Goal: Information Seeking & Learning: Compare options

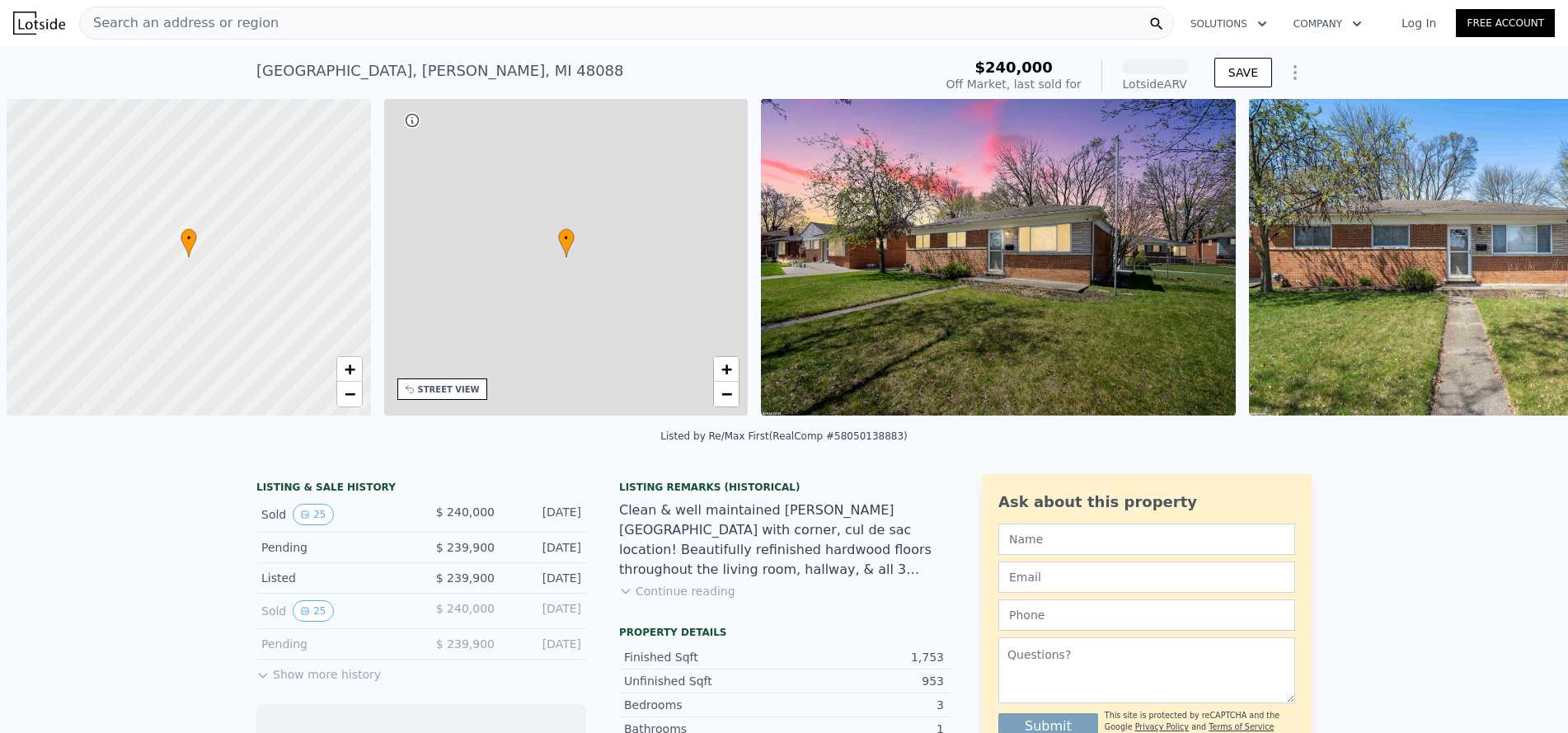
scroll to position [0, 7]
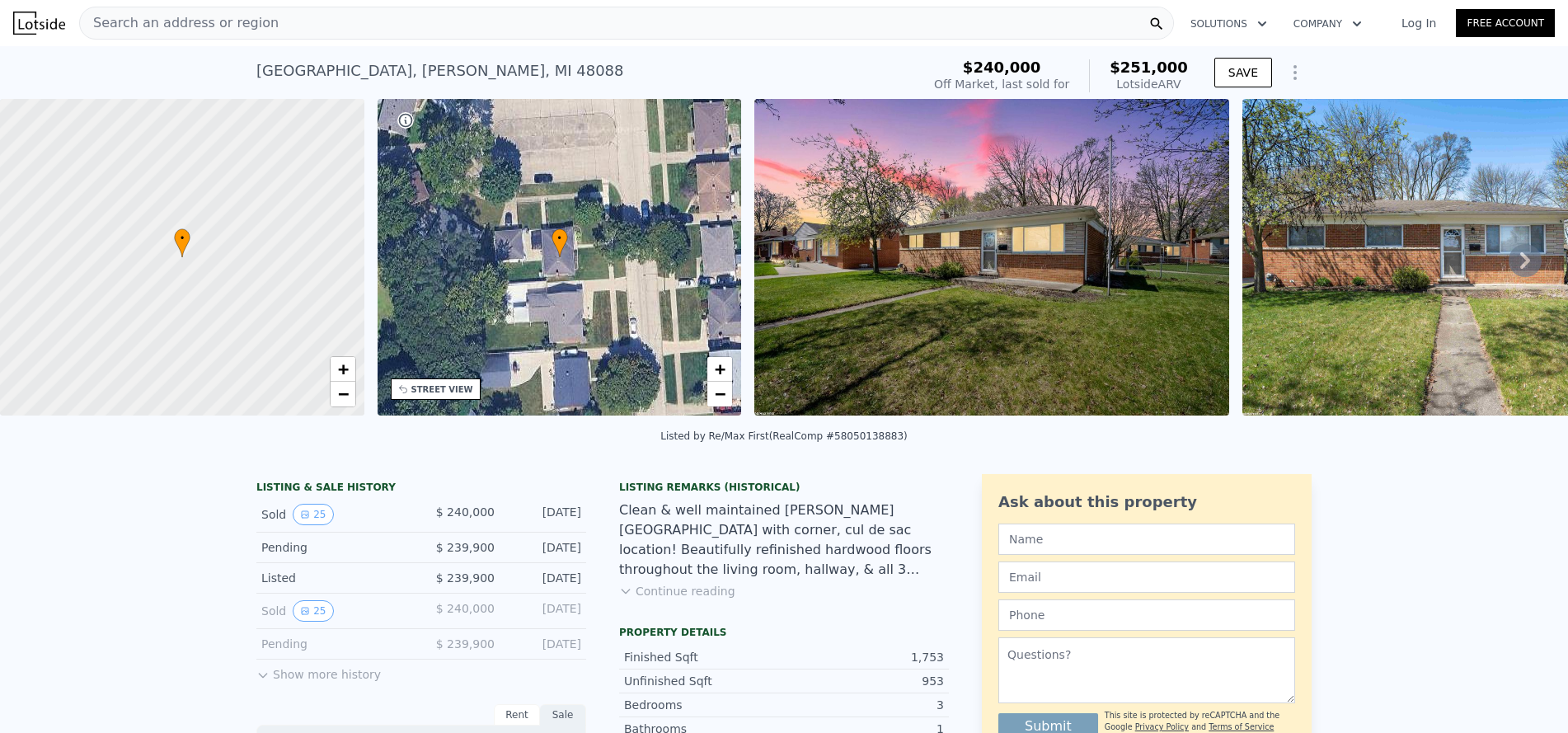
click at [1510, 264] on icon at bounding box center [1525, 261] width 33 height 33
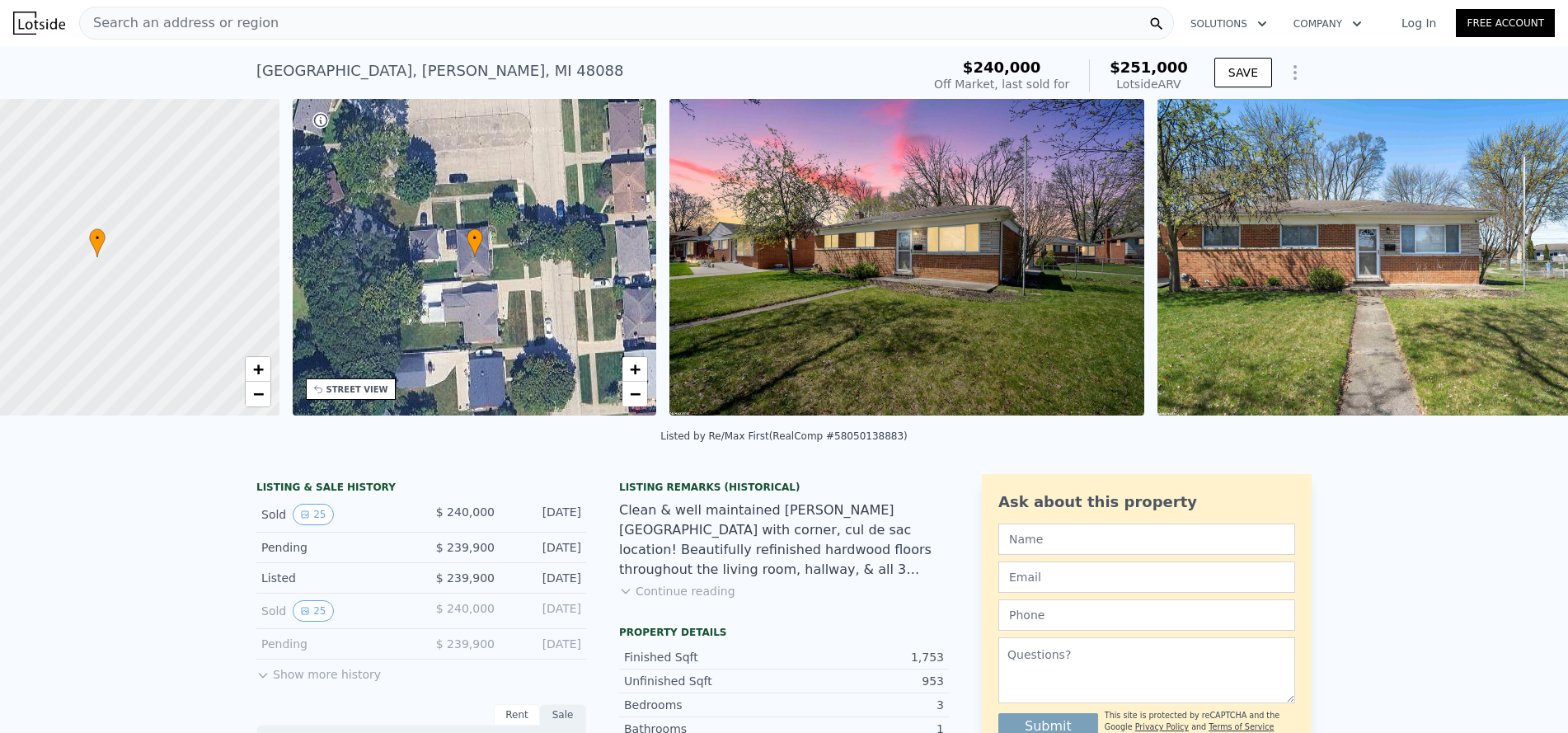
scroll to position [0, 384]
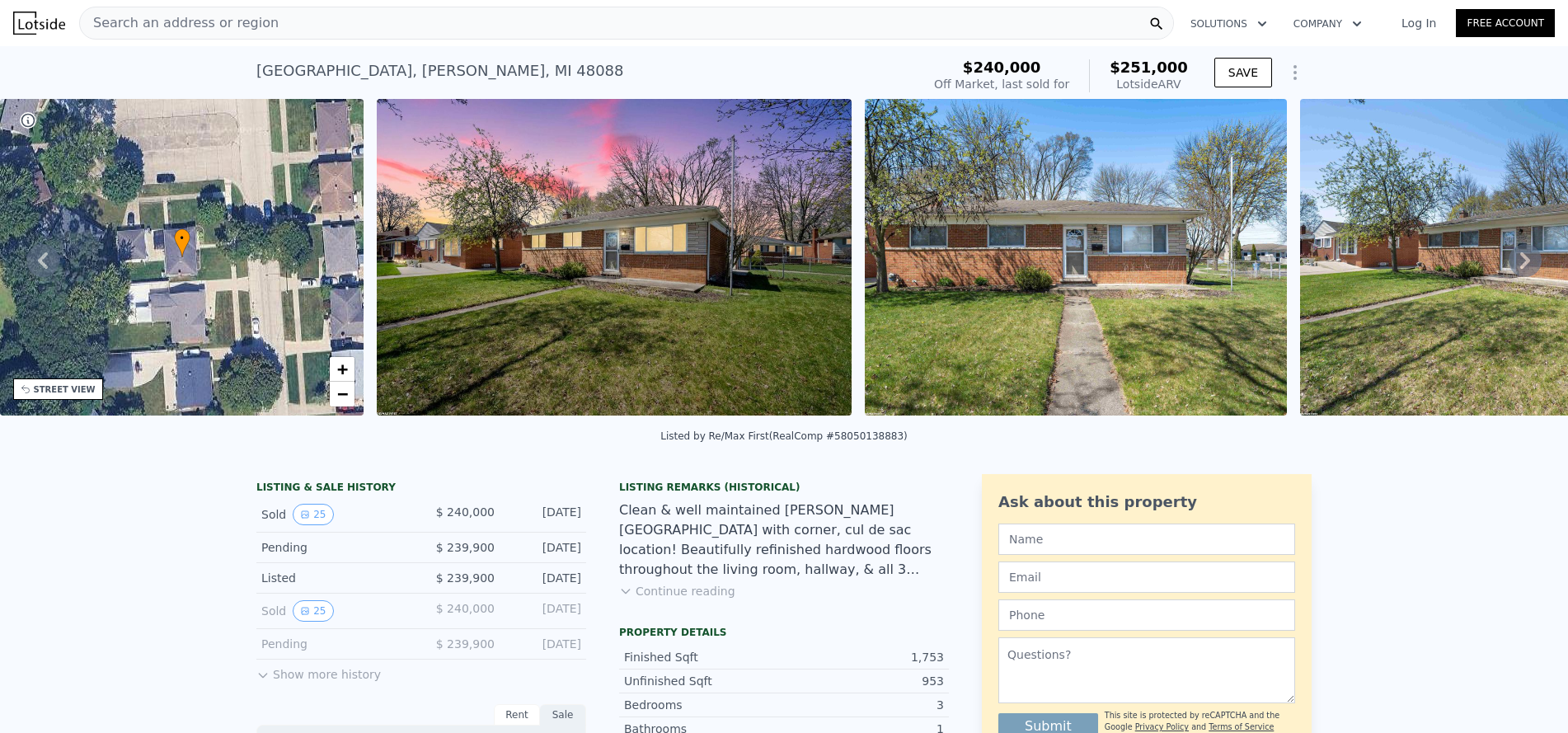
click at [1510, 264] on div "• + − • + − STREET VIEW Loading... SATELLITE VIEW" at bounding box center [784, 260] width 1568 height 322
click at [1510, 264] on icon at bounding box center [1525, 261] width 33 height 33
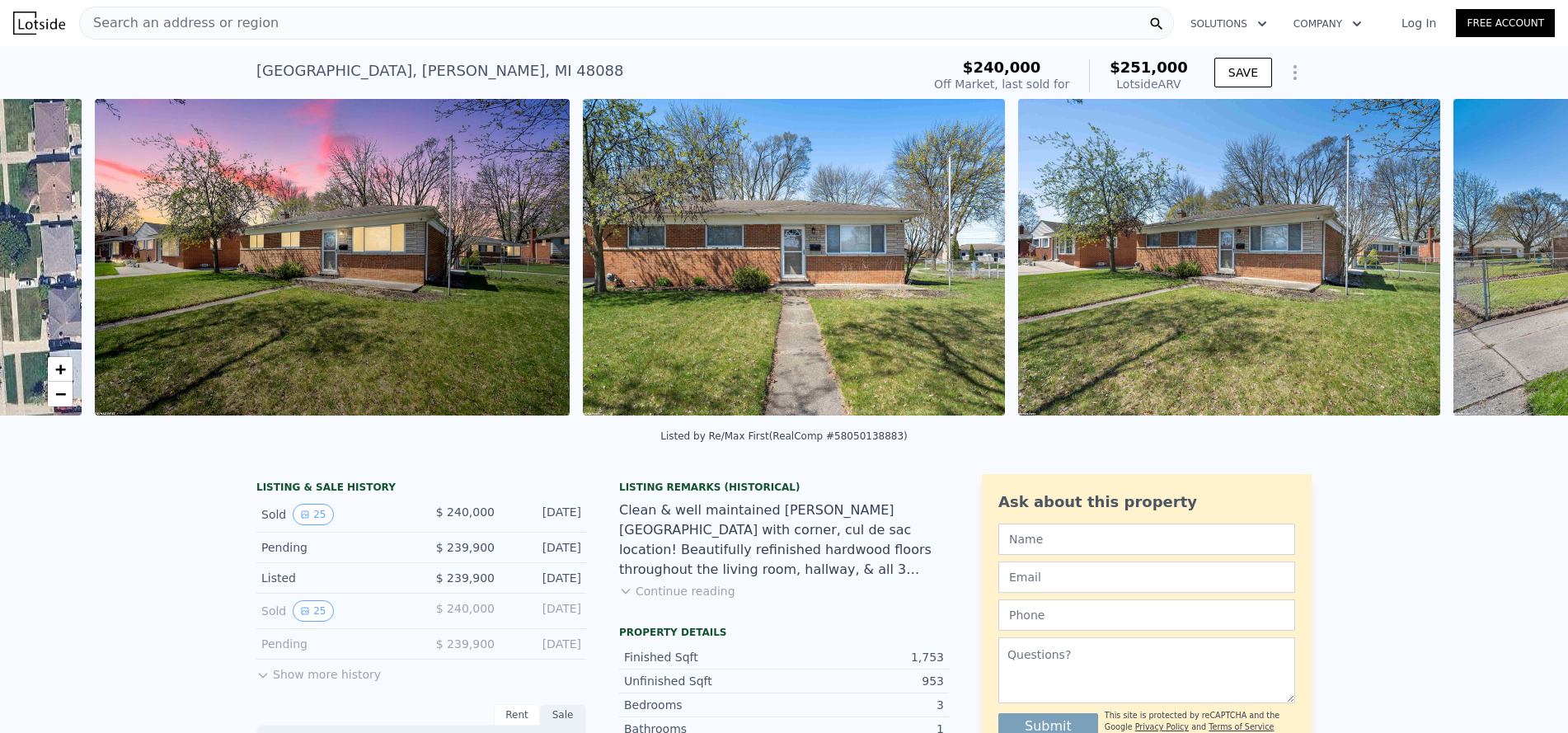
scroll to position [0, 755]
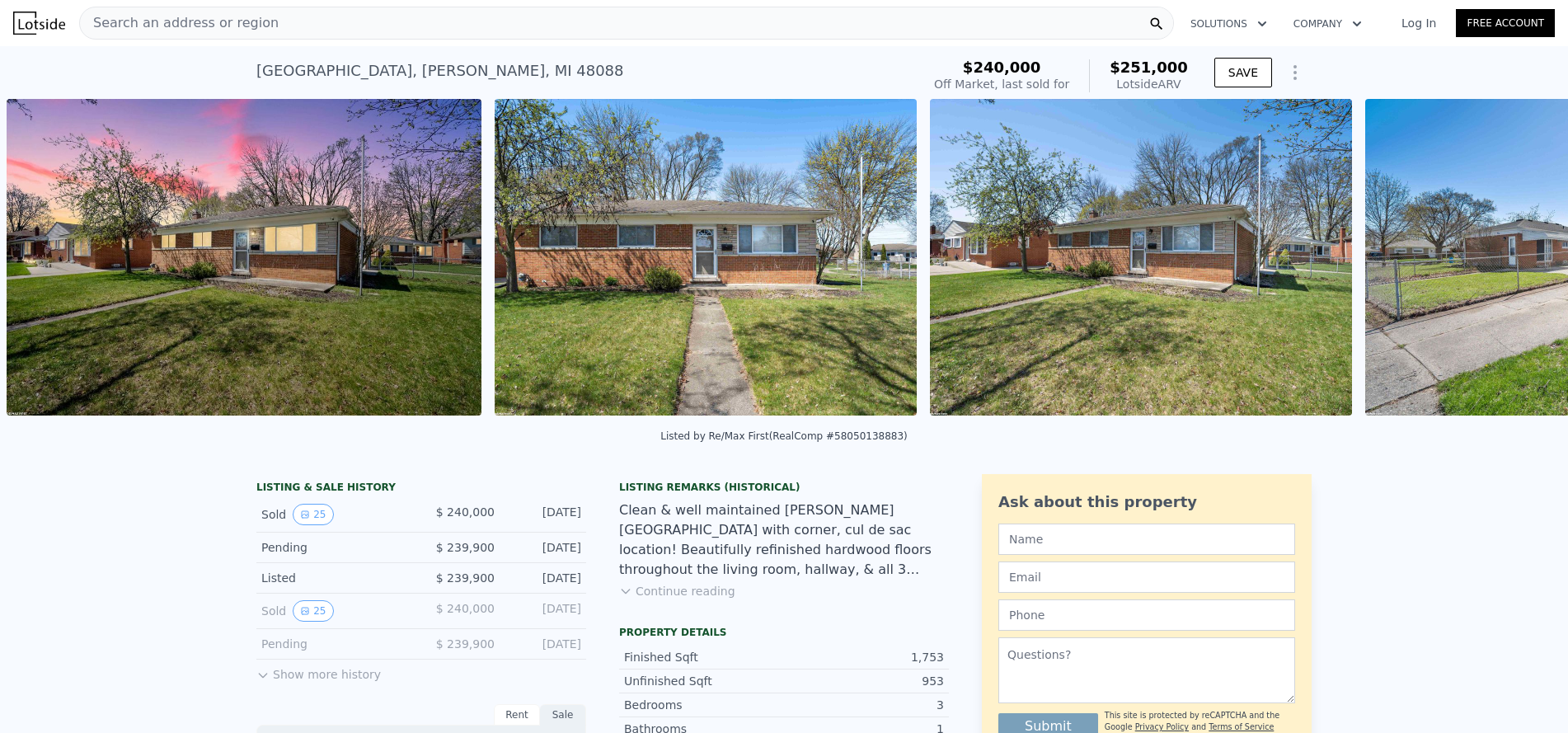
click at [1510, 264] on div "• + − • + − STREET VIEW Loading... SATELLITE VIEW" at bounding box center [784, 260] width 1568 height 322
click at [1510, 264] on icon at bounding box center [1525, 261] width 33 height 33
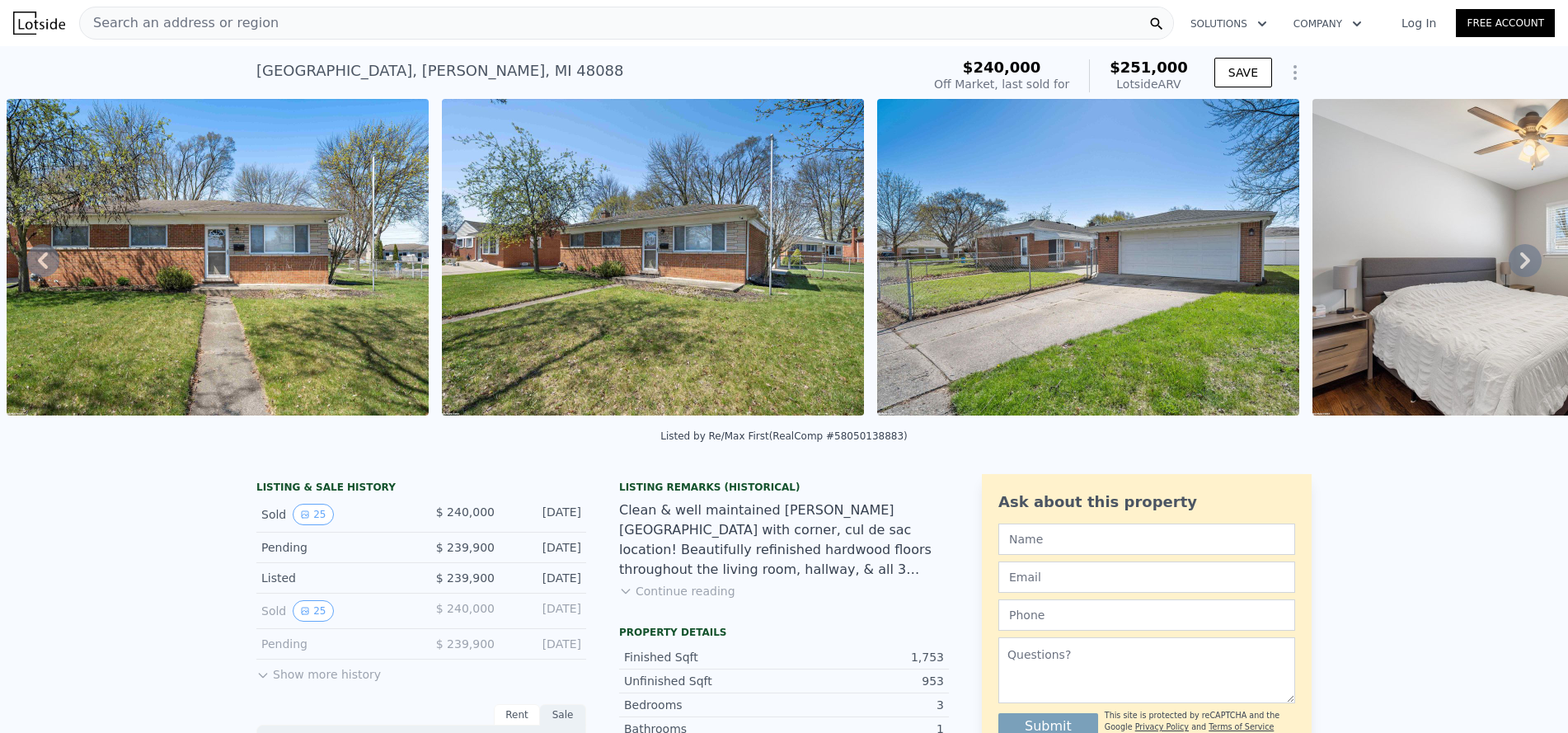
click at [1510, 264] on icon at bounding box center [1525, 261] width 33 height 33
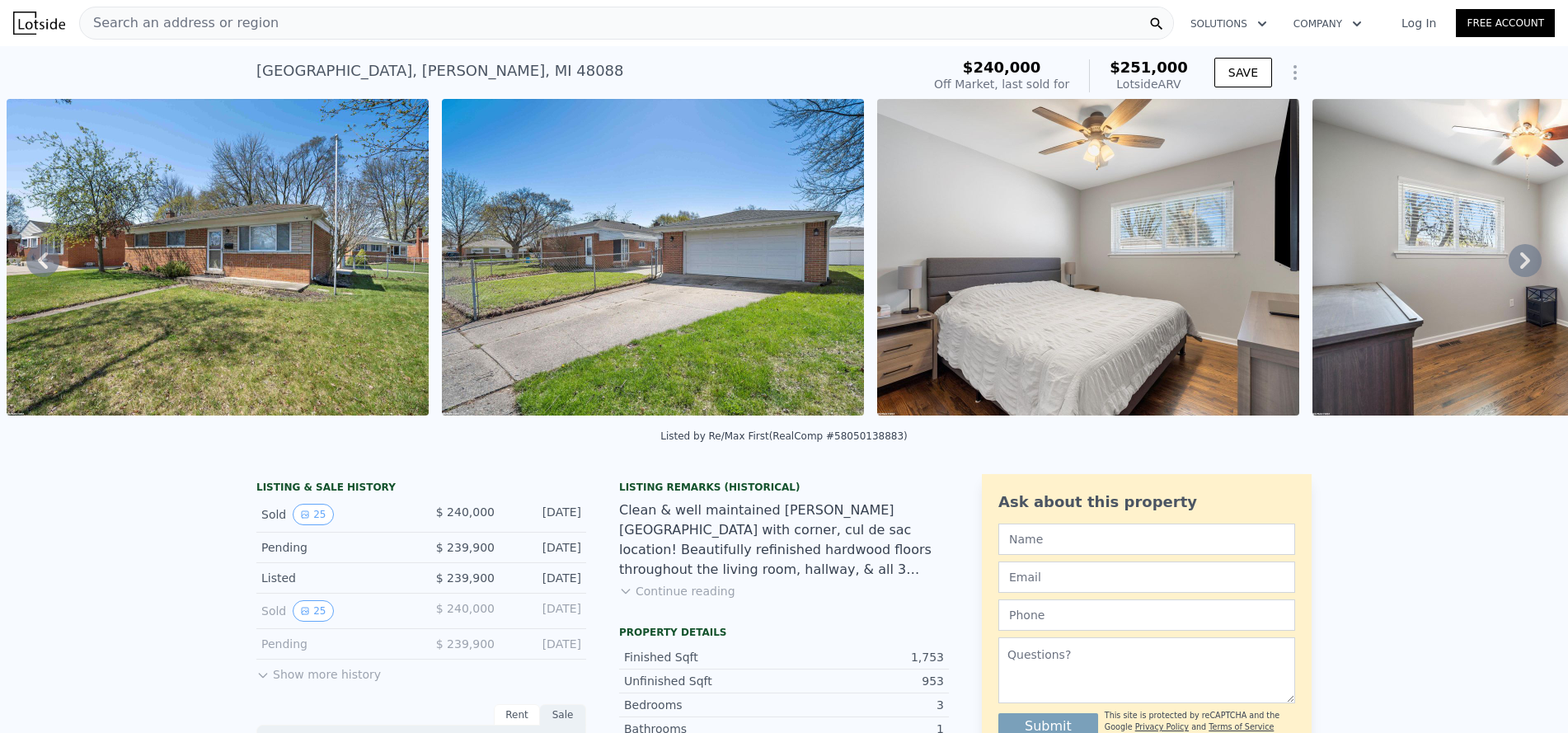
click at [1510, 264] on icon at bounding box center [1525, 261] width 33 height 33
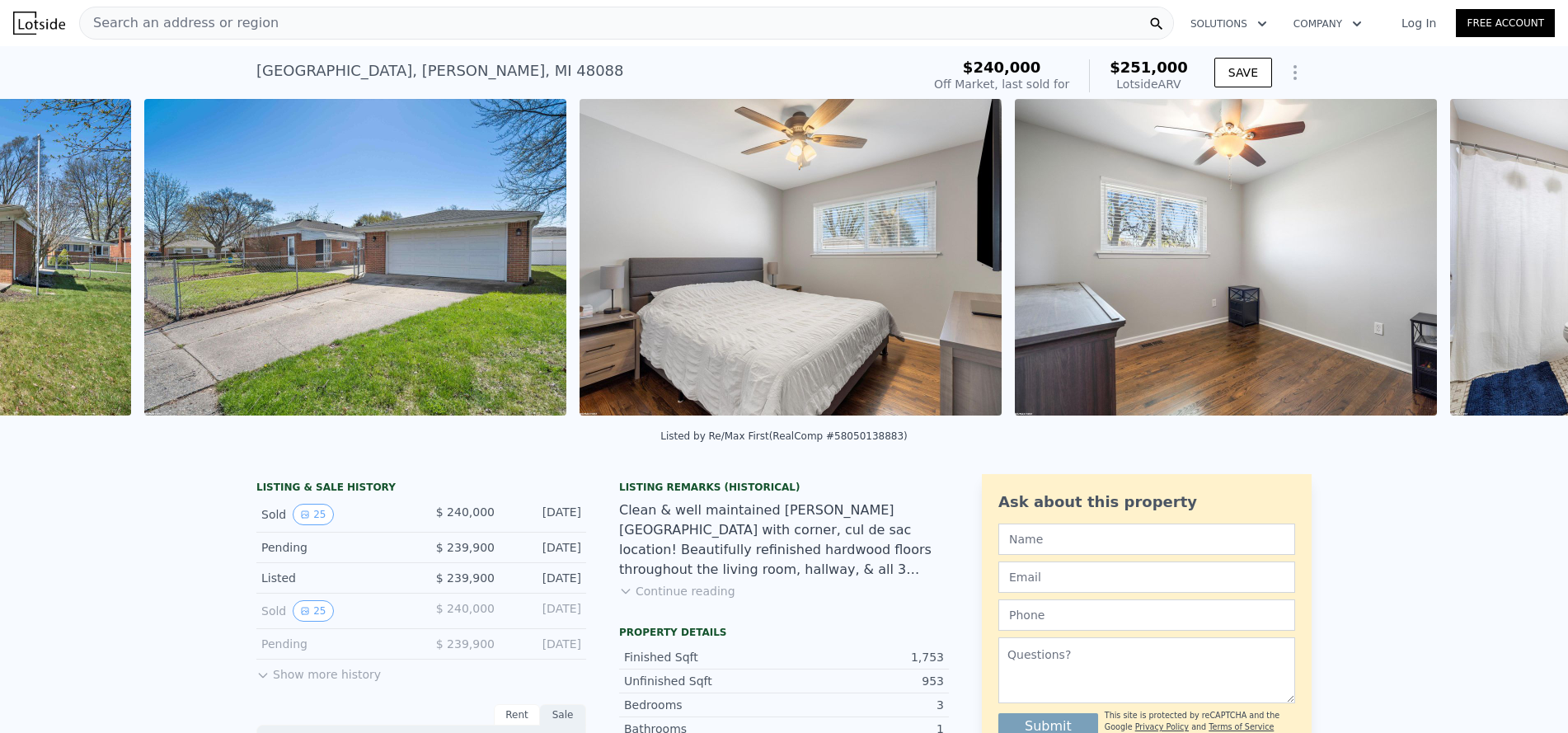
scroll to position [0, 2113]
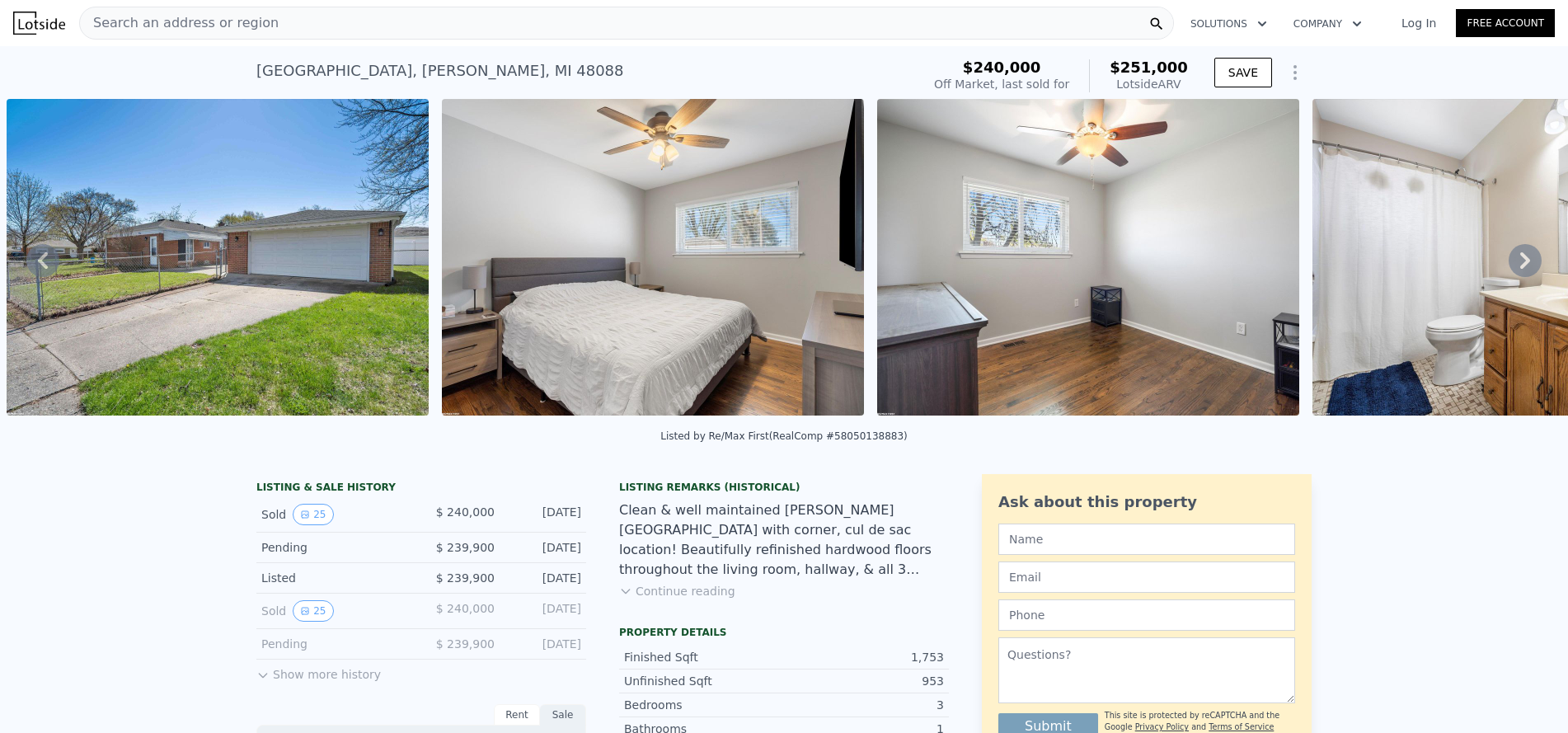
click at [1510, 264] on icon at bounding box center [1525, 261] width 33 height 33
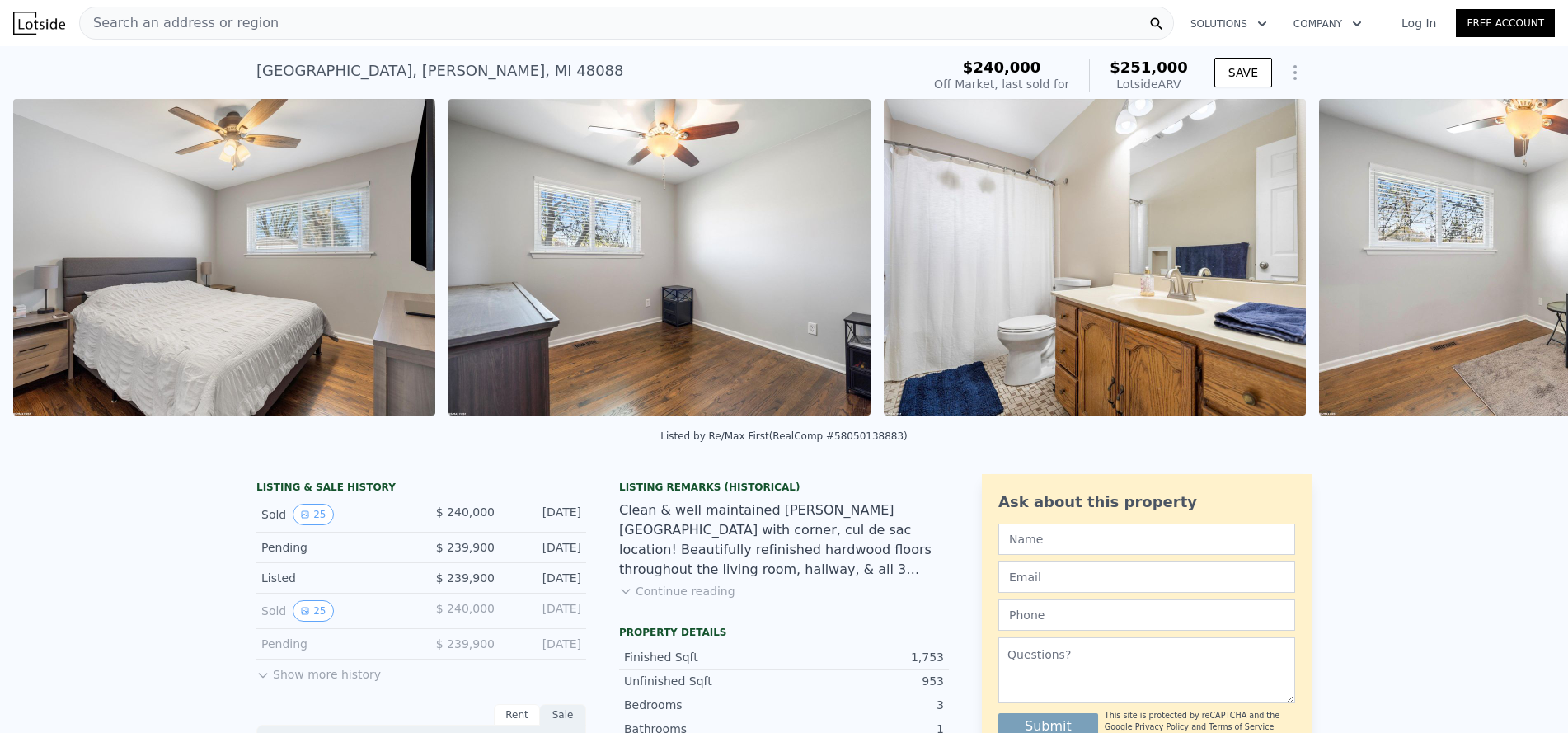
scroll to position [0, 2548]
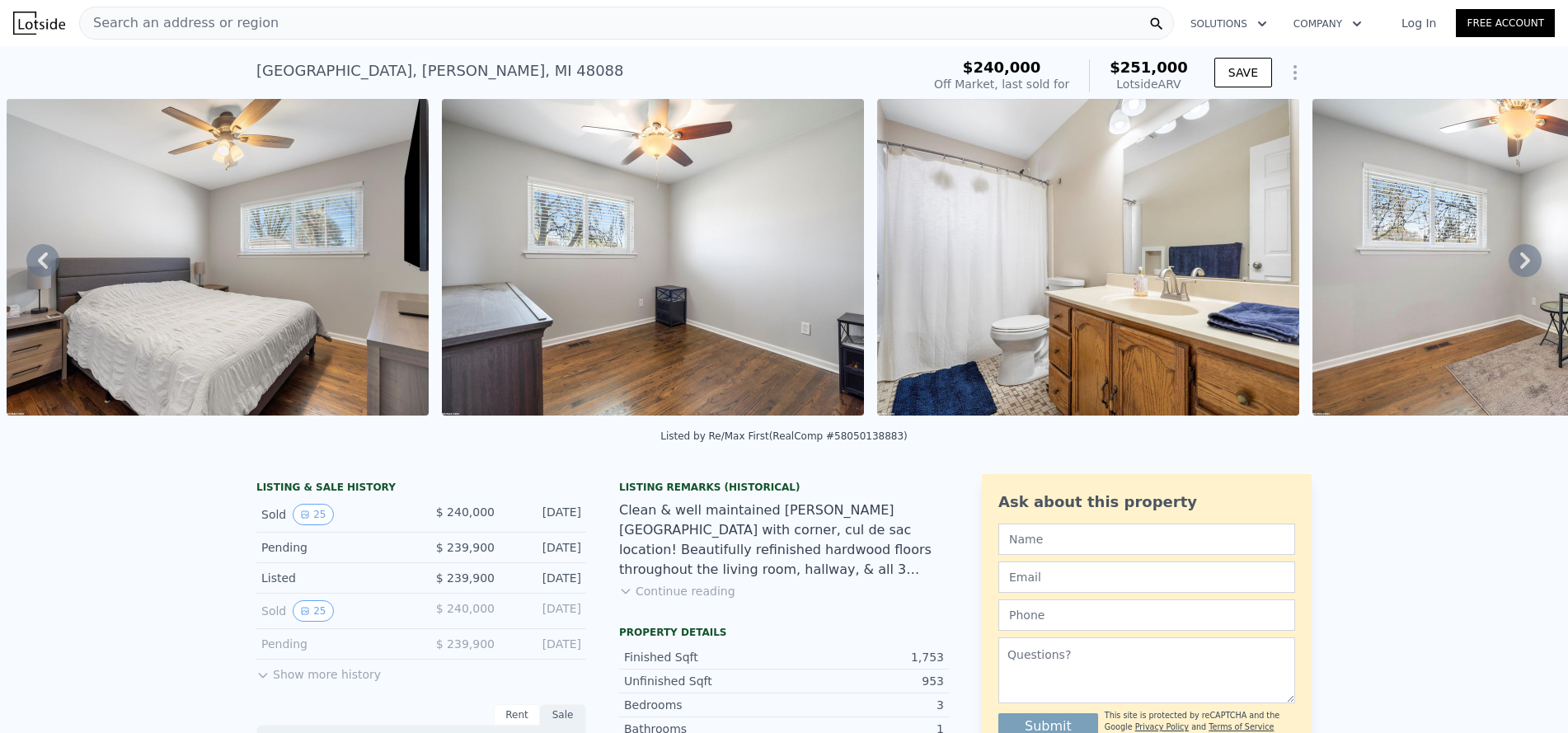
click at [1510, 264] on div "• + − • + − STREET VIEW Loading... SATELLITE VIEW" at bounding box center [784, 260] width 1568 height 322
click at [1510, 264] on icon at bounding box center [1525, 261] width 33 height 33
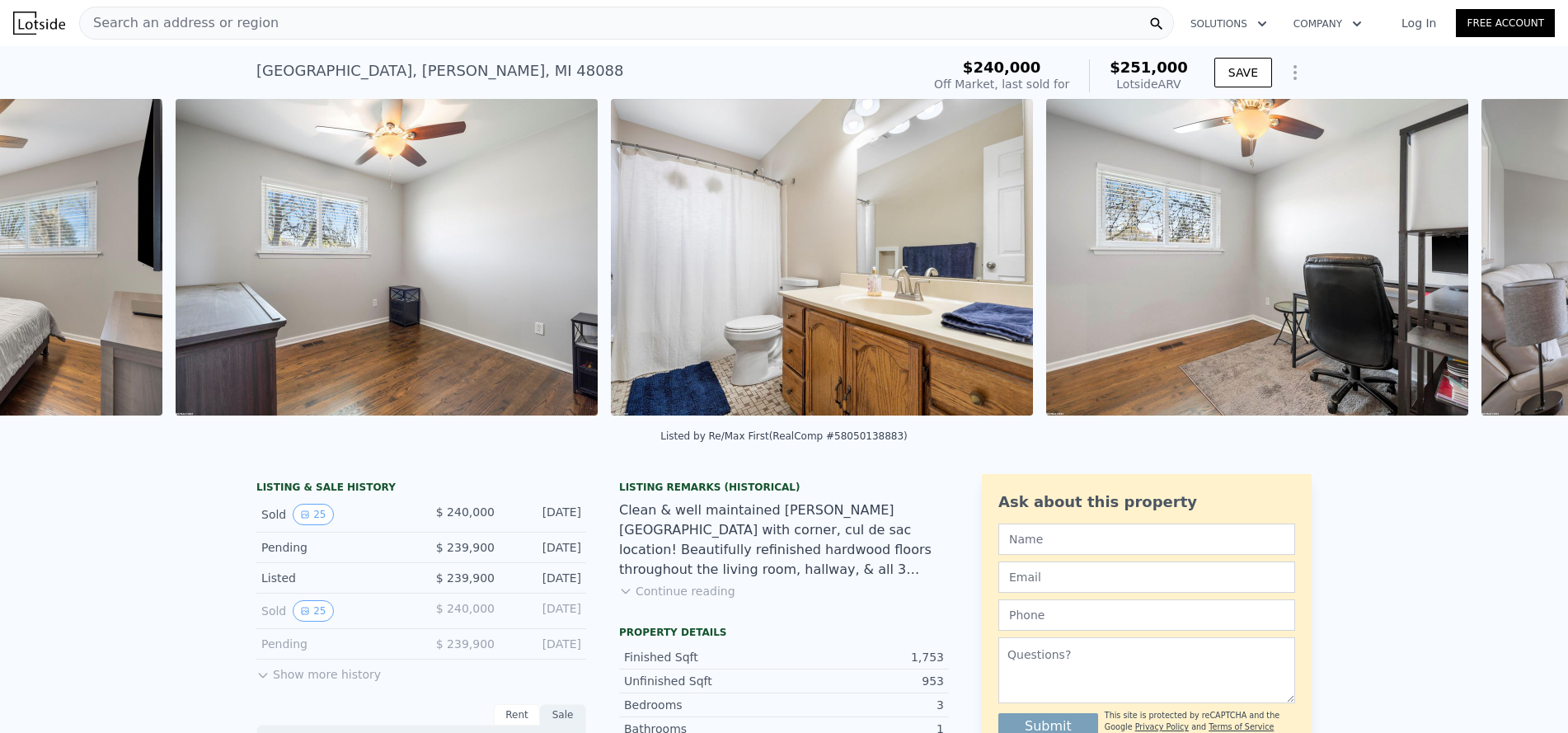
scroll to position [0, 2983]
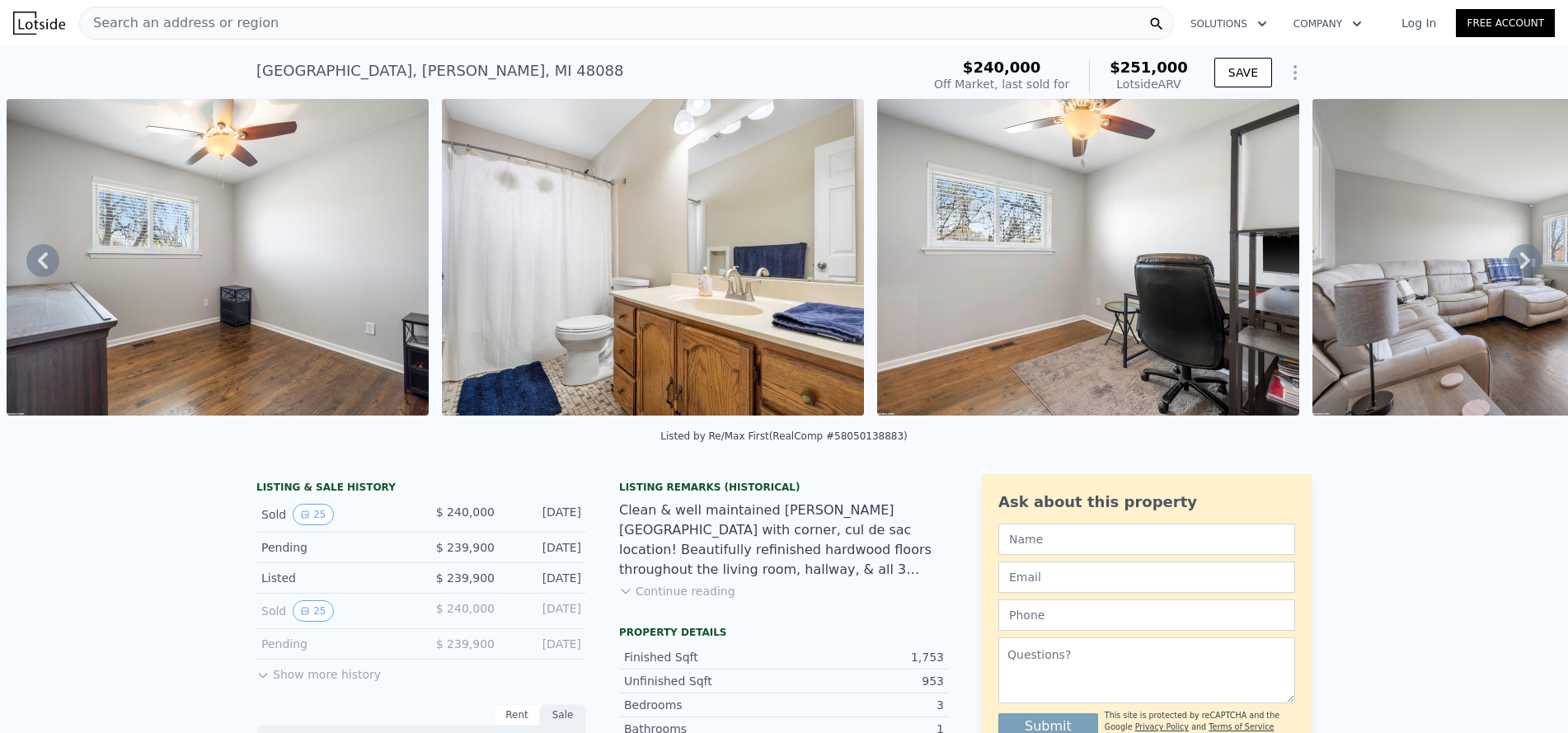
click at [1510, 264] on icon at bounding box center [1525, 261] width 33 height 33
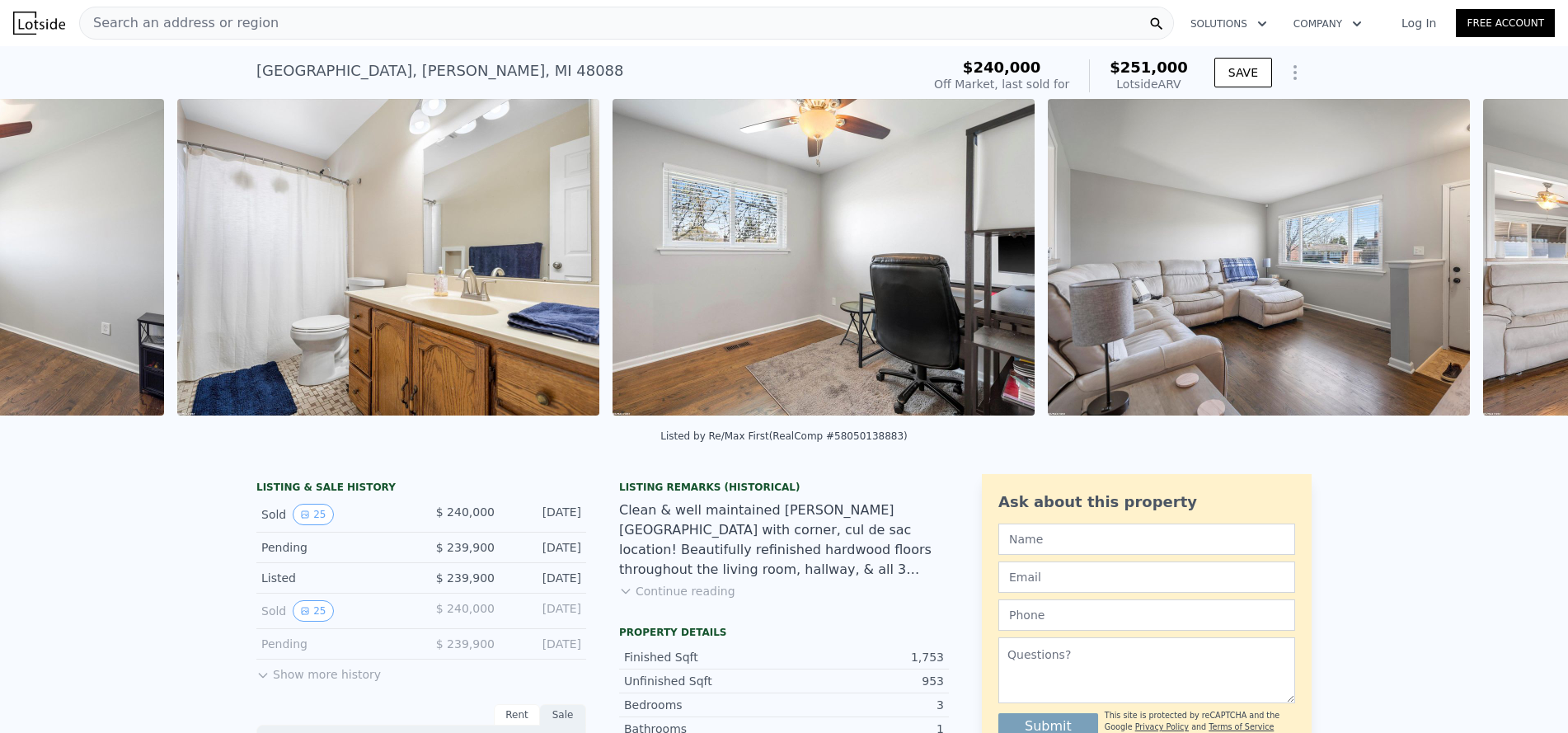
scroll to position [0, 3419]
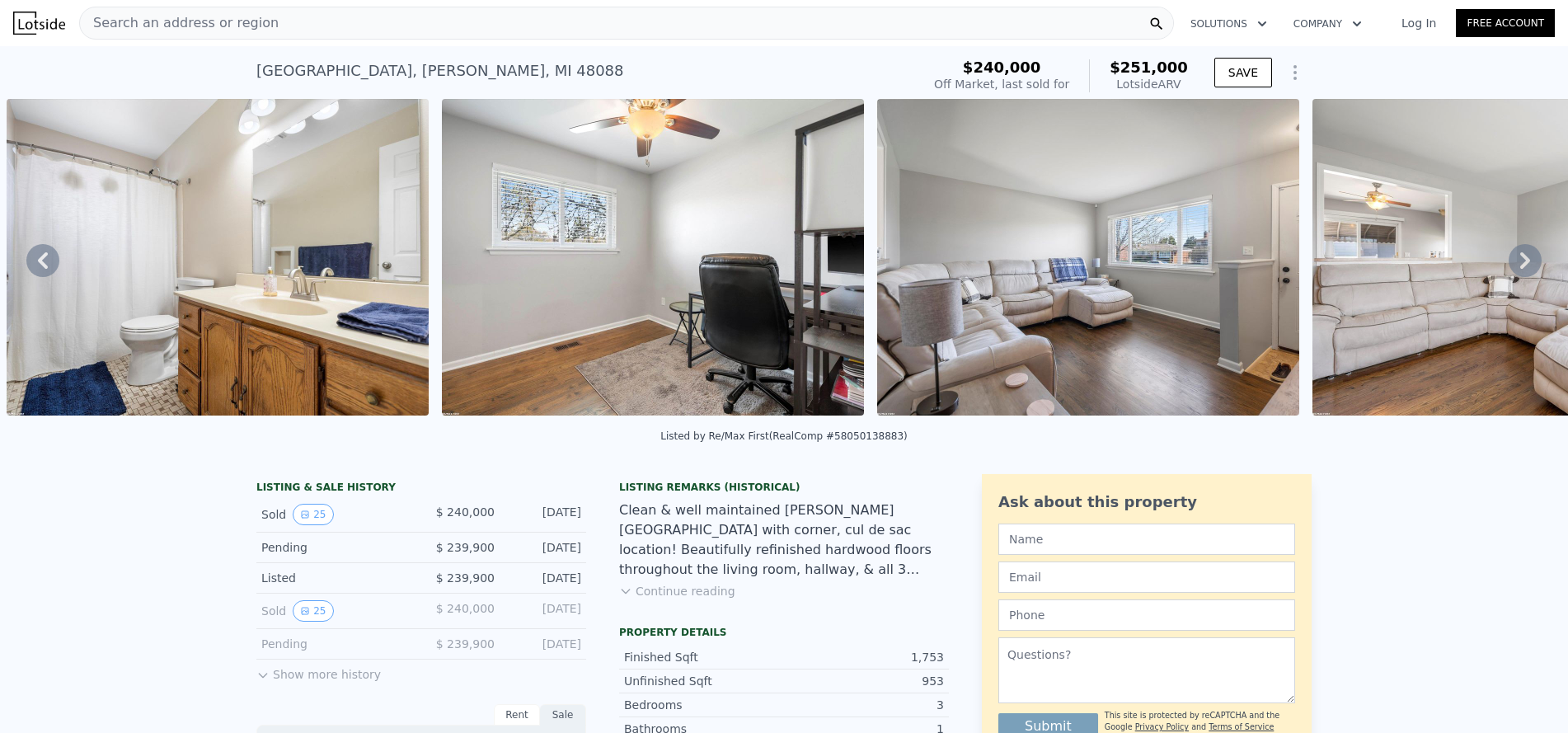
click at [1508, 266] on icon at bounding box center [1525, 261] width 33 height 33
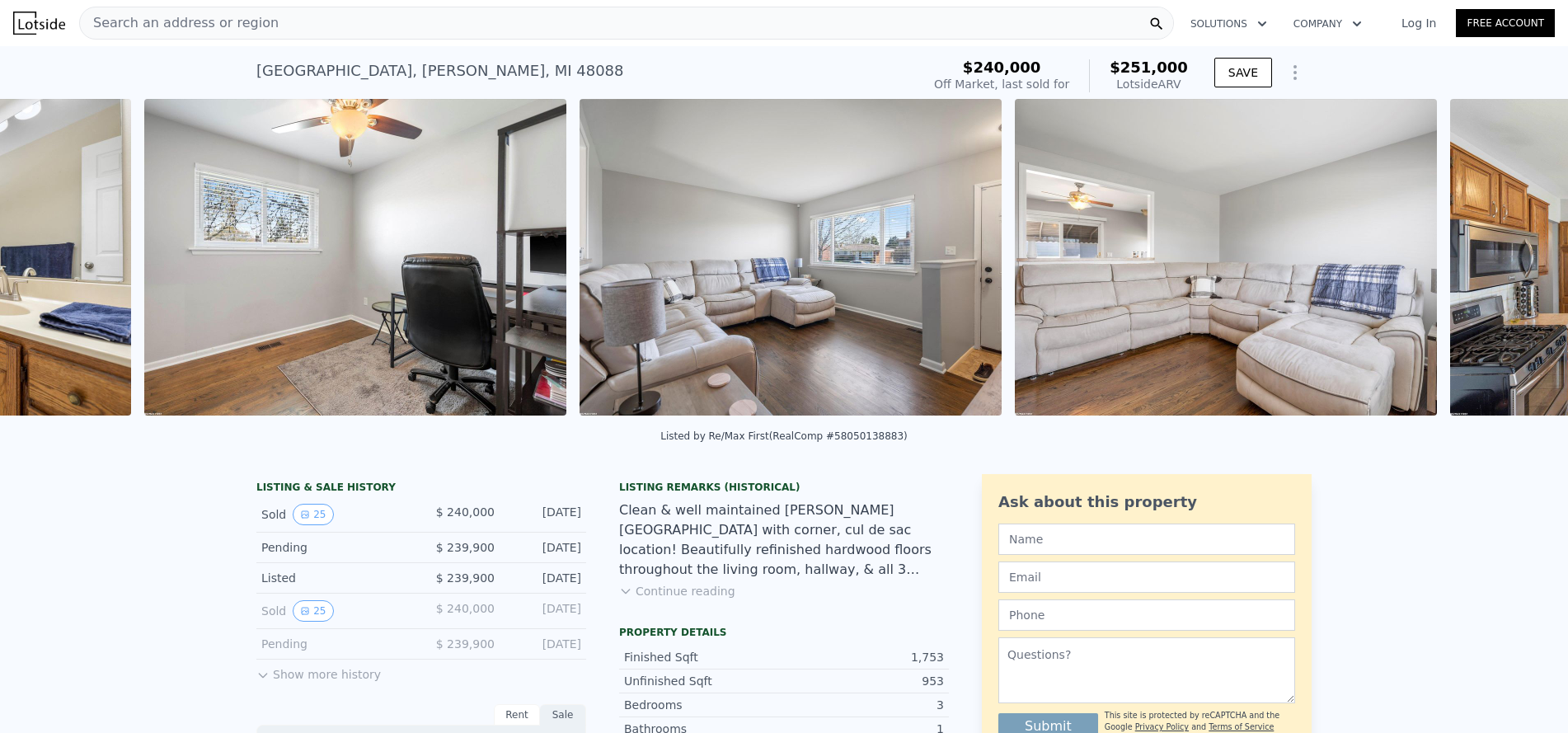
scroll to position [0, 3854]
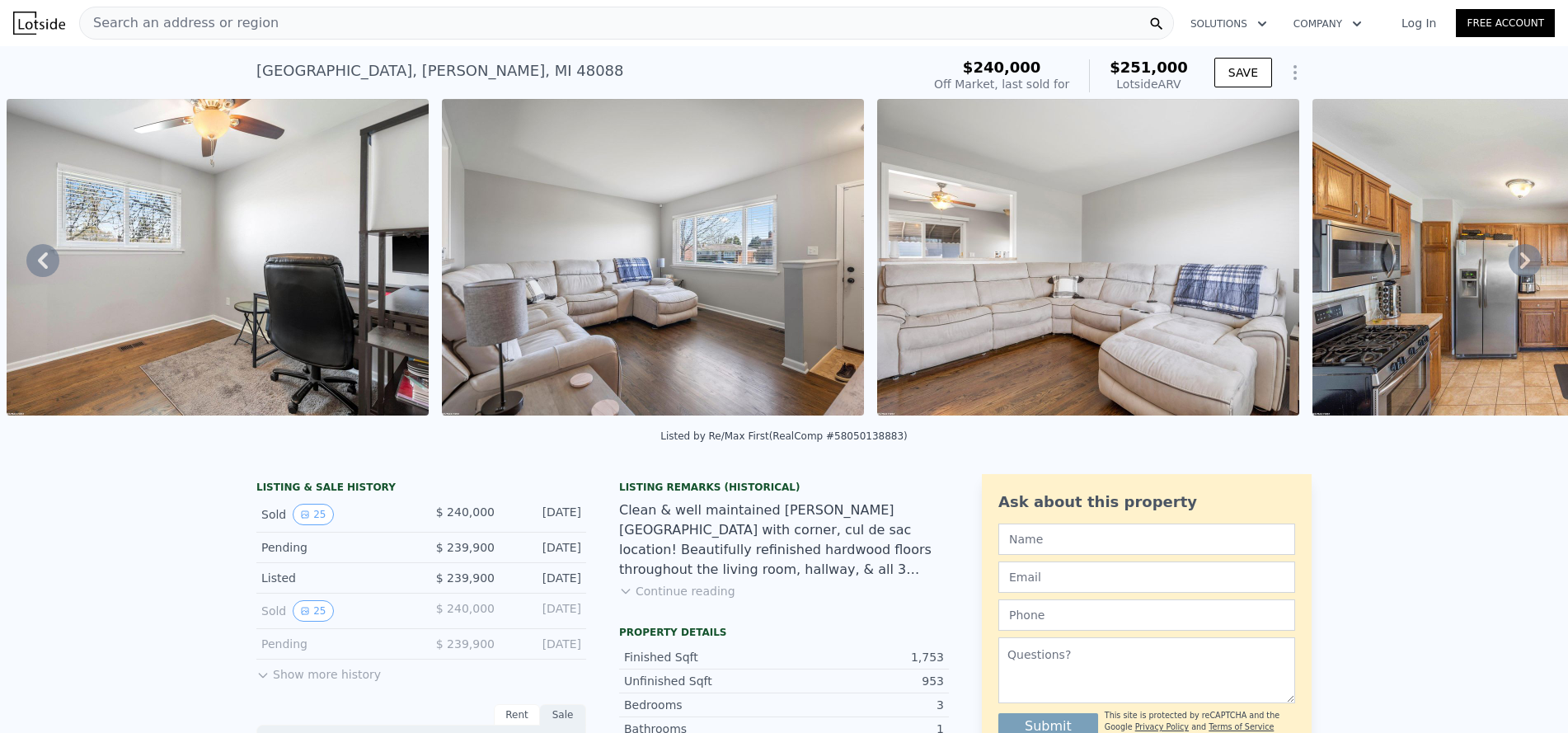
click at [1508, 266] on icon at bounding box center [1525, 261] width 33 height 33
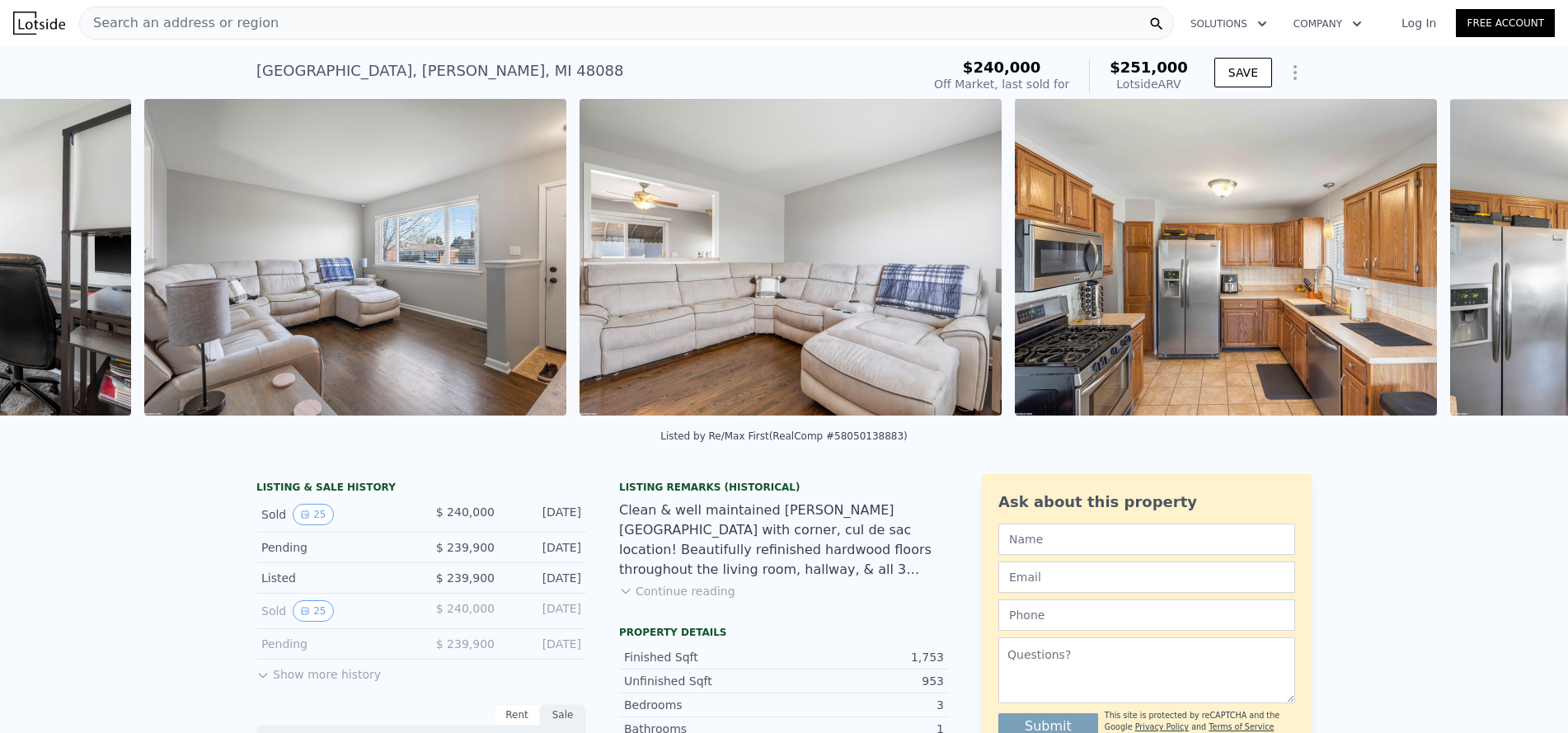
scroll to position [0, 4290]
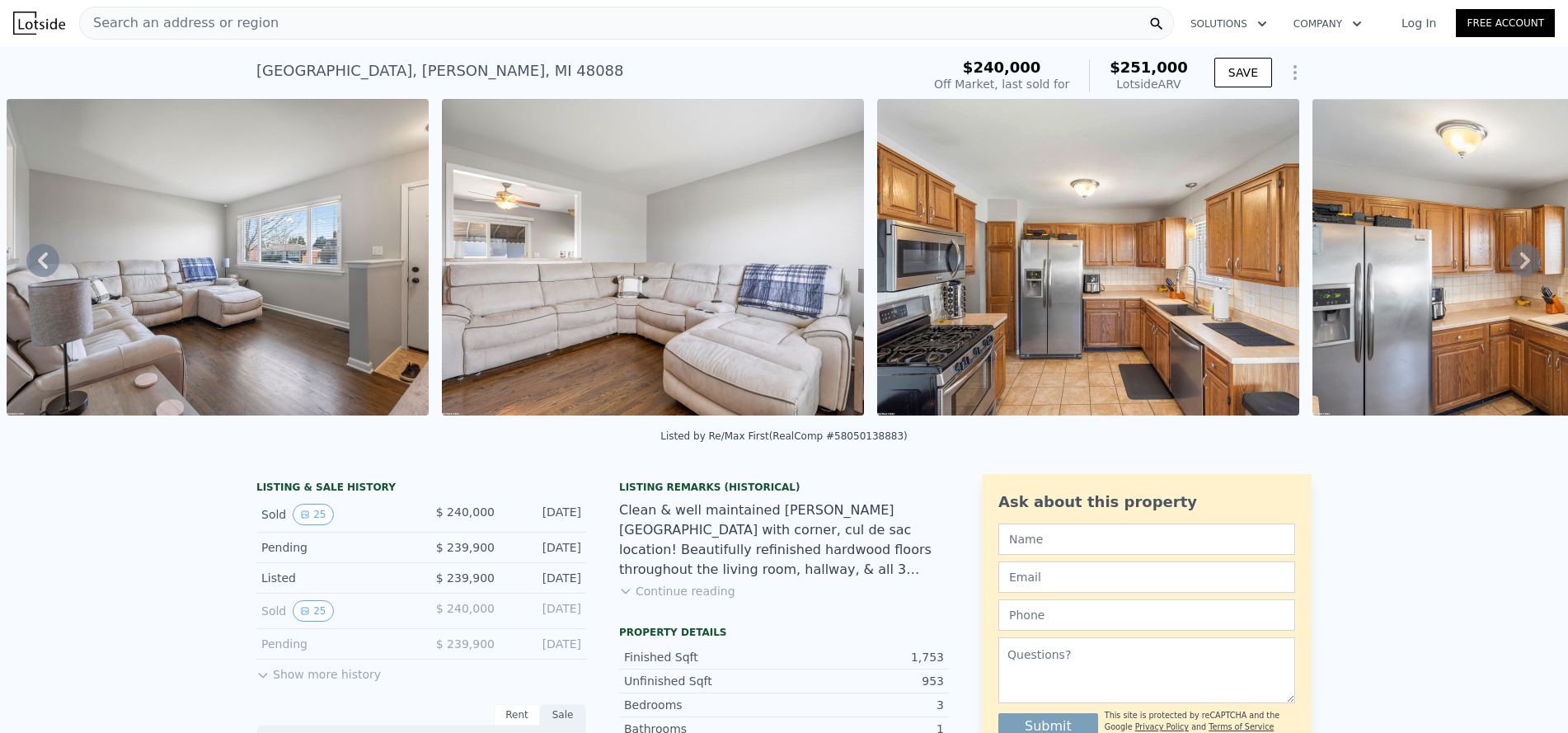
click at [1508, 266] on icon at bounding box center [1525, 261] width 33 height 33
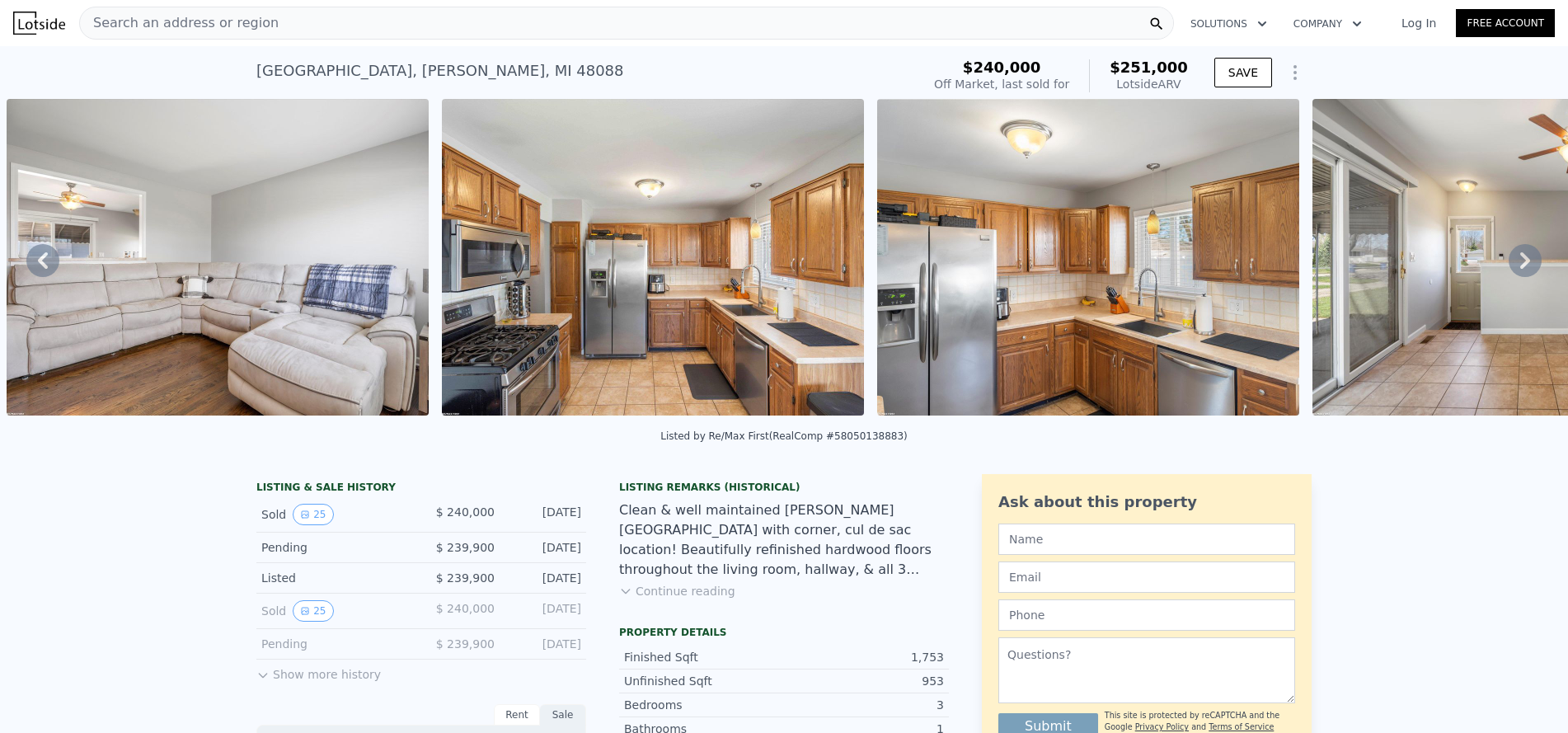
click at [1508, 266] on icon at bounding box center [1525, 261] width 33 height 33
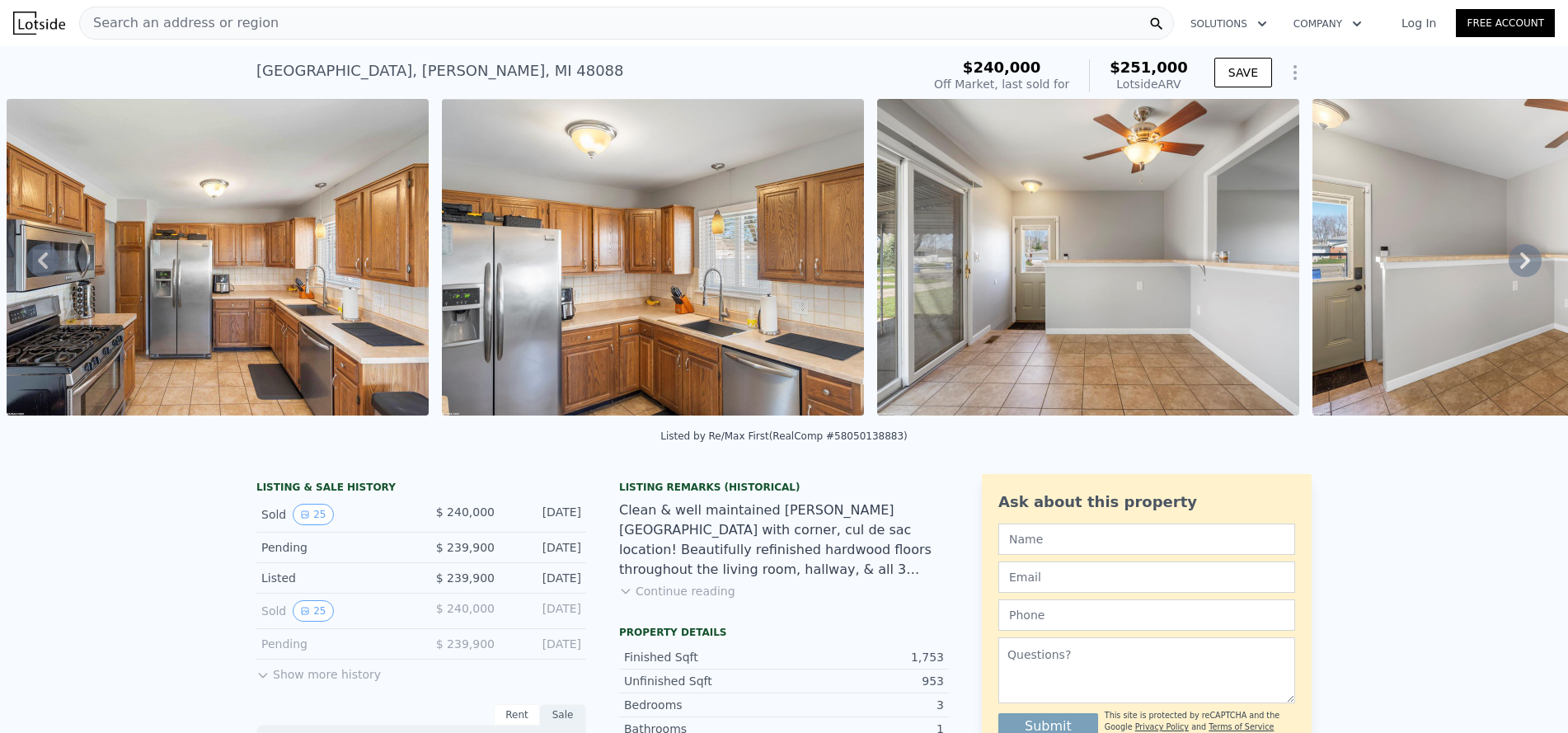
click at [1508, 266] on icon at bounding box center [1525, 261] width 33 height 33
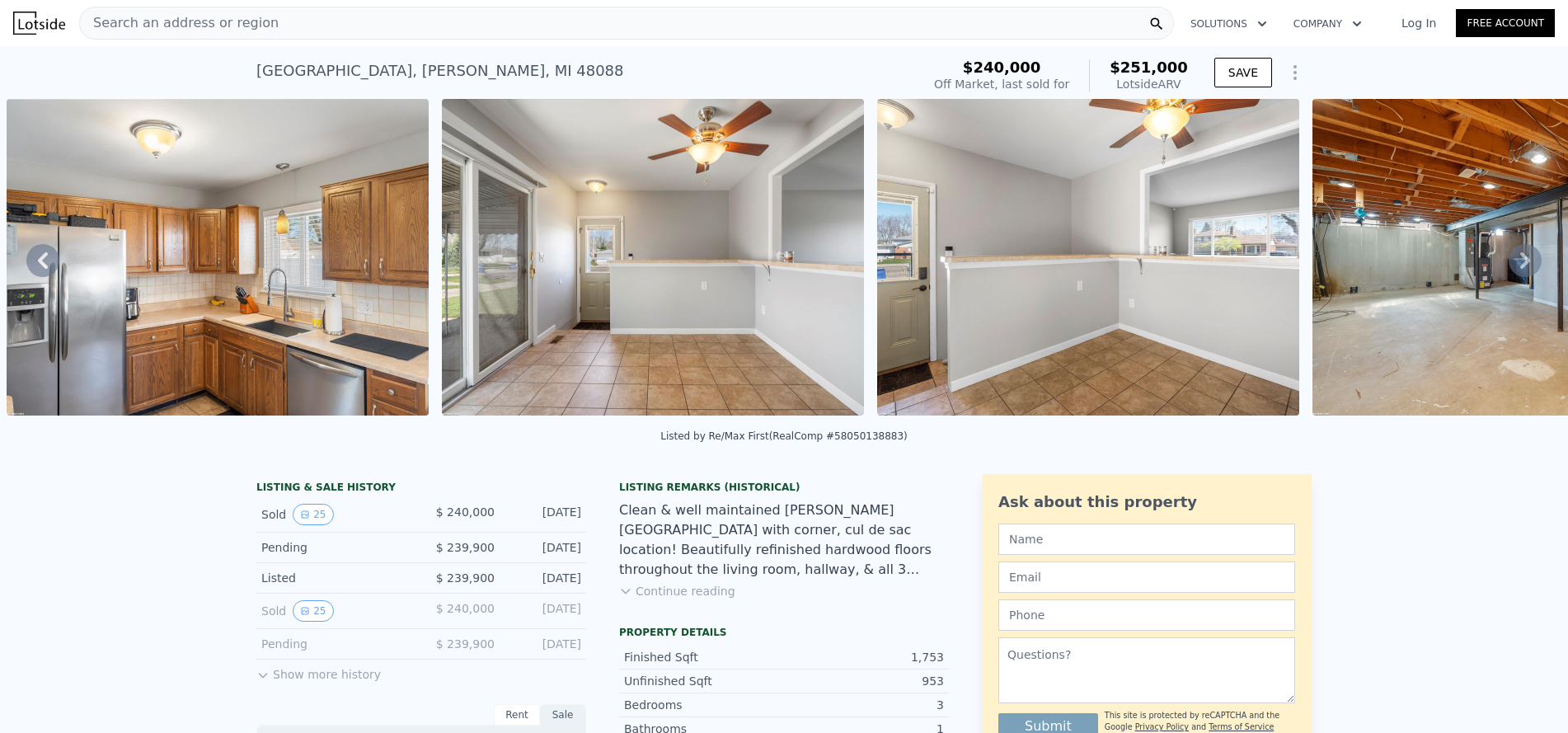
click at [1508, 266] on icon at bounding box center [1525, 261] width 33 height 33
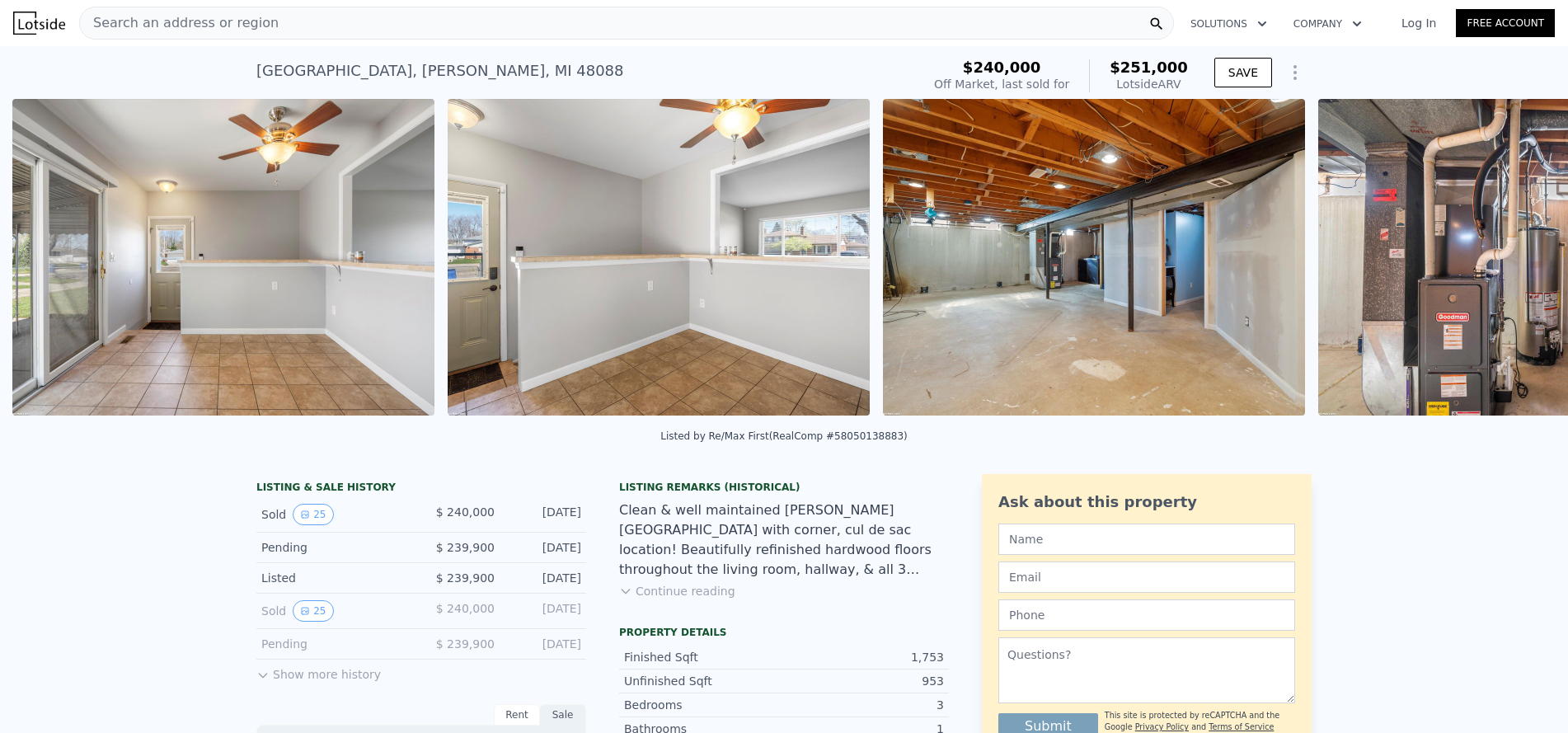
scroll to position [0, 6031]
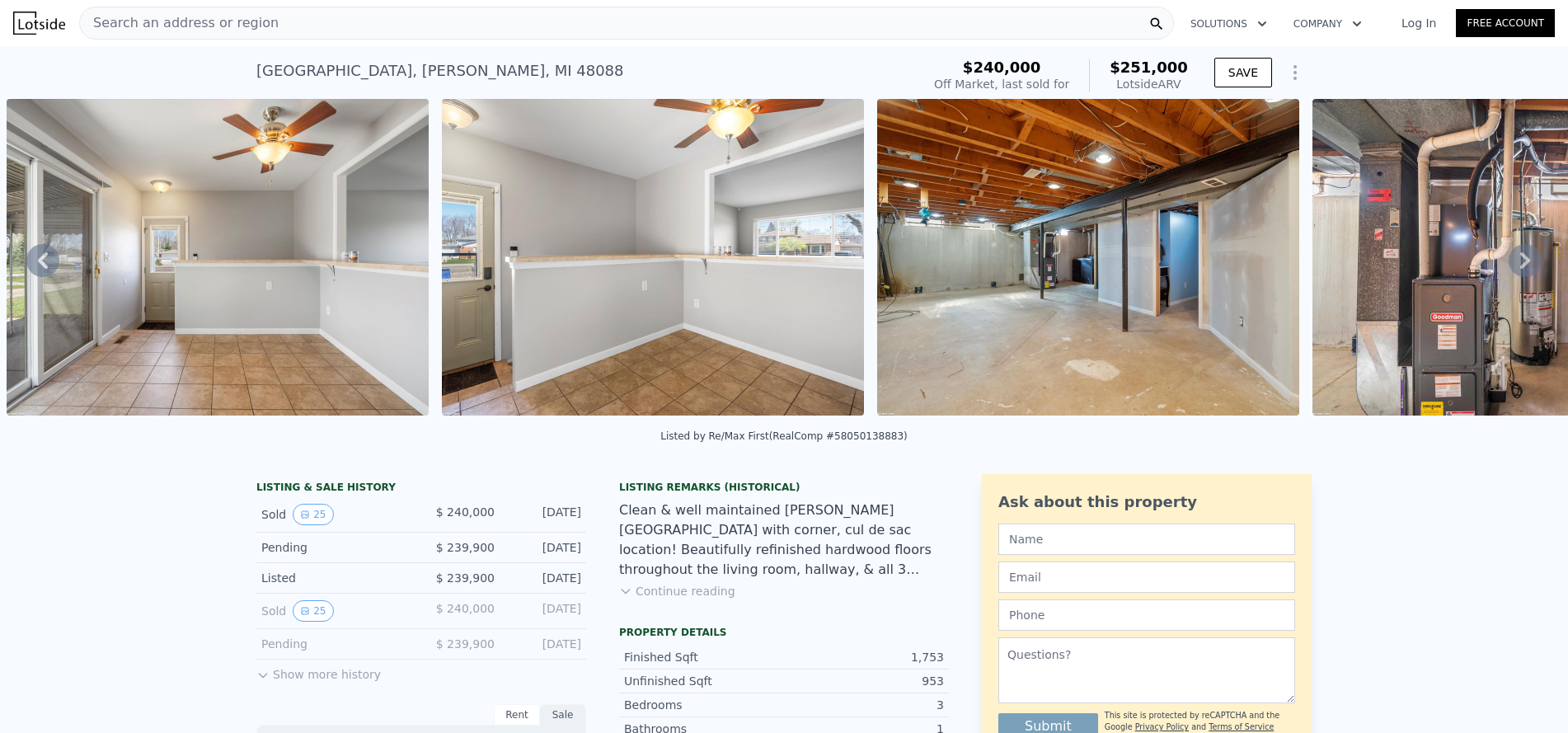
click at [1508, 262] on icon at bounding box center [1525, 261] width 33 height 33
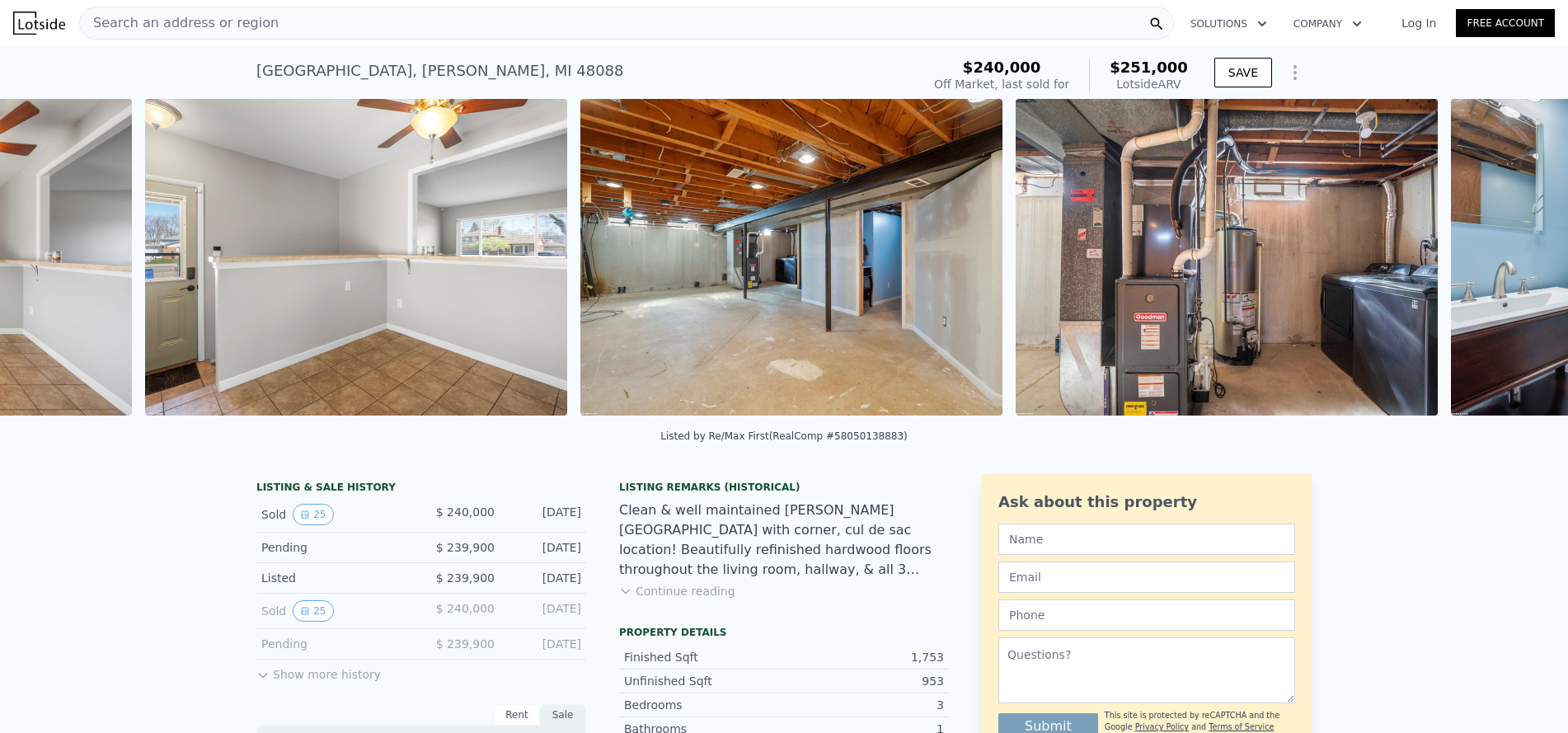
scroll to position [0, 6466]
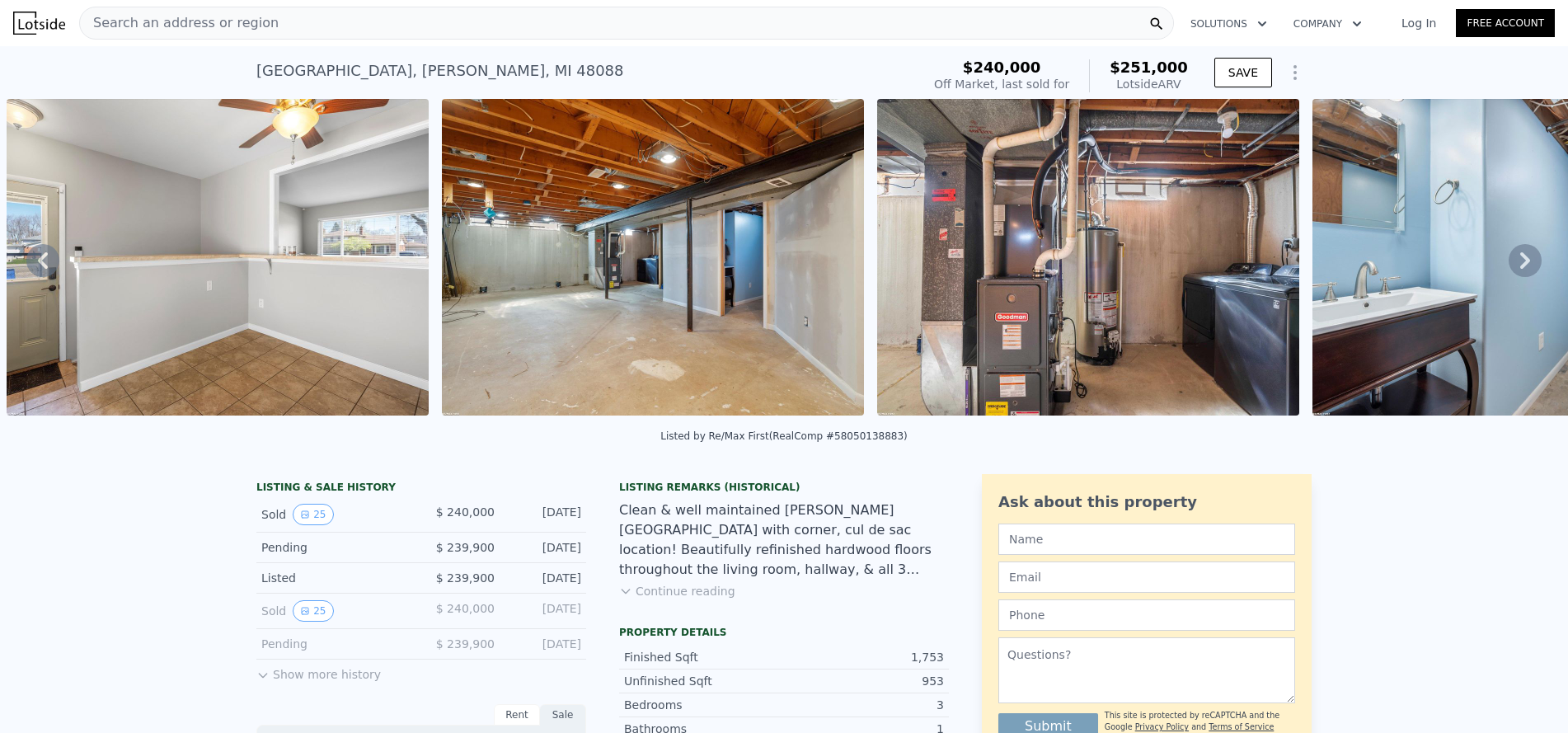
click at [1508, 262] on icon at bounding box center [1525, 261] width 33 height 33
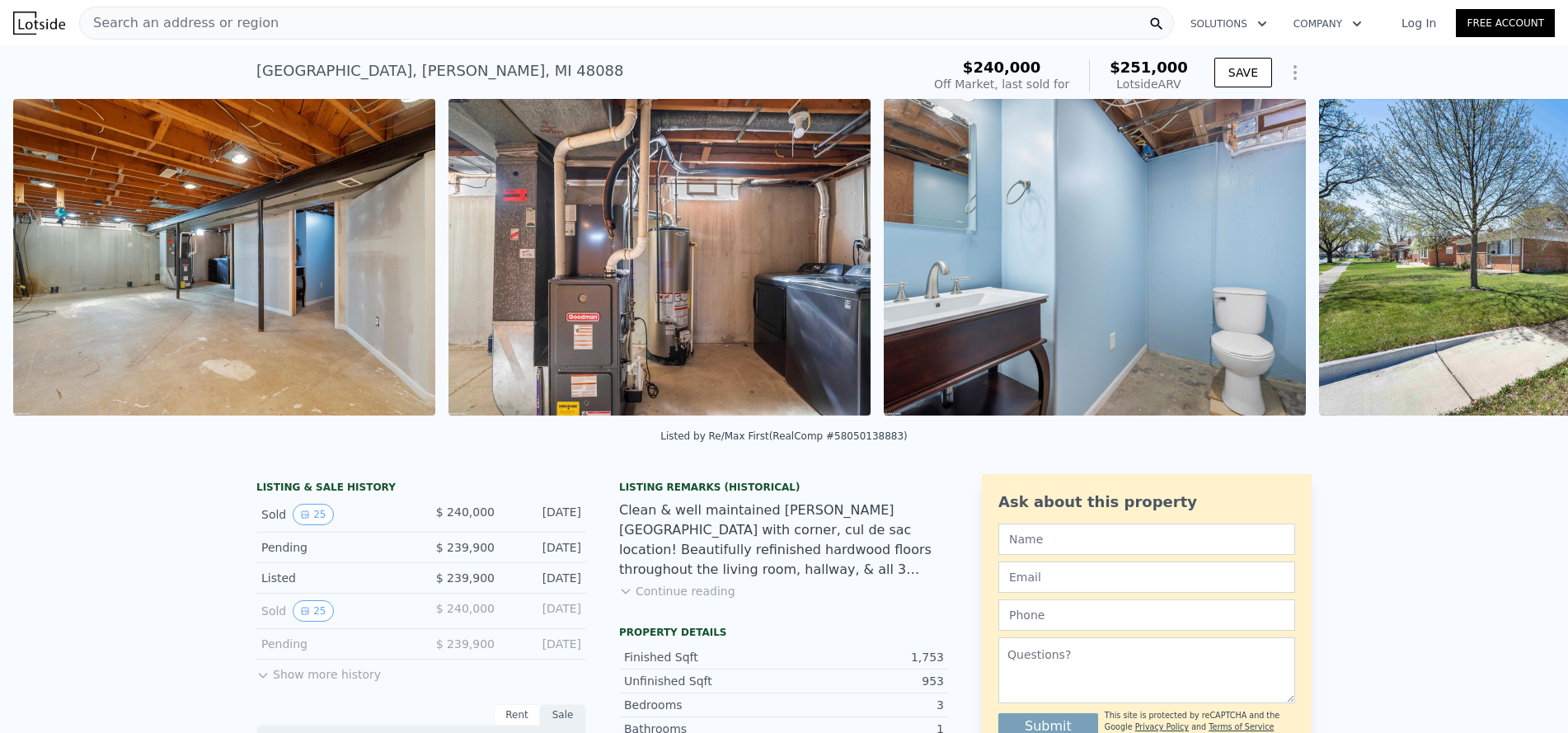
scroll to position [0, 6901]
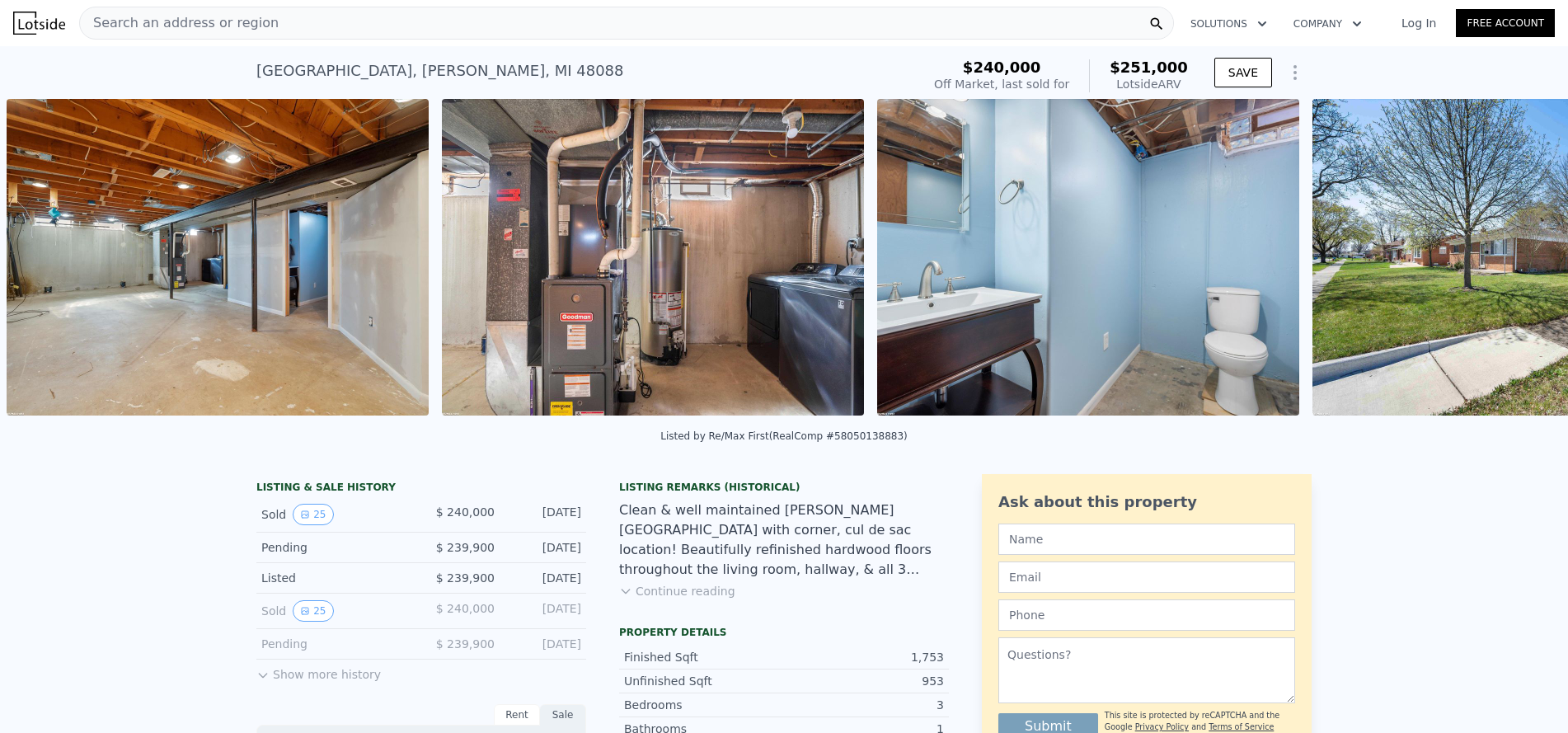
click at [1507, 262] on div "• + − • + − STREET VIEW Loading... SATELLITE VIEW" at bounding box center [784, 260] width 1568 height 322
click at [1508, 264] on icon at bounding box center [1525, 261] width 33 height 33
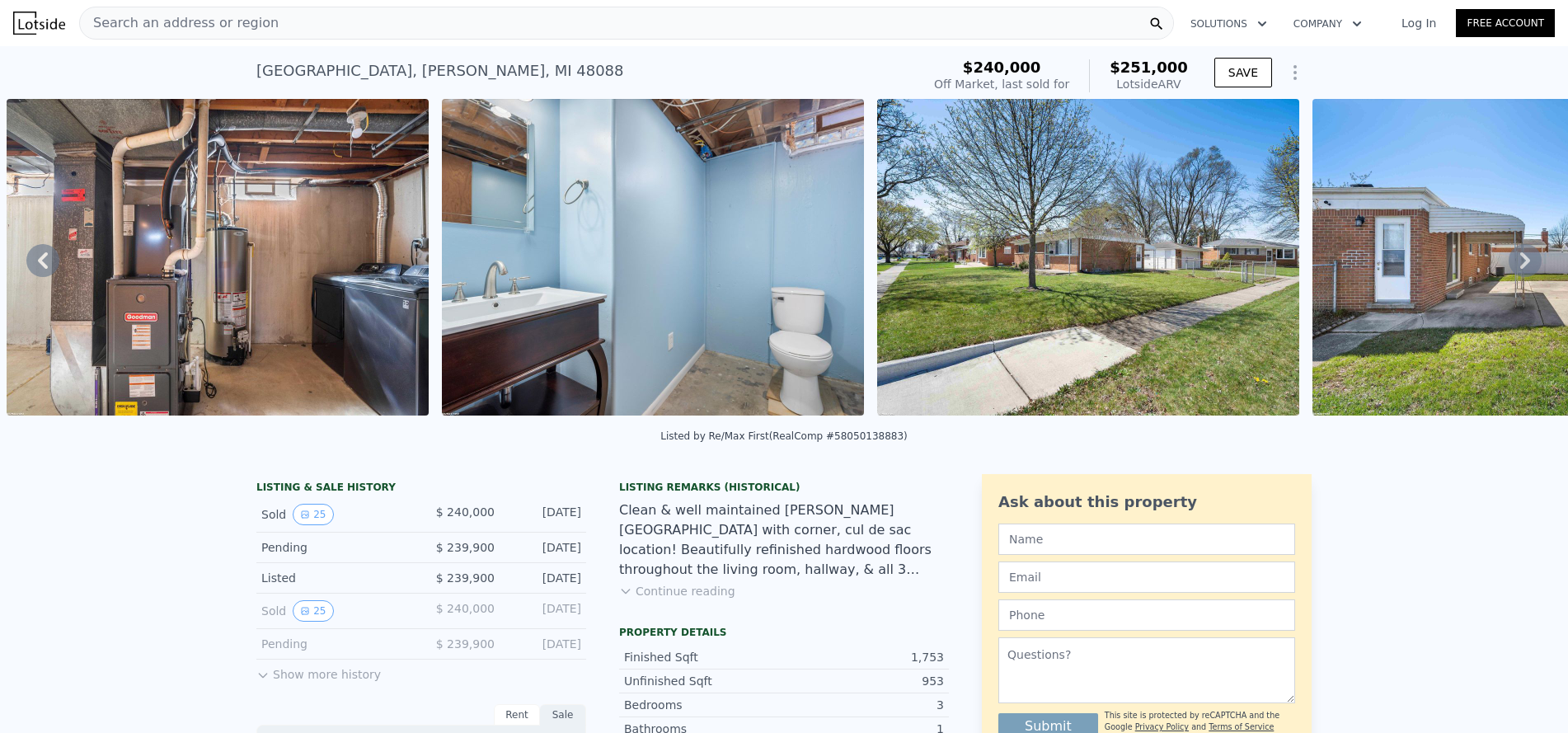
click at [1508, 264] on icon at bounding box center [1525, 261] width 33 height 33
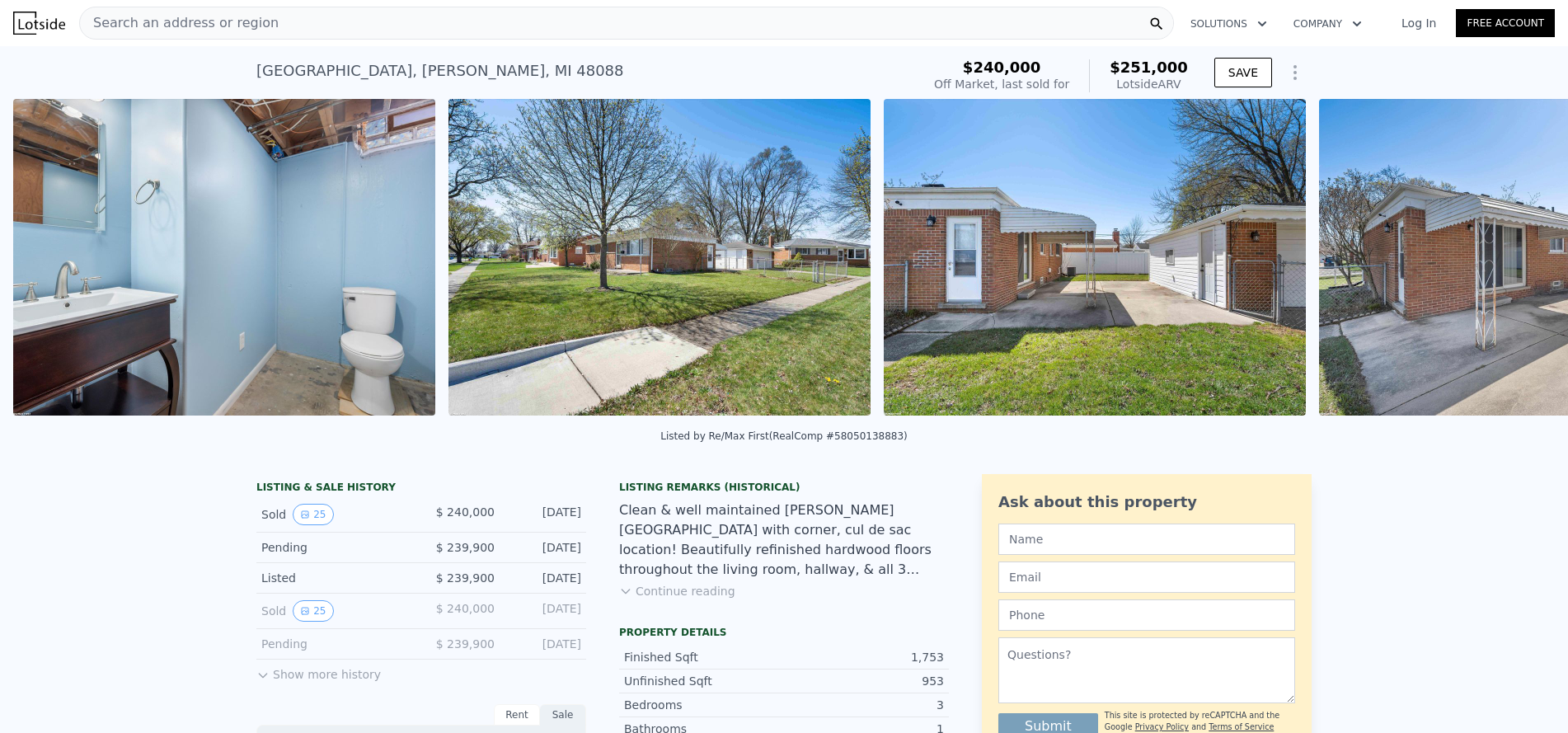
scroll to position [0, 7772]
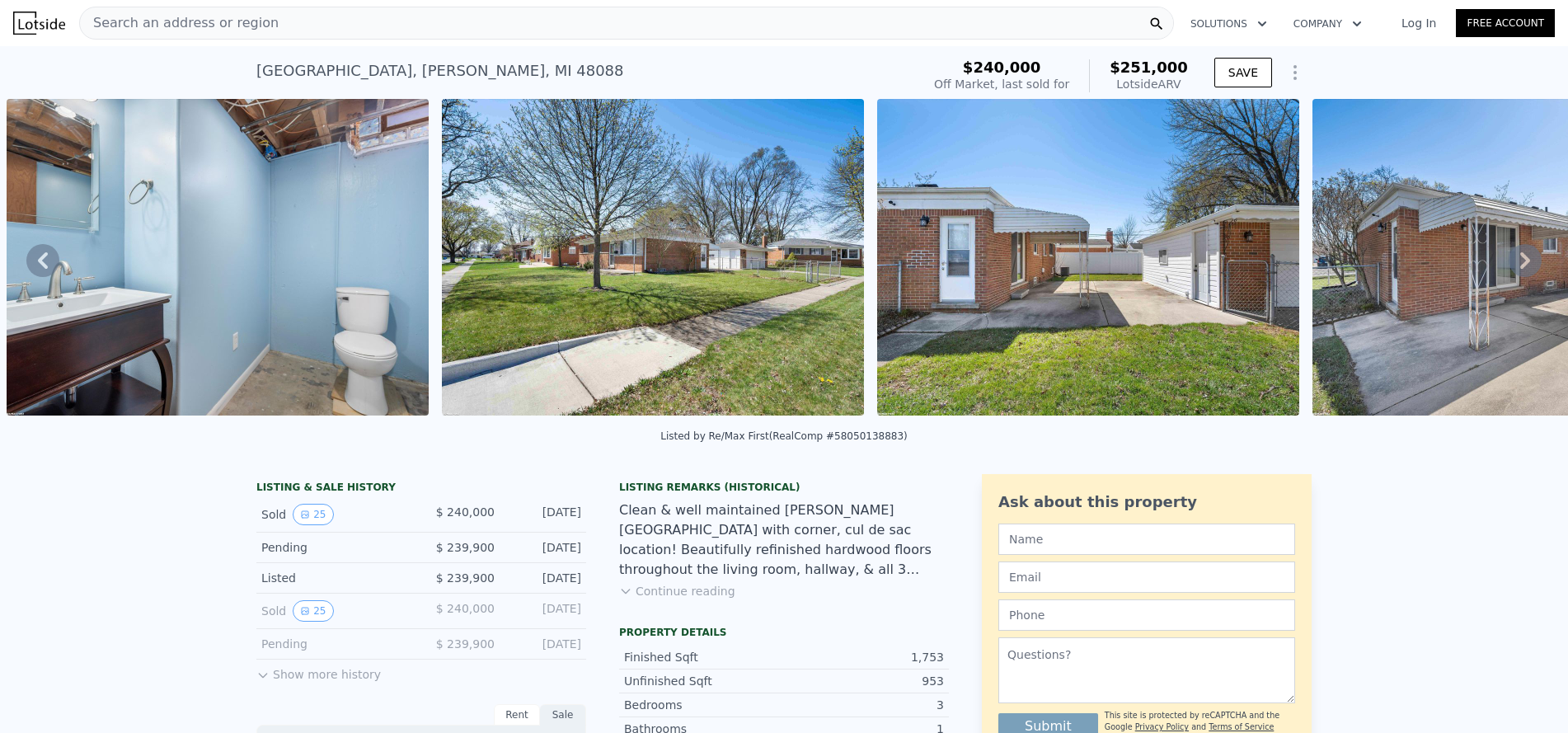
click at [1506, 264] on div "• + − • + − STREET VIEW Loading... SATELLITE VIEW" at bounding box center [784, 260] width 1568 height 322
click at [1508, 264] on icon at bounding box center [1525, 261] width 33 height 33
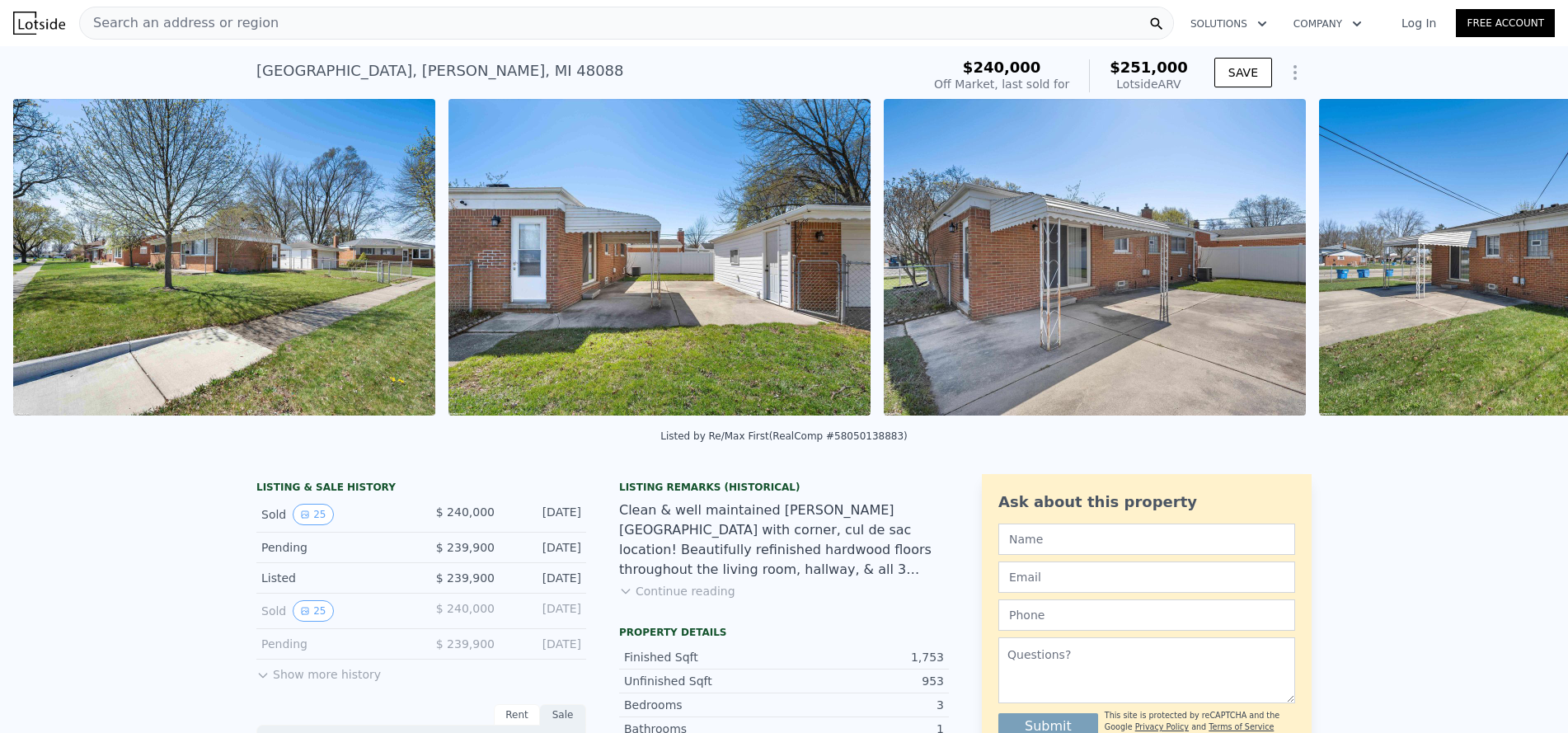
scroll to position [0, 8207]
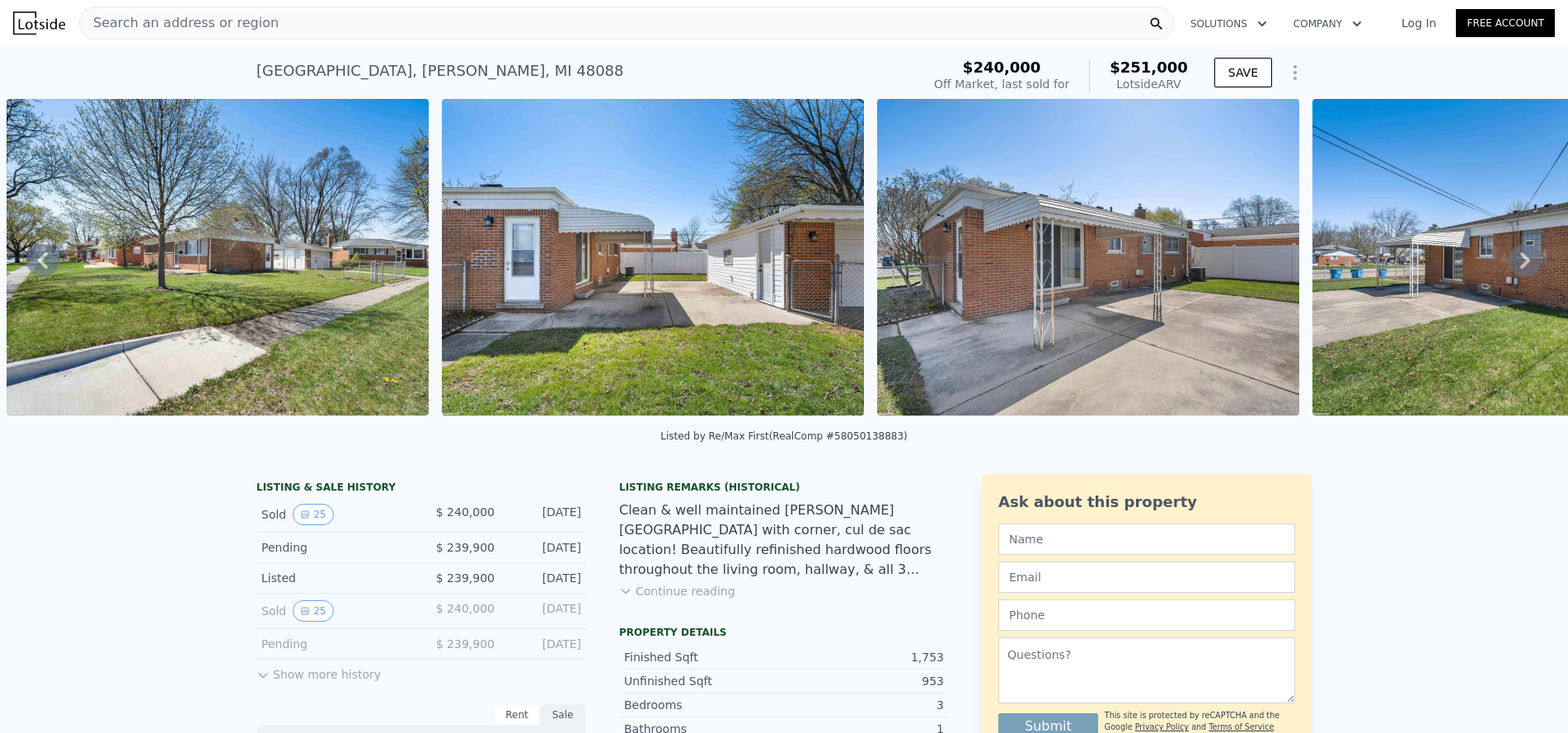
click at [1508, 264] on icon at bounding box center [1525, 261] width 33 height 33
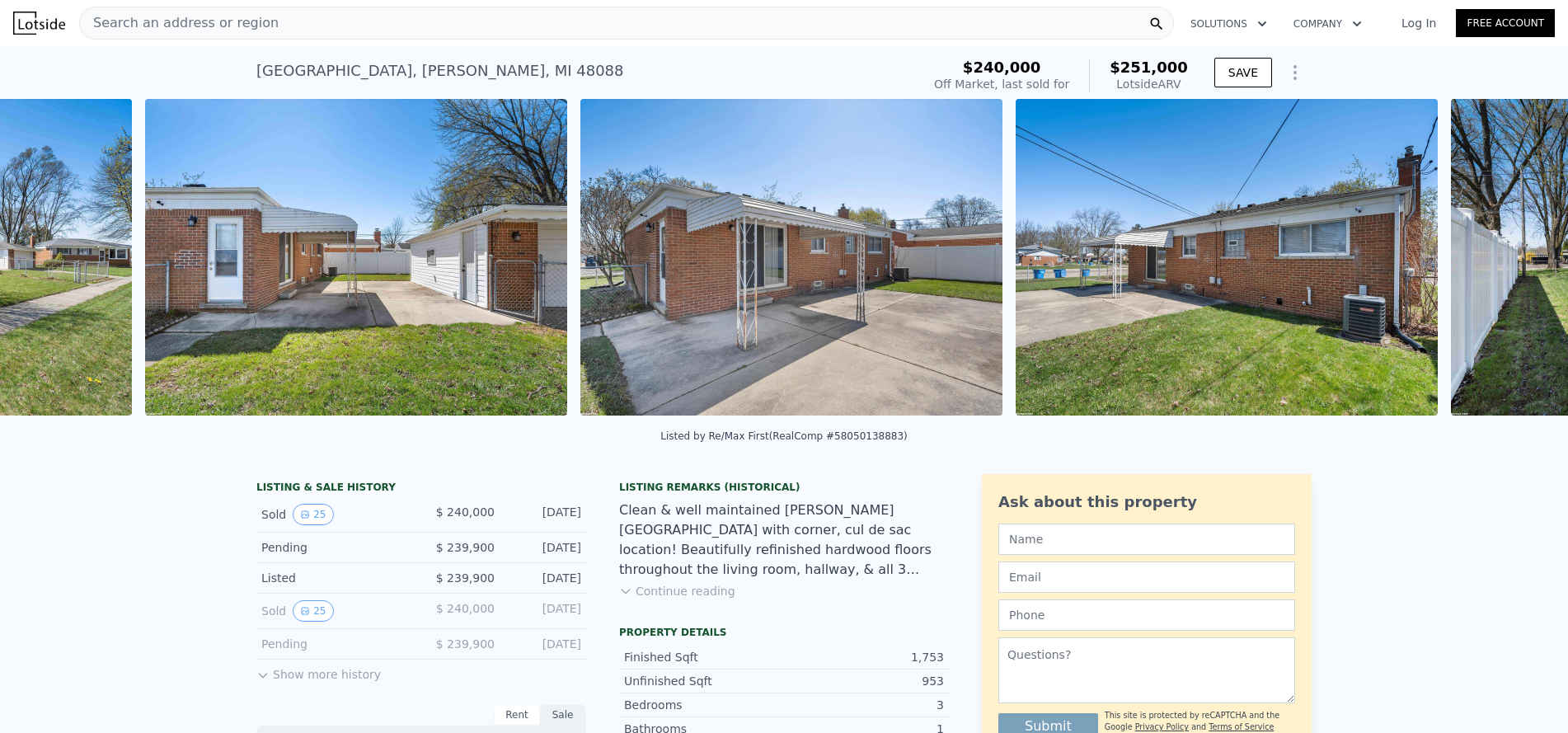
scroll to position [0, 8642]
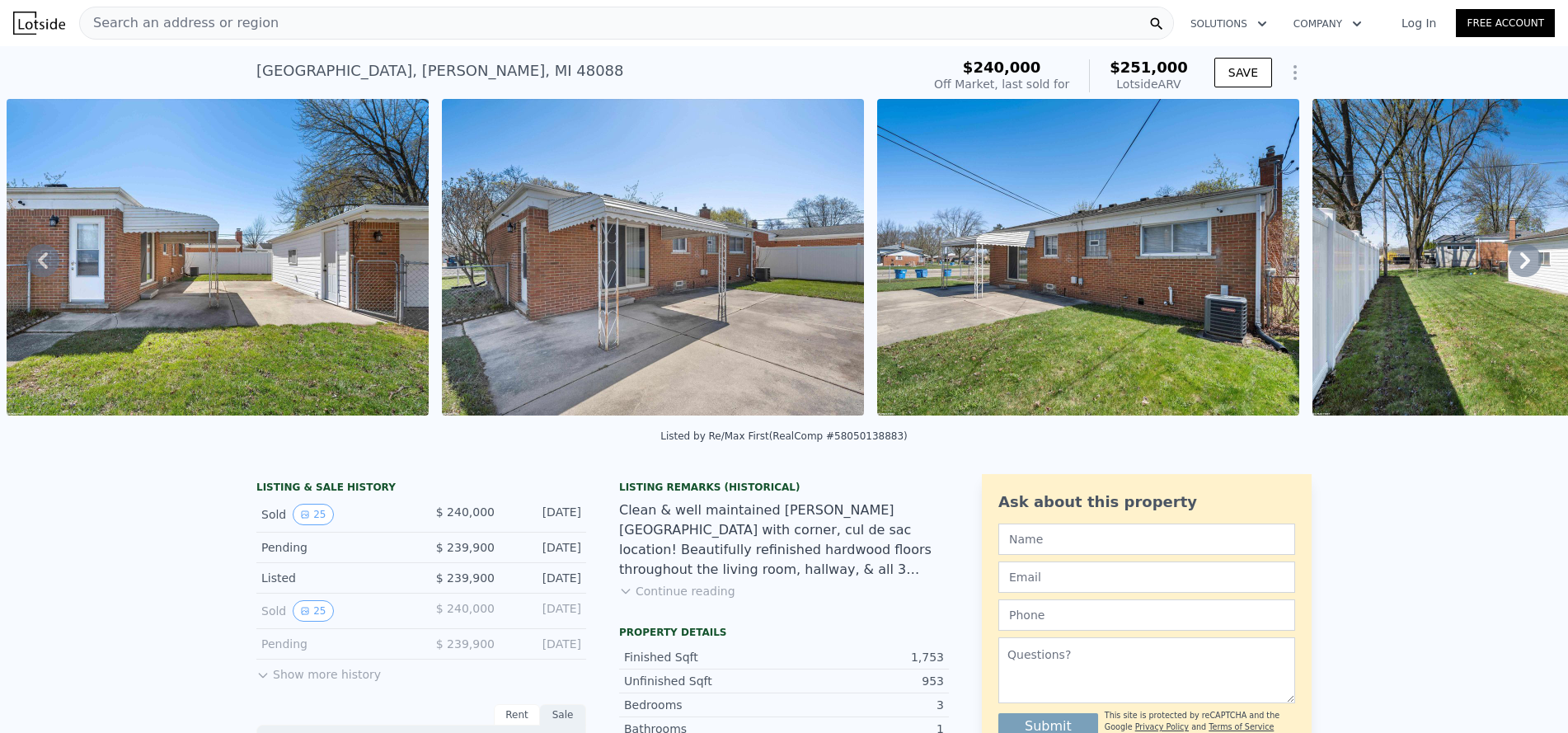
click at [1508, 264] on icon at bounding box center [1525, 261] width 33 height 33
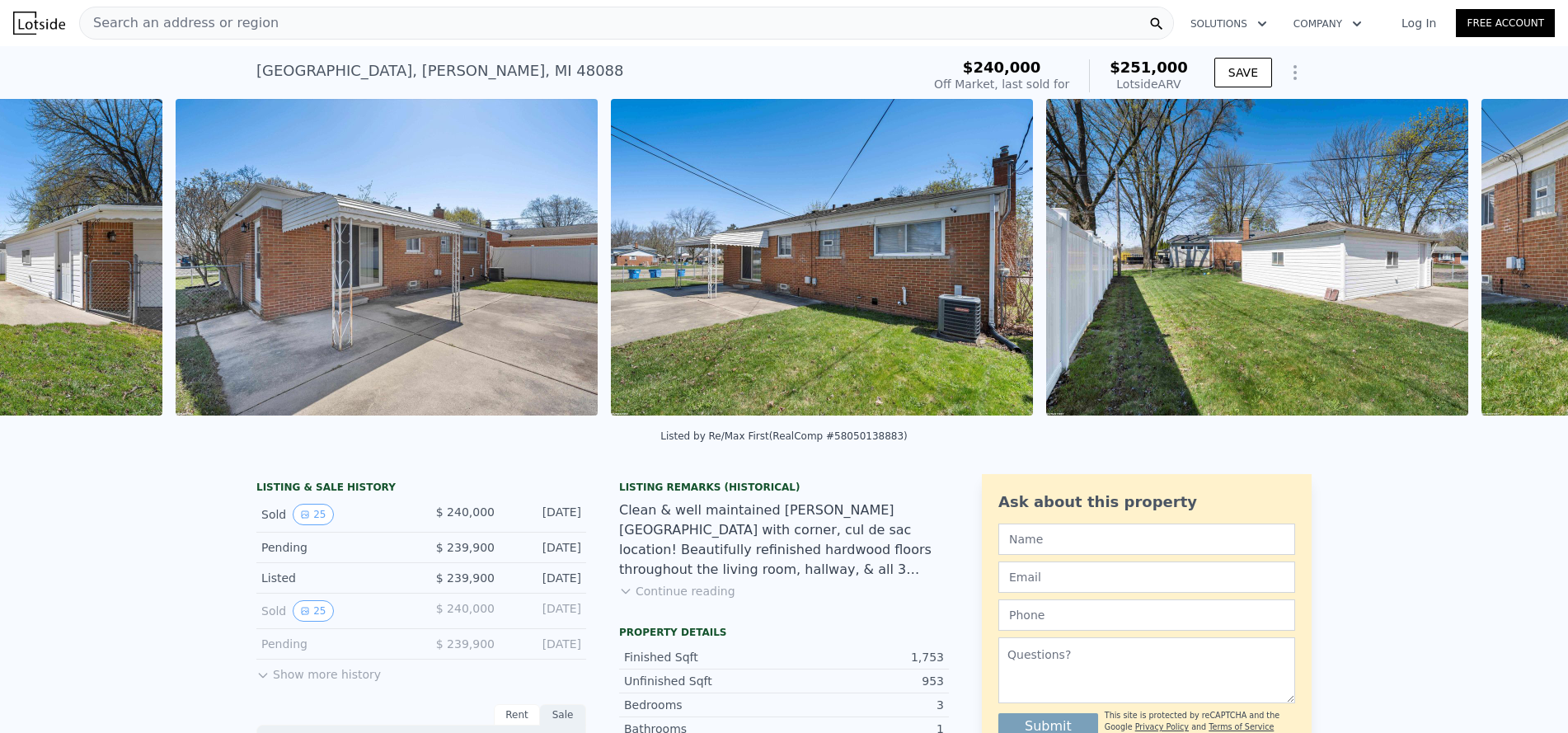
scroll to position [0, 9078]
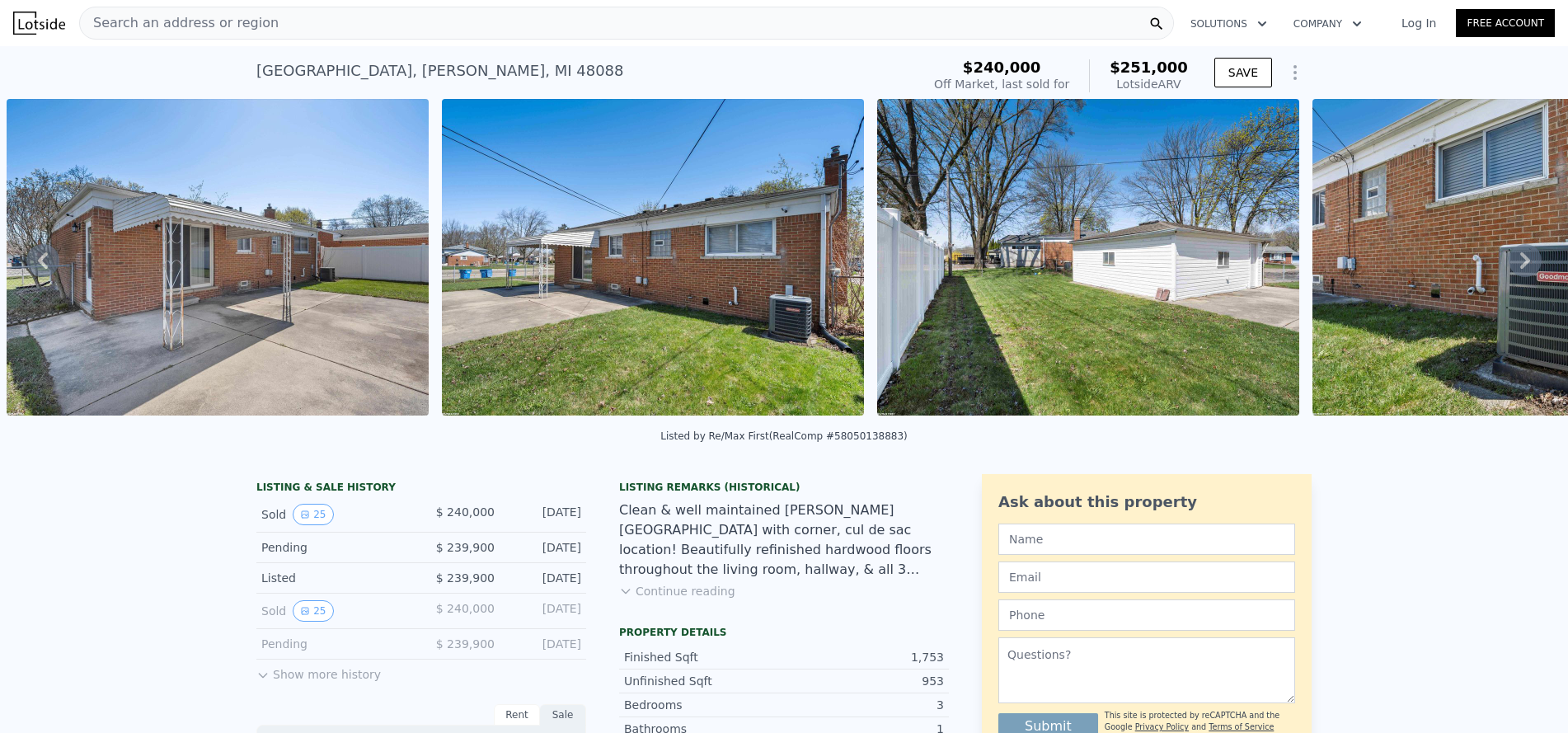
click at [1508, 264] on icon at bounding box center [1525, 261] width 33 height 33
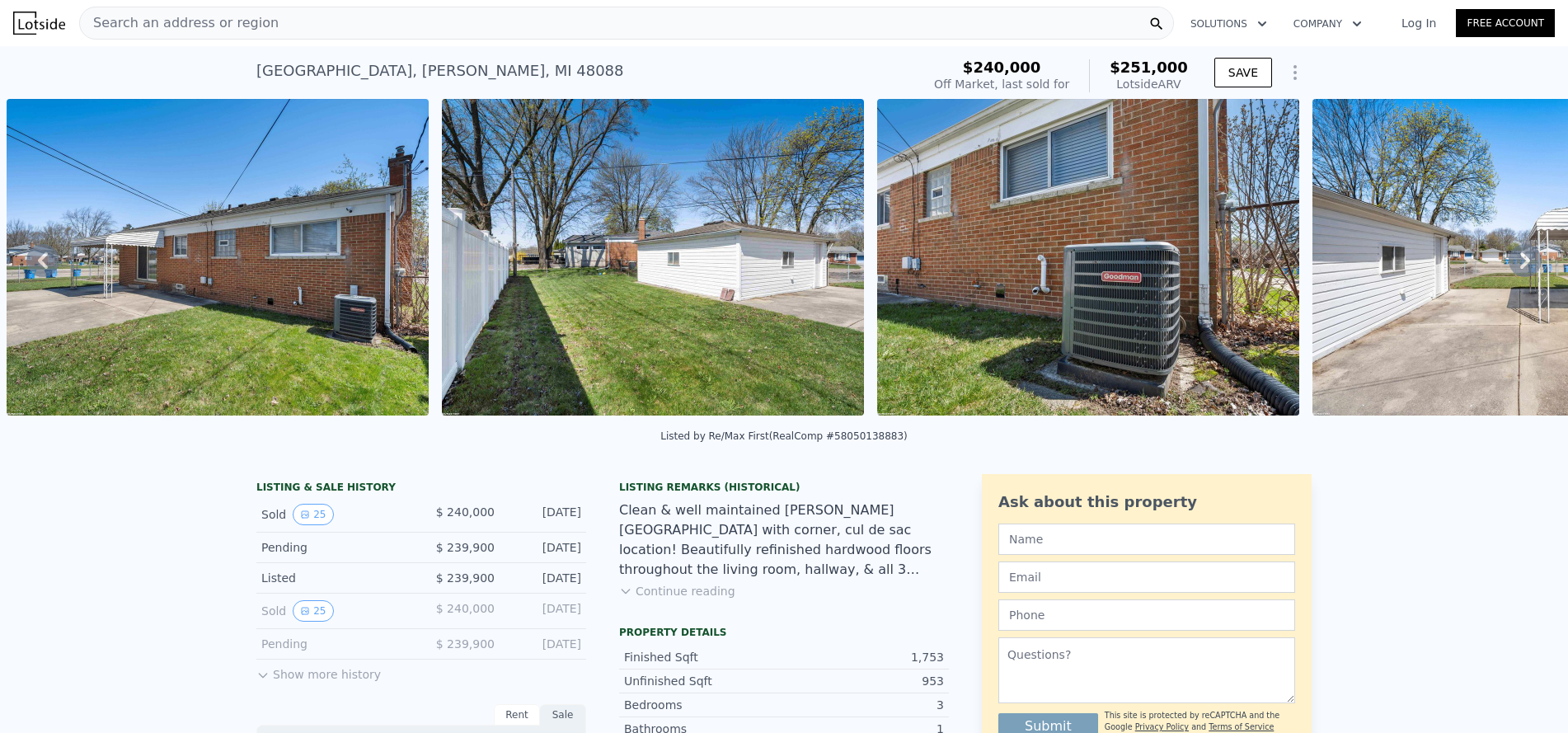
click at [1508, 264] on icon at bounding box center [1525, 261] width 33 height 33
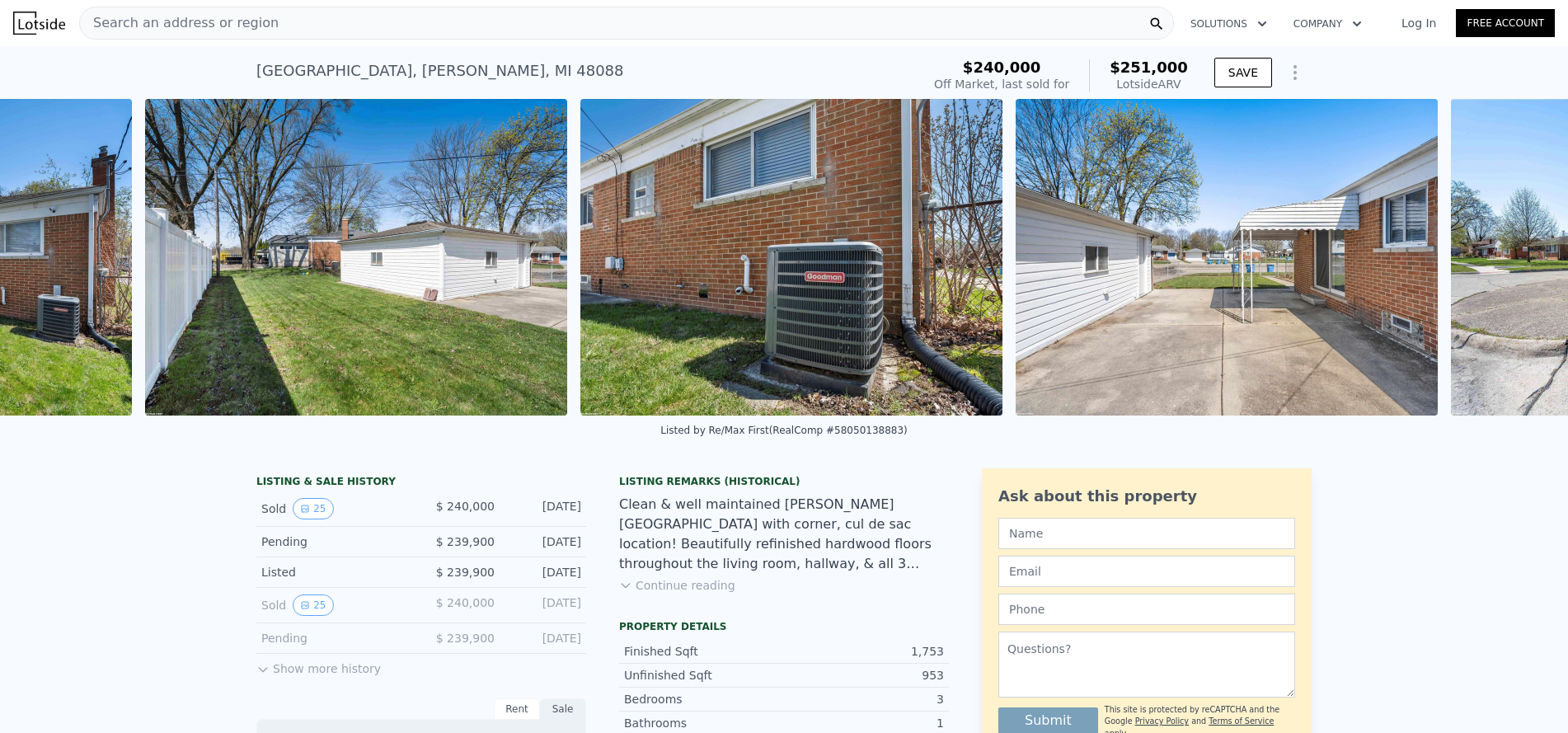
scroll to position [0, 9949]
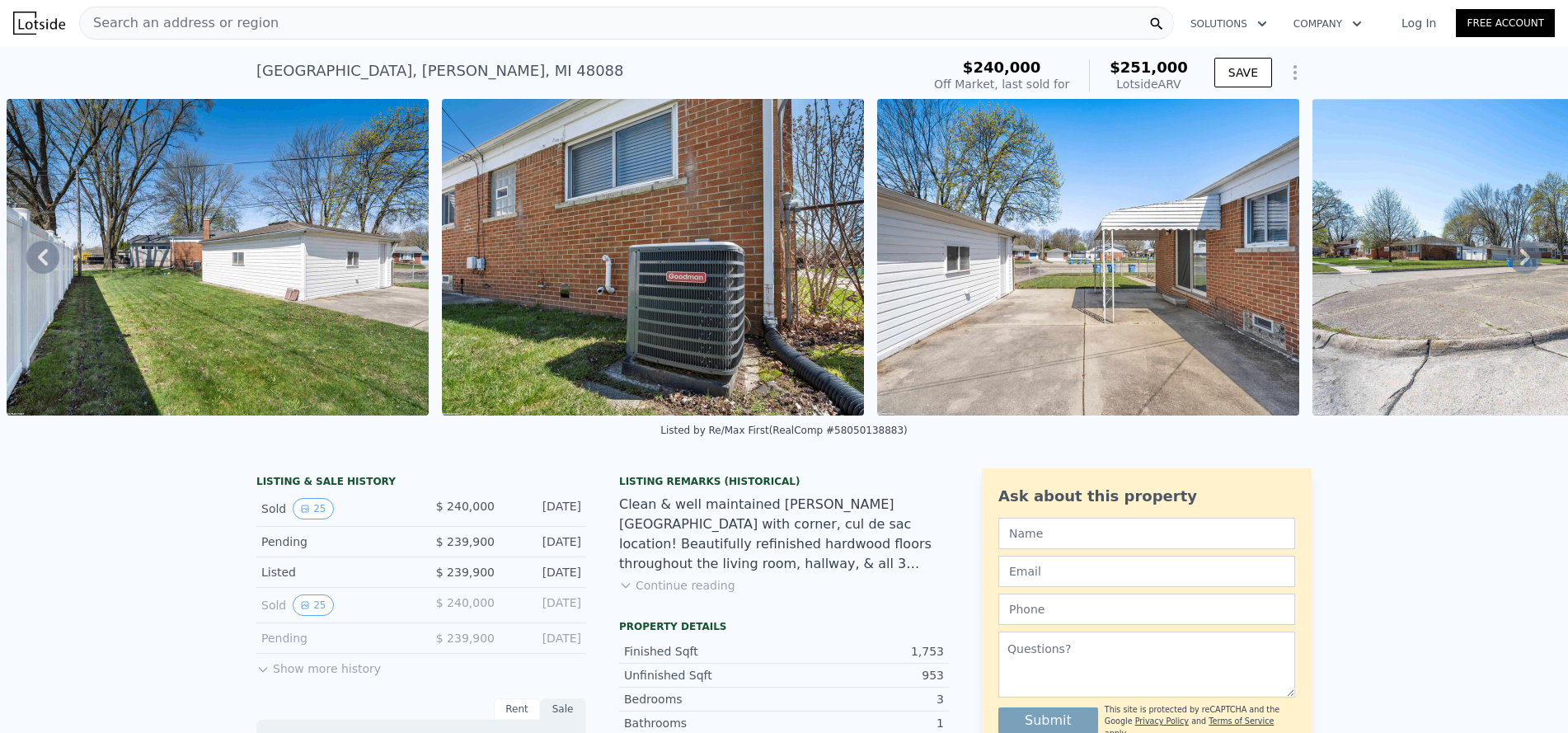
click at [1508, 264] on icon at bounding box center [1525, 257] width 33 height 33
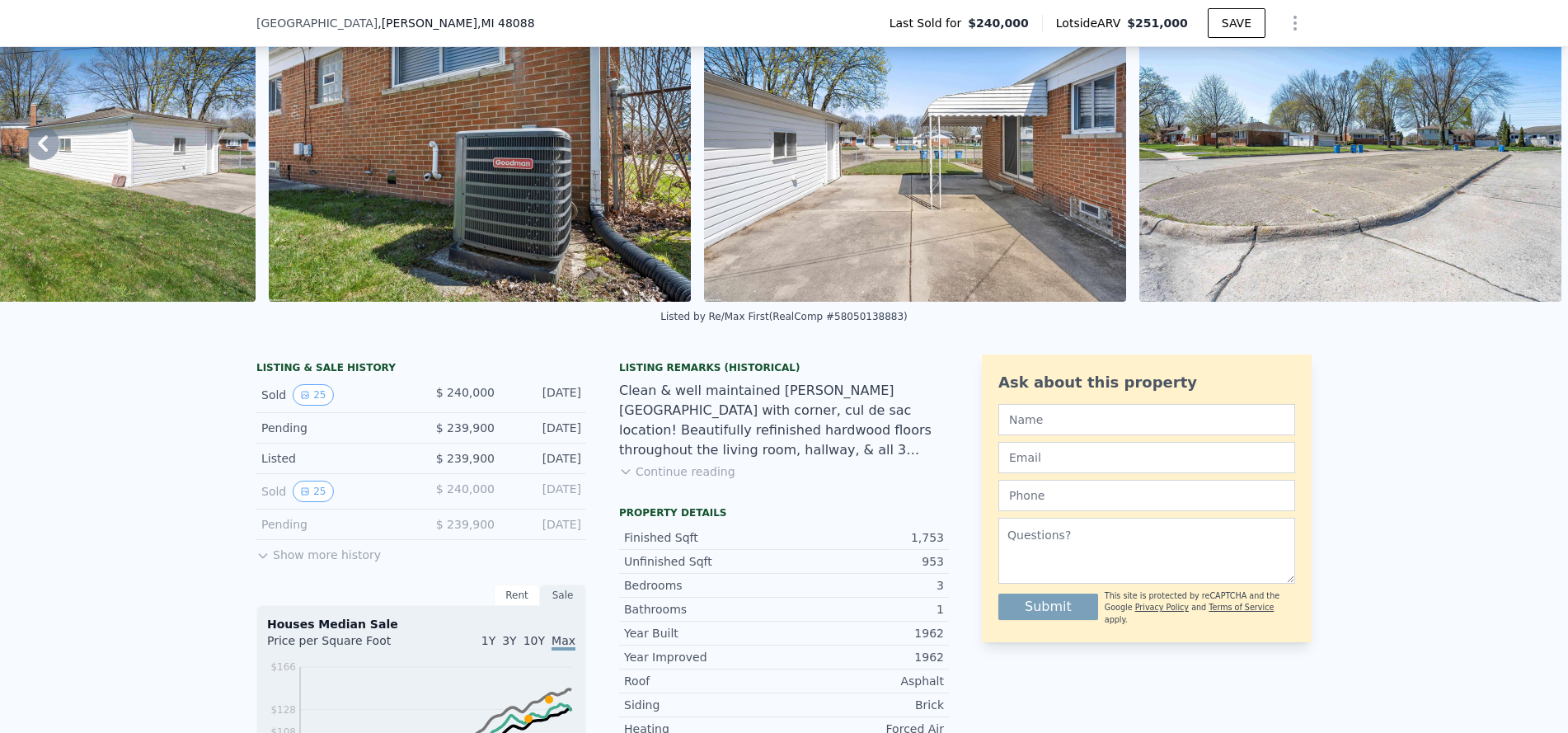
scroll to position [324, 0]
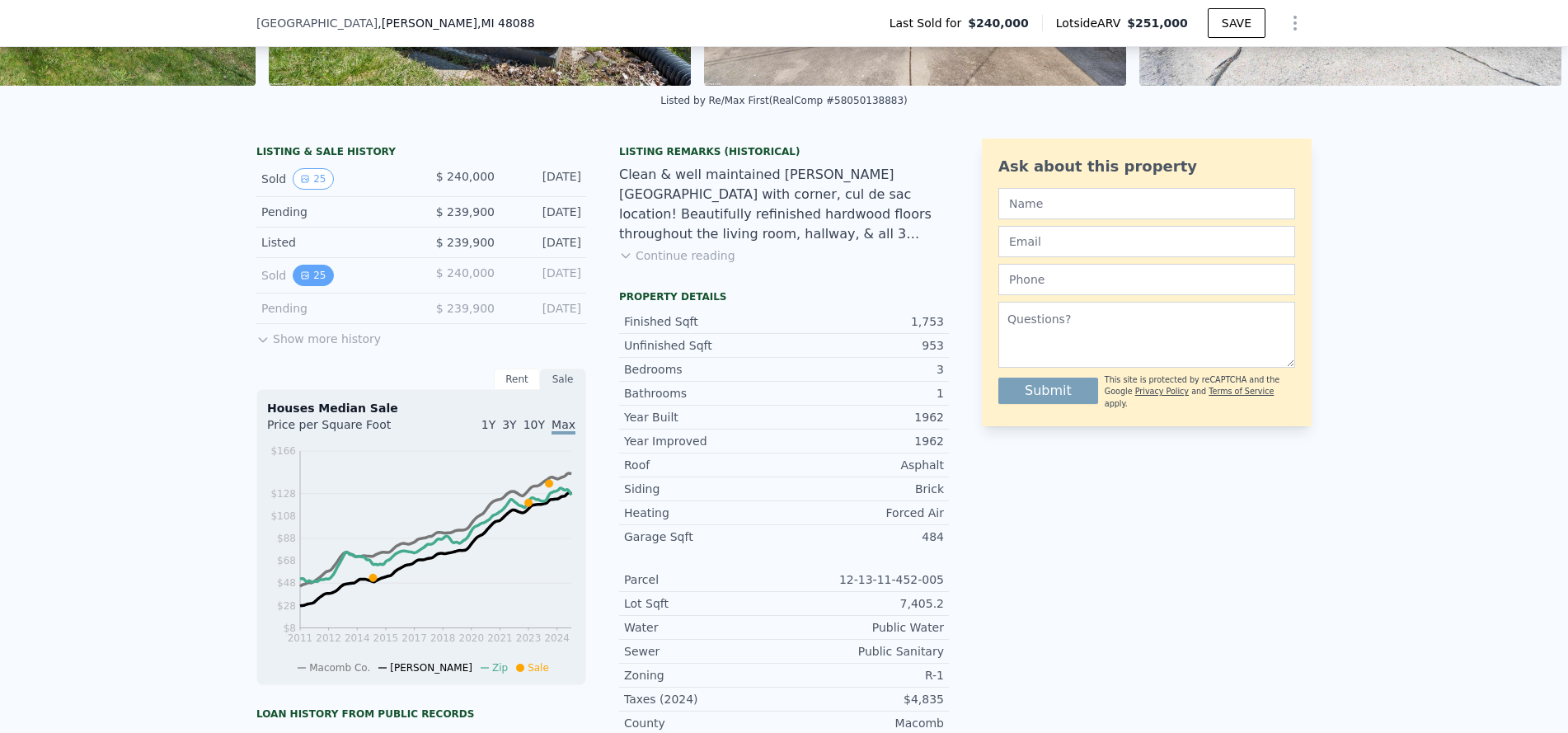
click at [305, 284] on button "25" at bounding box center [313, 276] width 40 height 21
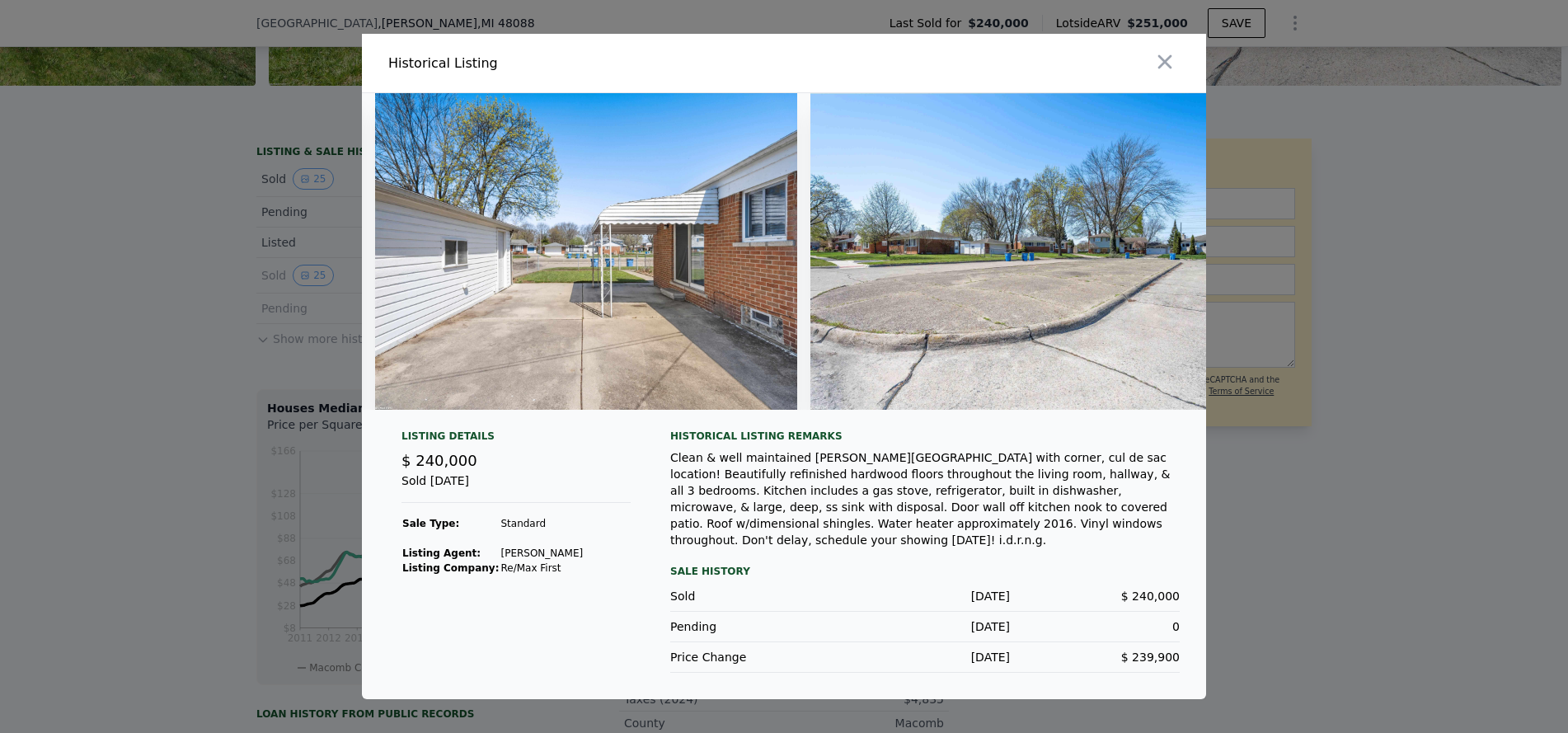
scroll to position [0, 10098]
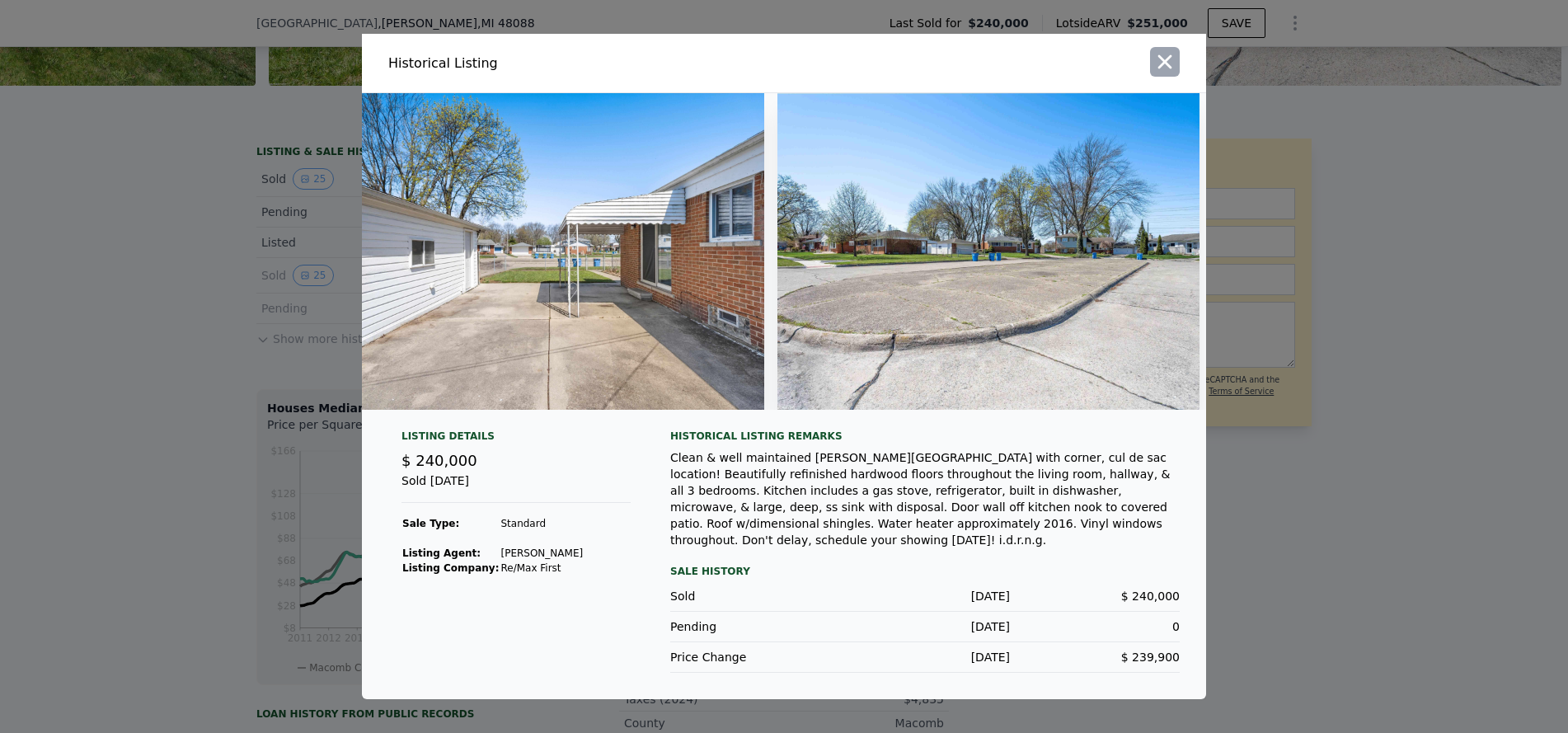
click at [1176, 61] on icon "button" at bounding box center [1164, 61] width 23 height 23
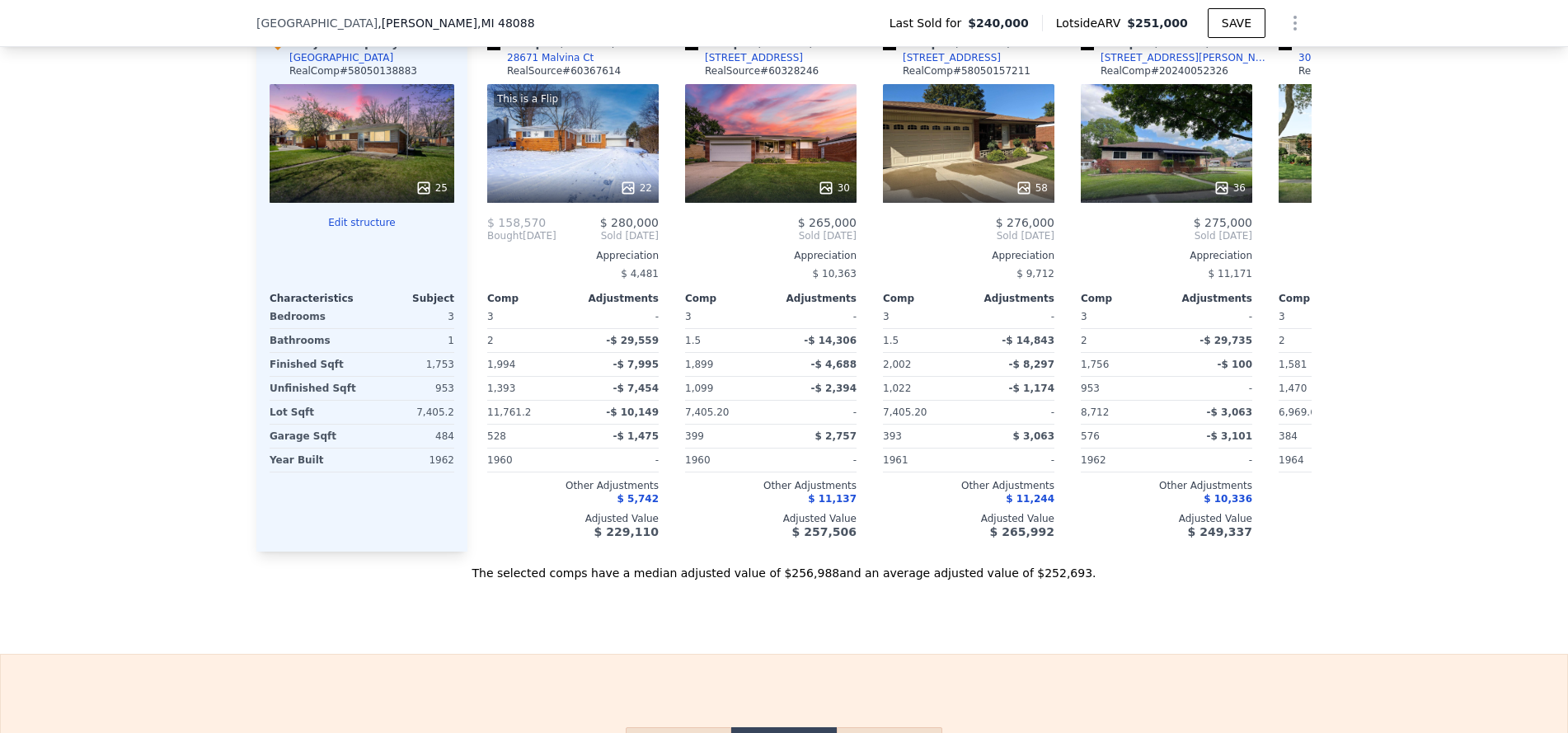
scroll to position [1891, 0]
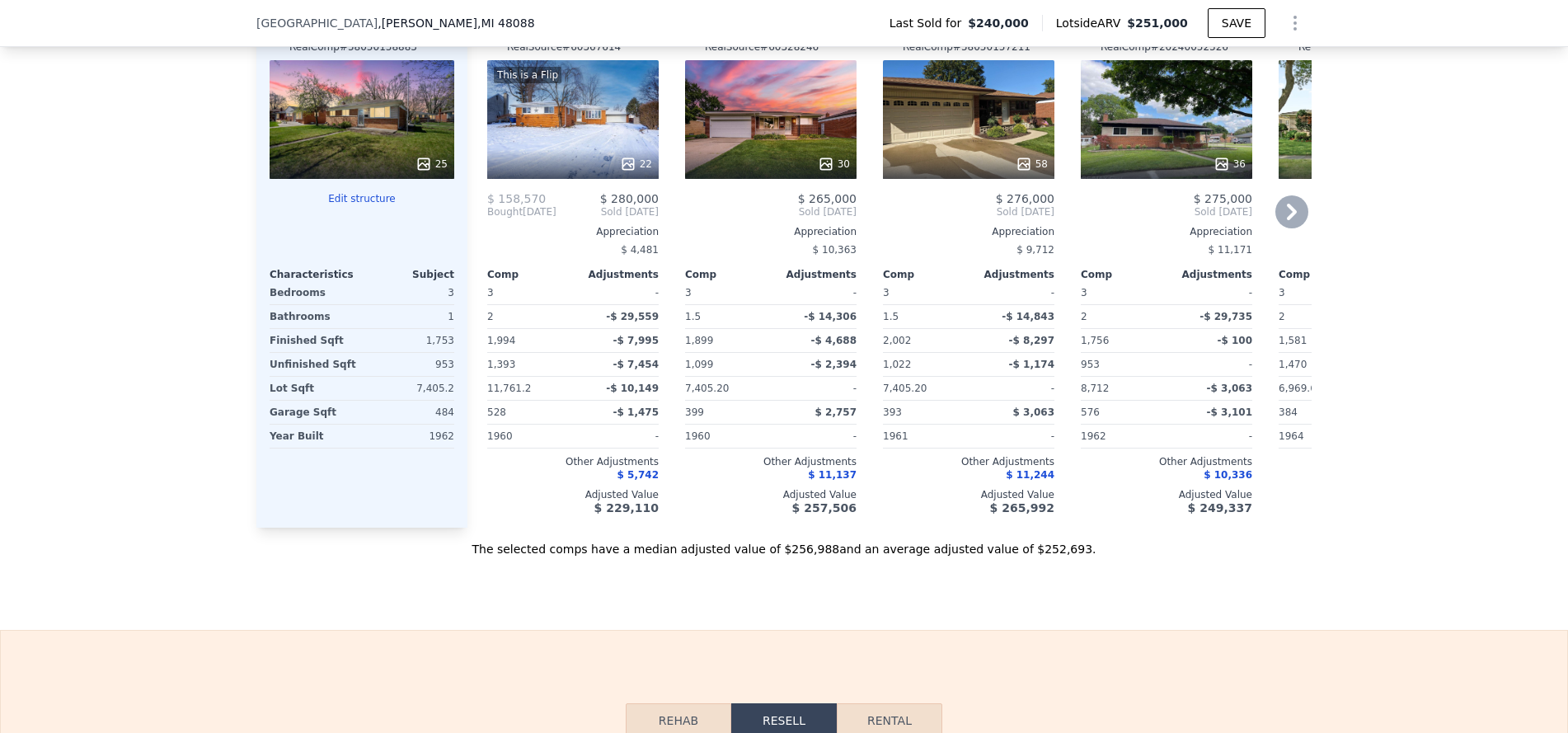
click at [1181, 158] on div "36" at bounding box center [1166, 119] width 171 height 119
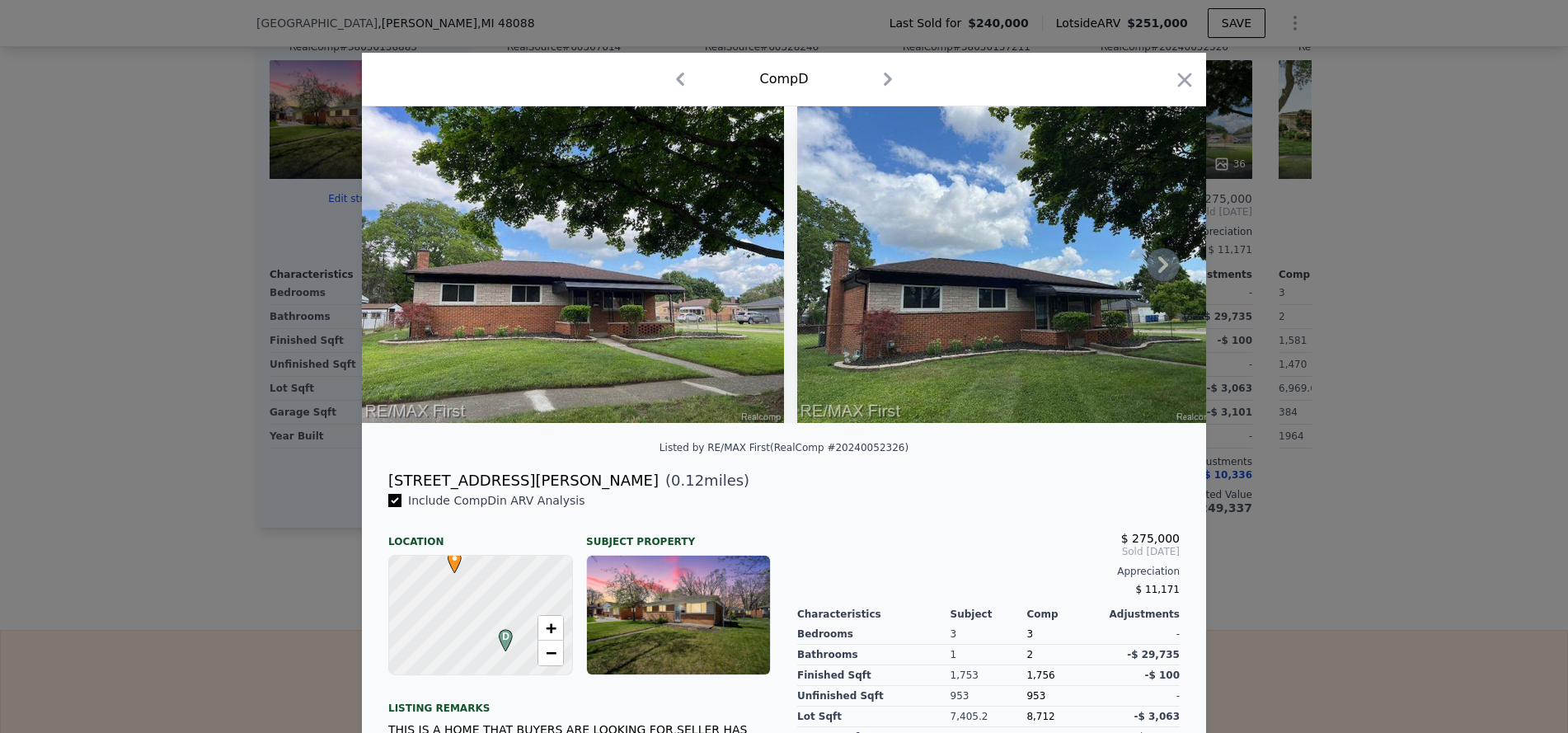
click at [1162, 272] on icon at bounding box center [1163, 265] width 33 height 33
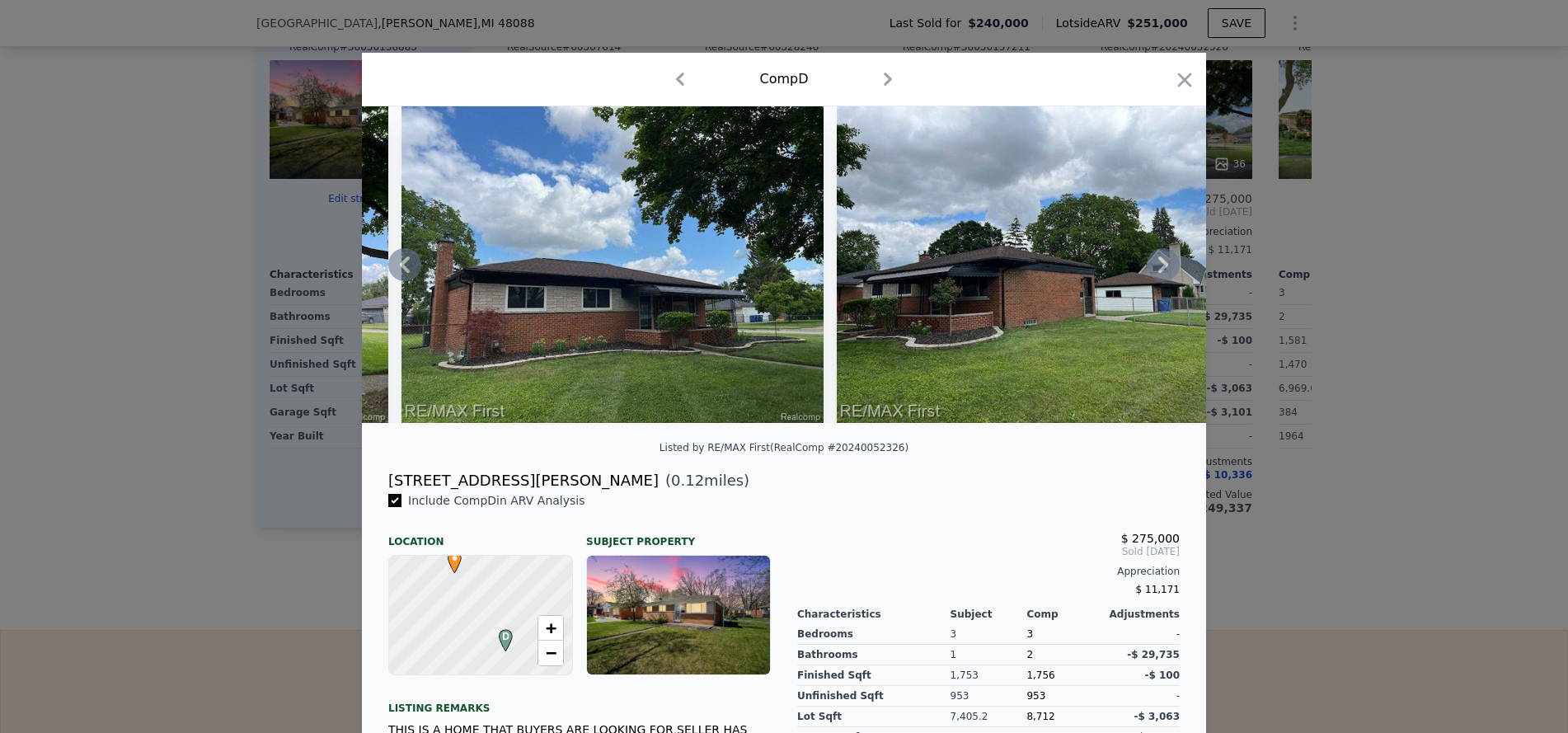
click at [1162, 272] on icon at bounding box center [1163, 265] width 33 height 33
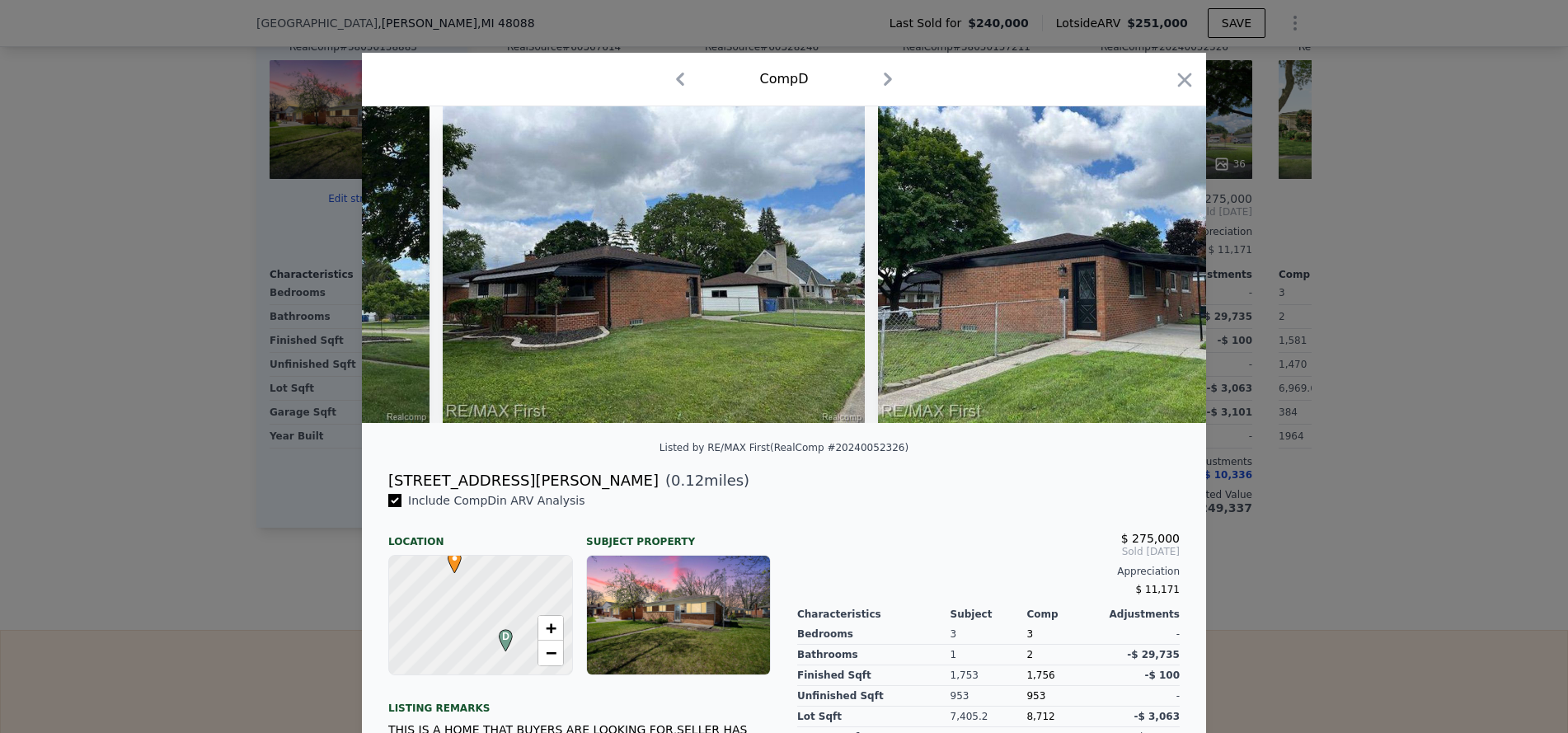
scroll to position [0, 791]
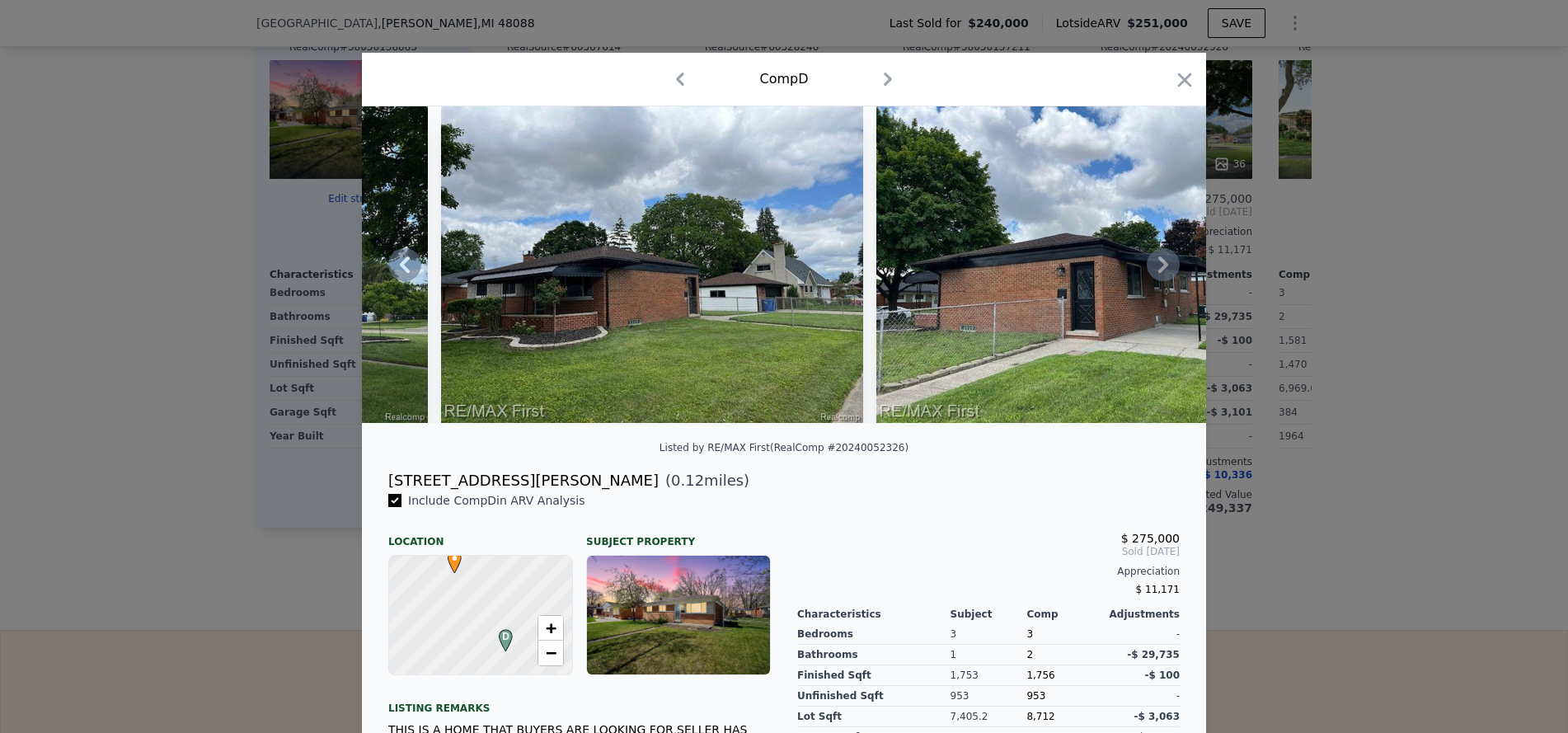
click at [1162, 272] on div "1 photos are restricted from public view due to state or MLS regulations Login …" at bounding box center [784, 264] width 844 height 317
click at [1159, 269] on icon at bounding box center [1163, 264] width 10 height 17
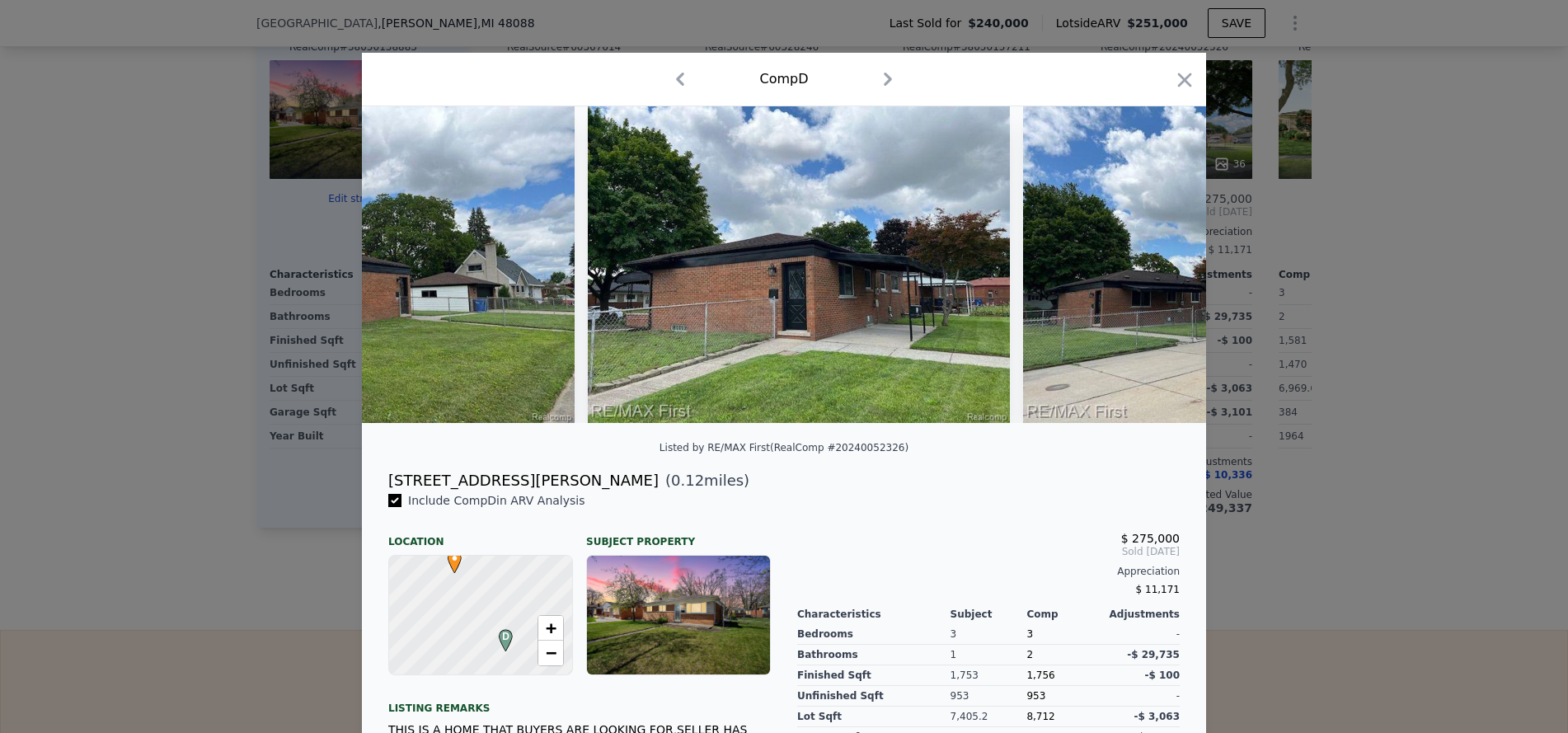
scroll to position [0, 1187]
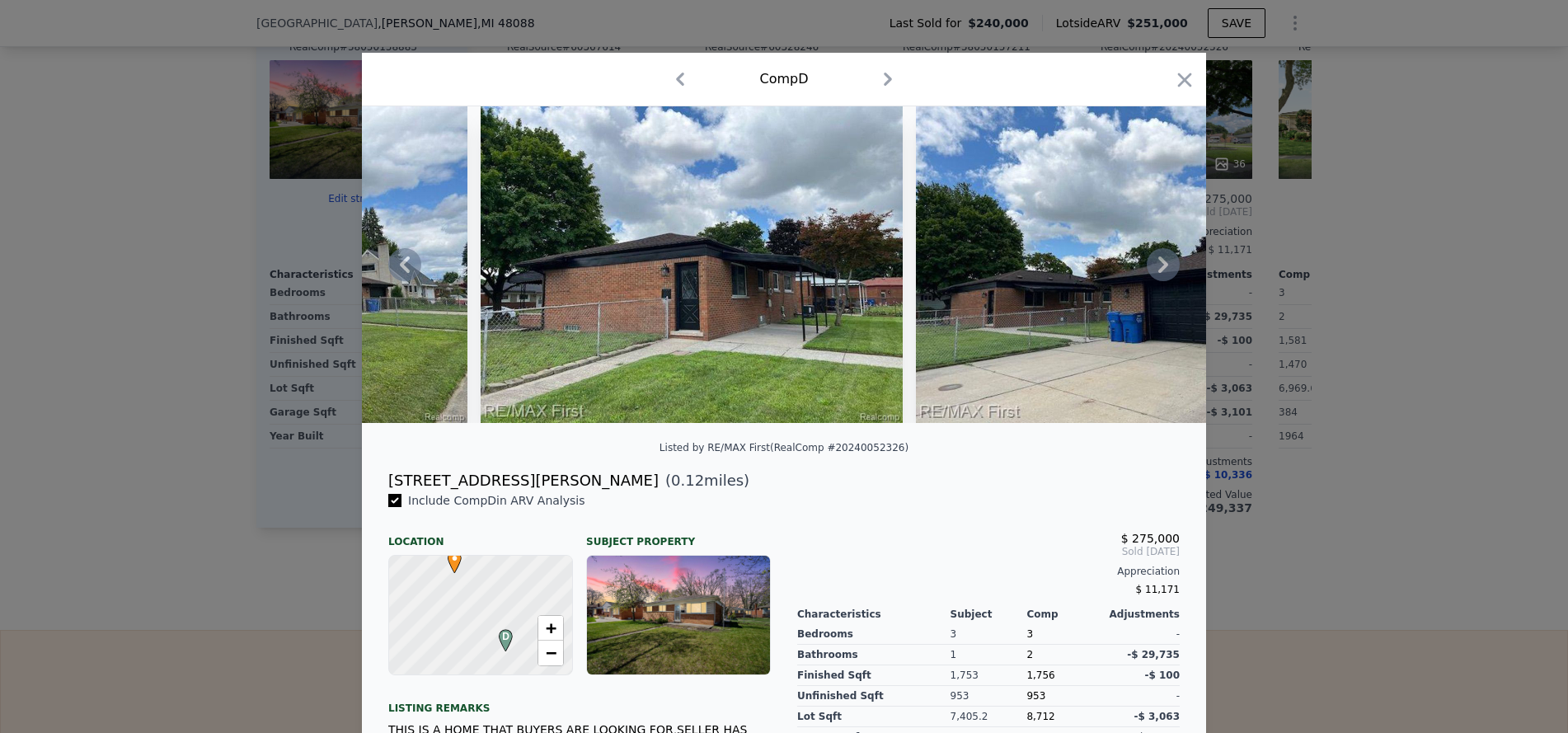
click at [1159, 269] on div "1 photos are restricted from public view due to state or MLS regulations Login …" at bounding box center [784, 264] width 844 height 317
click at [1159, 269] on icon at bounding box center [1163, 264] width 10 height 17
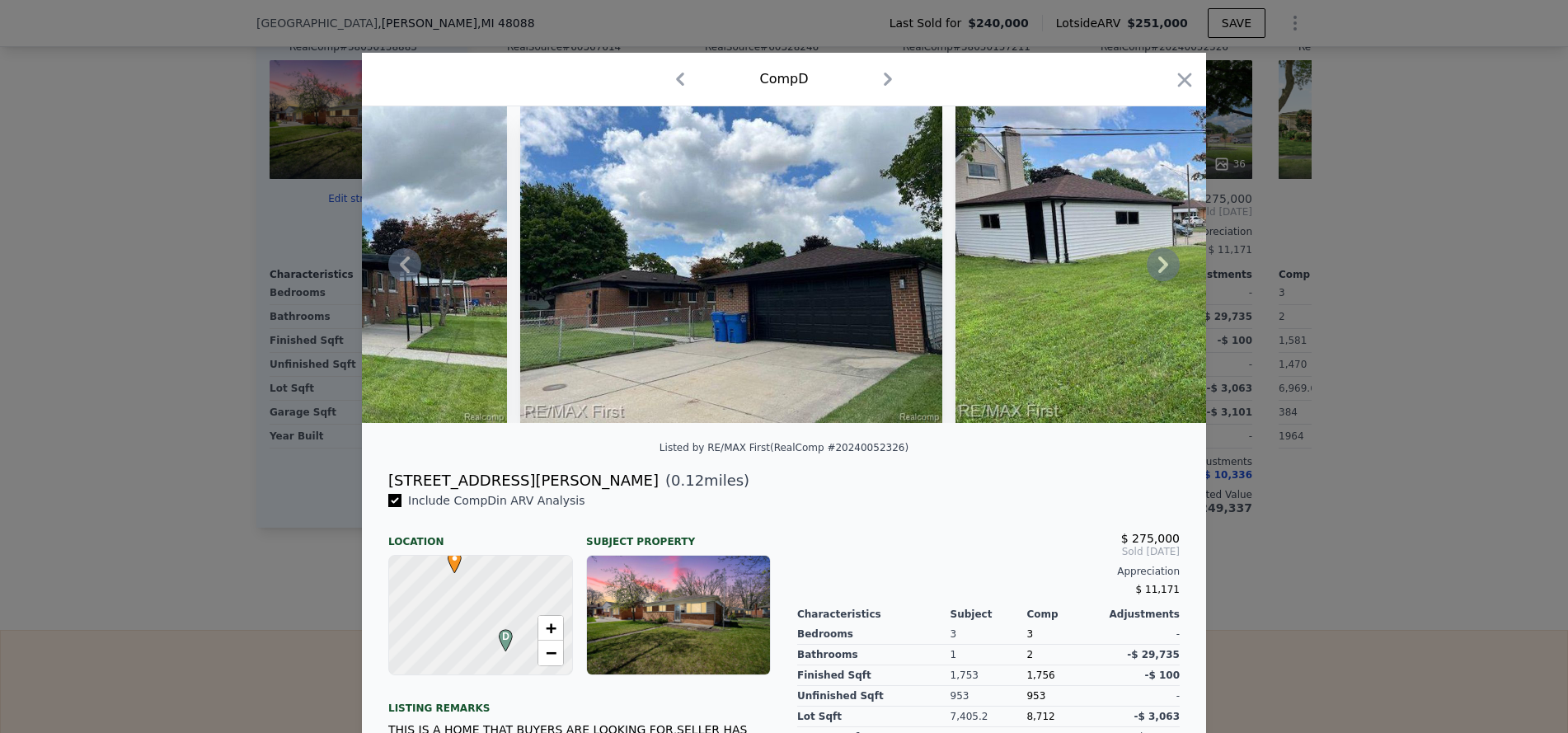
click at [1159, 269] on icon at bounding box center [1163, 264] width 10 height 17
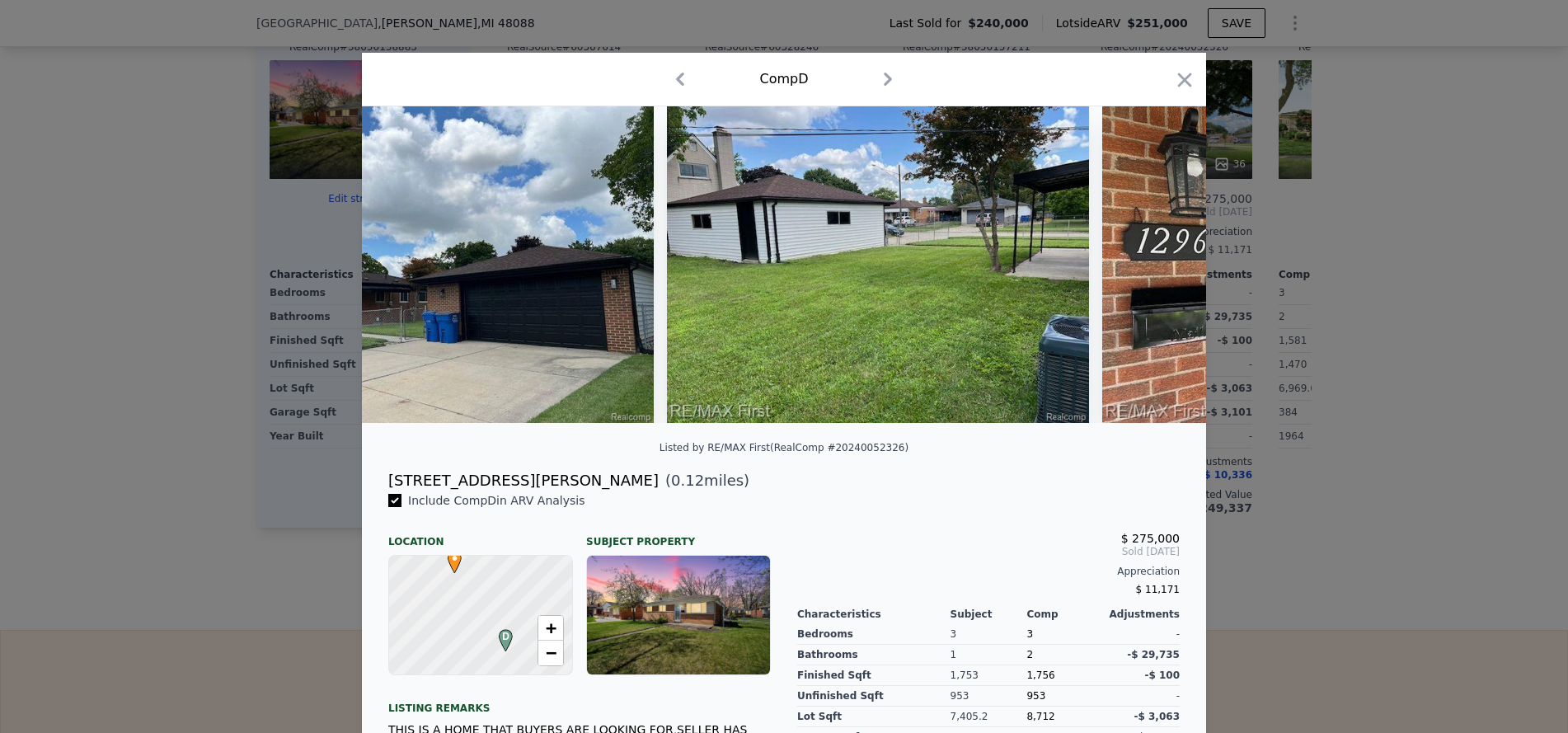
scroll to position [0, 1979]
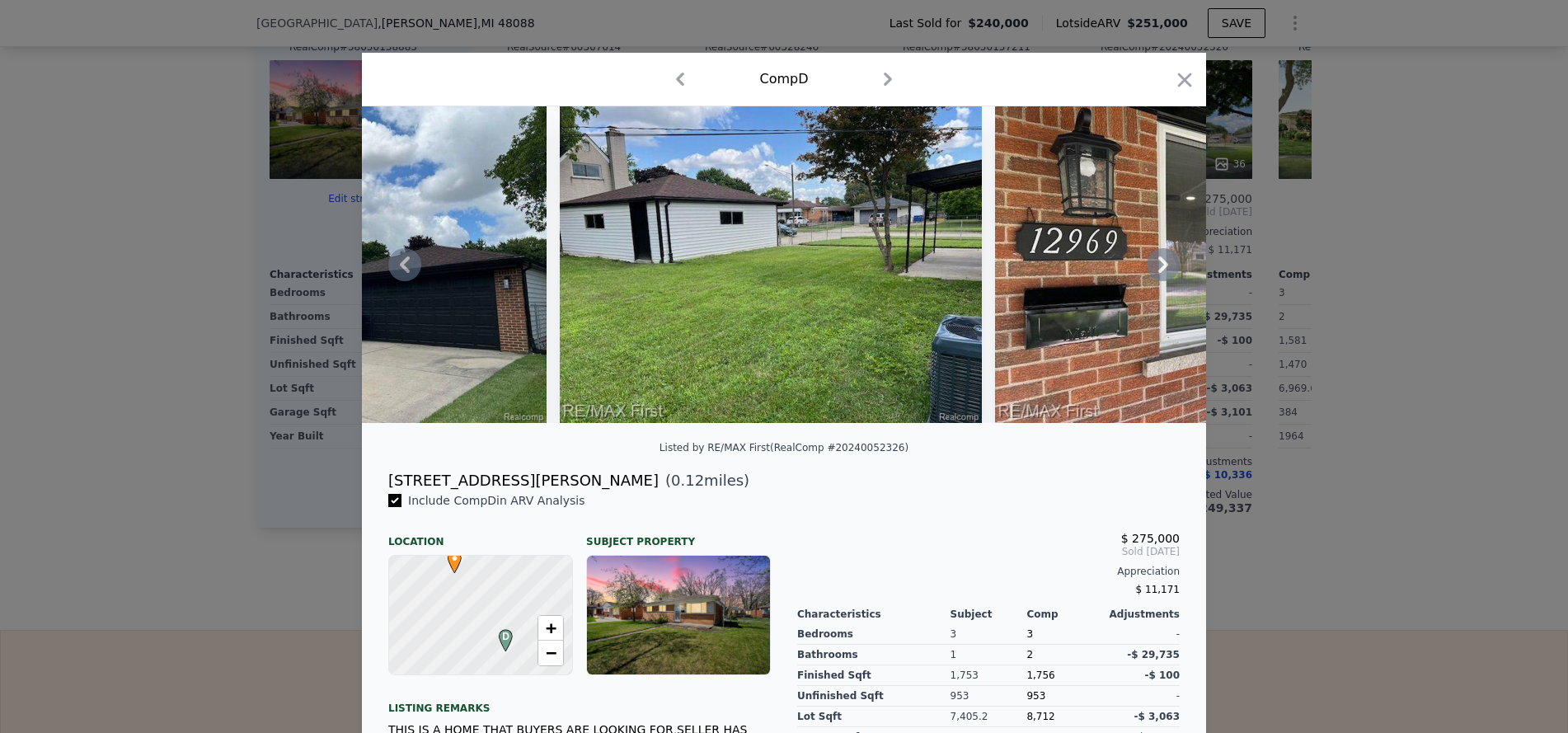
click at [1159, 269] on icon at bounding box center [1163, 264] width 10 height 17
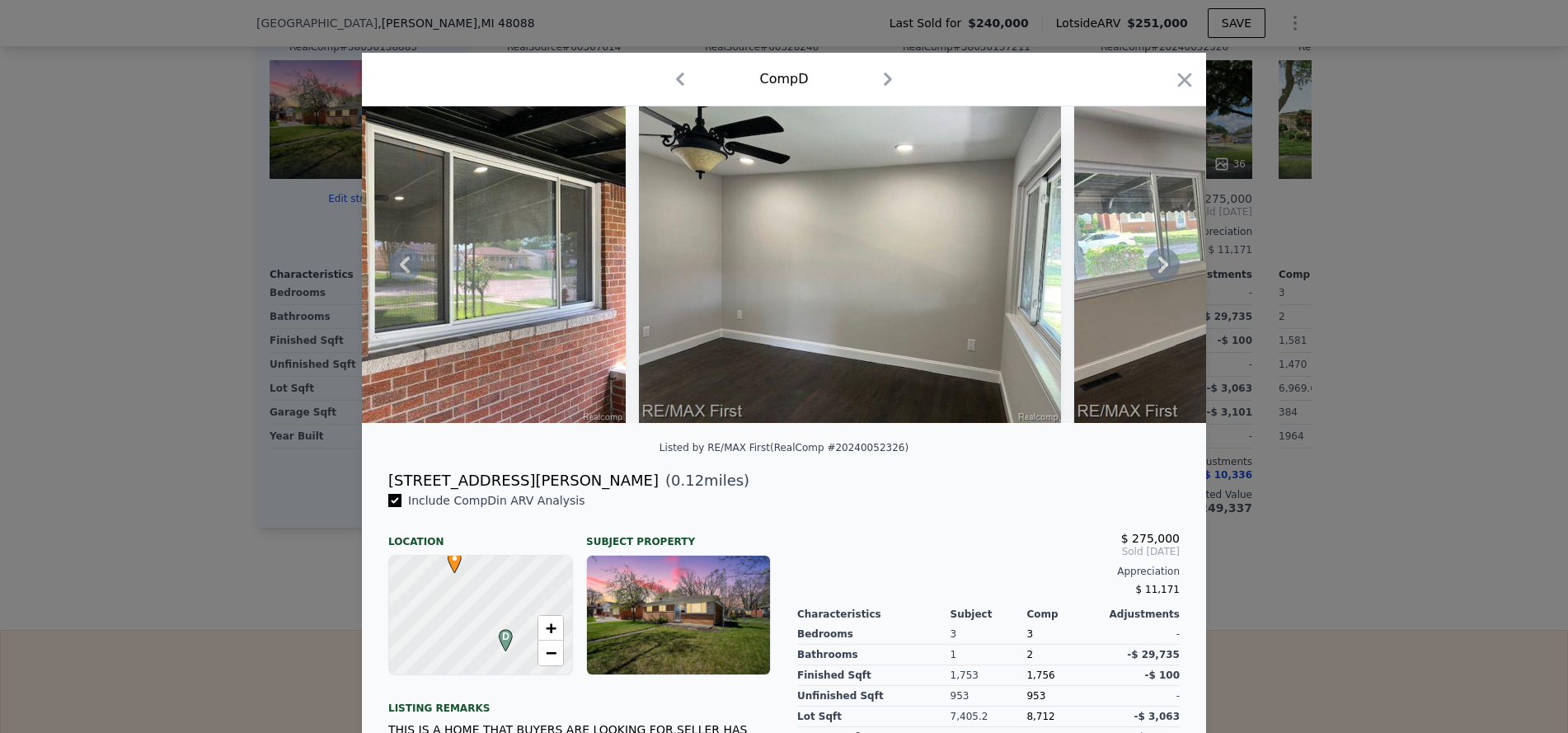
click at [1159, 269] on icon at bounding box center [1163, 264] width 10 height 17
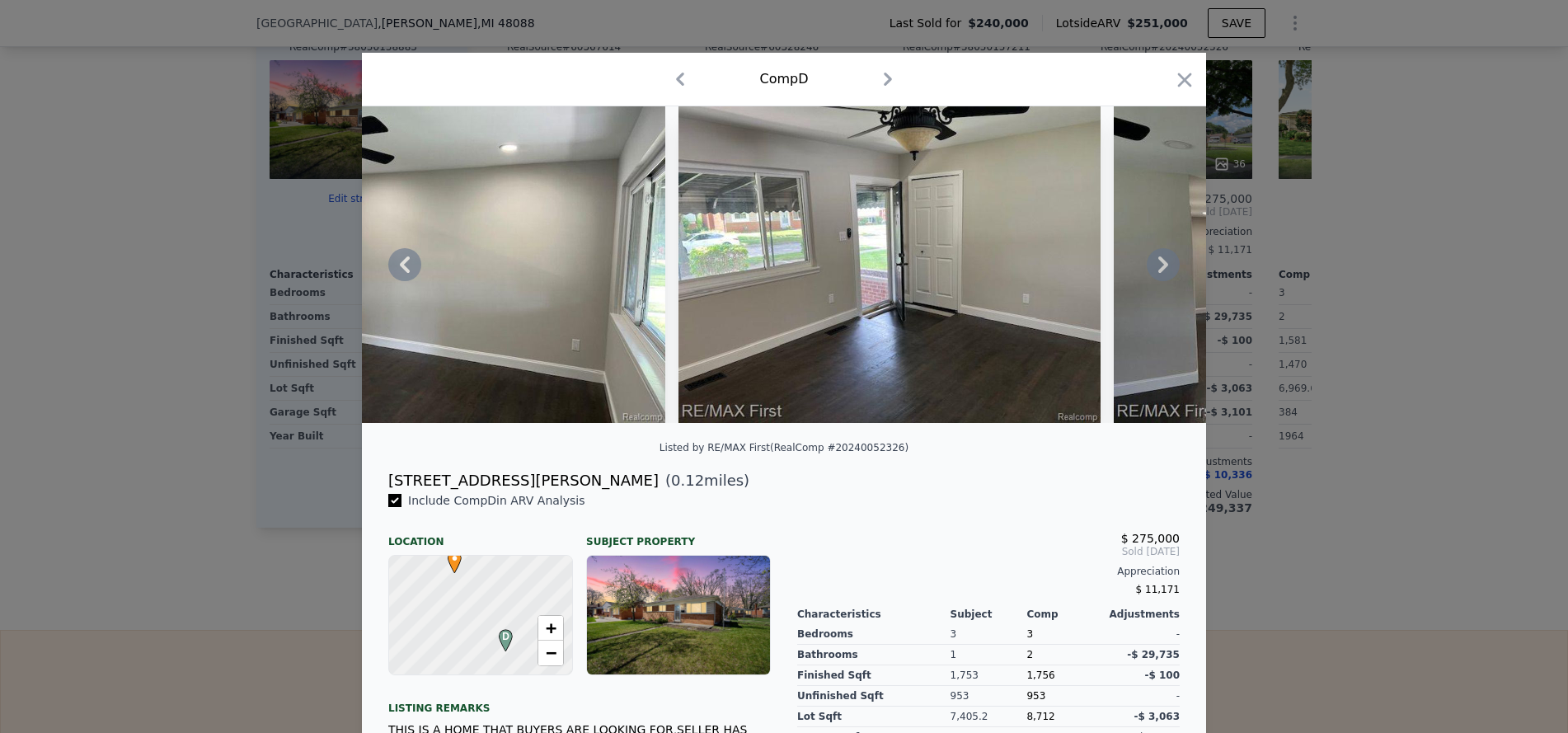
click at [1159, 269] on icon at bounding box center [1163, 264] width 10 height 17
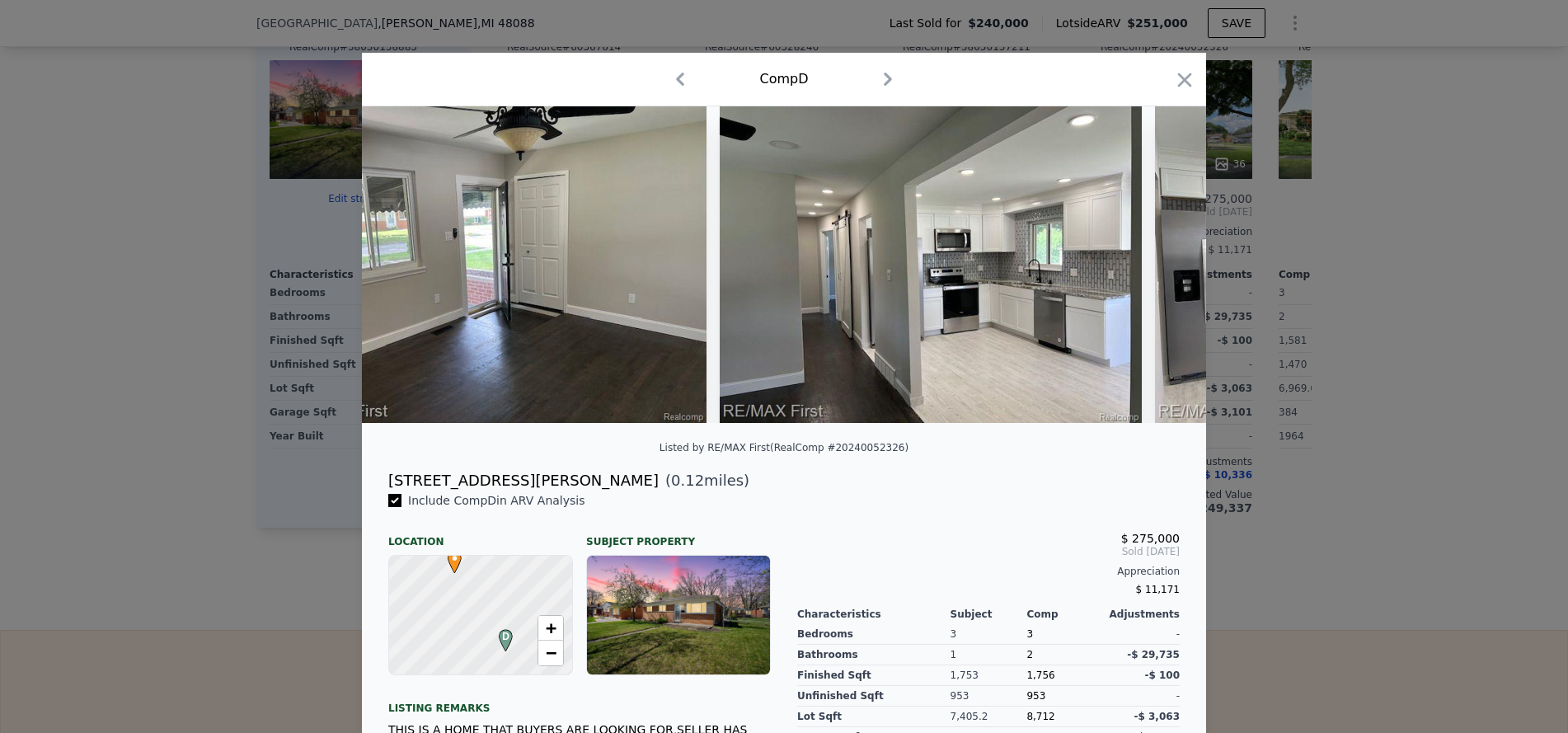
scroll to position [0, 3562]
click at [1159, 269] on icon at bounding box center [1163, 264] width 10 height 17
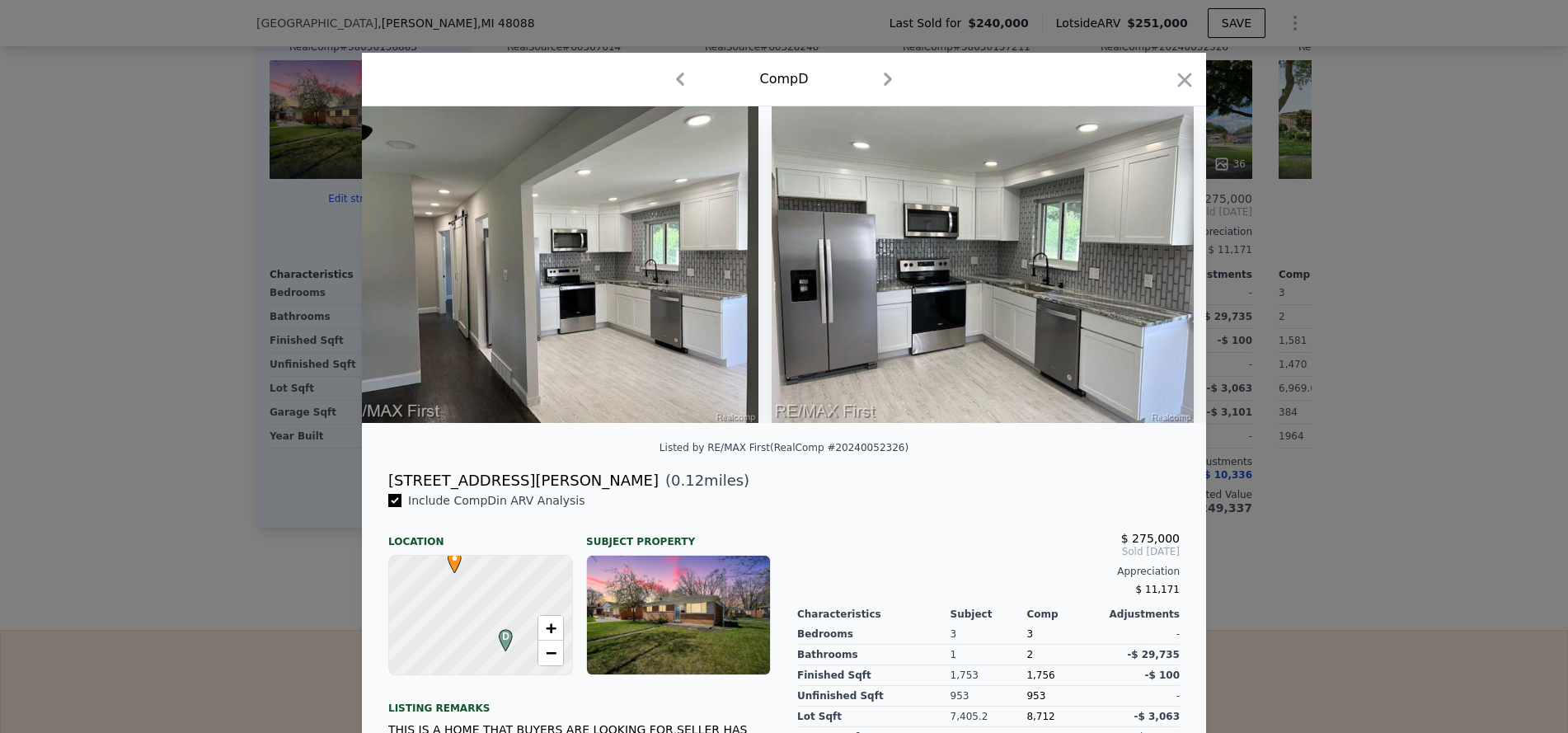
scroll to position [0, 3957]
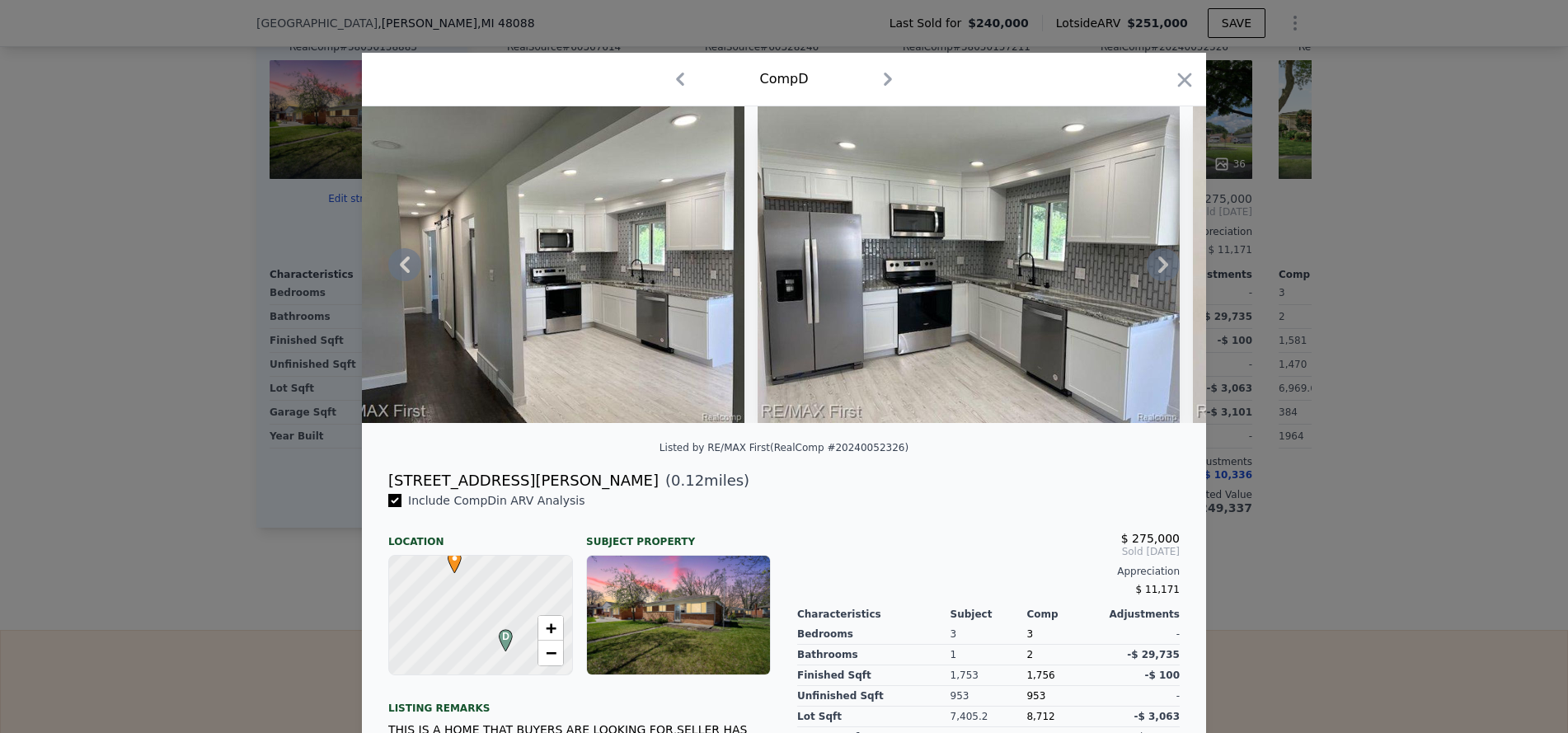
click at [1159, 269] on icon at bounding box center [1163, 264] width 10 height 17
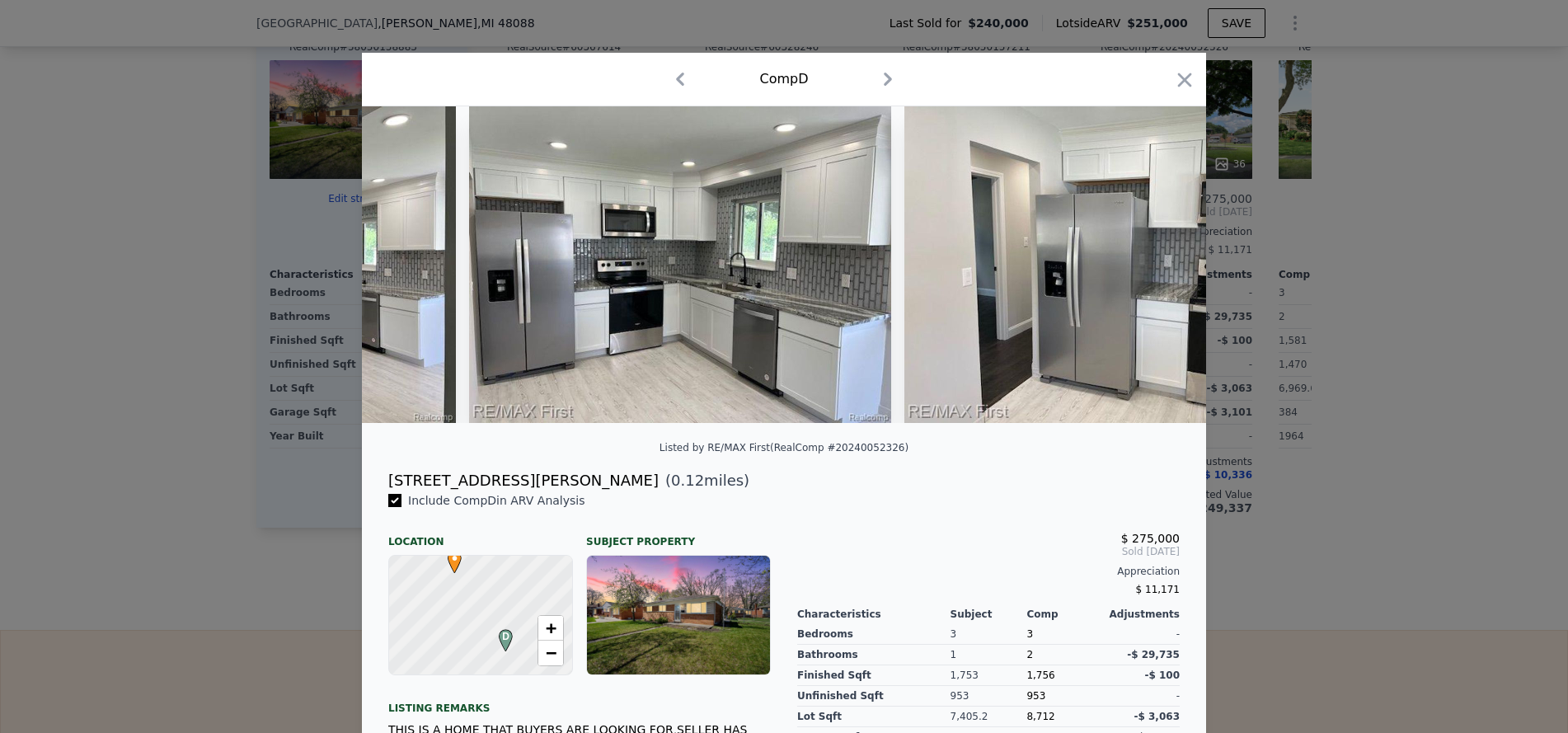
scroll to position [0, 4353]
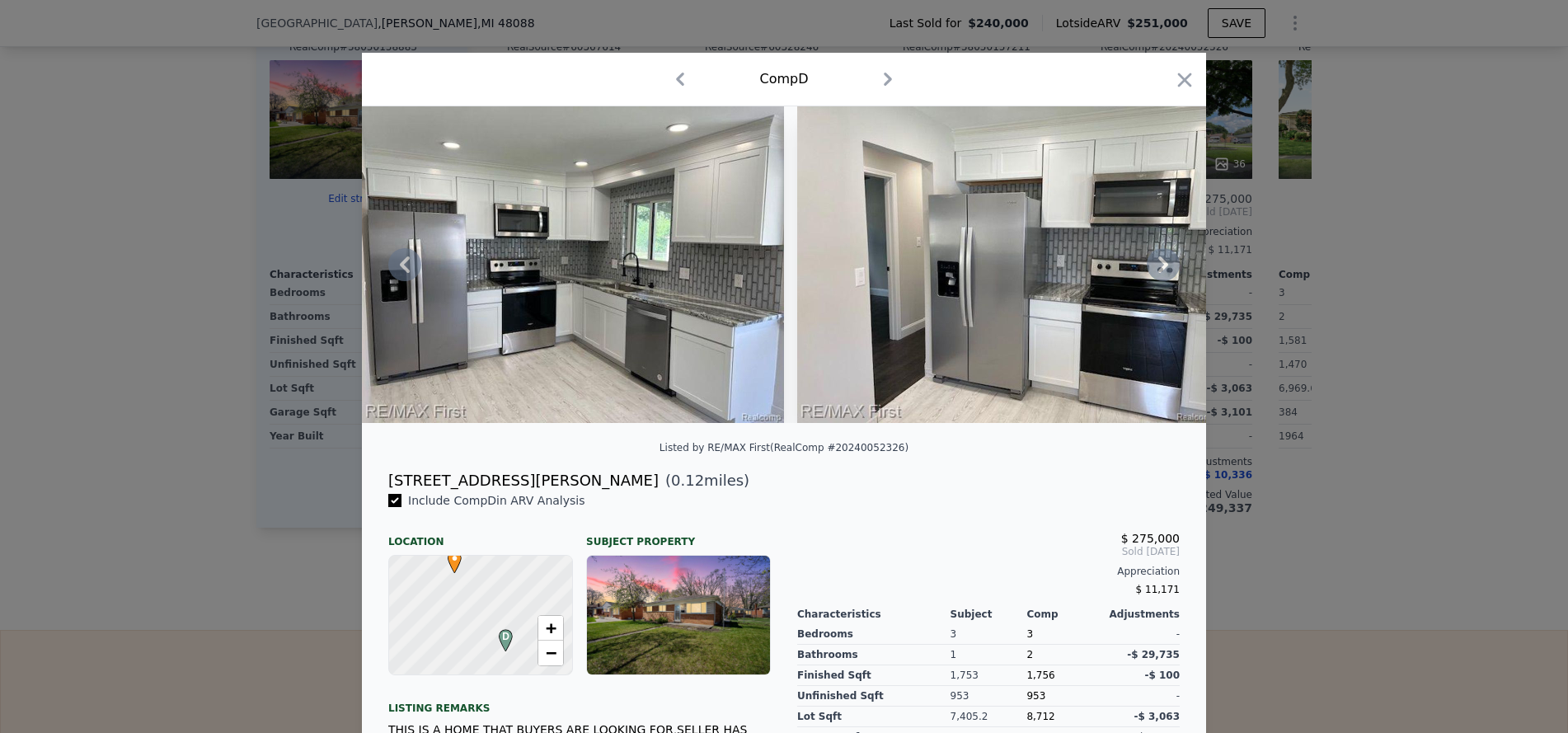
click at [1159, 269] on icon at bounding box center [1163, 264] width 10 height 17
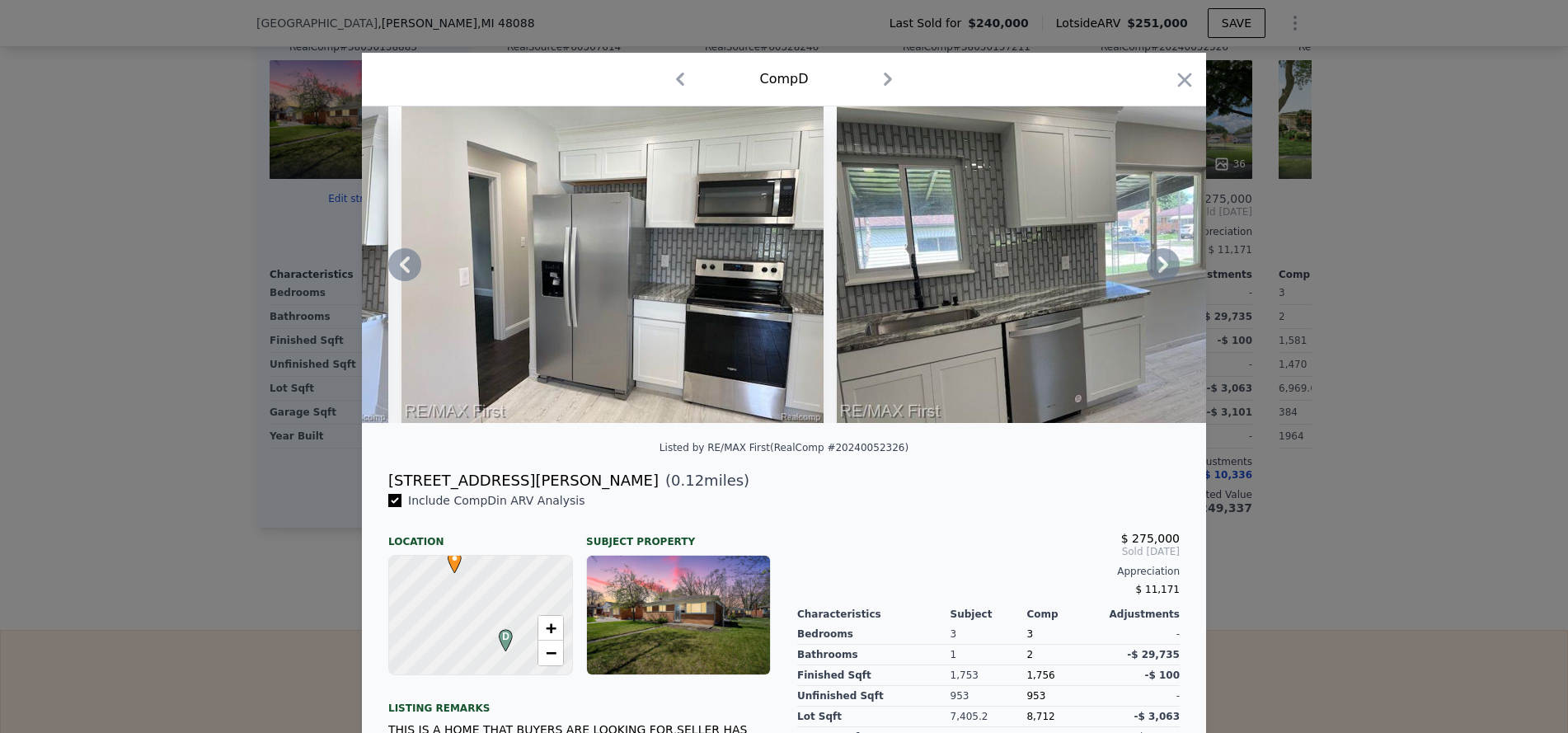
click at [1159, 269] on icon at bounding box center [1163, 264] width 10 height 17
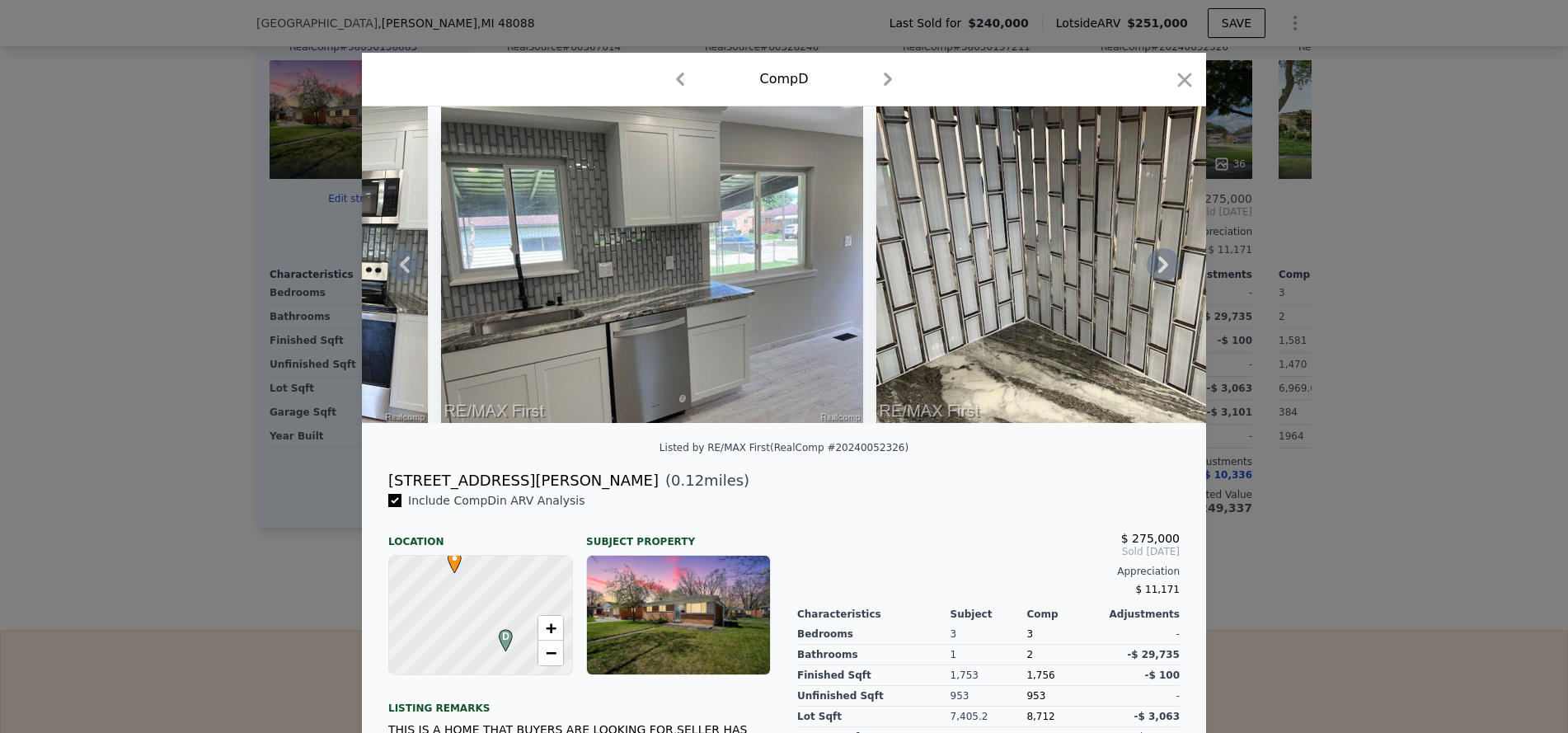
click at [1159, 269] on icon at bounding box center [1163, 264] width 10 height 17
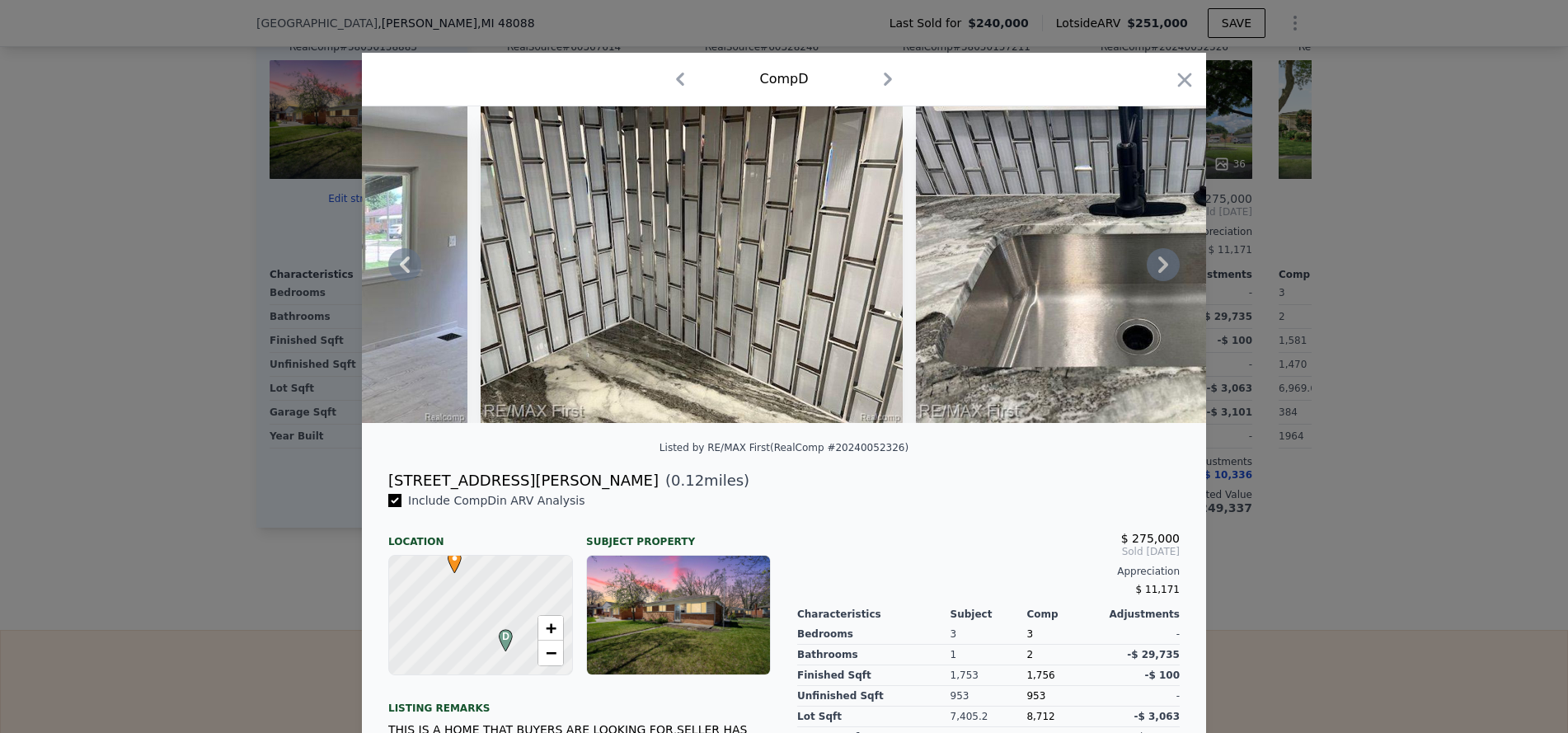
click at [1159, 269] on icon at bounding box center [1163, 264] width 10 height 17
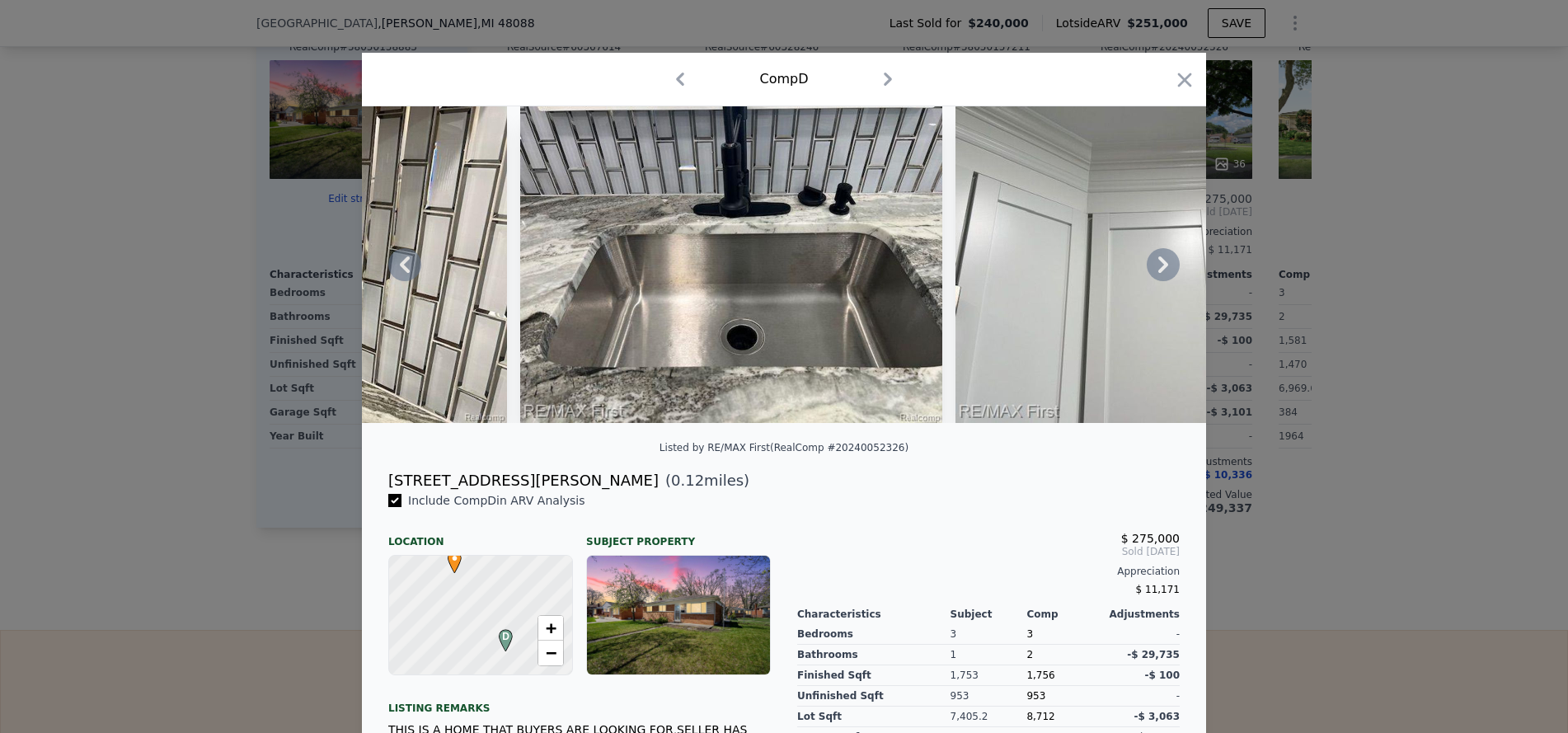
click at [1159, 269] on icon at bounding box center [1163, 264] width 10 height 17
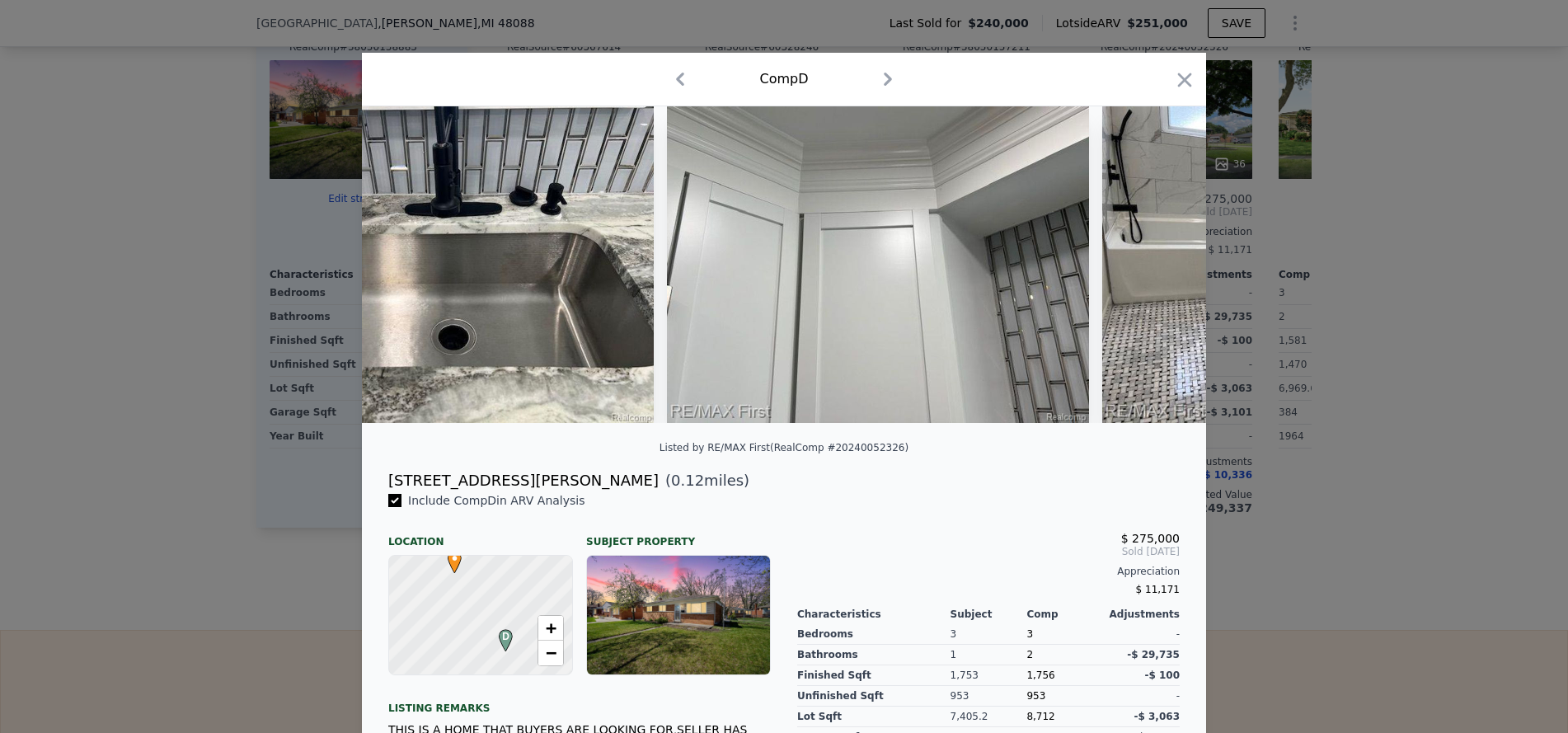
scroll to position [0, 6332]
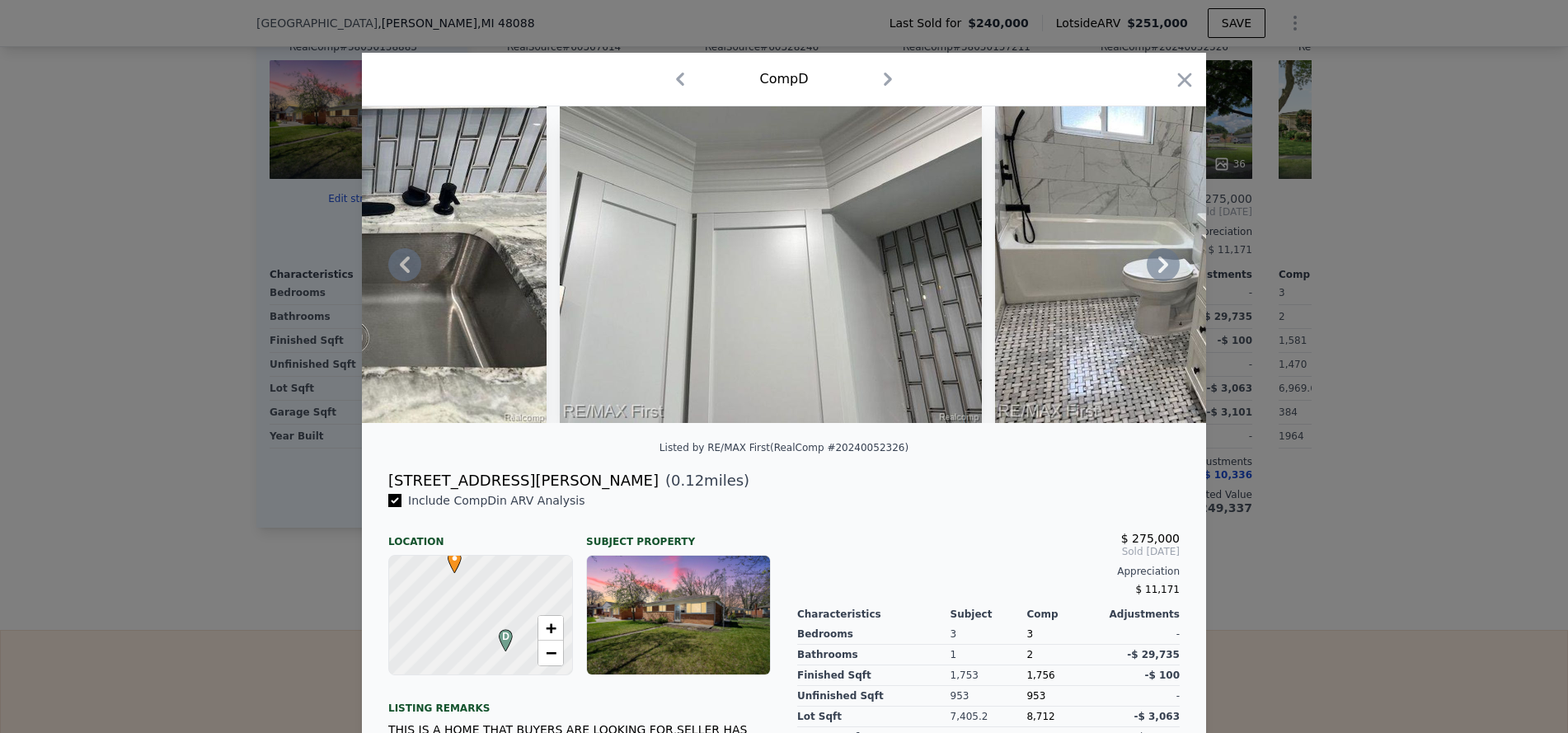
click at [1159, 269] on icon at bounding box center [1163, 264] width 10 height 17
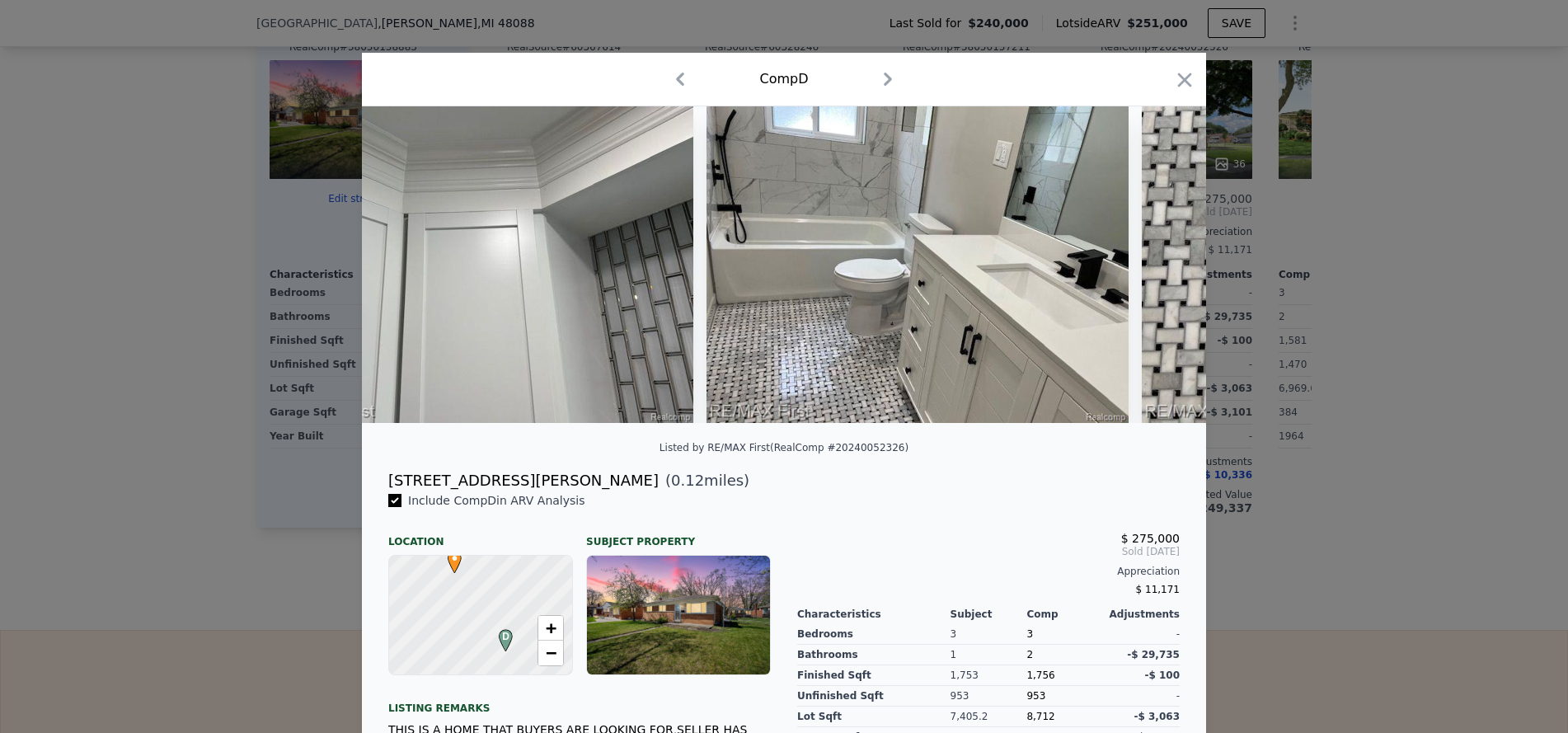
scroll to position [0, 6727]
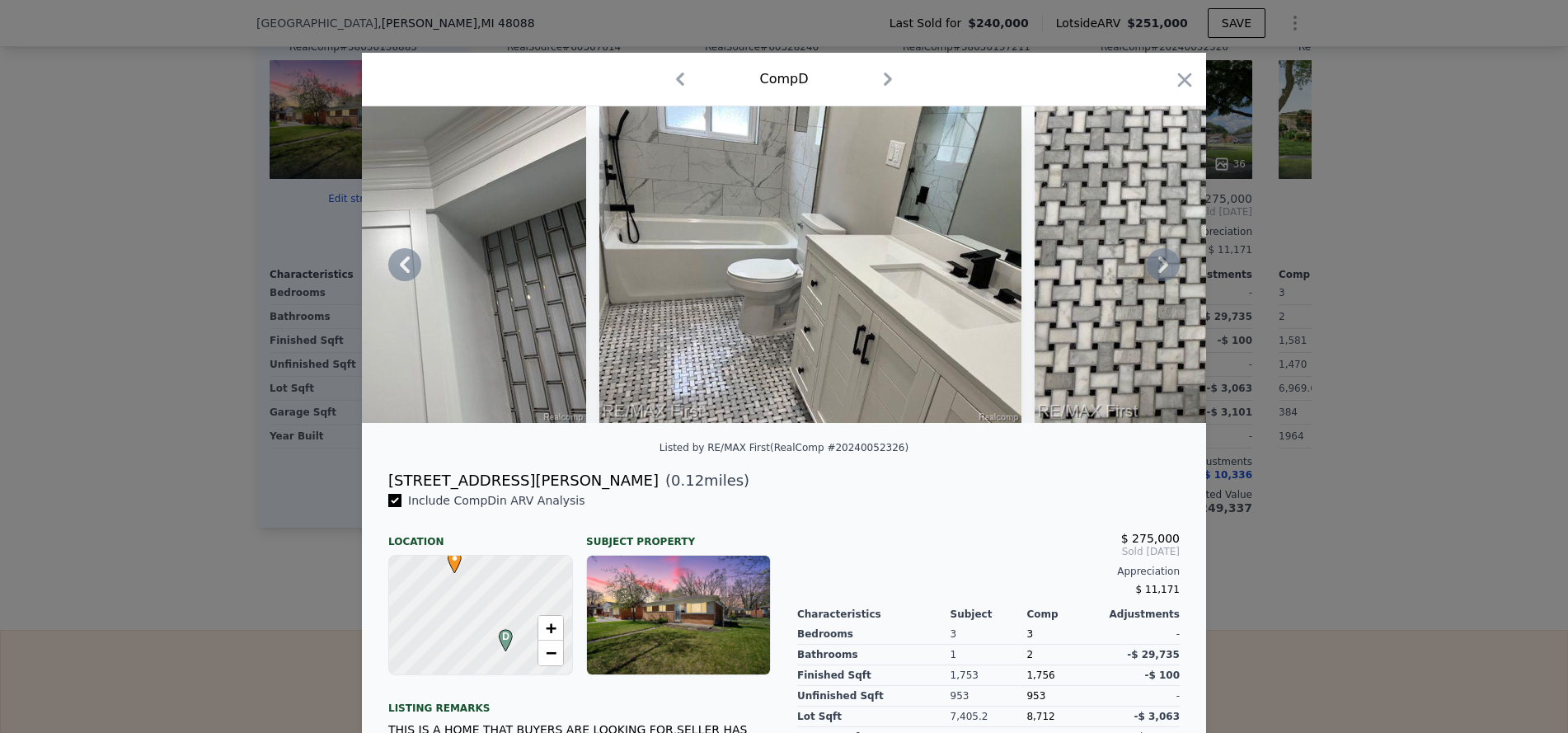
click at [1159, 269] on icon at bounding box center [1163, 264] width 10 height 17
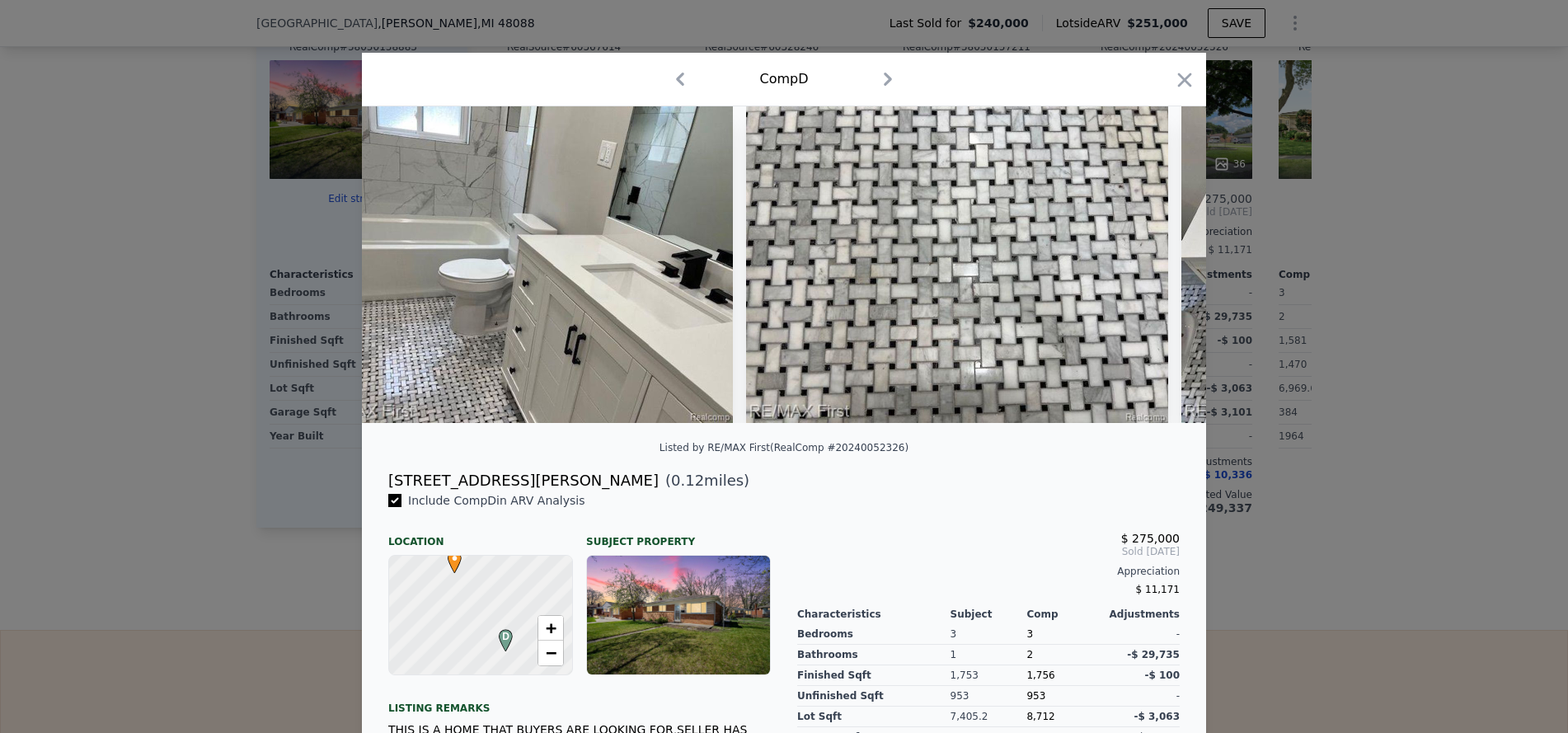
scroll to position [0, 7123]
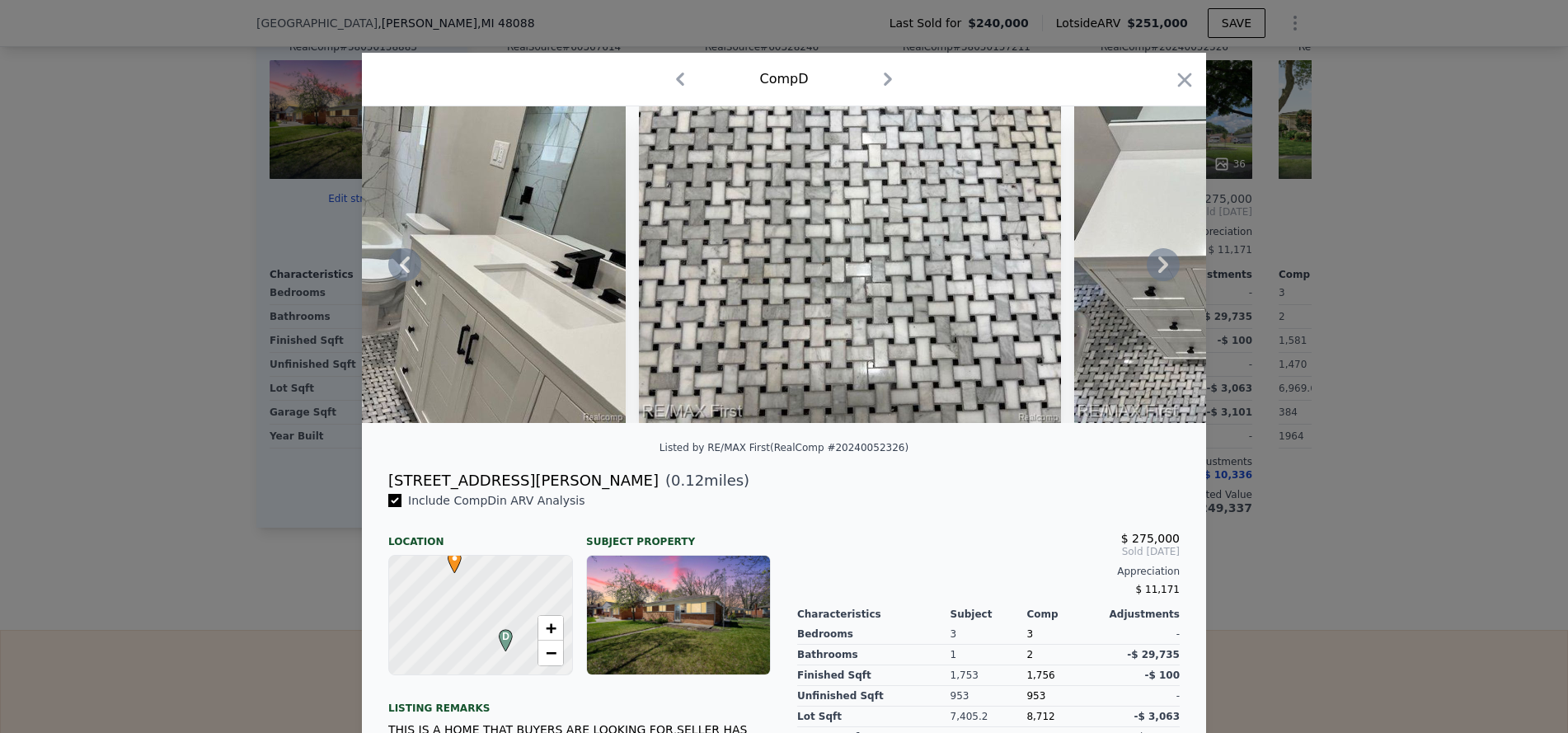
click at [1159, 269] on div "1 photos are restricted from public view due to state or MLS regulations Login …" at bounding box center [784, 264] width 844 height 317
click at [1152, 273] on icon at bounding box center [1163, 265] width 33 height 33
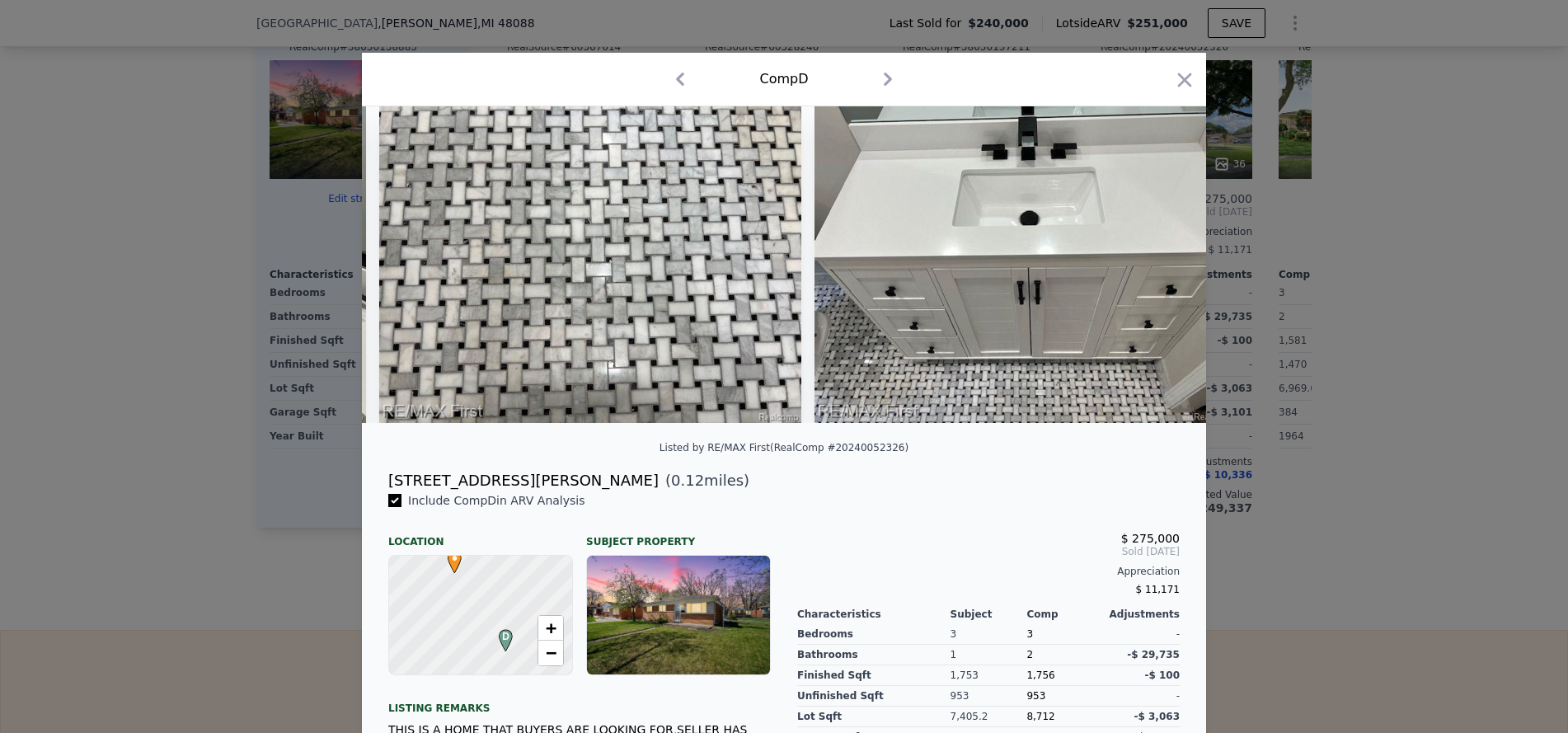
scroll to position [0, 7519]
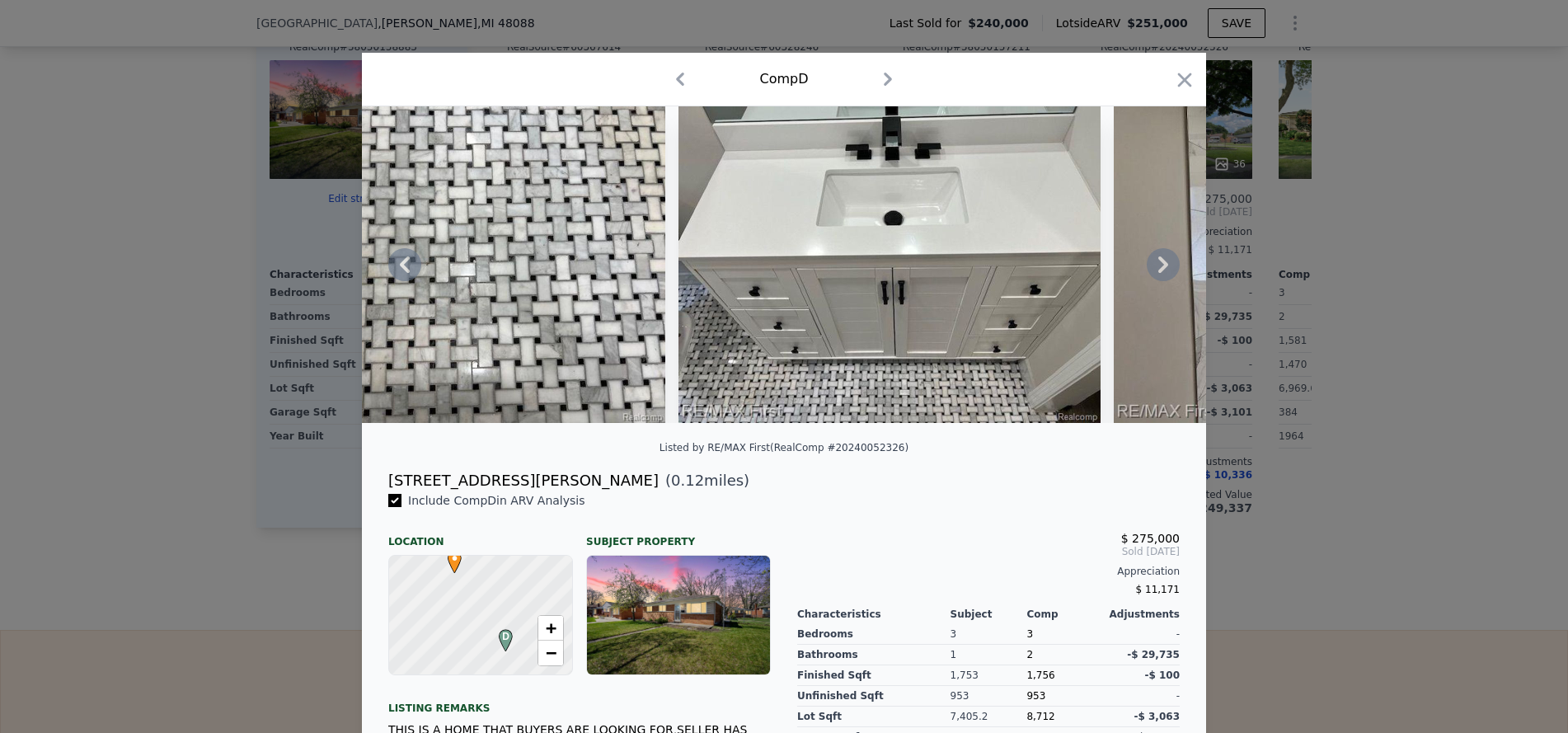
click at [1158, 273] on icon at bounding box center [1163, 264] width 10 height 17
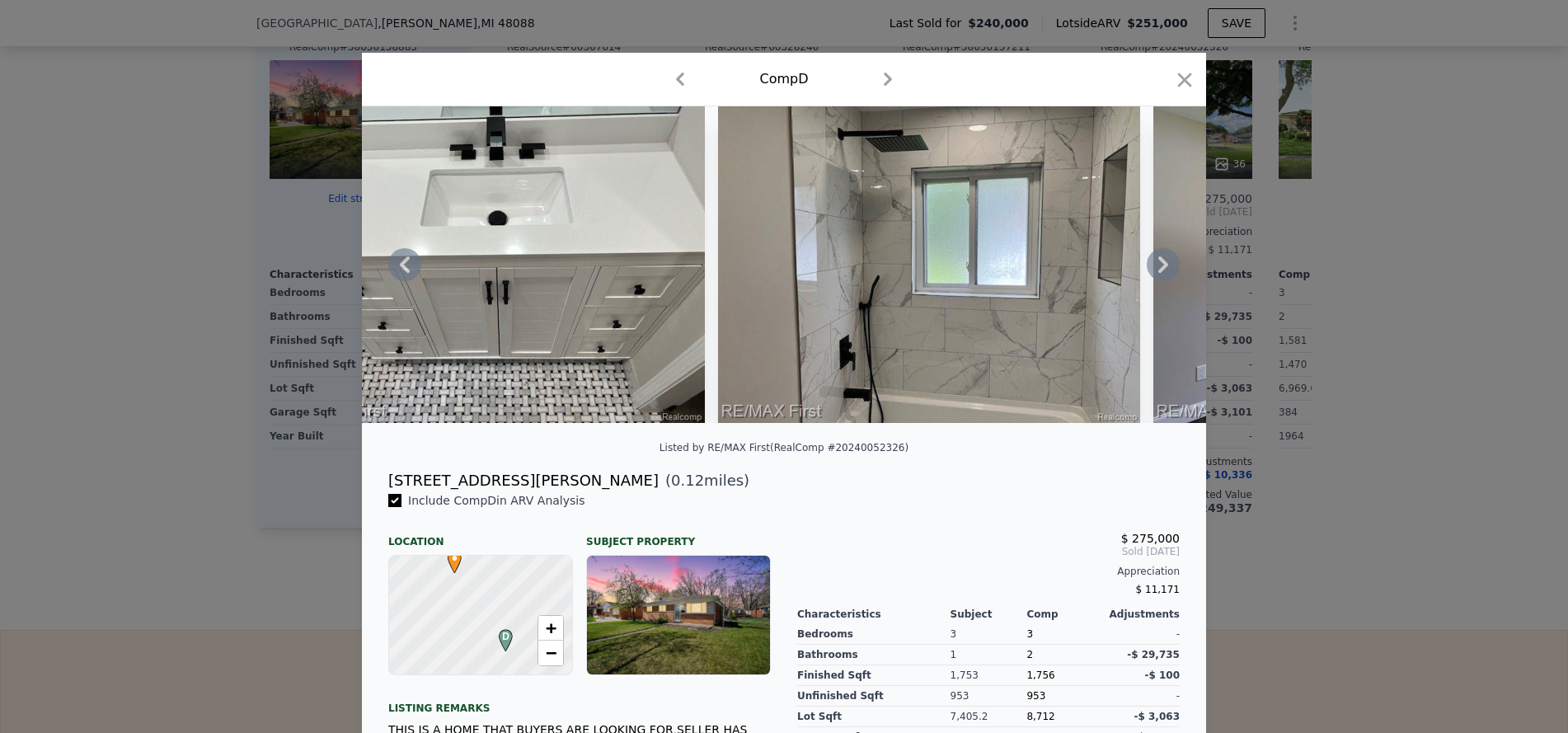
click at [1153, 273] on icon at bounding box center [1163, 265] width 33 height 33
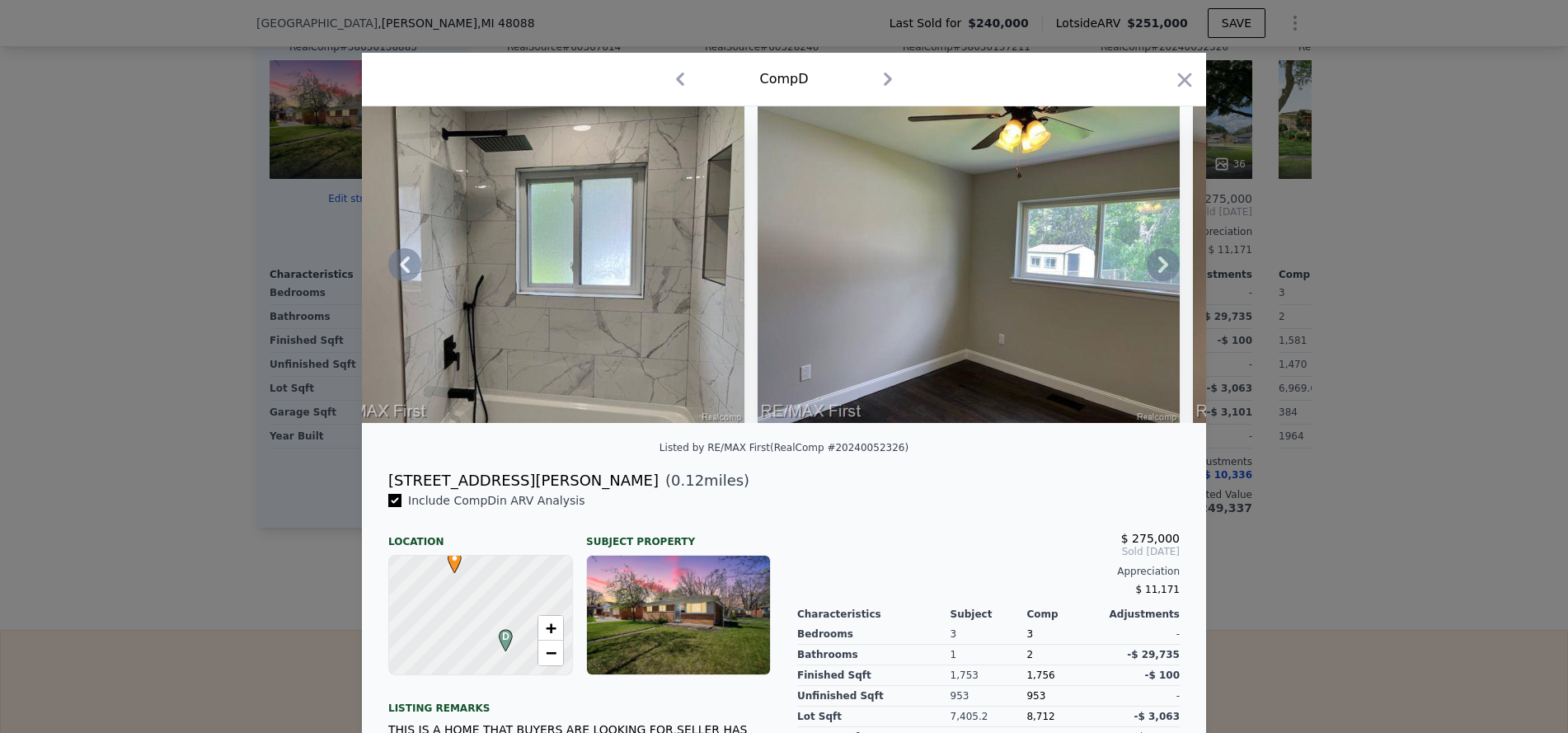
click at [1153, 273] on icon at bounding box center [1163, 265] width 33 height 33
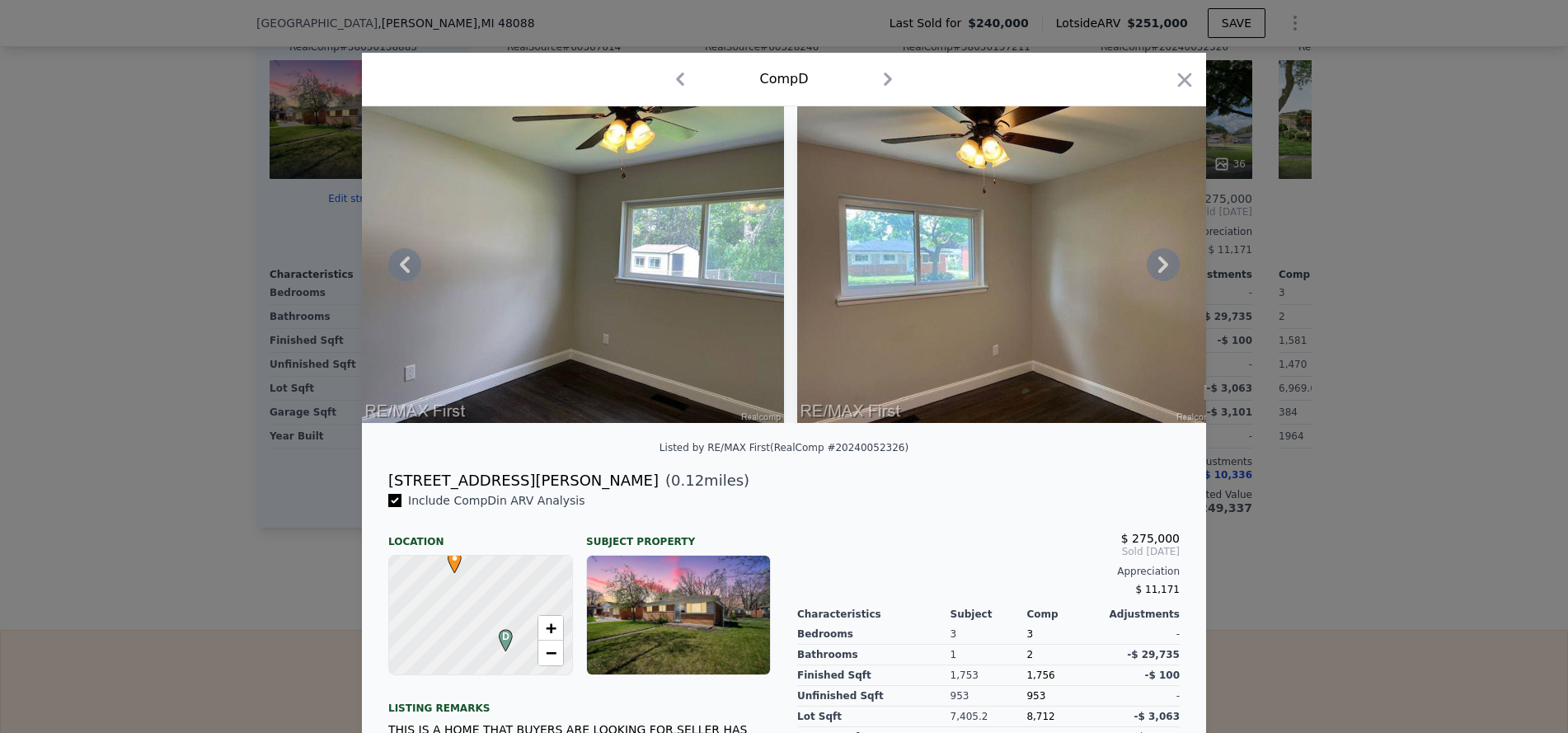
click at [1153, 273] on icon at bounding box center [1163, 265] width 33 height 33
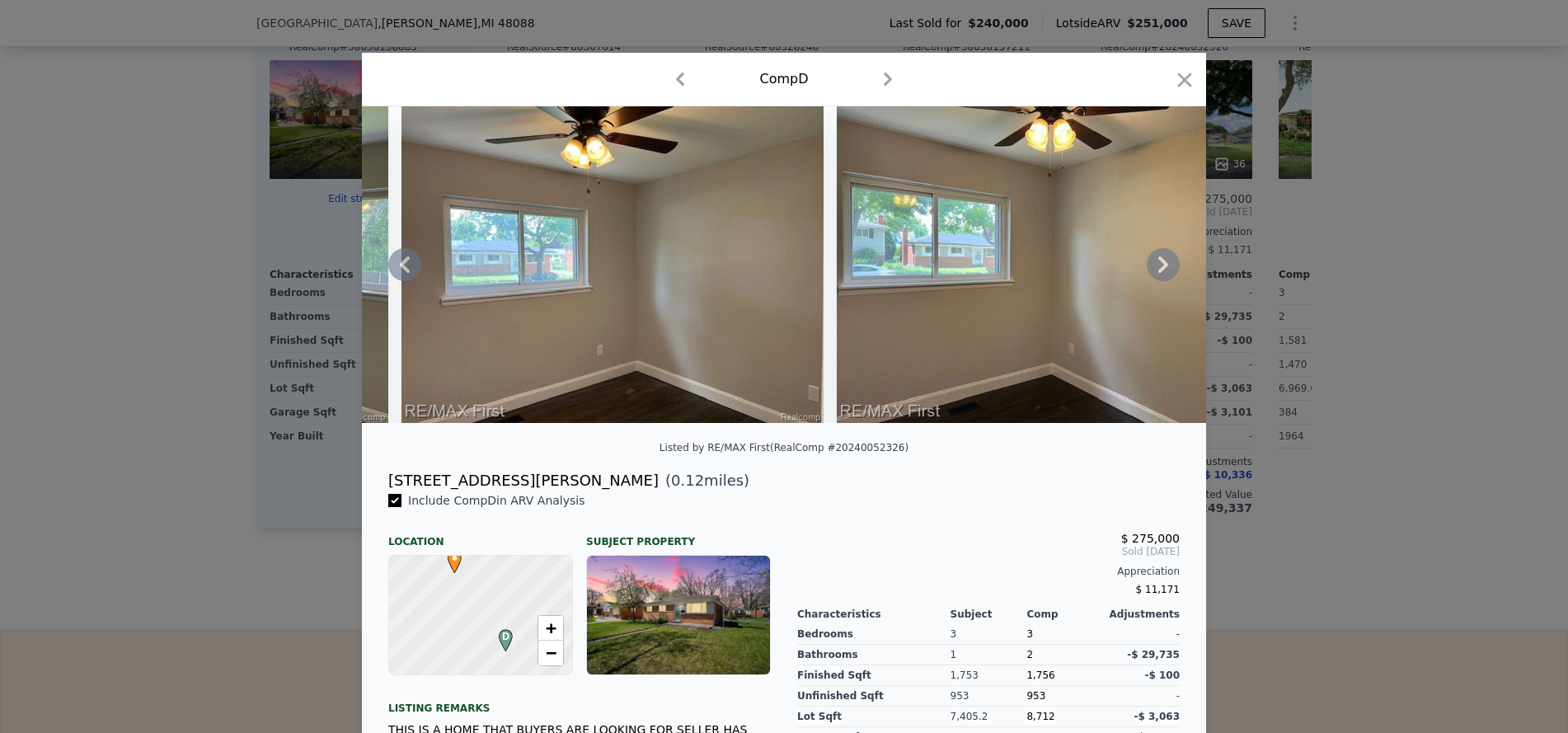
click at [1153, 273] on icon at bounding box center [1163, 265] width 33 height 33
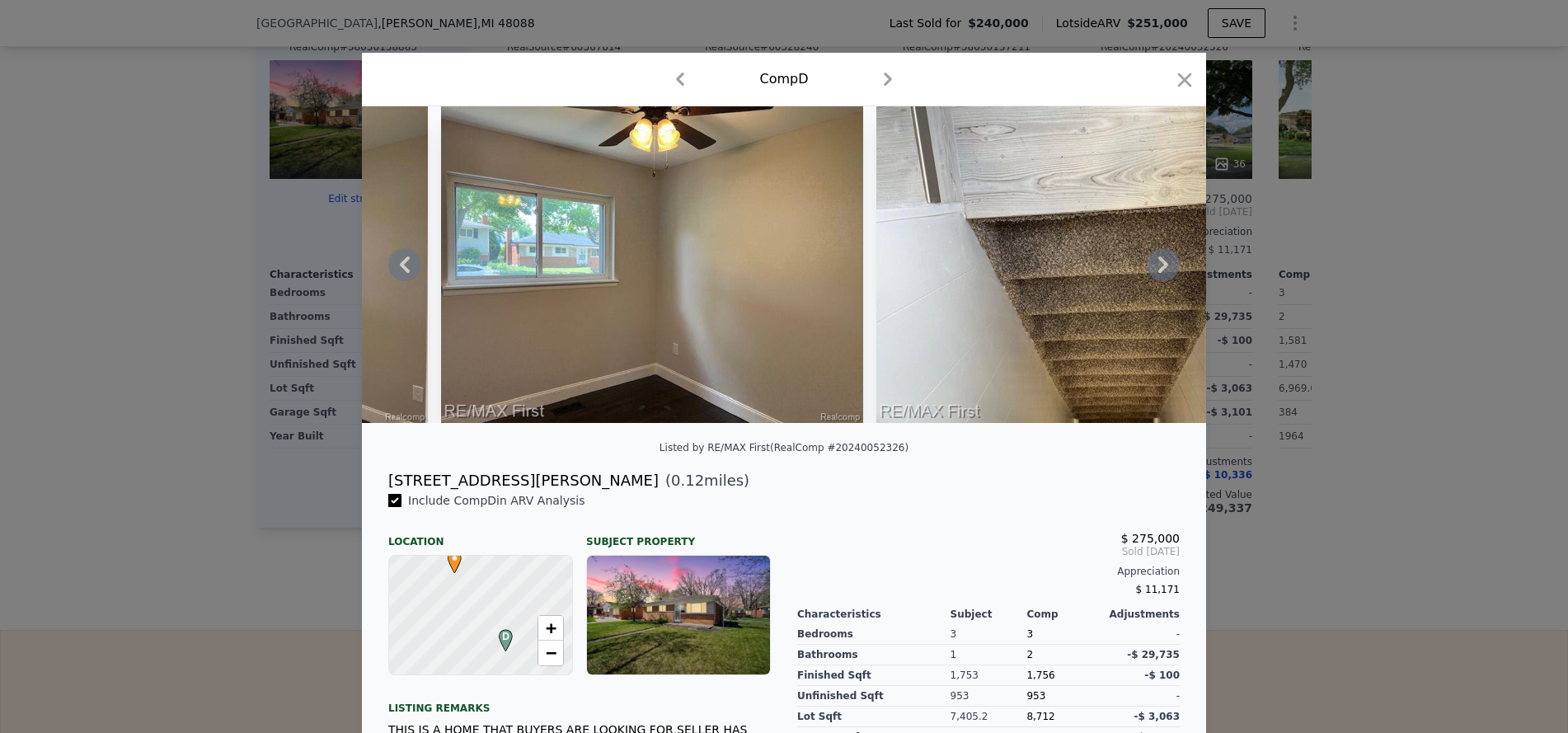
click at [1153, 273] on icon at bounding box center [1163, 265] width 33 height 33
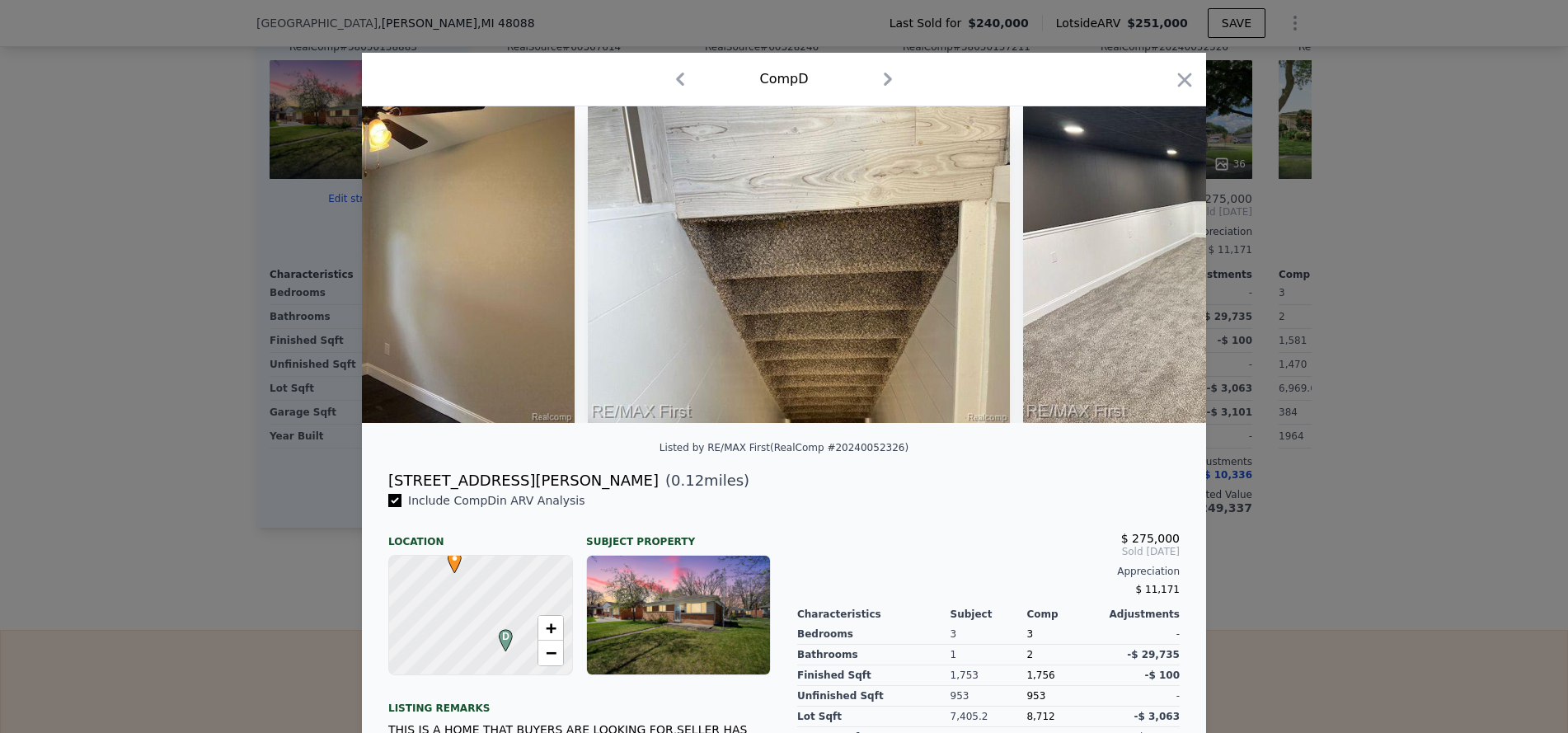
scroll to position [0, 9893]
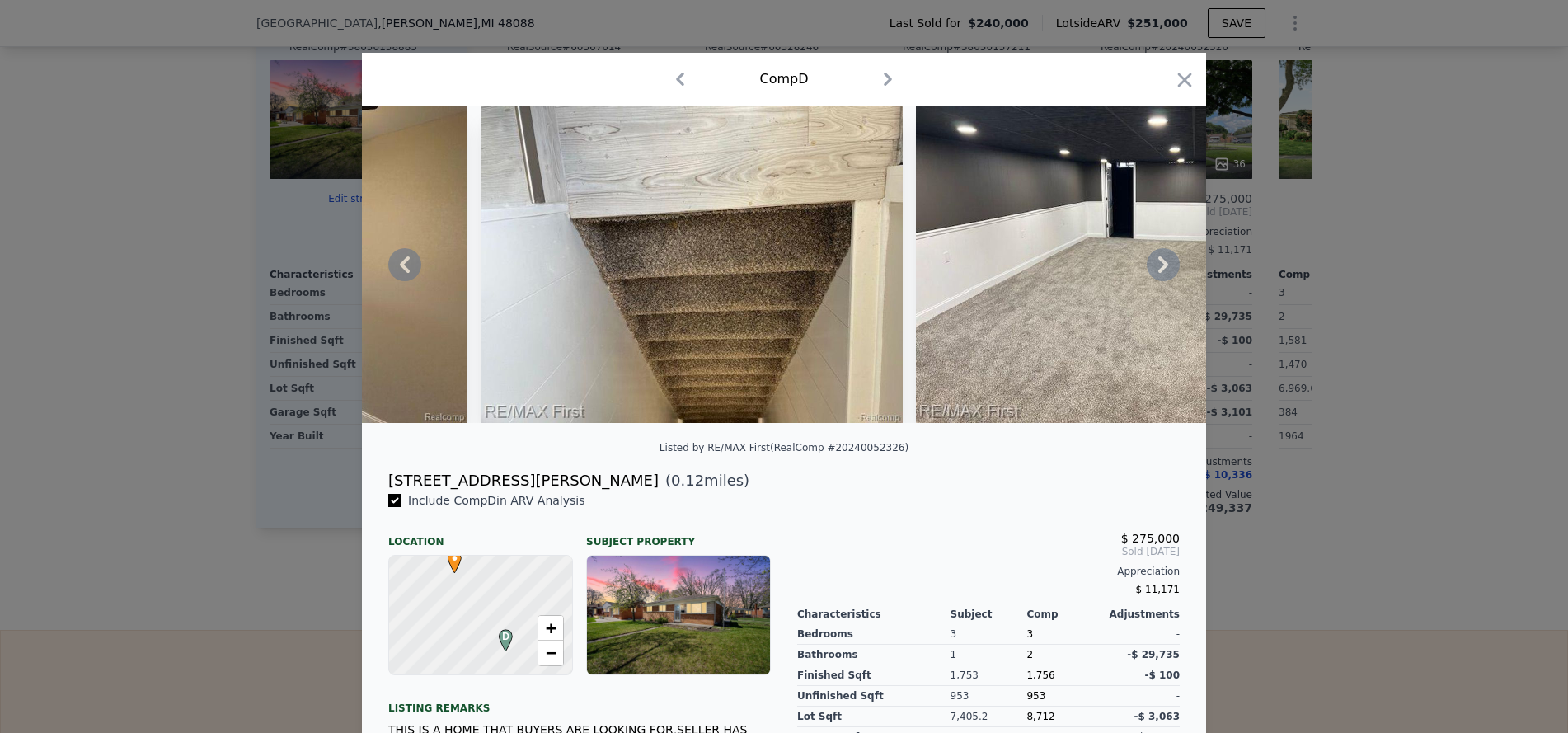
click at [1153, 273] on icon at bounding box center [1163, 265] width 33 height 33
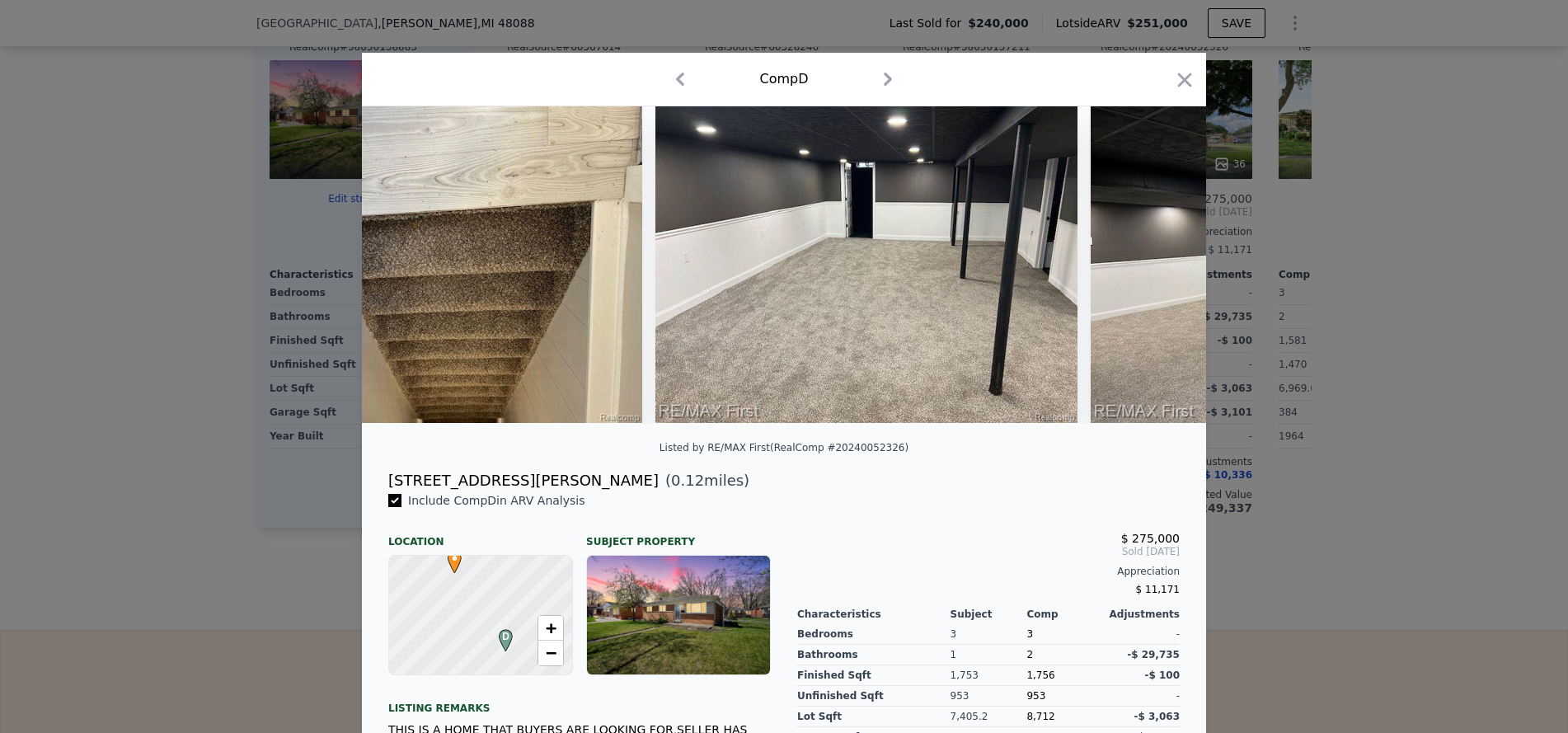
scroll to position [0, 10289]
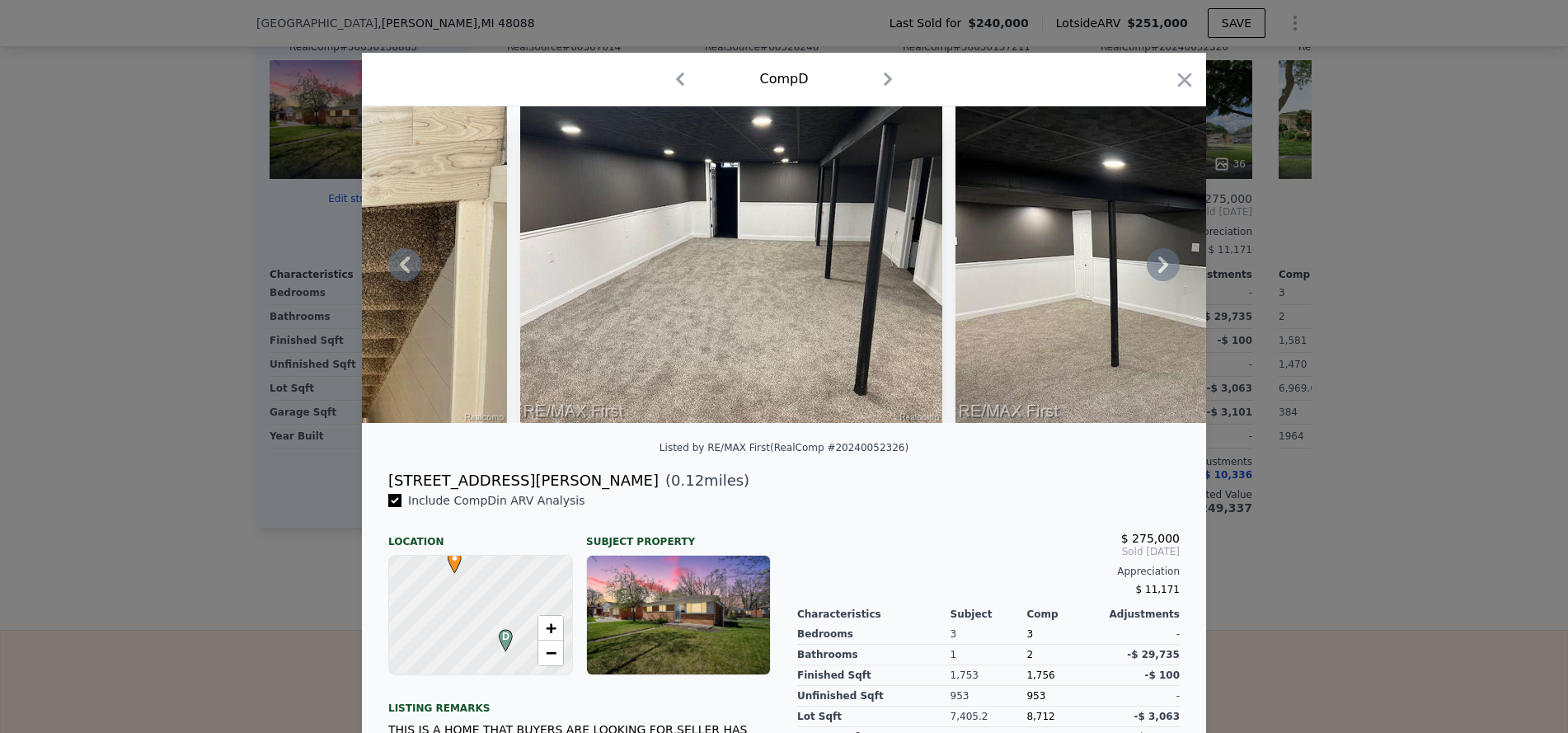
click at [1153, 273] on icon at bounding box center [1163, 265] width 33 height 33
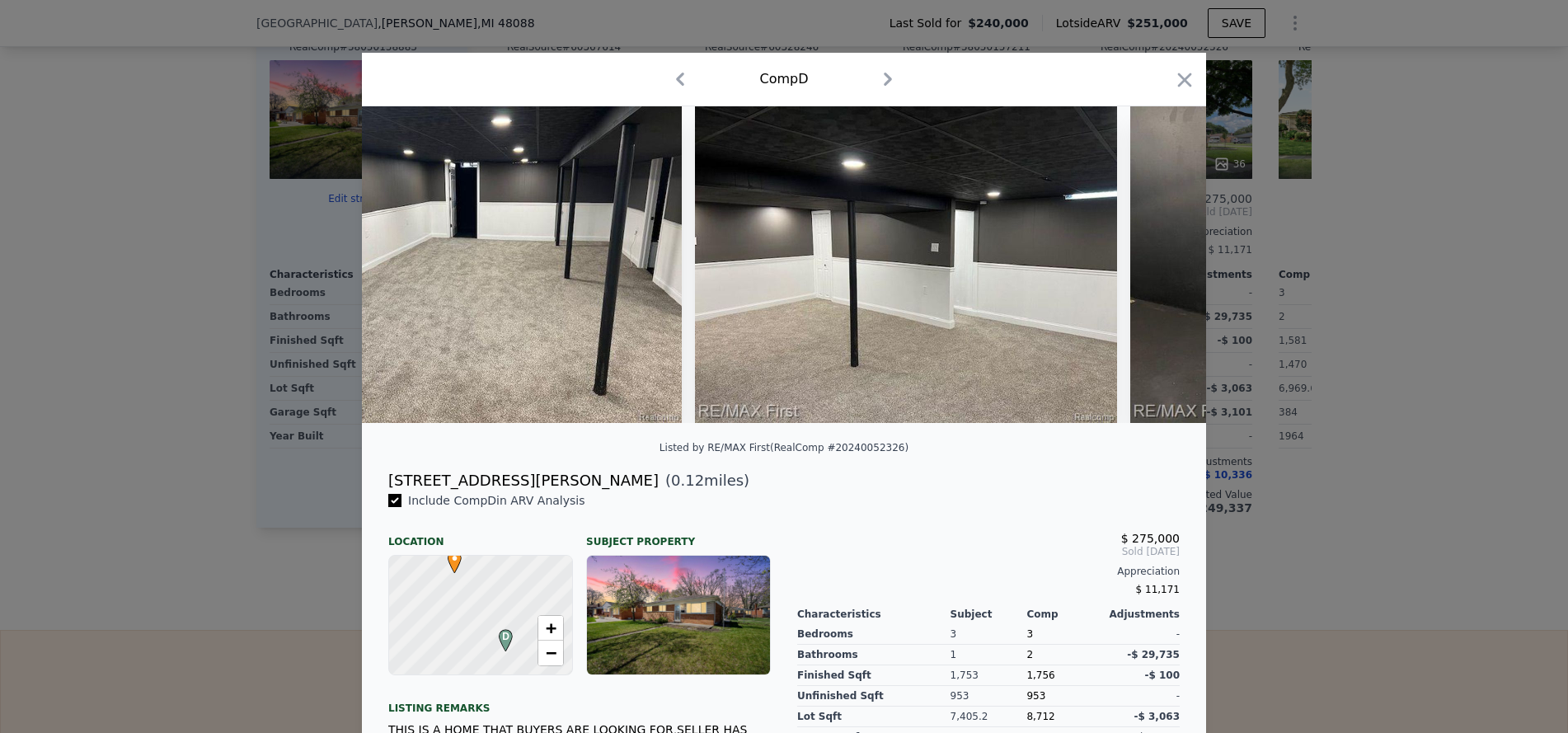
scroll to position [0, 10685]
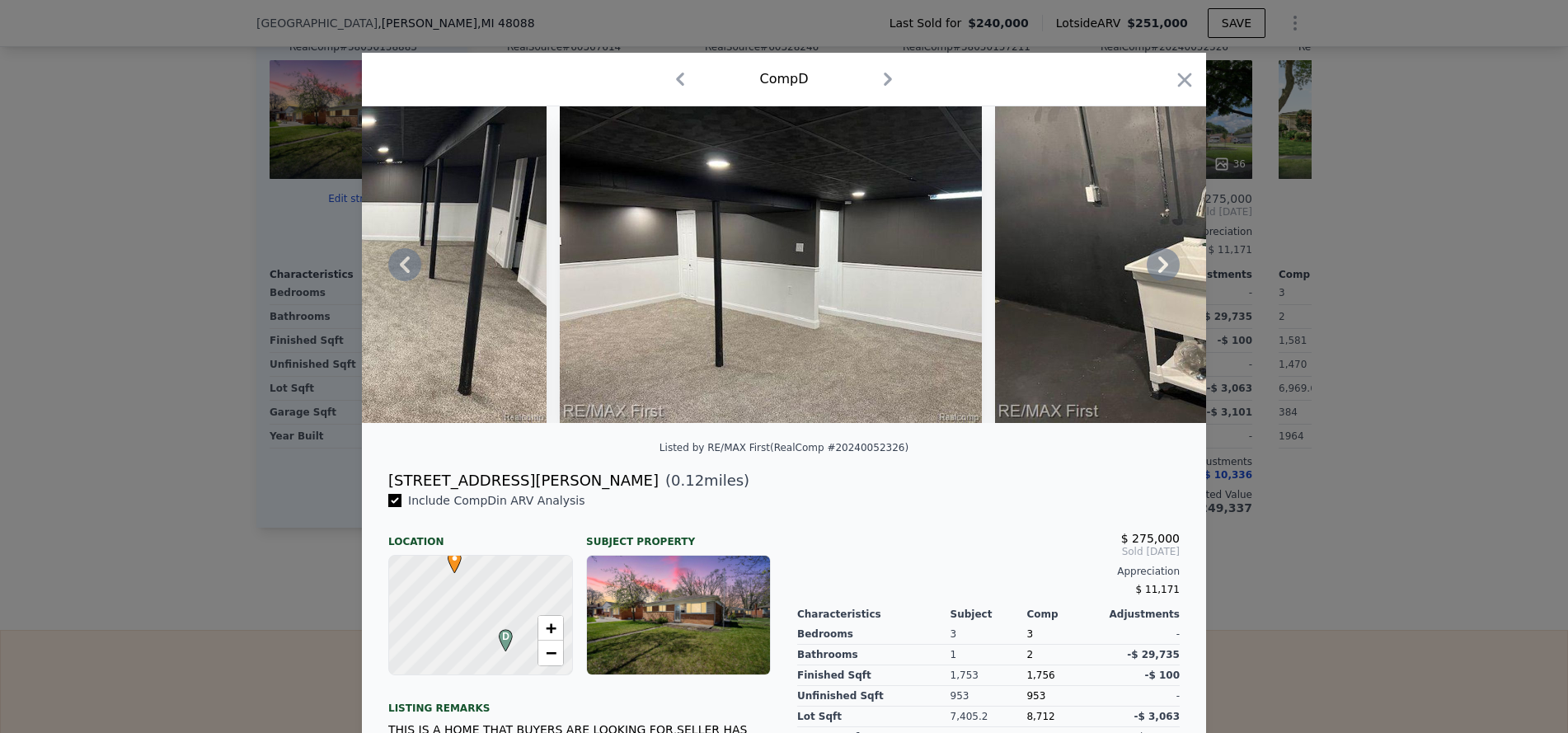
click at [1153, 273] on icon at bounding box center [1163, 265] width 33 height 33
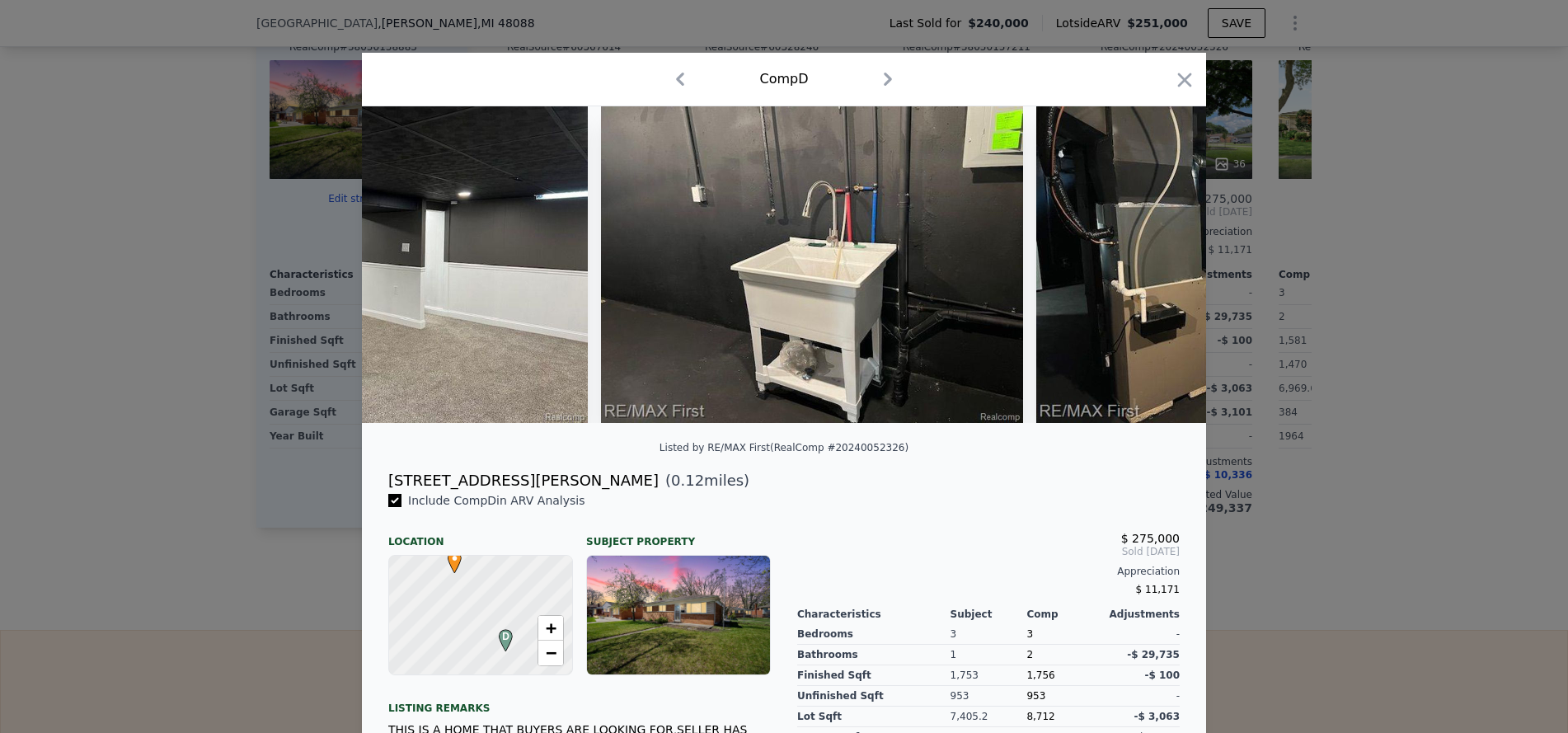
scroll to position [0, 11080]
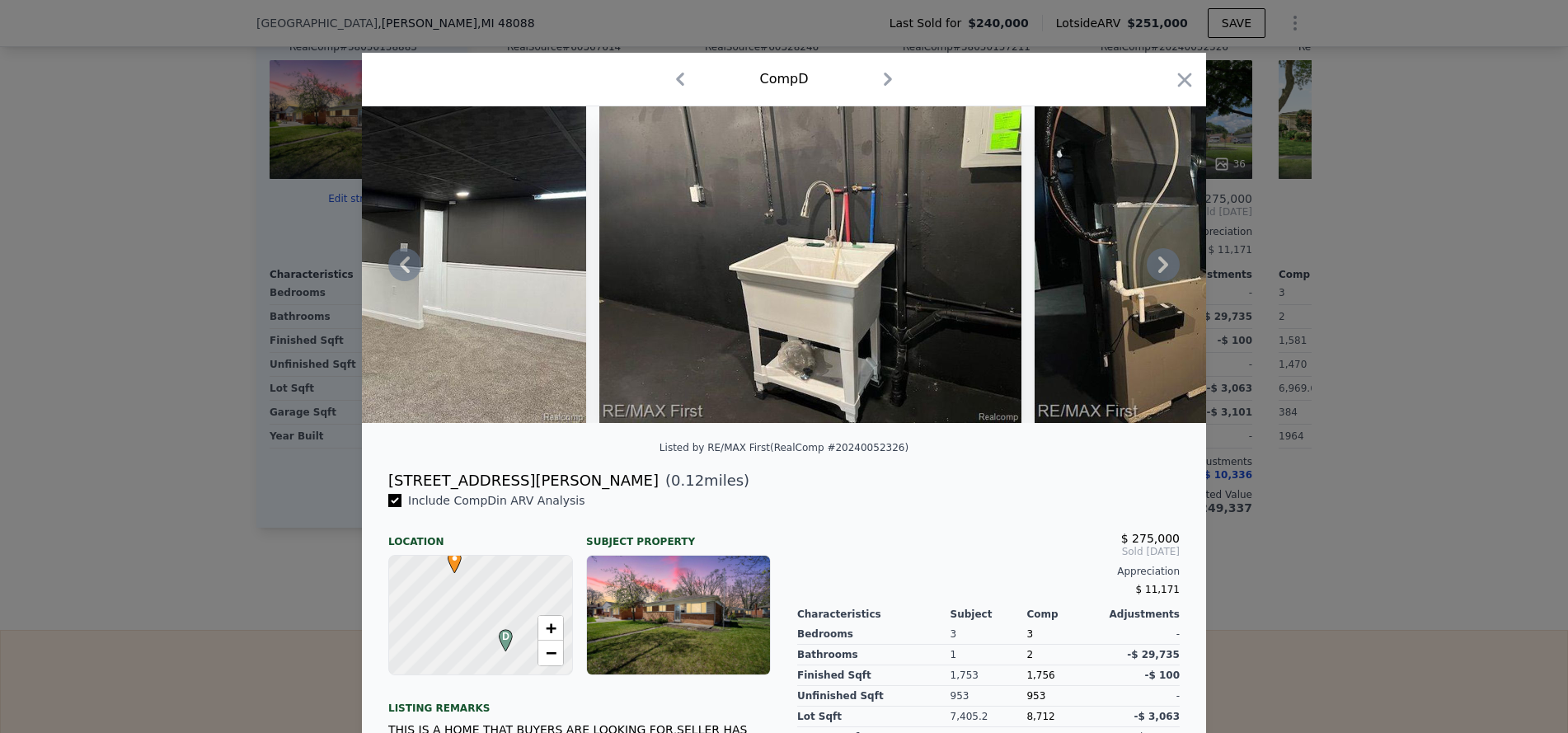
click at [1153, 273] on icon at bounding box center [1163, 265] width 33 height 33
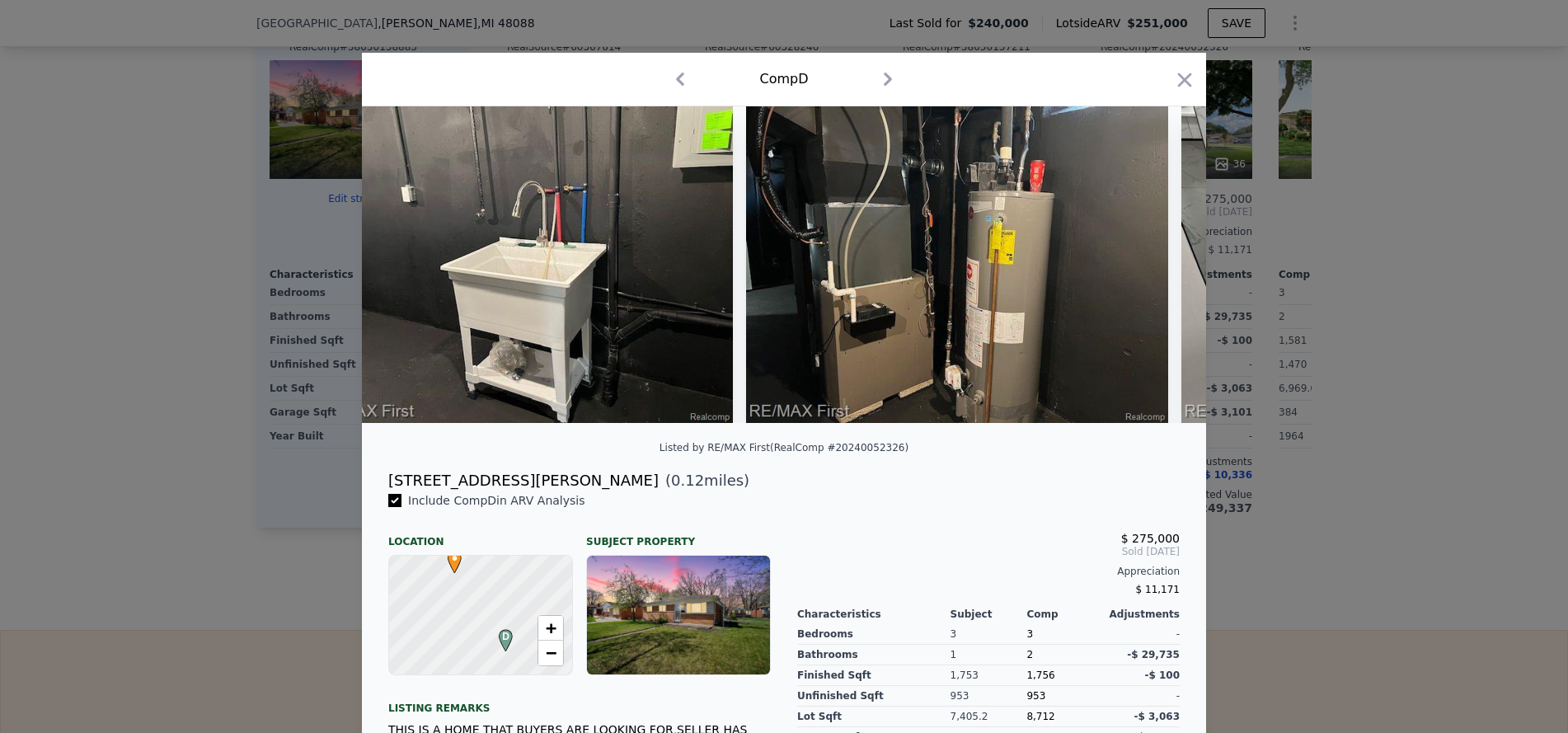
scroll to position [0, 11476]
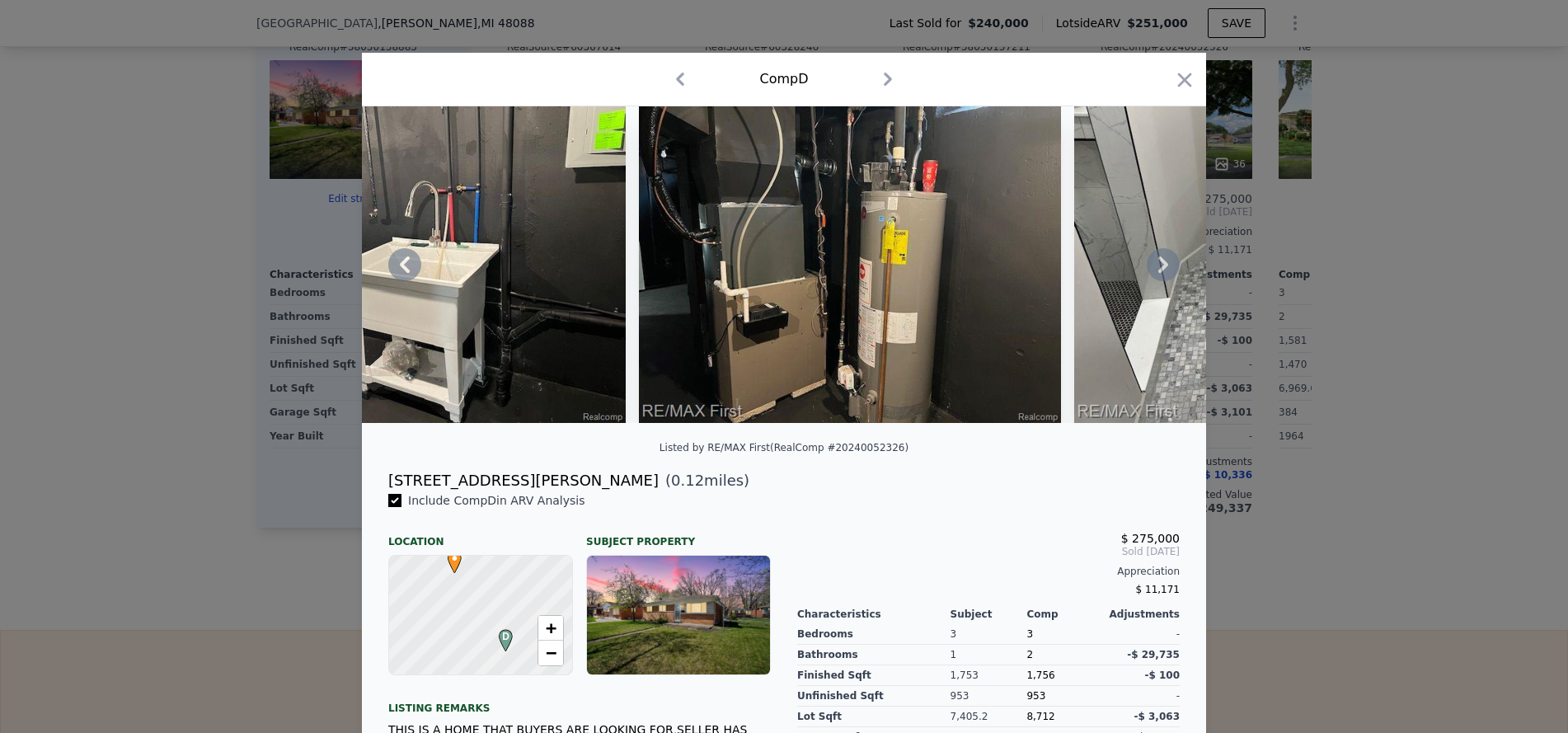
click at [1153, 266] on icon at bounding box center [1163, 265] width 33 height 33
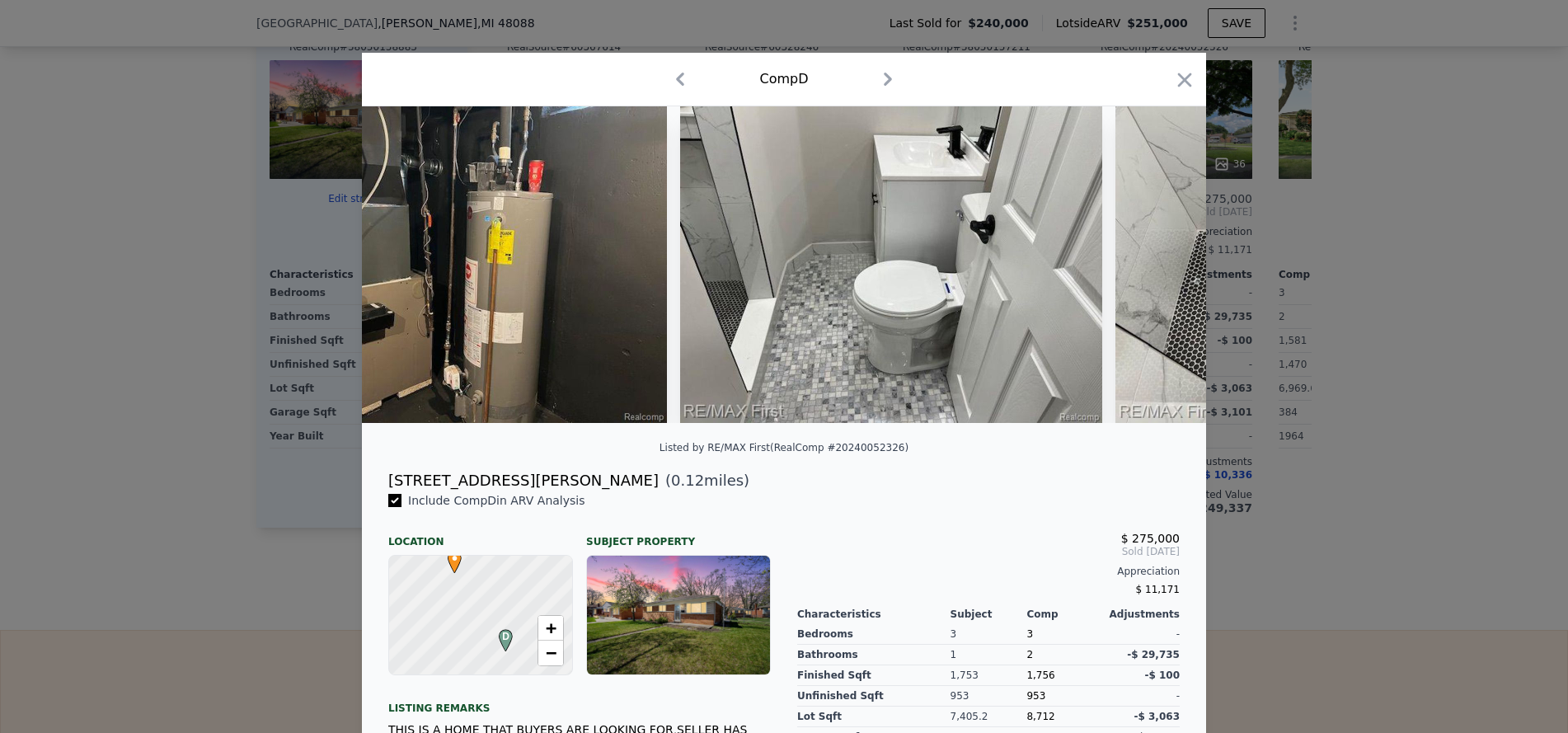
scroll to position [0, 11872]
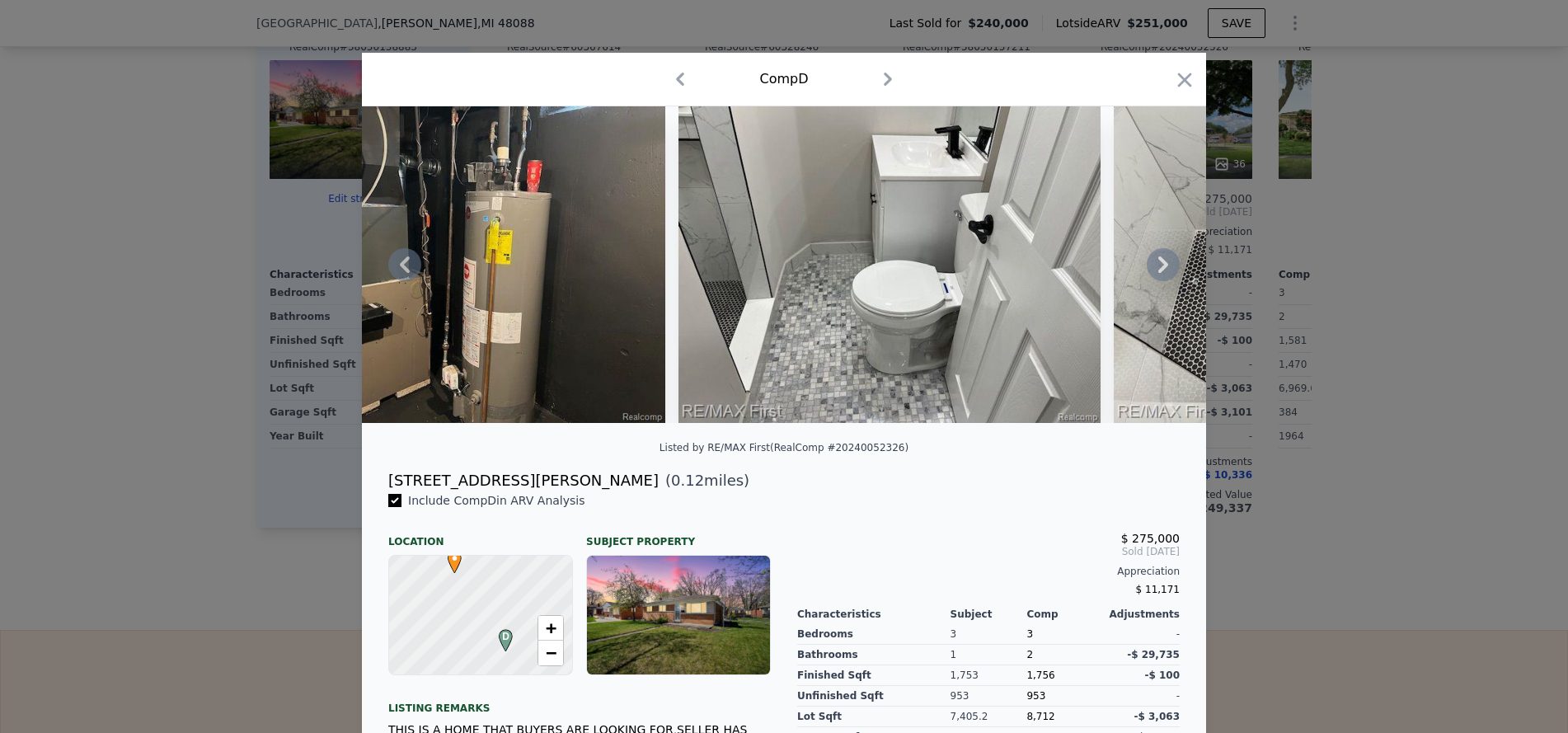
click at [1153, 266] on icon at bounding box center [1163, 265] width 33 height 33
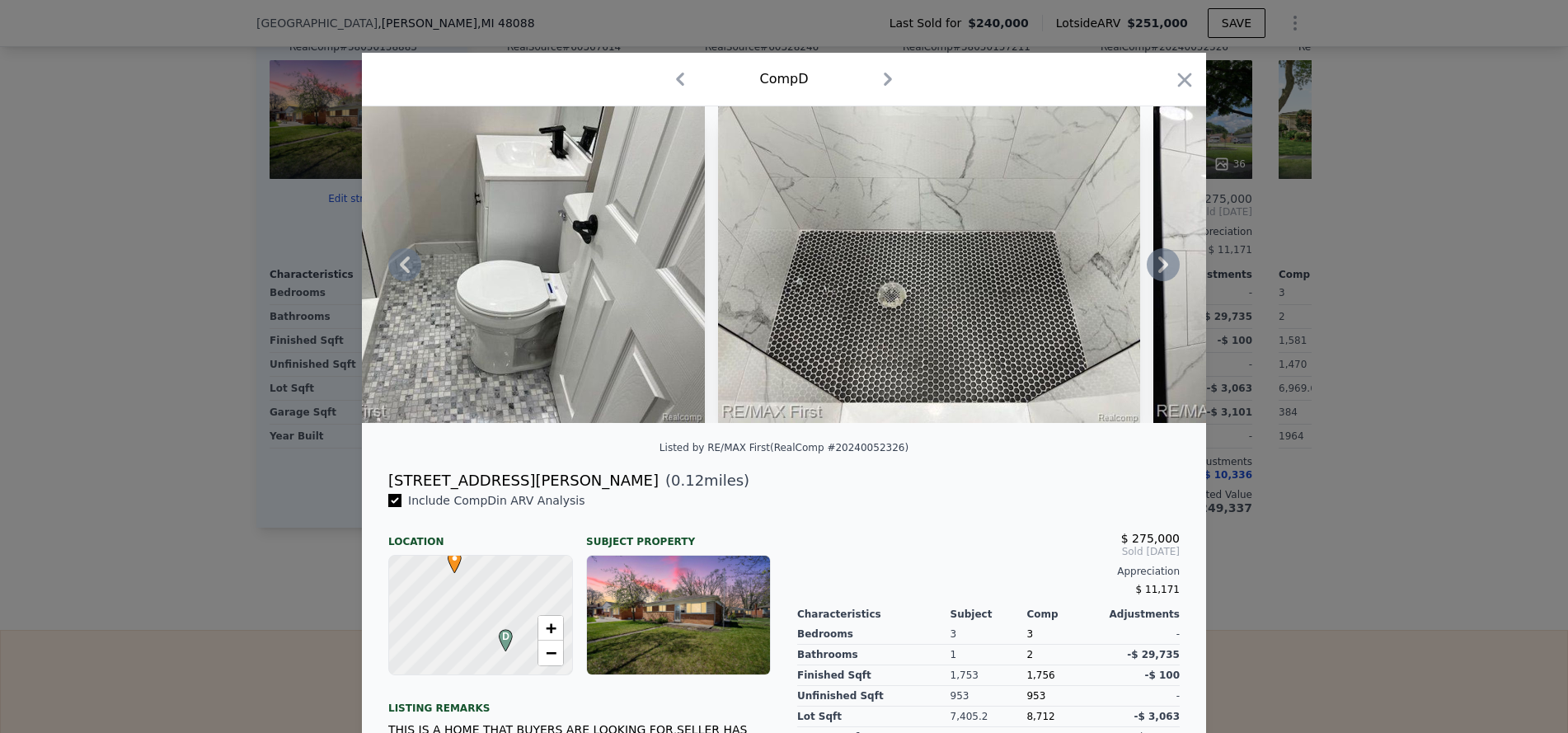
click at [1153, 266] on icon at bounding box center [1163, 265] width 33 height 33
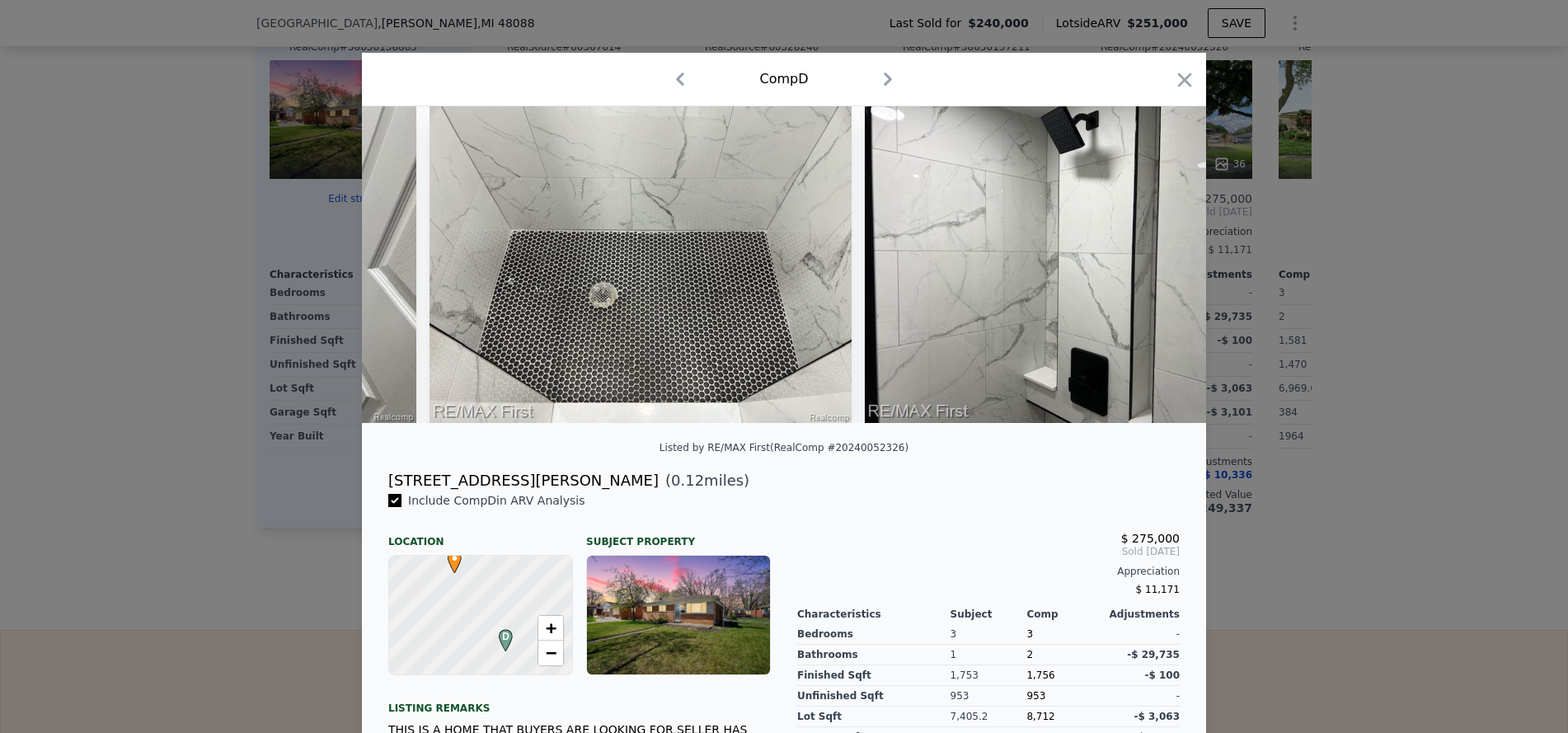
scroll to position [0, 12663]
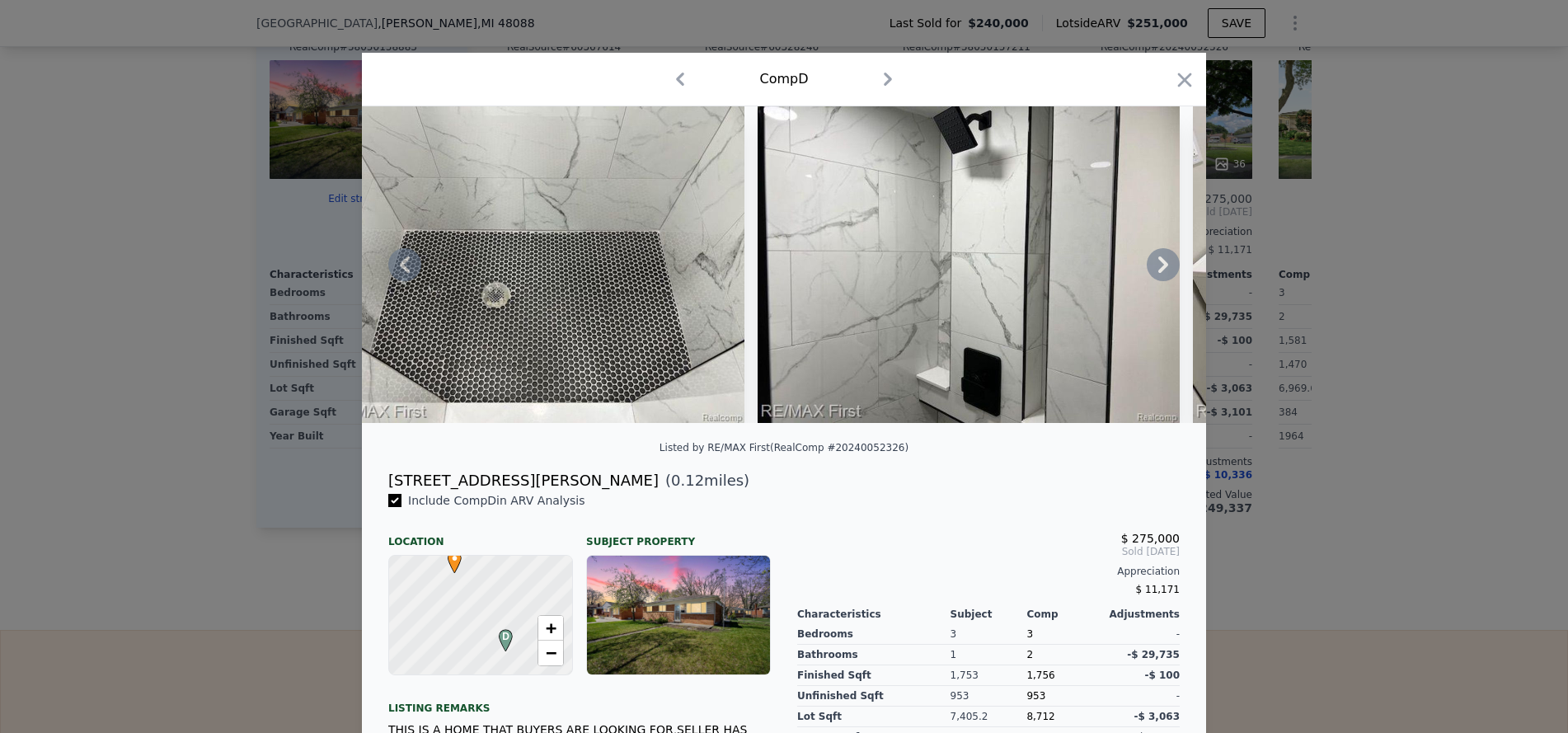
click at [1153, 266] on icon at bounding box center [1163, 265] width 33 height 33
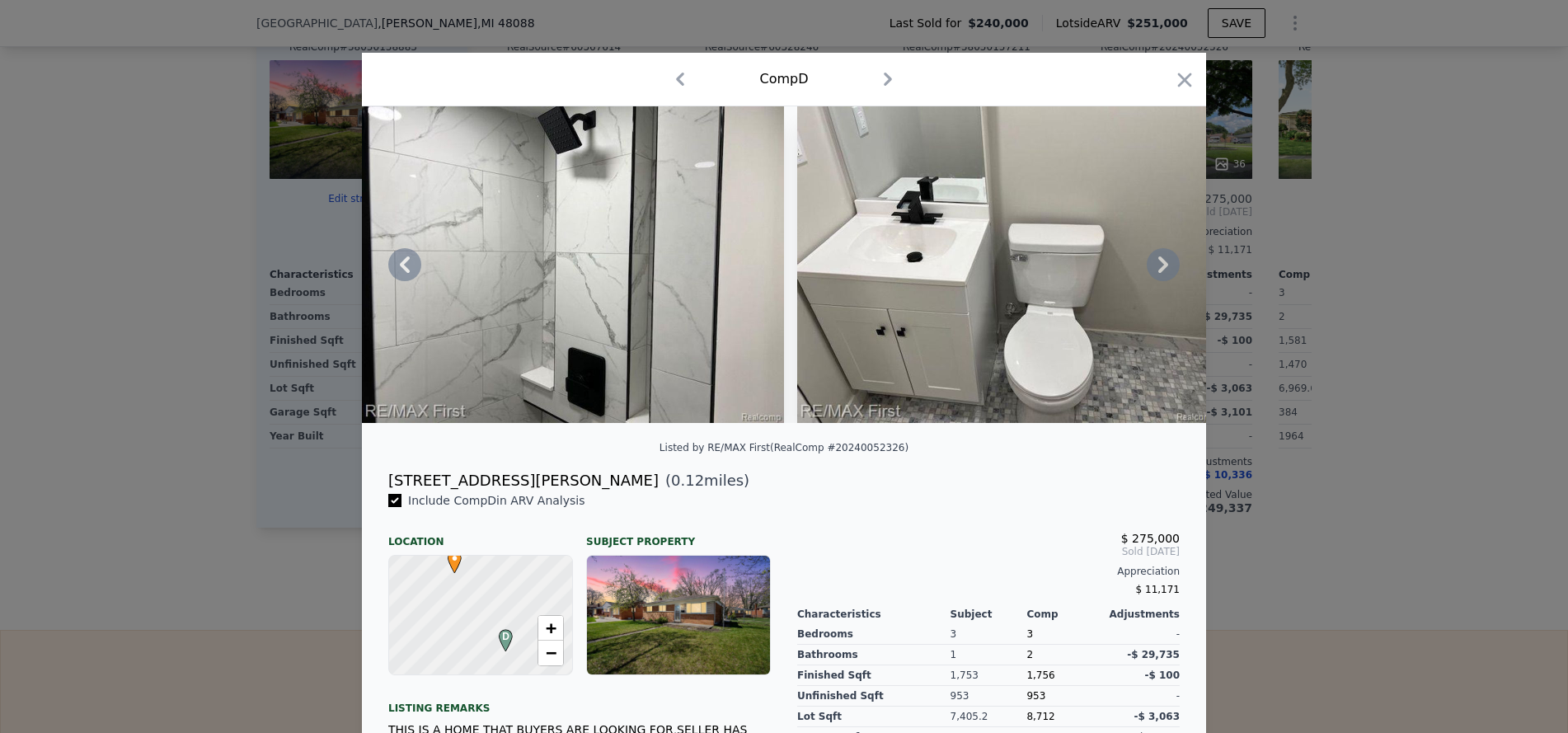
click at [1153, 266] on icon at bounding box center [1163, 265] width 33 height 33
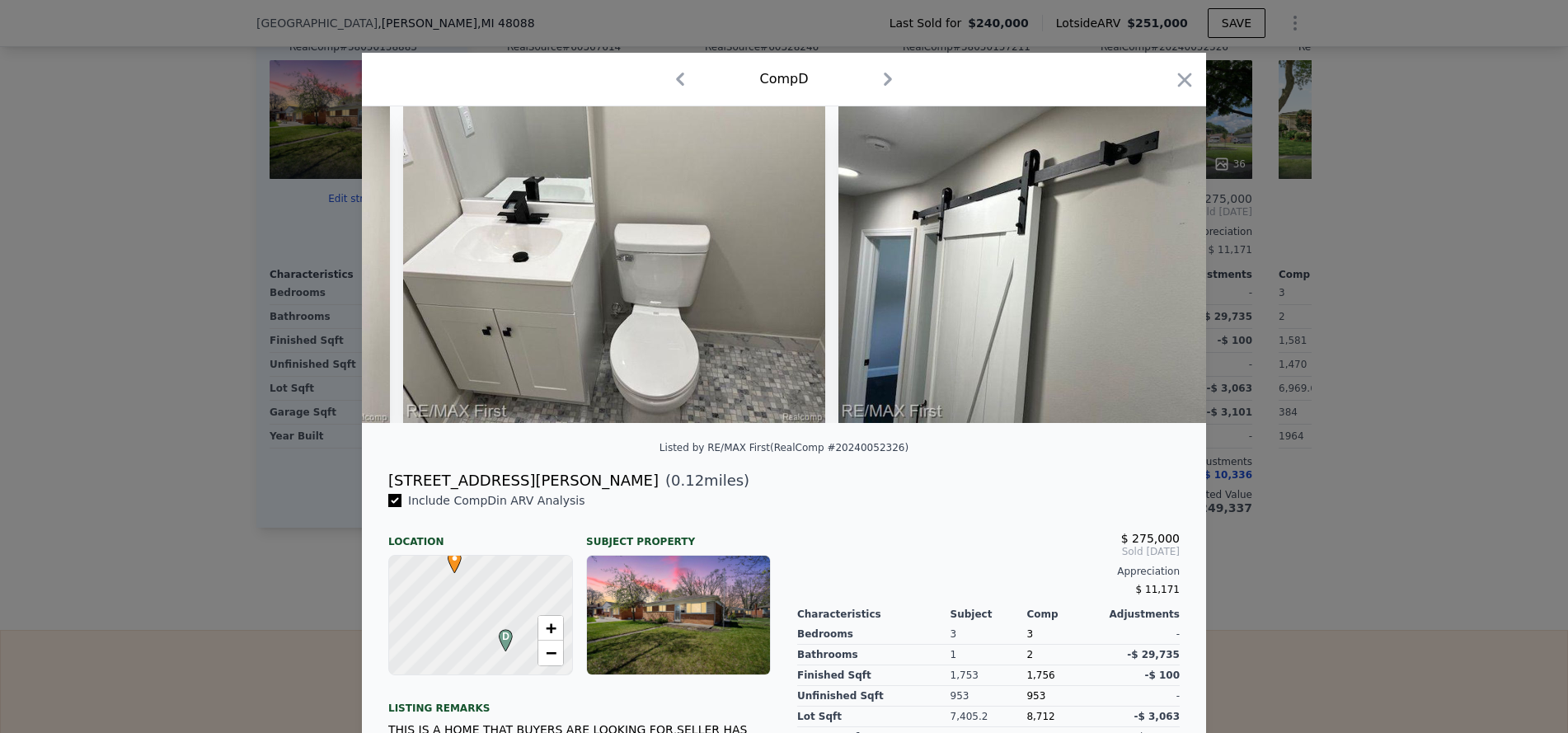
scroll to position [0, 13455]
click at [1153, 266] on icon at bounding box center [1163, 265] width 33 height 33
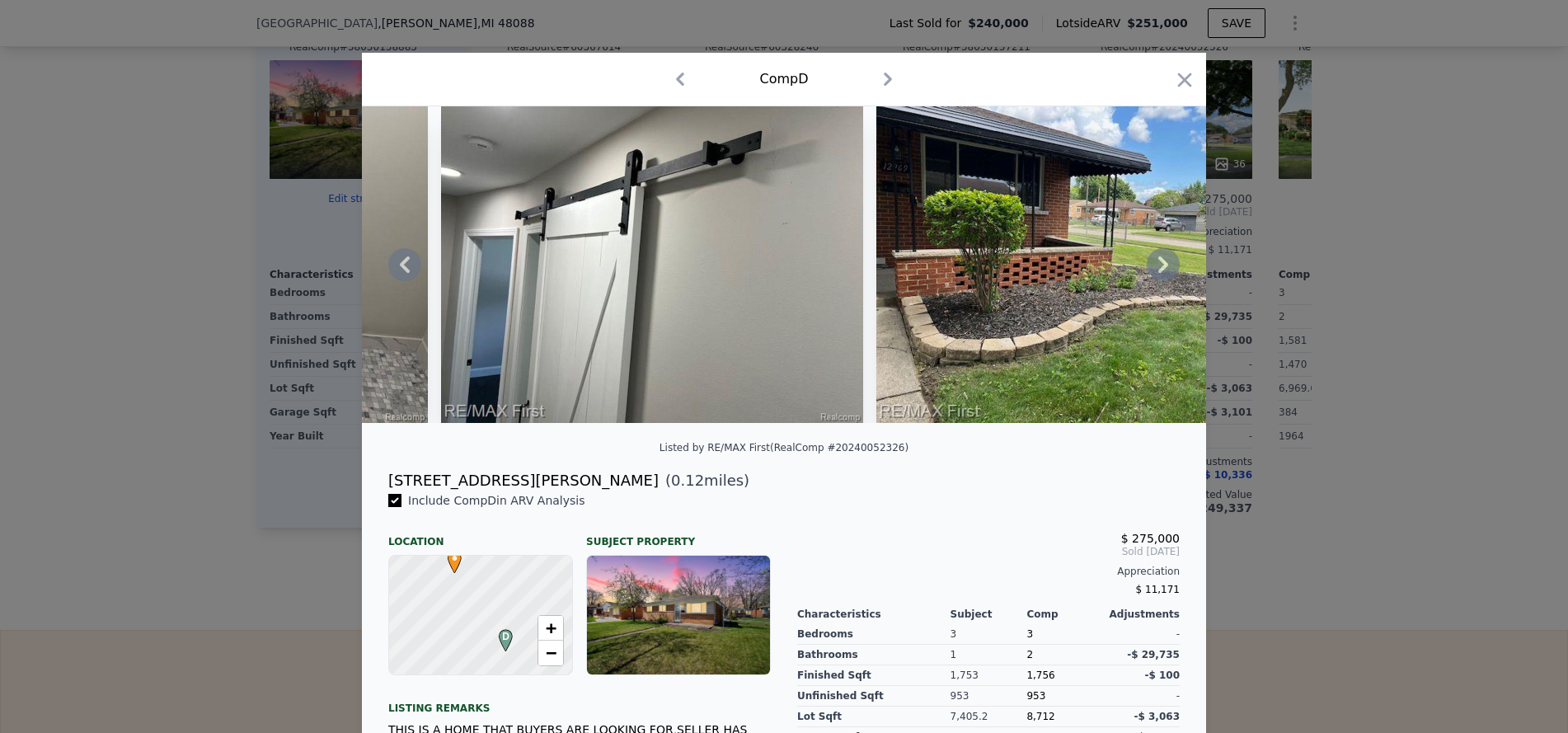
click at [1153, 266] on icon at bounding box center [1163, 265] width 33 height 33
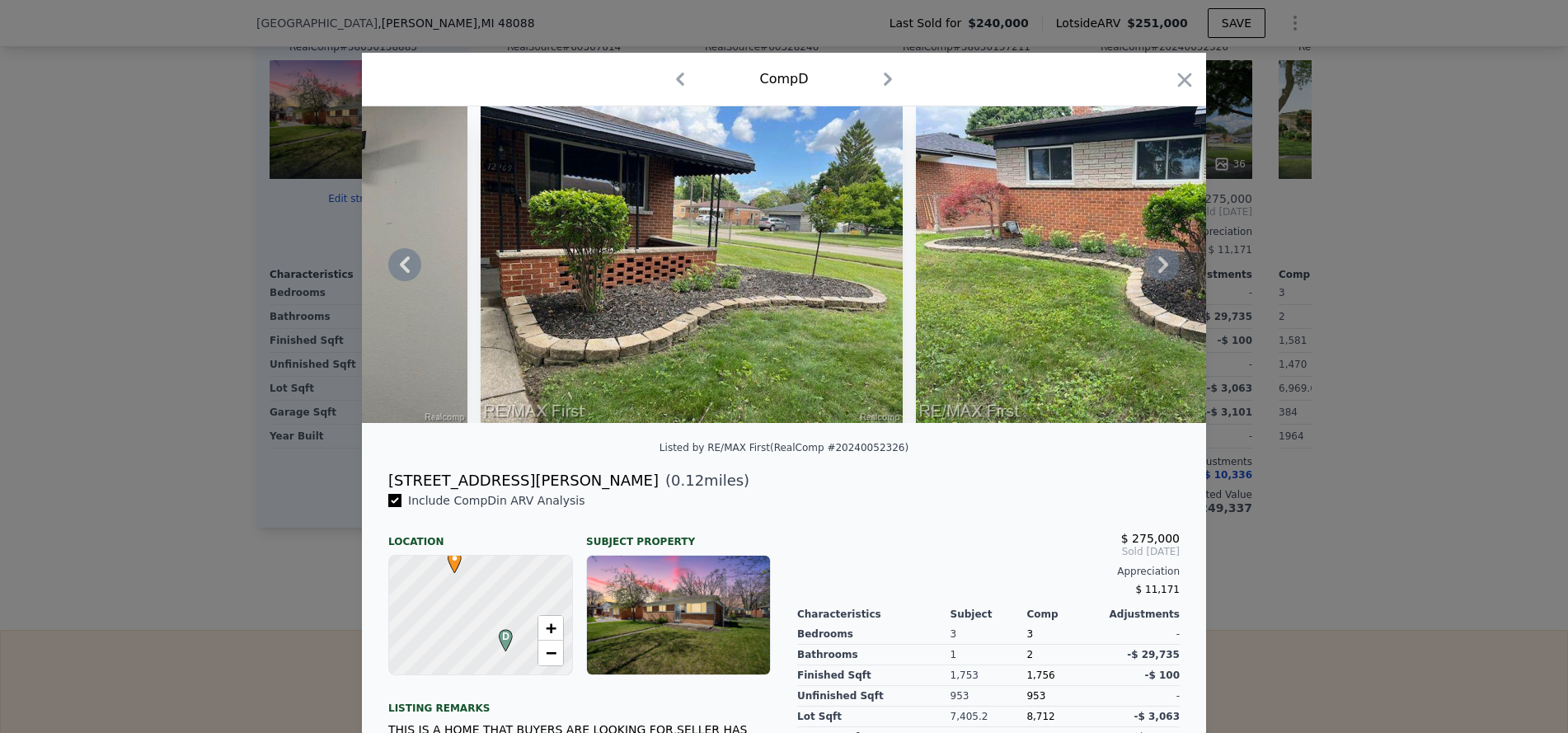
click at [1153, 266] on icon at bounding box center [1163, 265] width 33 height 33
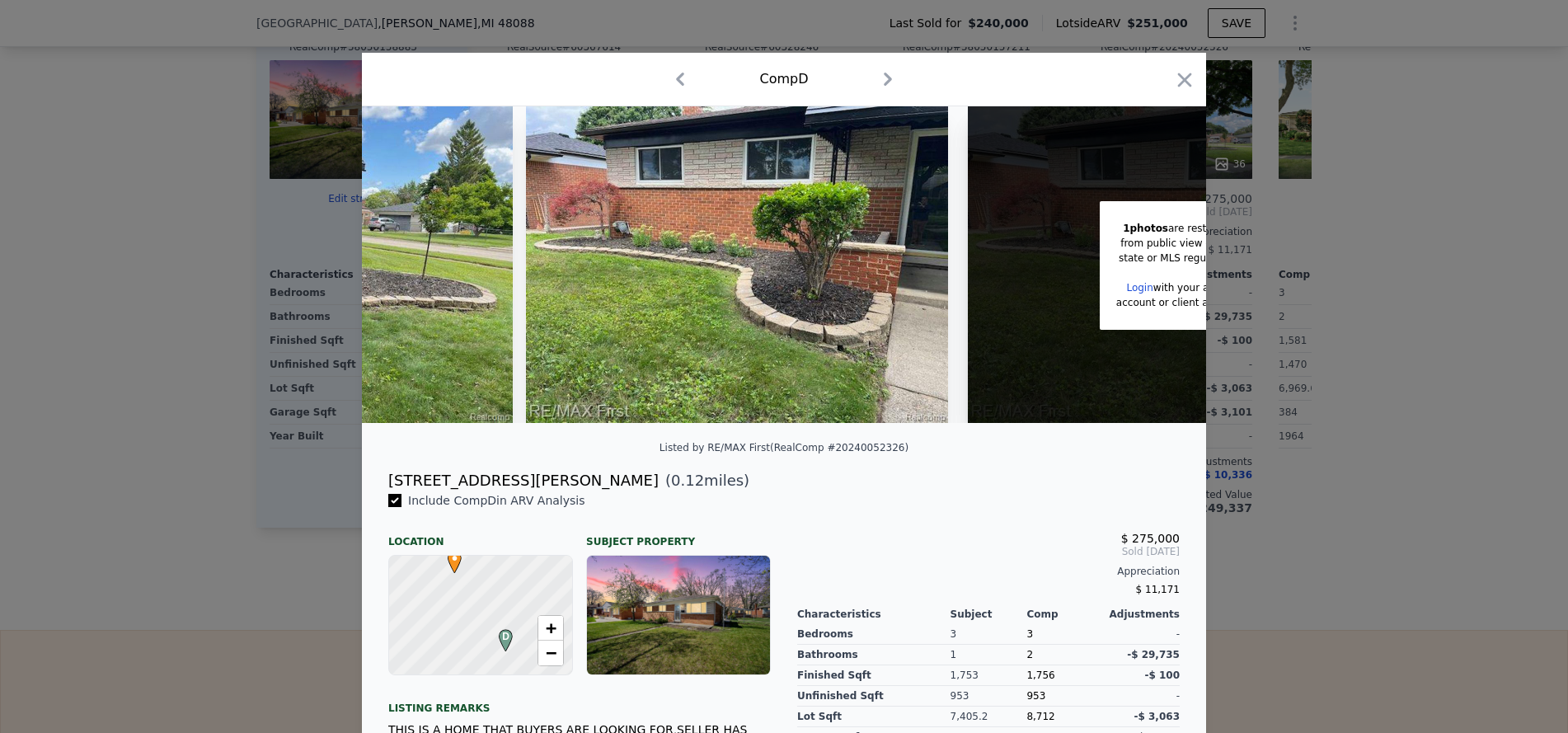
scroll to position [0, 14642]
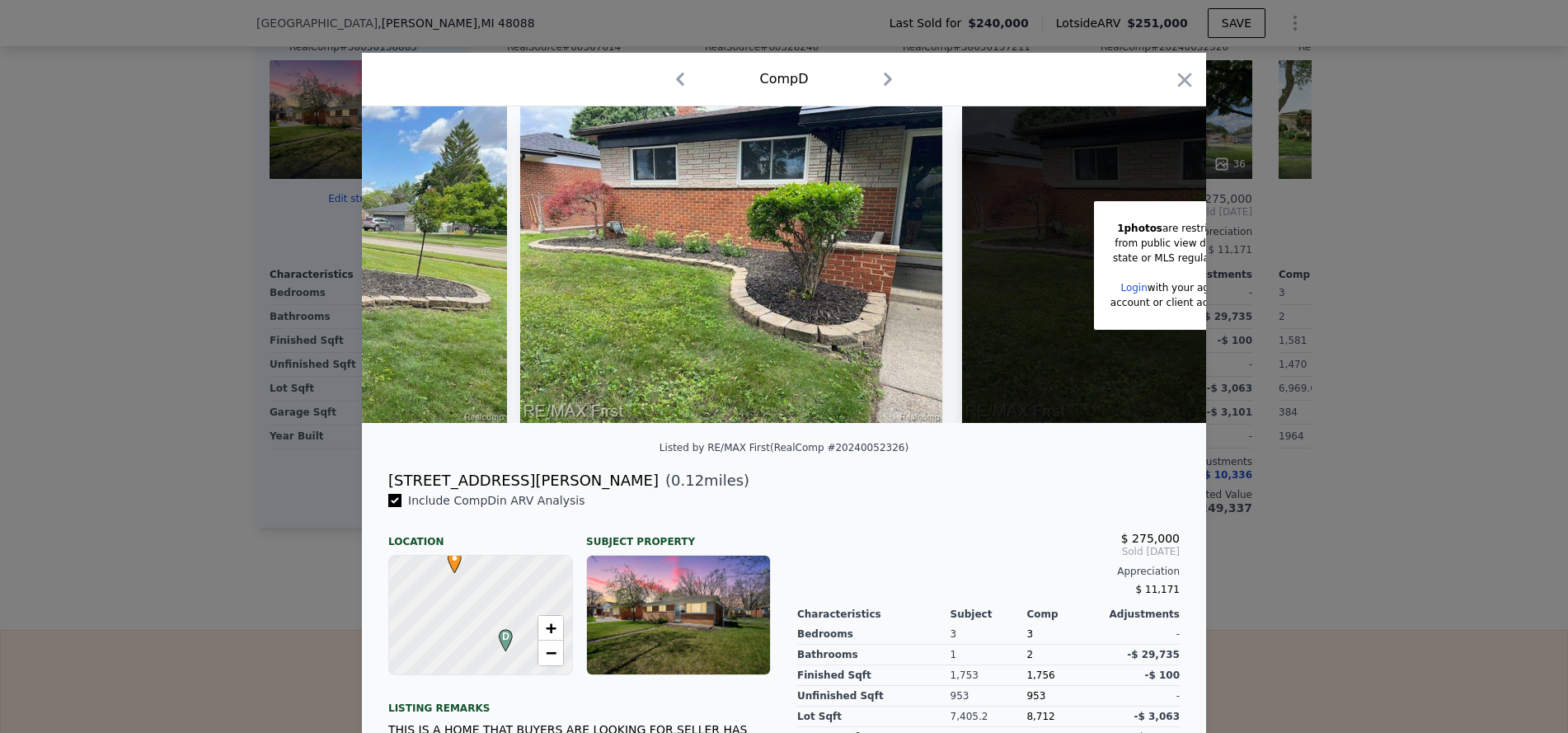
click at [1153, 266] on div at bounding box center [1173, 273] width 125 height 15
click at [1178, 74] on icon "button" at bounding box center [1185, 80] width 23 height 23
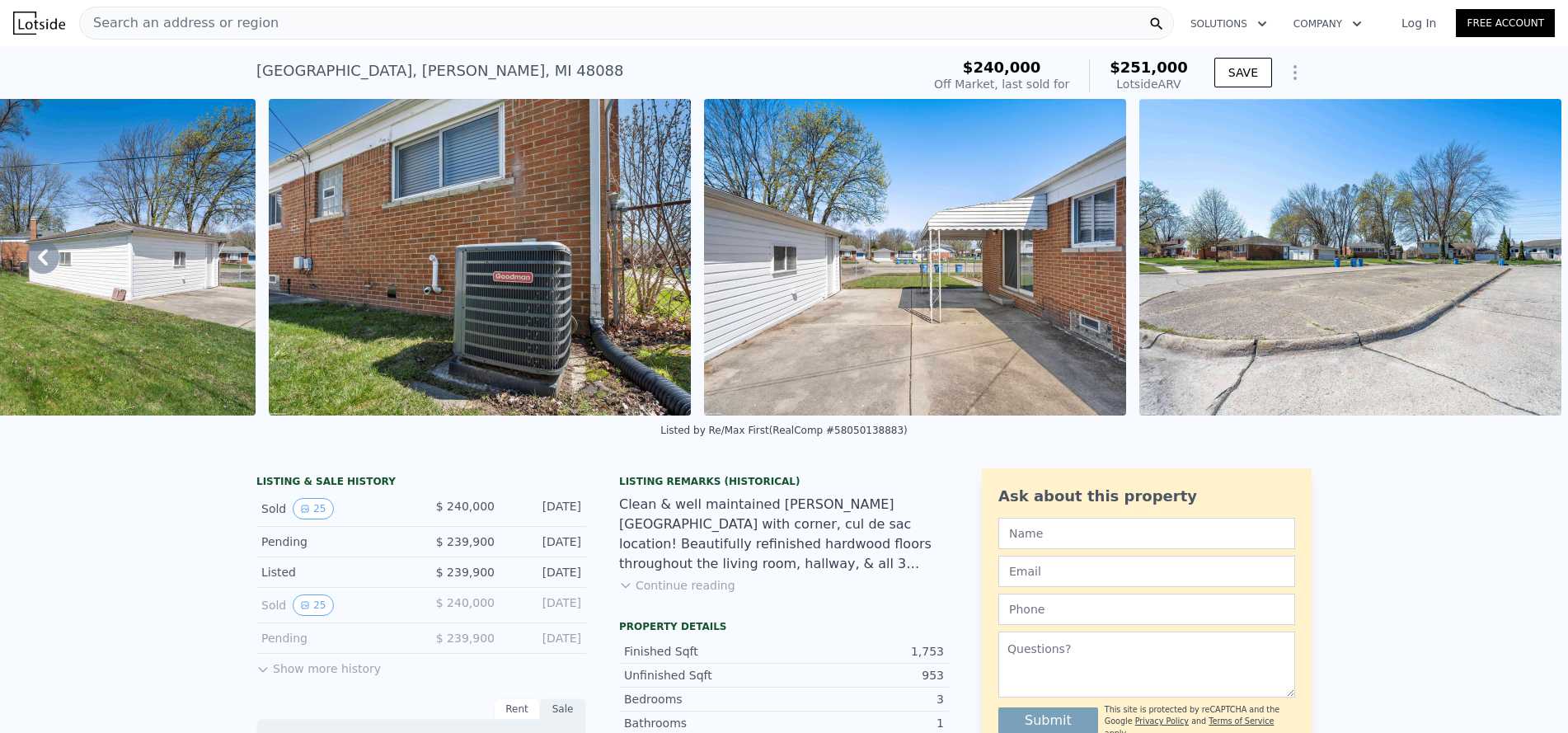
click at [501, 30] on div "Search an address or region" at bounding box center [626, 24] width 1095 height 33
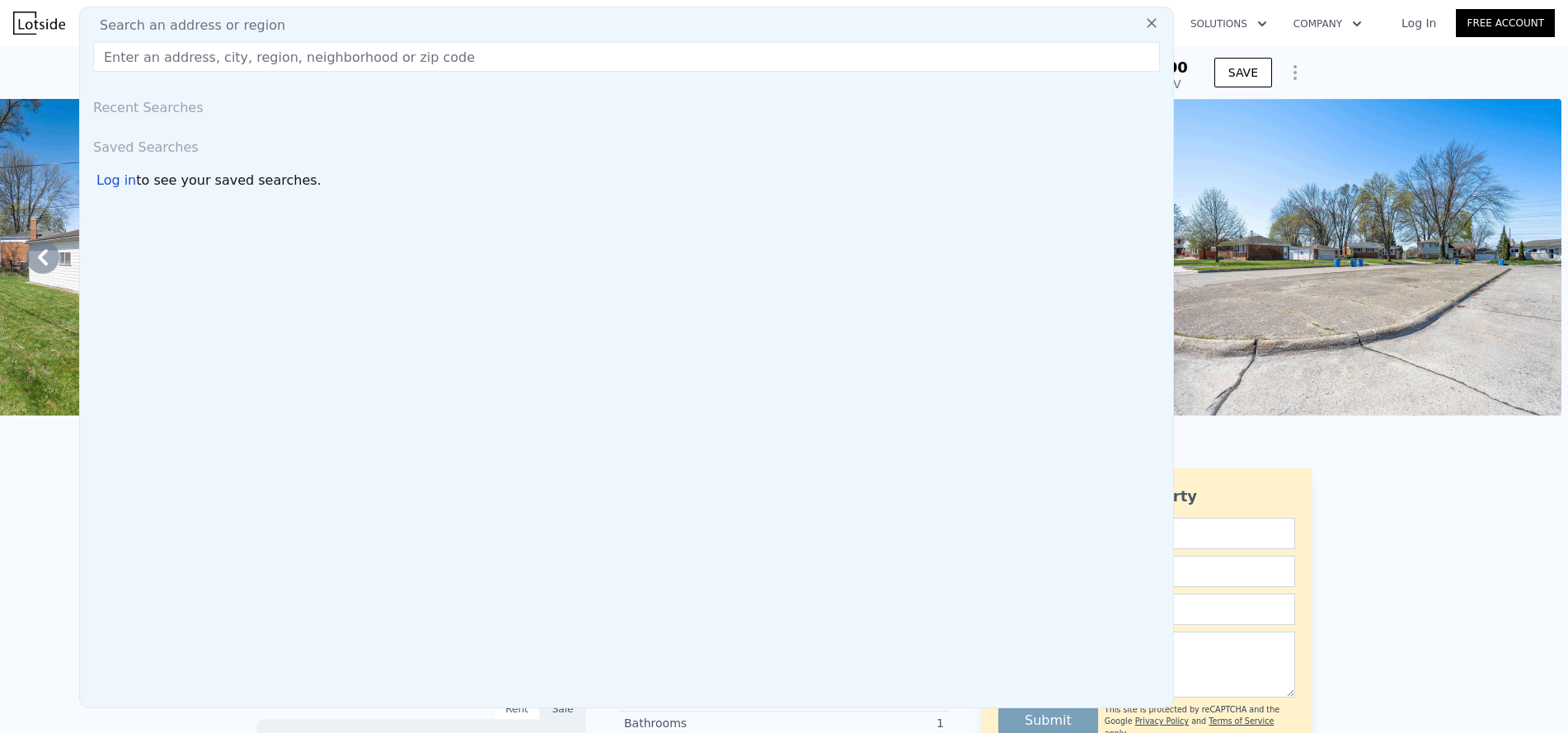
type input "29363 Newport Dr, Warren, MI 48088"
drag, startPoint x: 462, startPoint y: 47, endPoint x: 22, endPoint y: 42, distance: 440.0
click at [22, 42] on div "Search an address or region Search an address or region 29363 Newport Dr, Warre…" at bounding box center [784, 23] width 1542 height 40
click at [229, 60] on input "text" at bounding box center [626, 57] width 1067 height 30
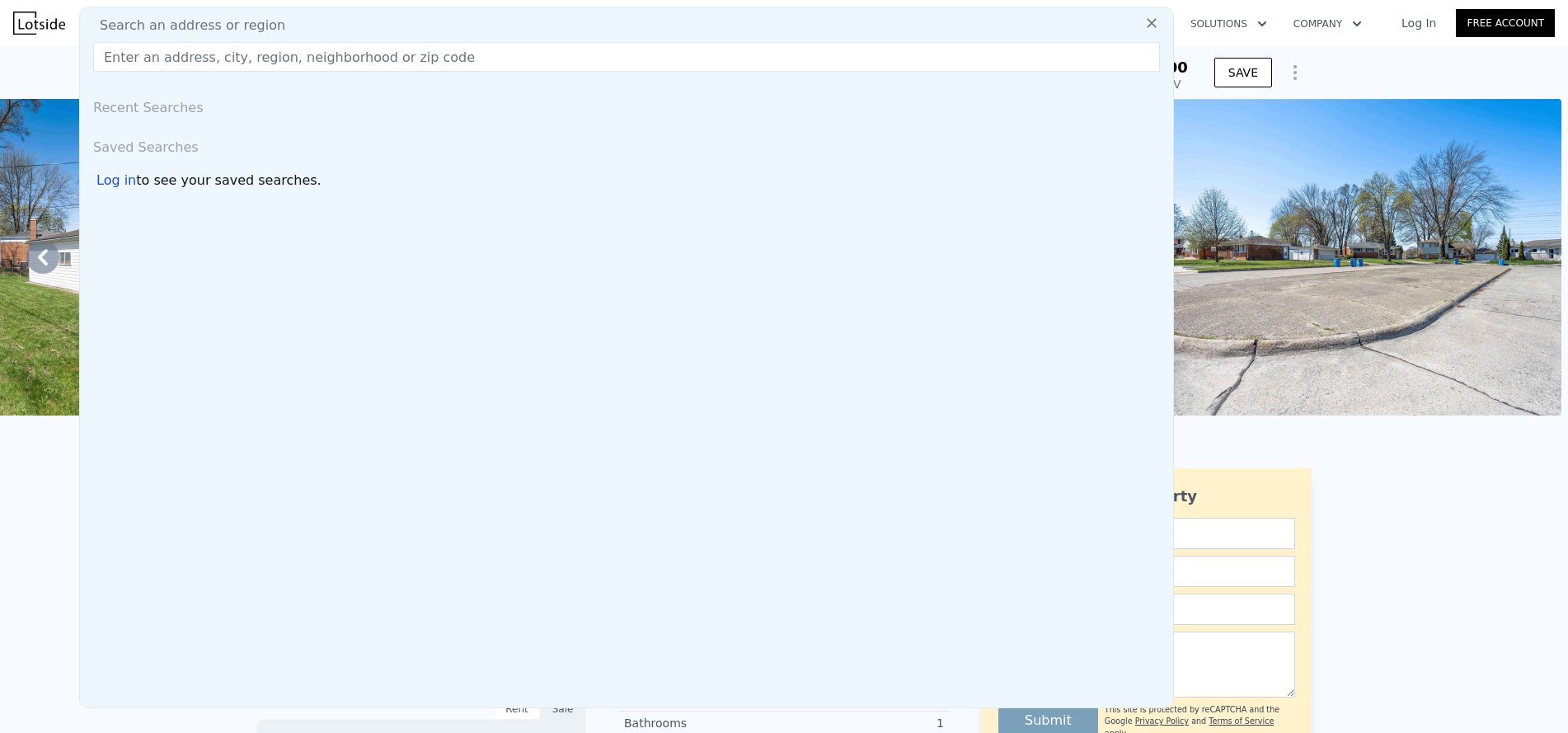
click at [308, 69] on input "text" at bounding box center [626, 57] width 1067 height 30
paste input "29363 Newport Dr, Warren, MI 48088"
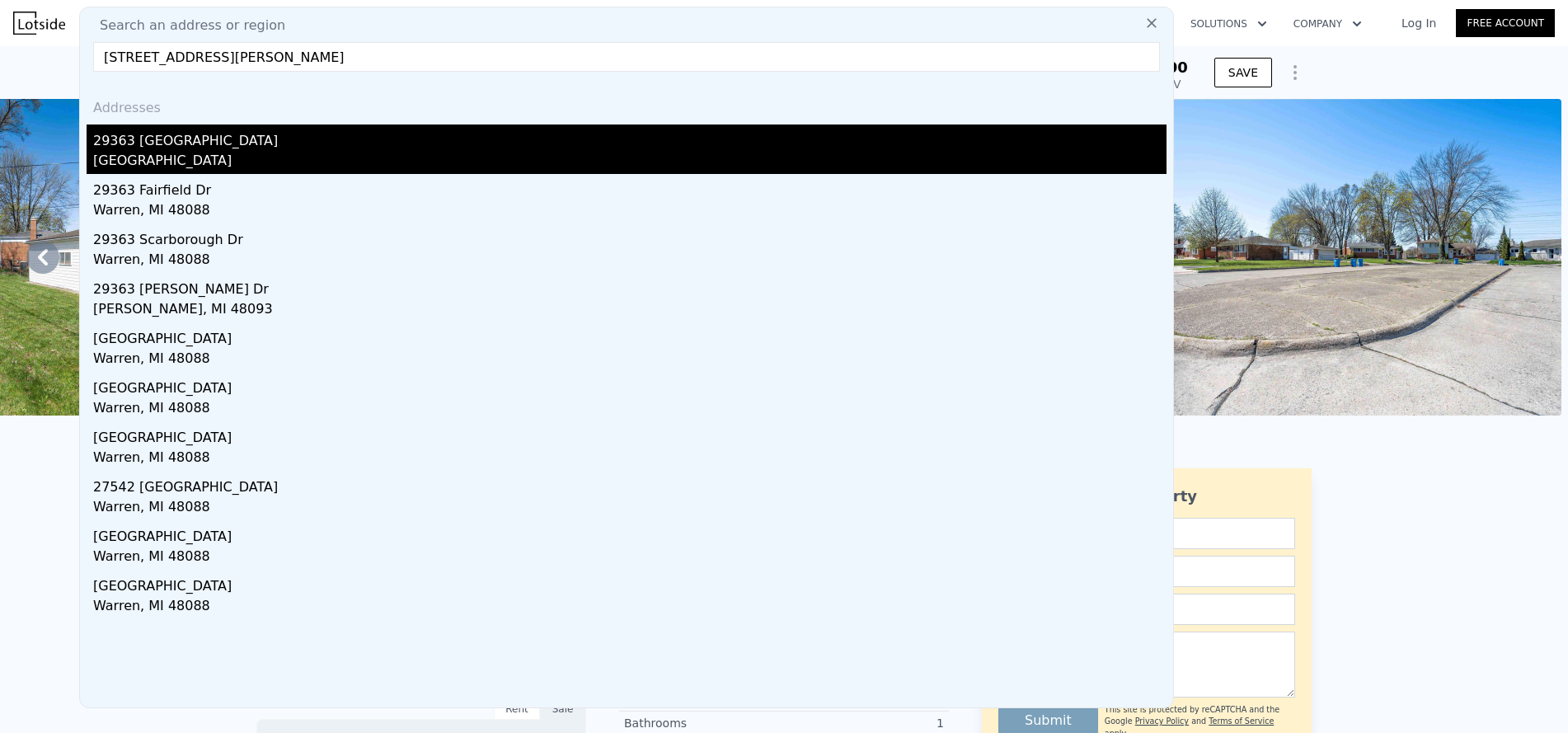
type input "29363 Newport Dr, Warren, MI 48088"
click at [164, 147] on div "29363 [GEOGRAPHIC_DATA]" at bounding box center [629, 138] width 1073 height 26
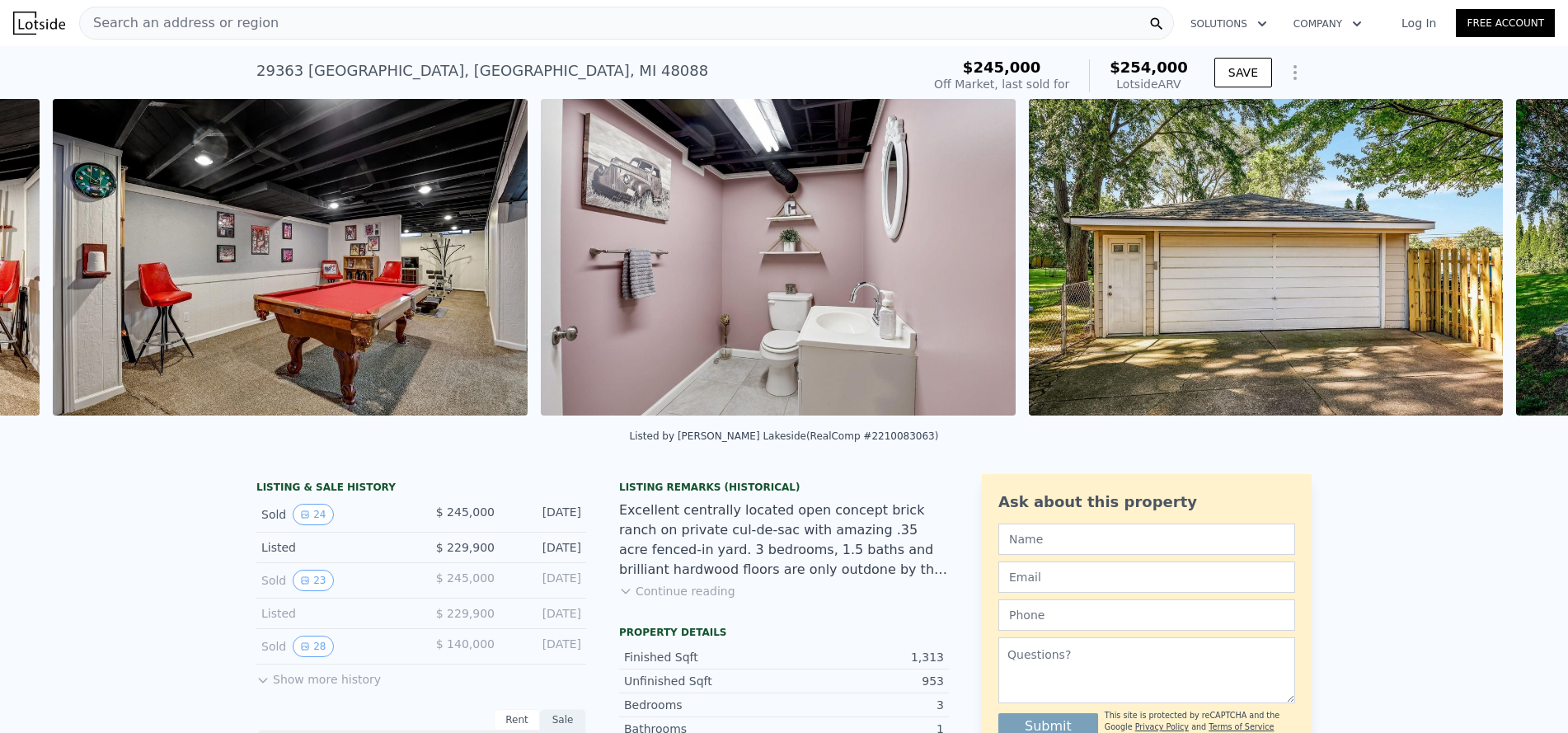
scroll to position [0, 8410]
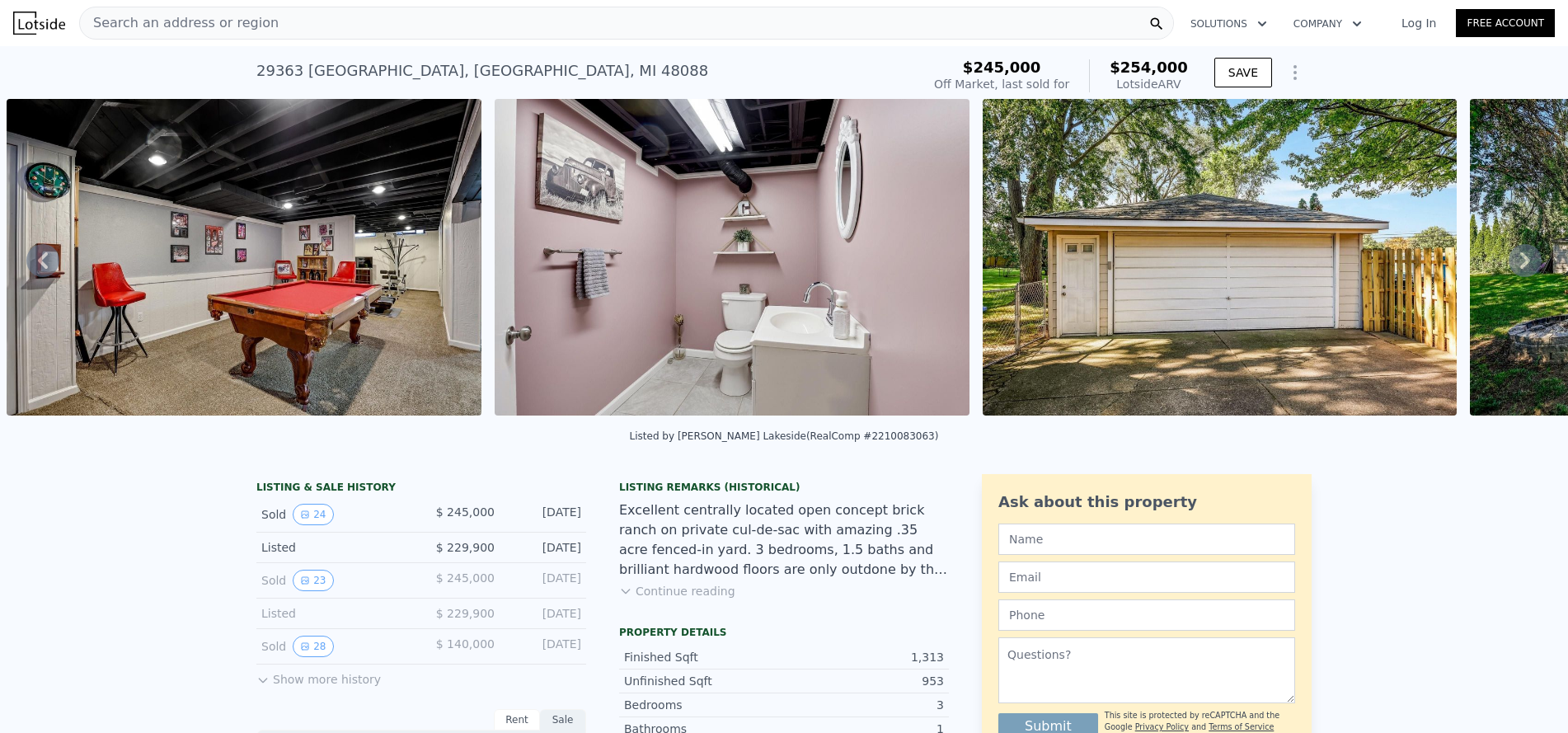
click at [313, 232] on img at bounding box center [244, 257] width 475 height 317
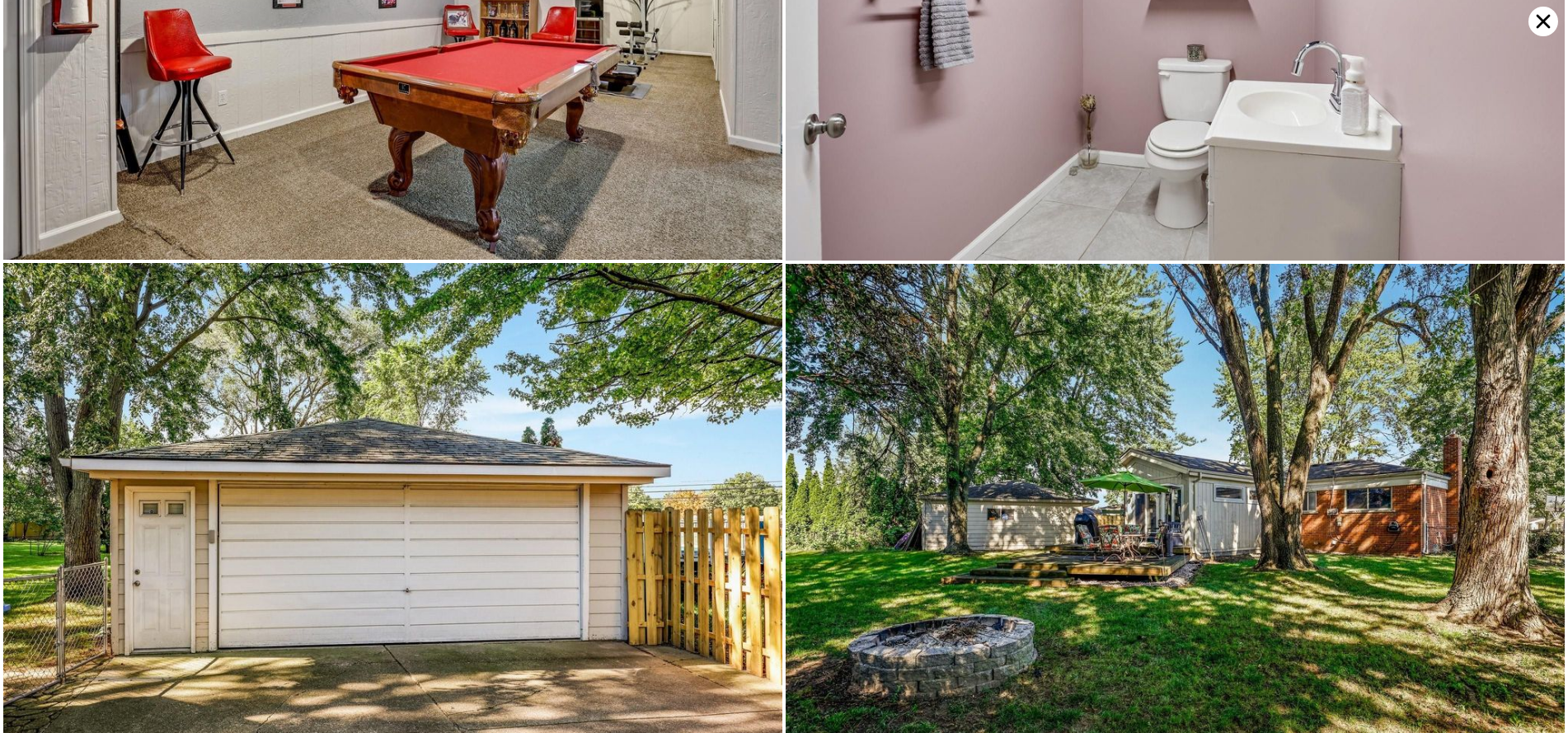
scroll to position [5493, 0]
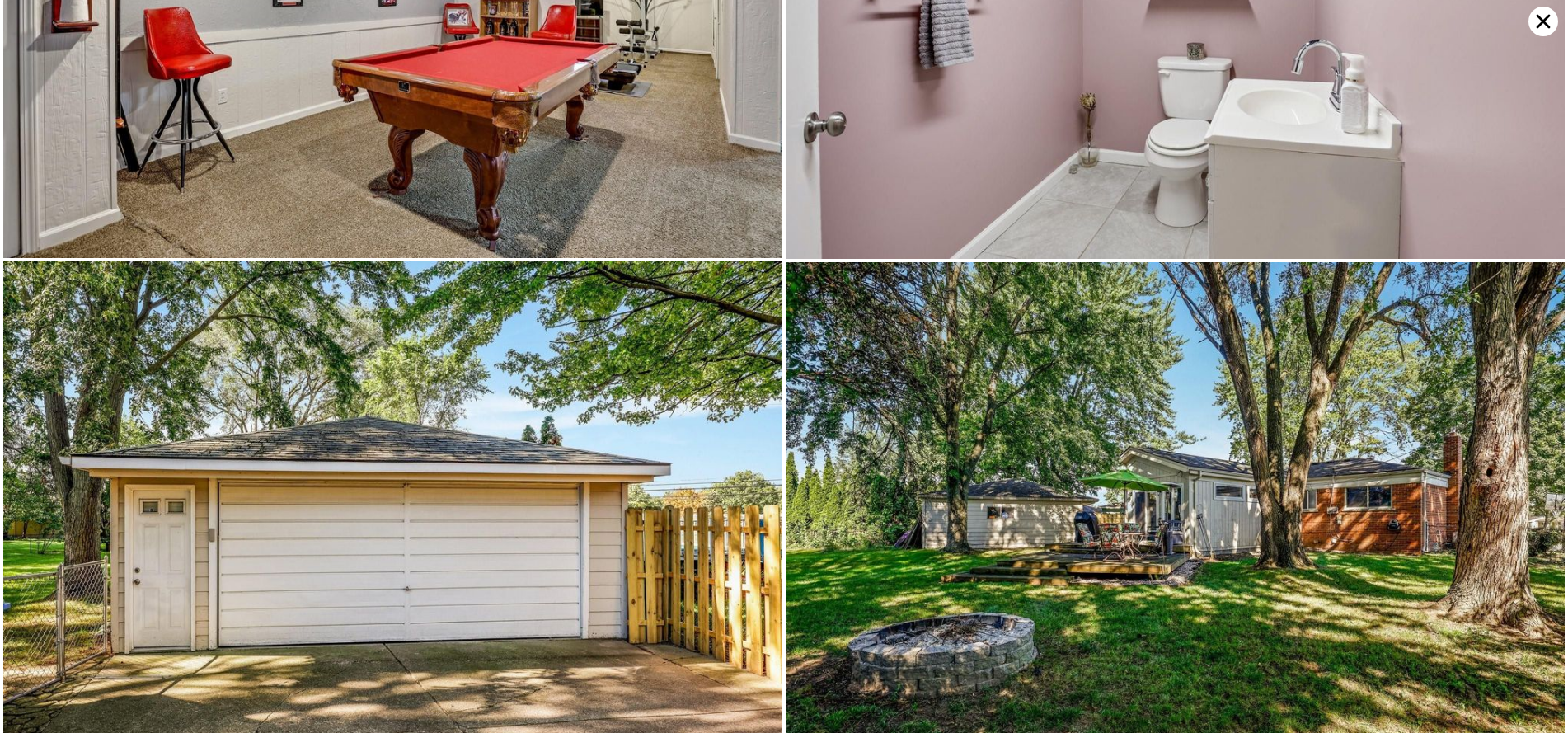
click at [1538, 22] on icon at bounding box center [1543, 22] width 30 height 30
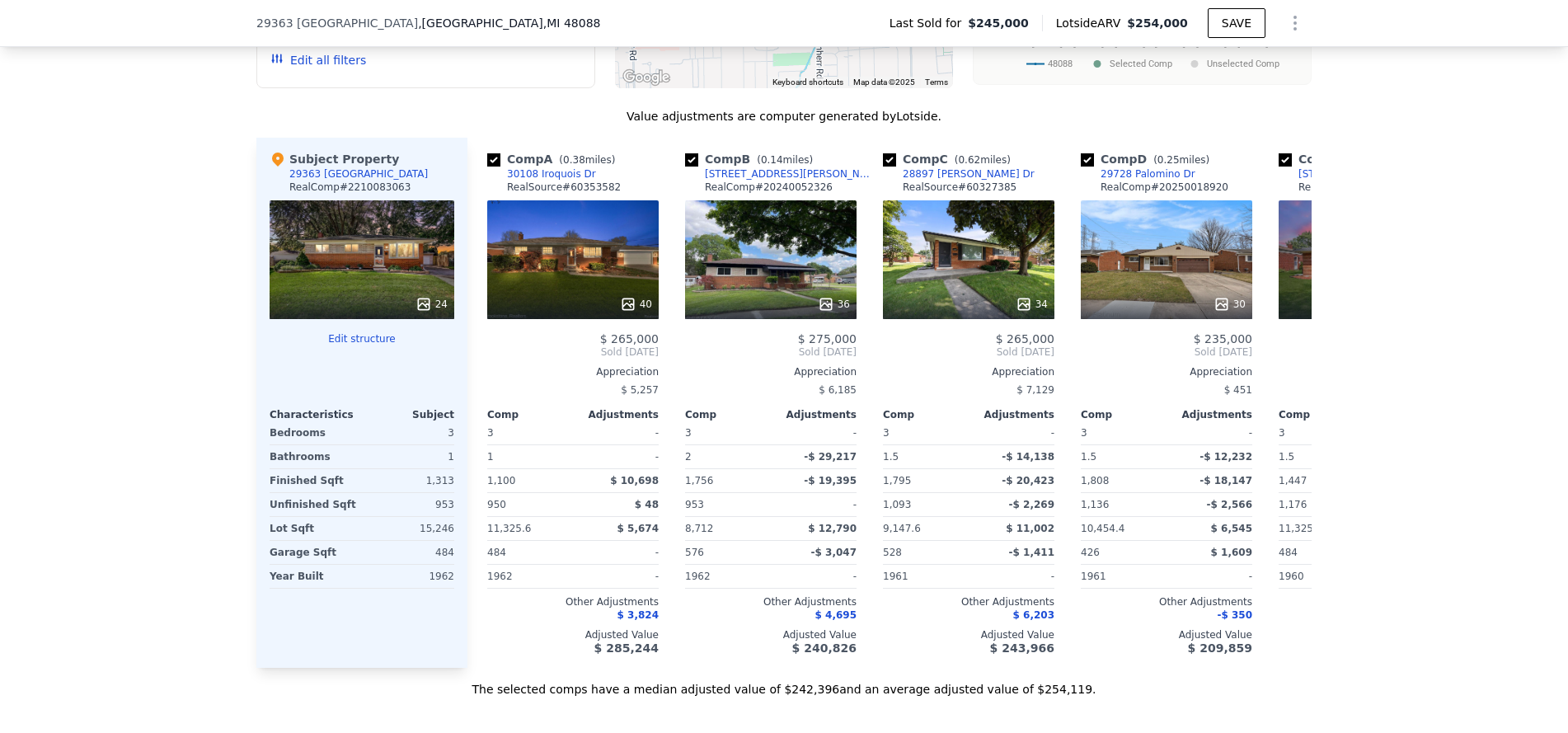
scroll to position [1808, 0]
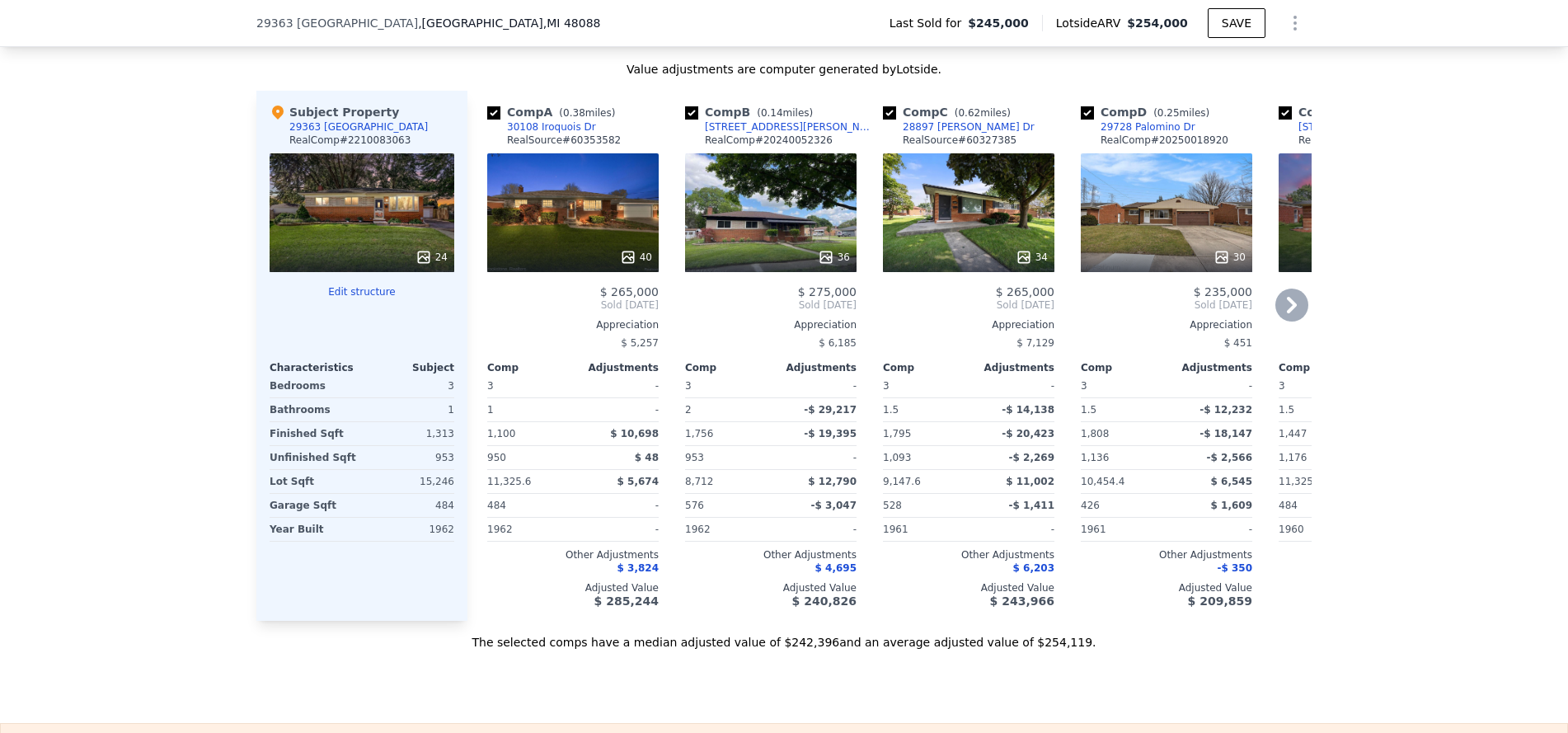
click at [1287, 311] on icon at bounding box center [1292, 305] width 10 height 17
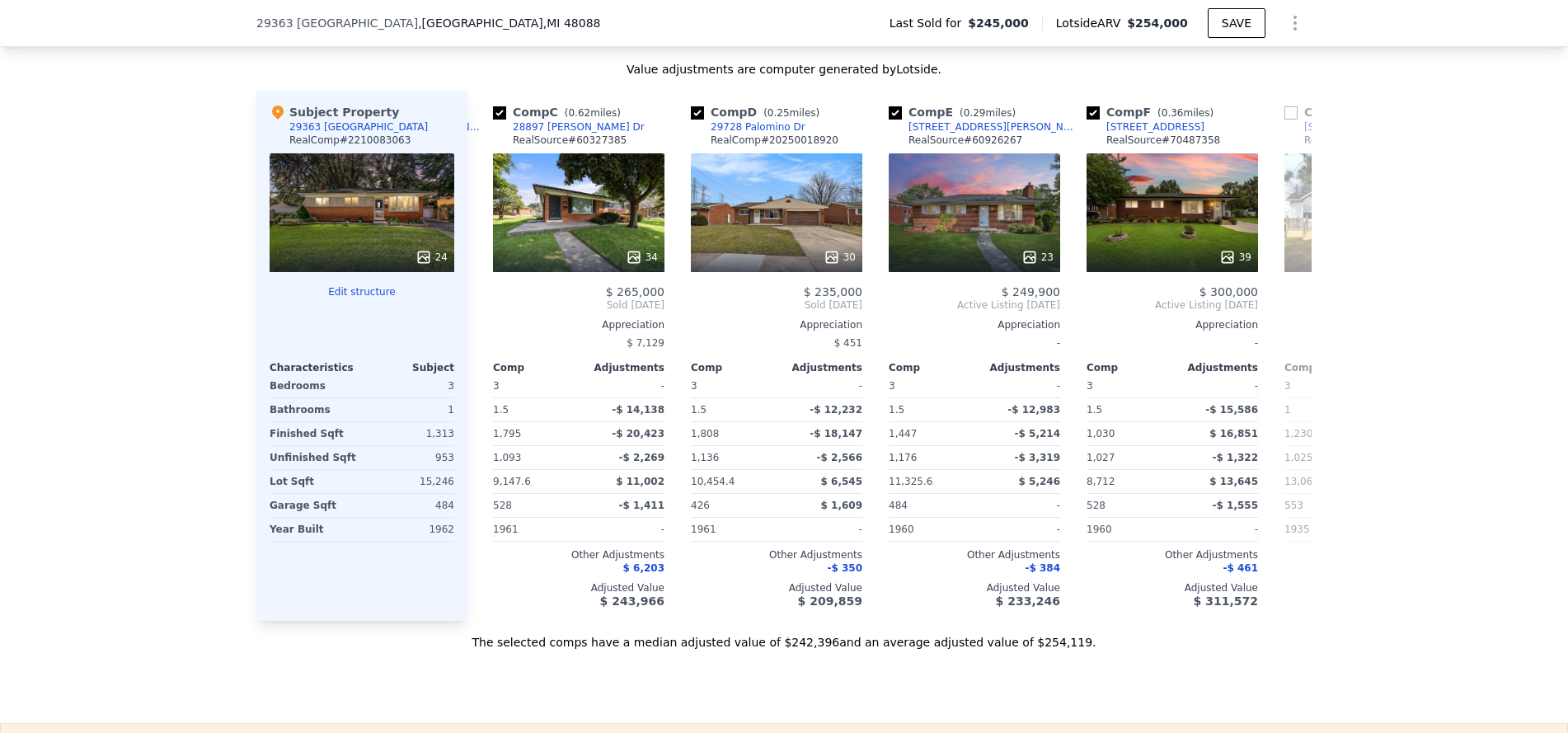
scroll to position [0, 396]
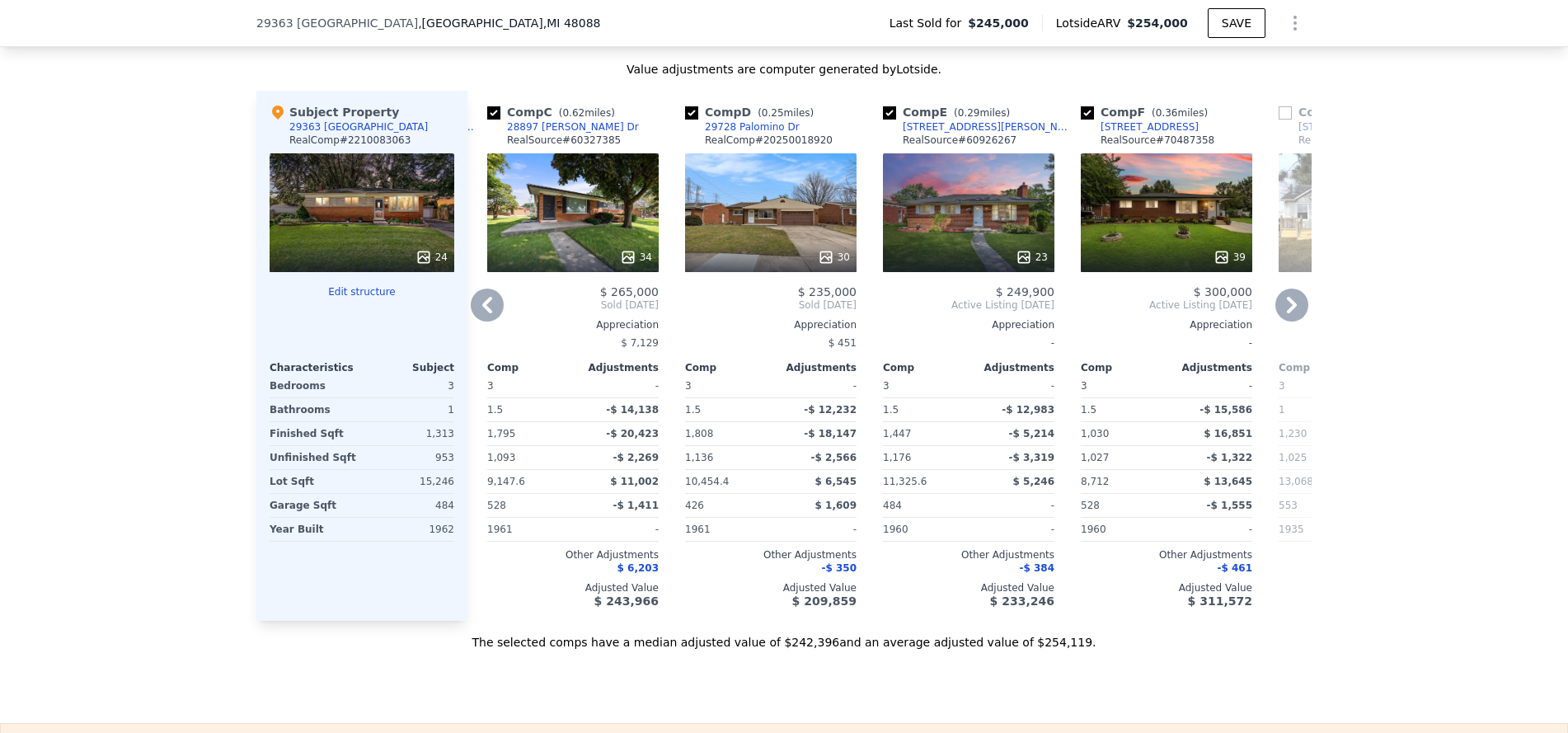
click at [1287, 311] on icon at bounding box center [1292, 305] width 10 height 17
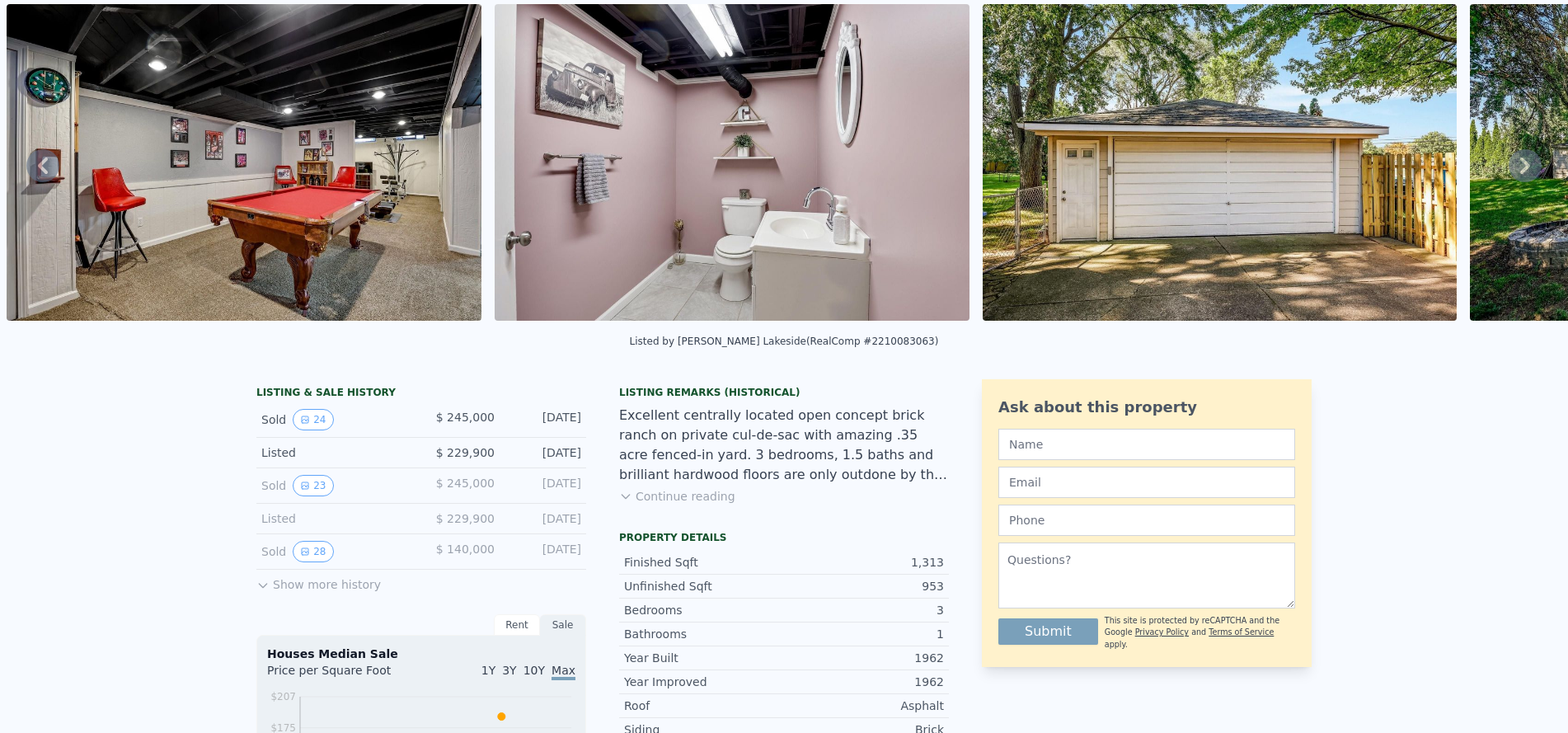
scroll to position [0, 0]
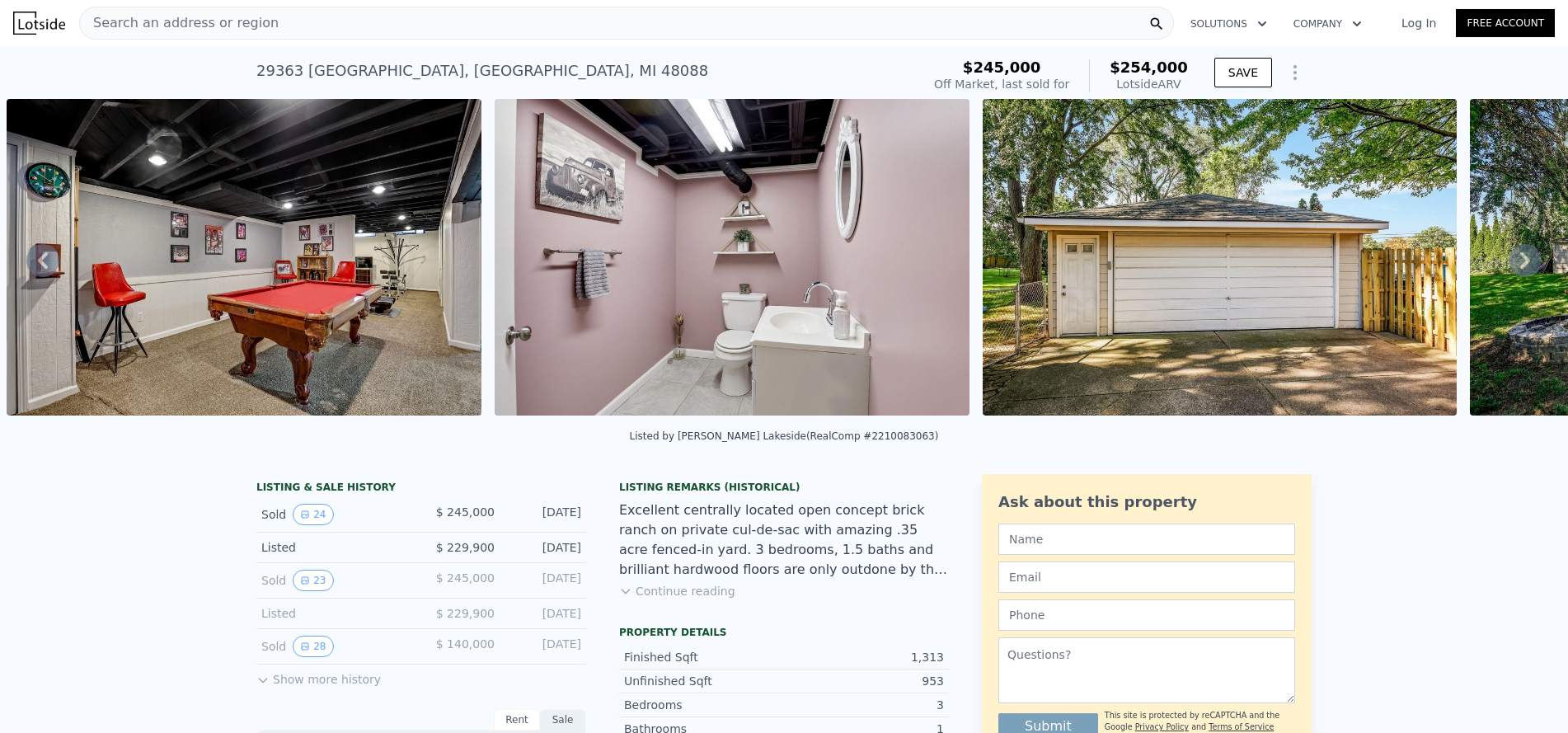
click at [1508, 262] on icon at bounding box center [1525, 261] width 33 height 33
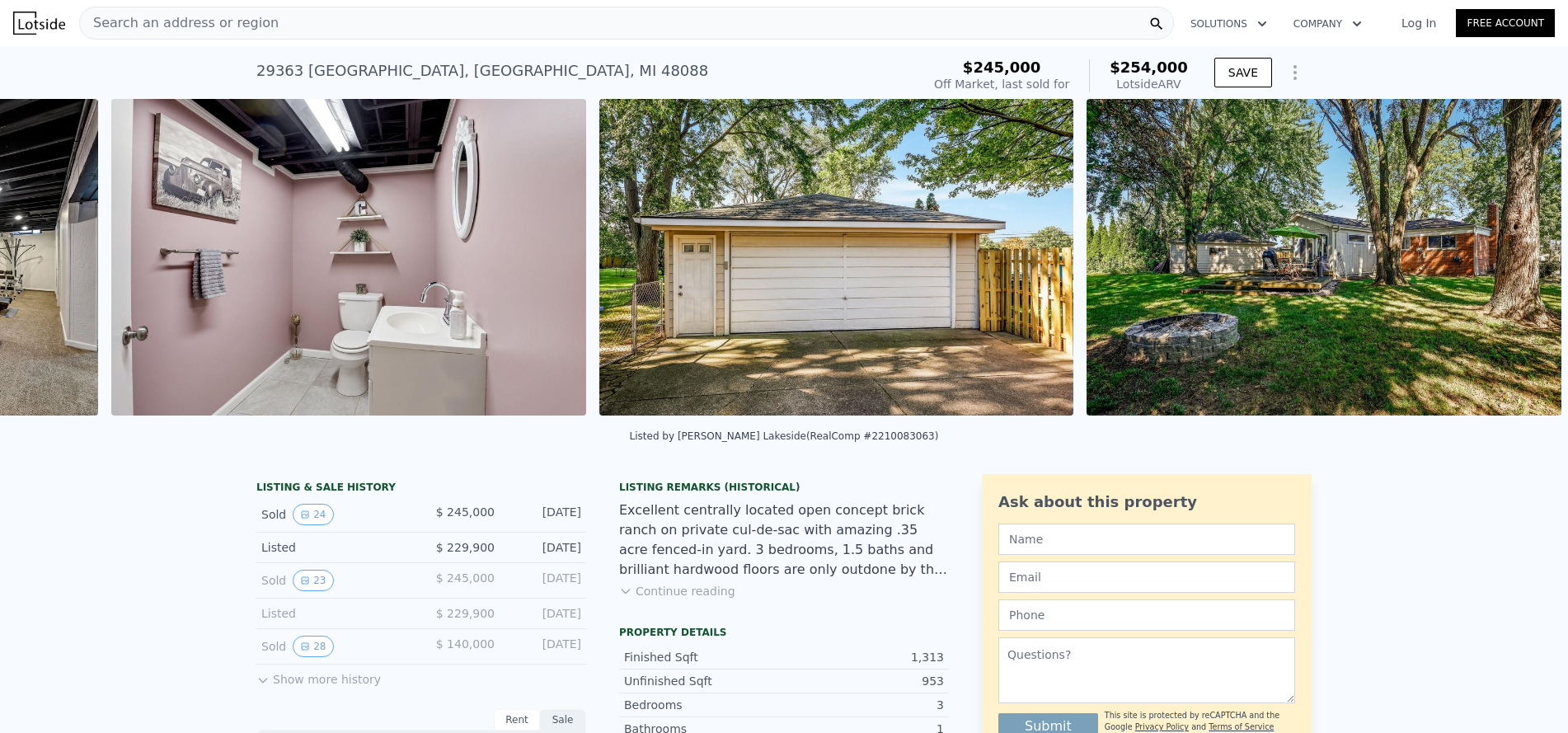
scroll to position [0, 8805]
click at [1507, 262] on img at bounding box center [1323, 257] width 475 height 317
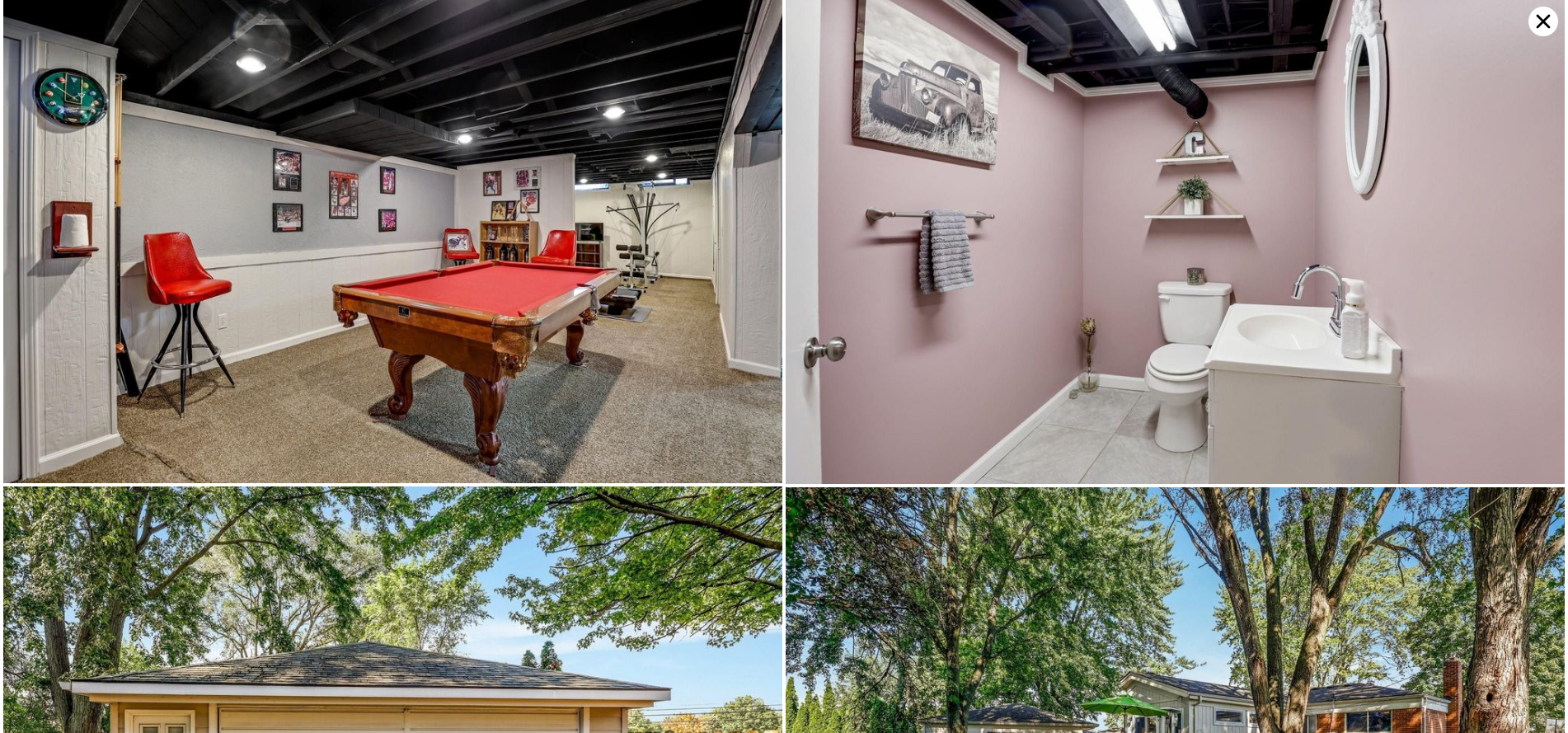
scroll to position [5493, 0]
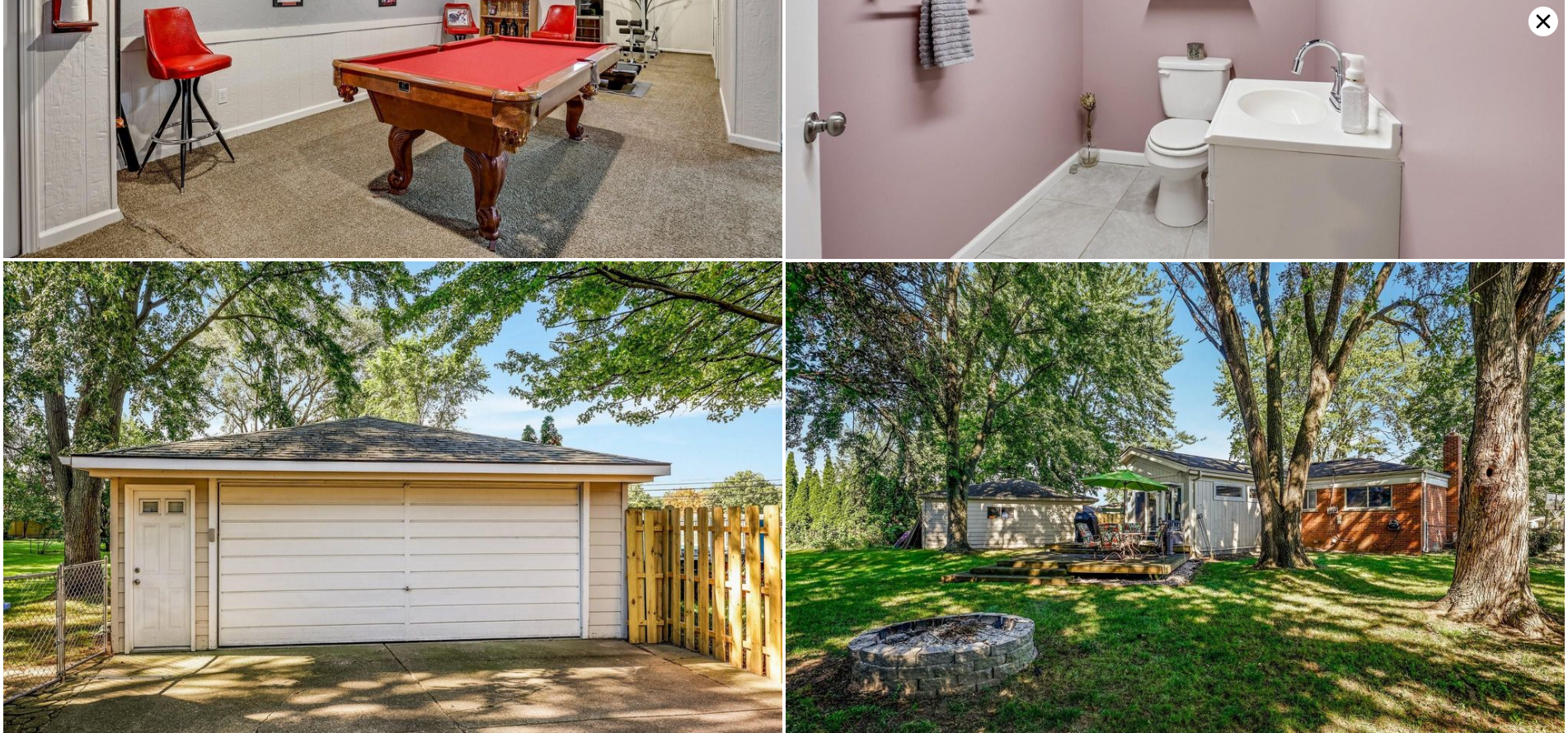
click at [1544, 17] on icon at bounding box center [1543, 22] width 30 height 30
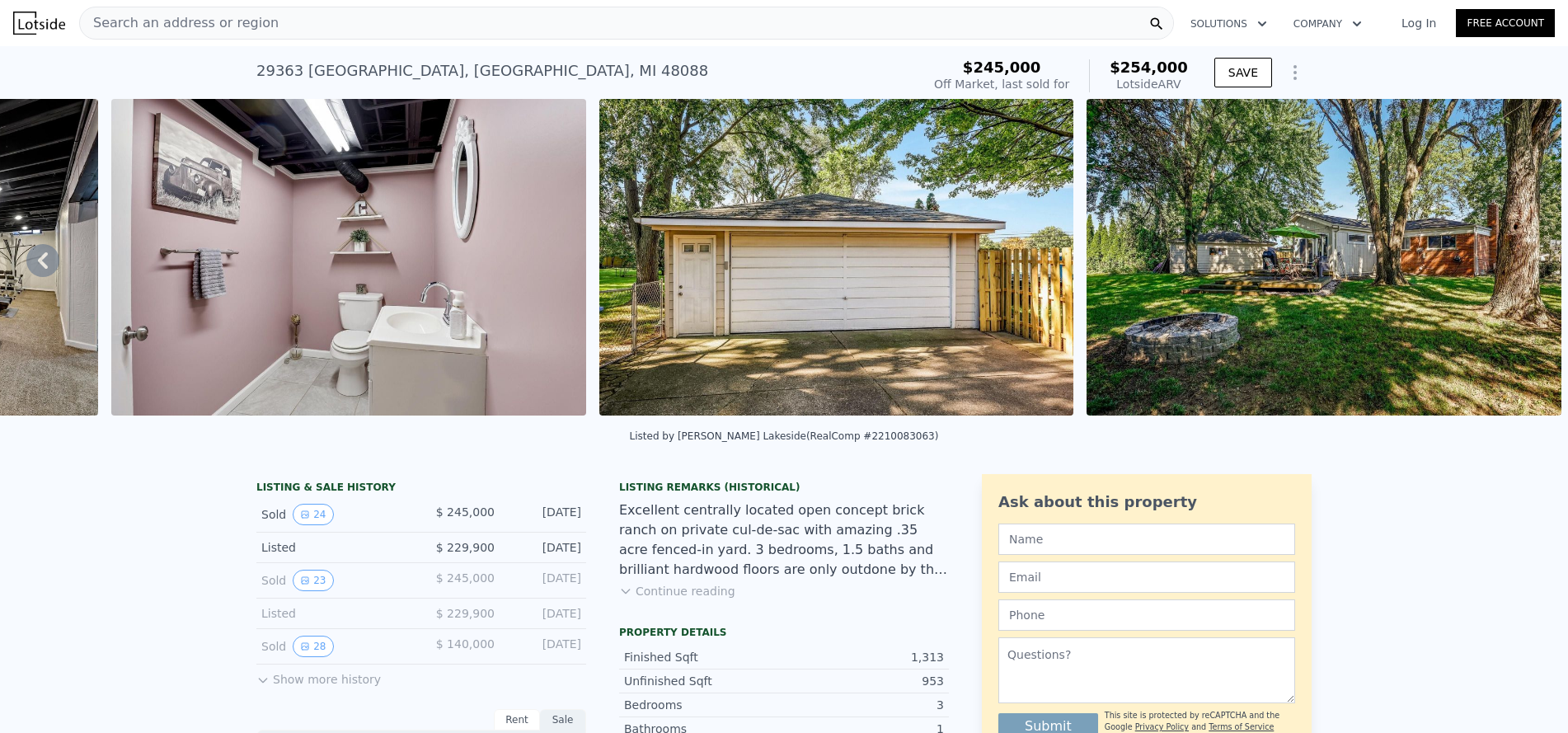
click at [455, 24] on div "Search an address or region" at bounding box center [626, 24] width 1095 height 33
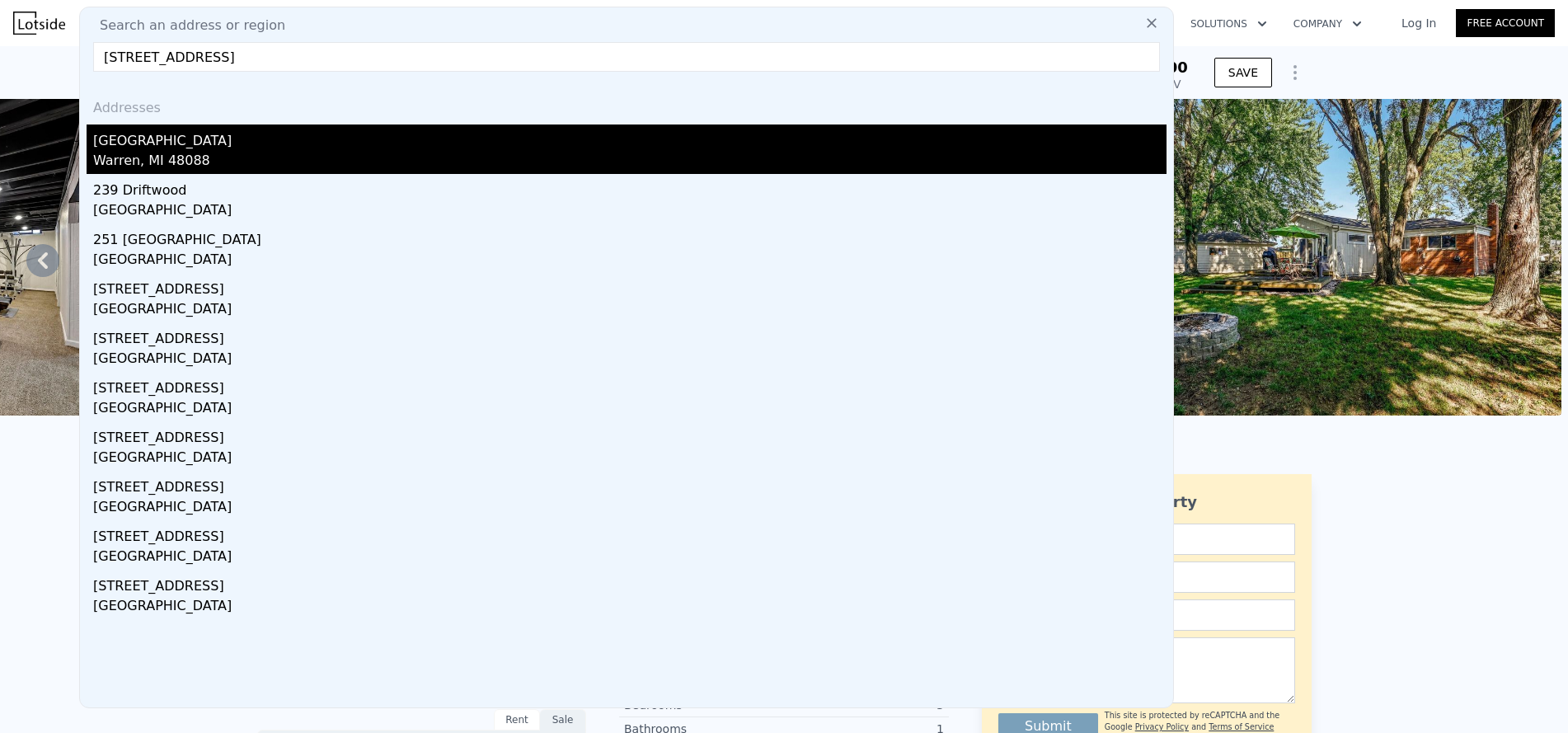
type input "29349 Newport Drive"
click at [184, 152] on div "Warren, MI 48088" at bounding box center [629, 162] width 1073 height 23
type input "1.5"
type input "1329"
type input "2276"
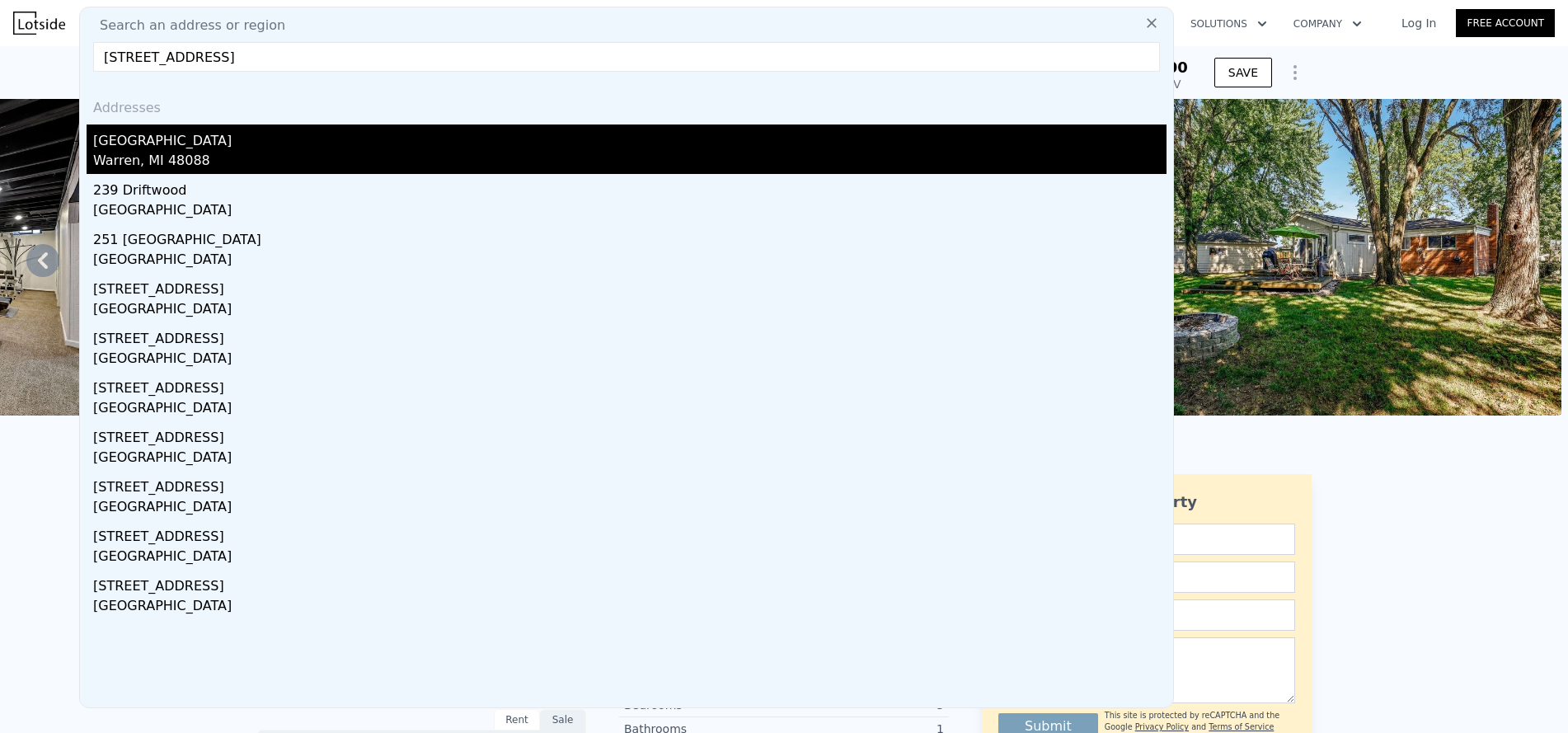
type input "6969.6"
type input "11761.2"
checkbox input "false"
type input "$ 251,000"
type input "-$ 20,165"
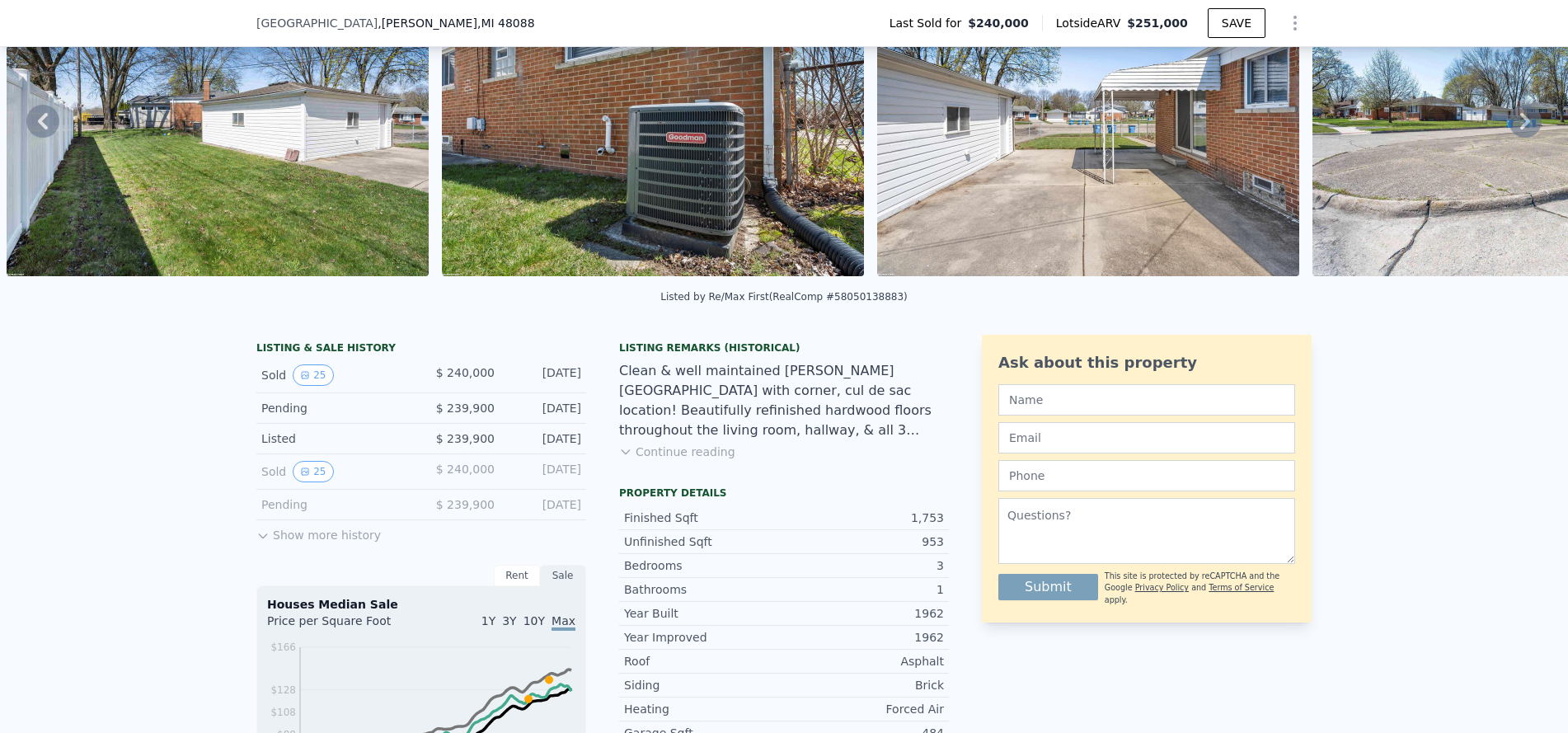
scroll to position [406, 0]
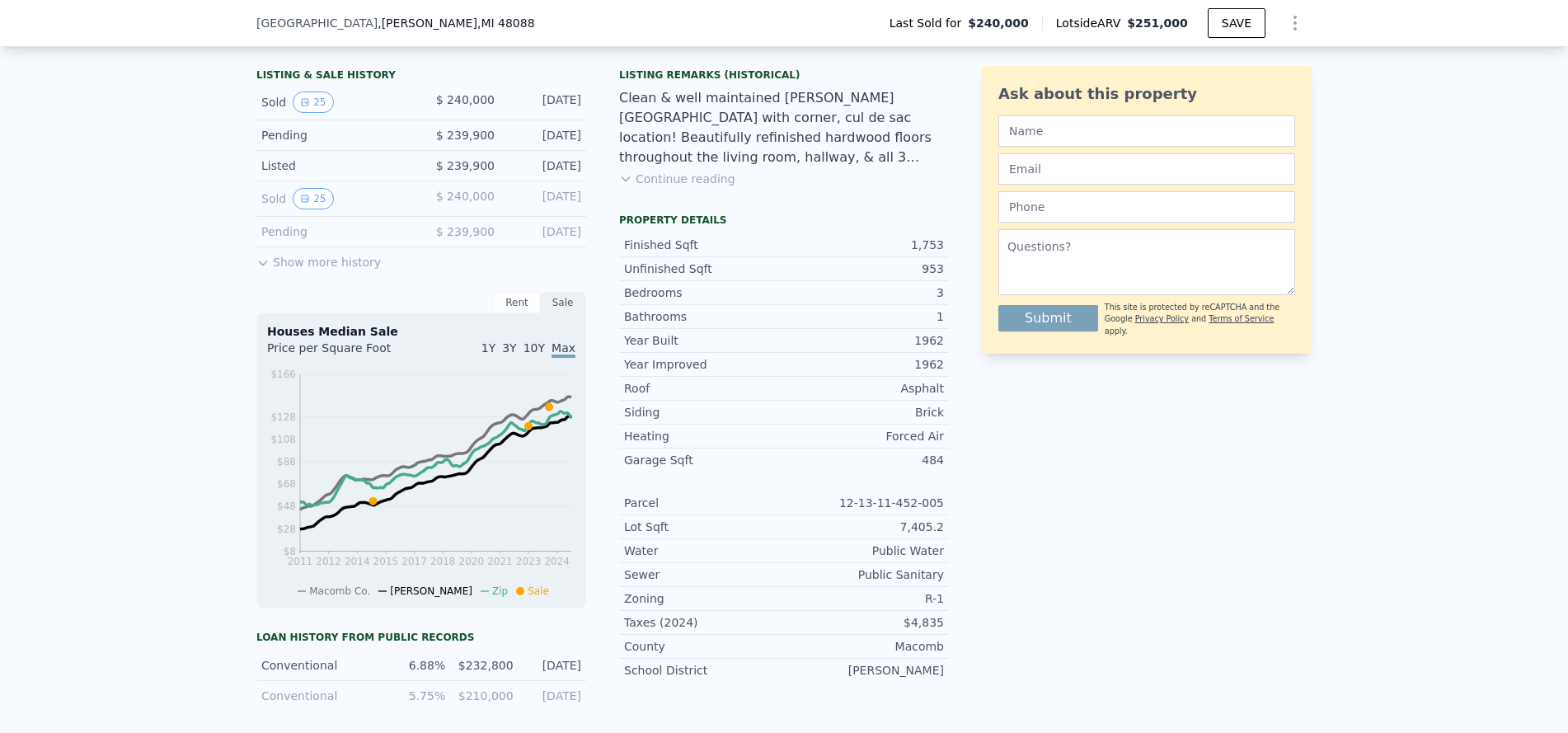
click at [364, 210] on div "Sold 25" at bounding box center [334, 198] width 147 height 21
click at [266, 210] on div "Sold 25" at bounding box center [334, 198] width 147 height 21
click at [313, 208] on button "25" at bounding box center [313, 198] width 40 height 21
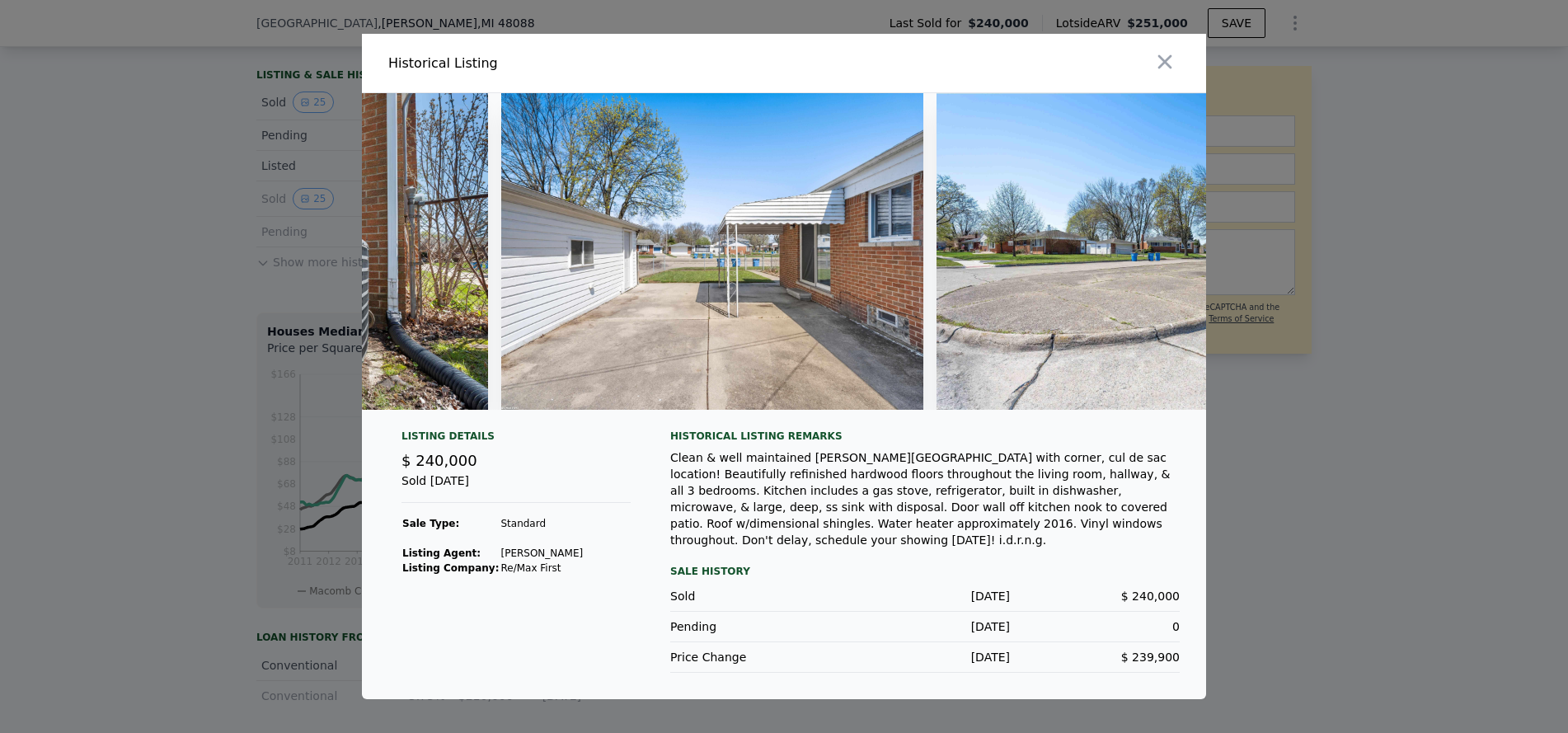
scroll to position [0, 10117]
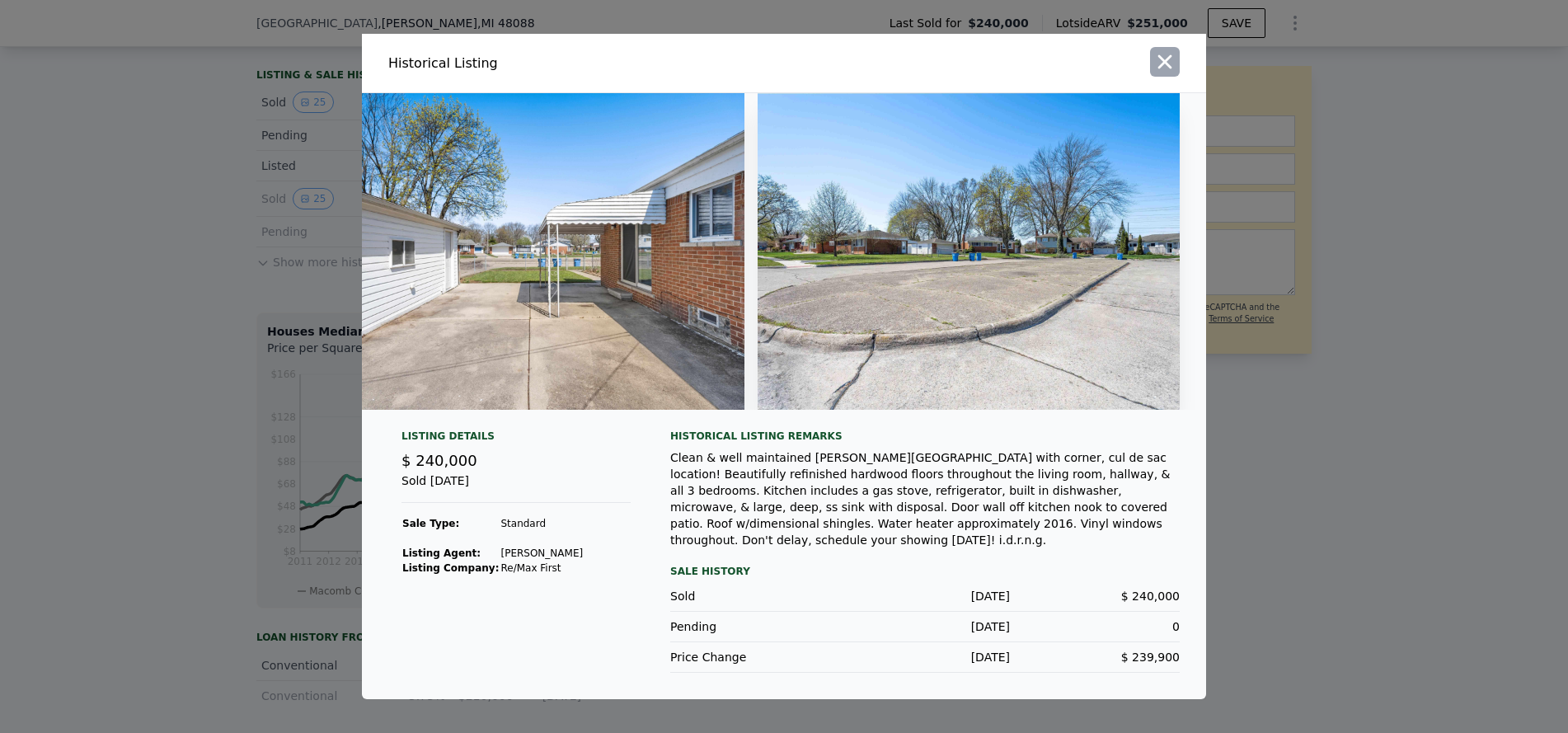
click at [1164, 60] on icon "button" at bounding box center [1164, 61] width 23 height 23
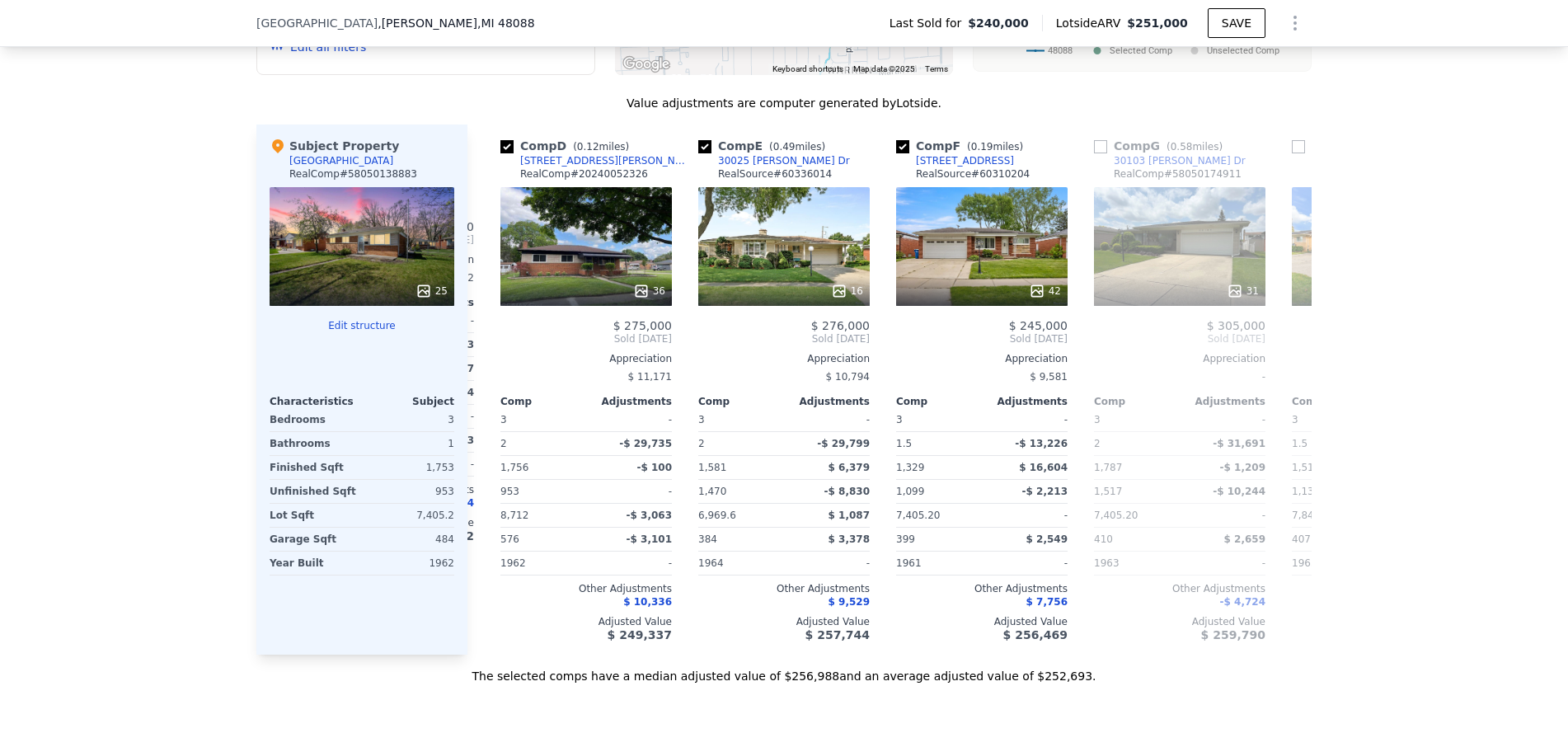
scroll to position [1808, 0]
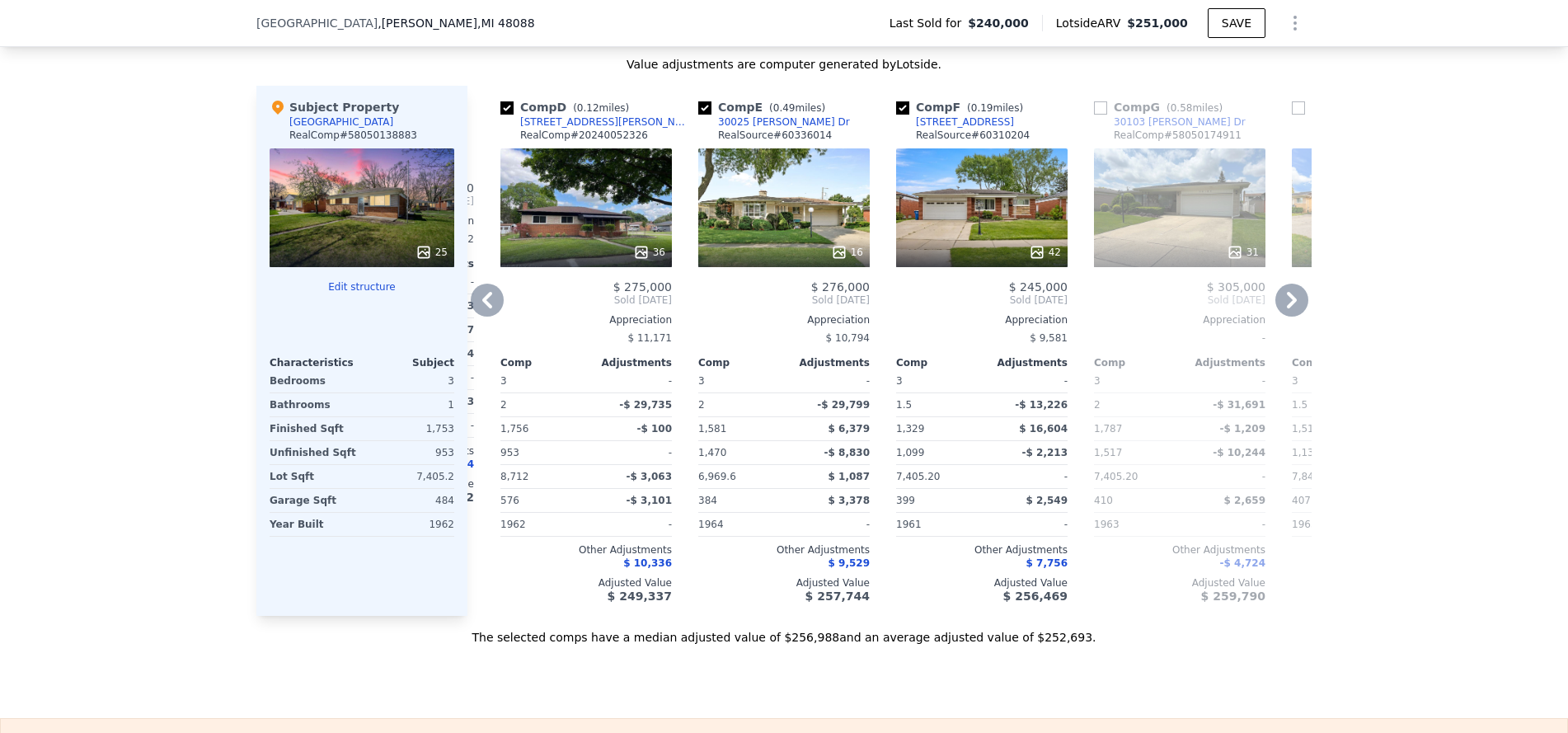
click at [1292, 309] on icon at bounding box center [1292, 300] width 33 height 33
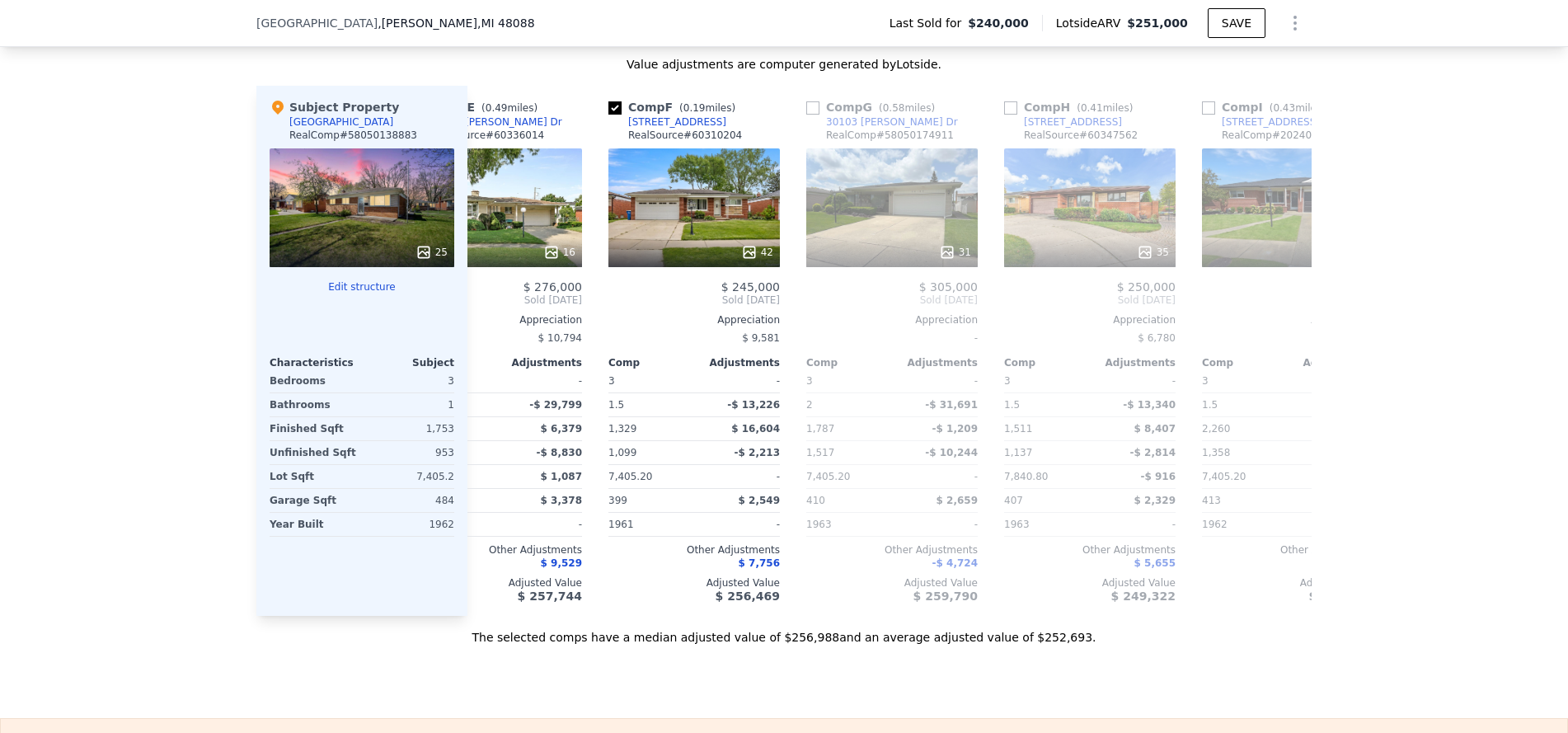
scroll to position [0, 976]
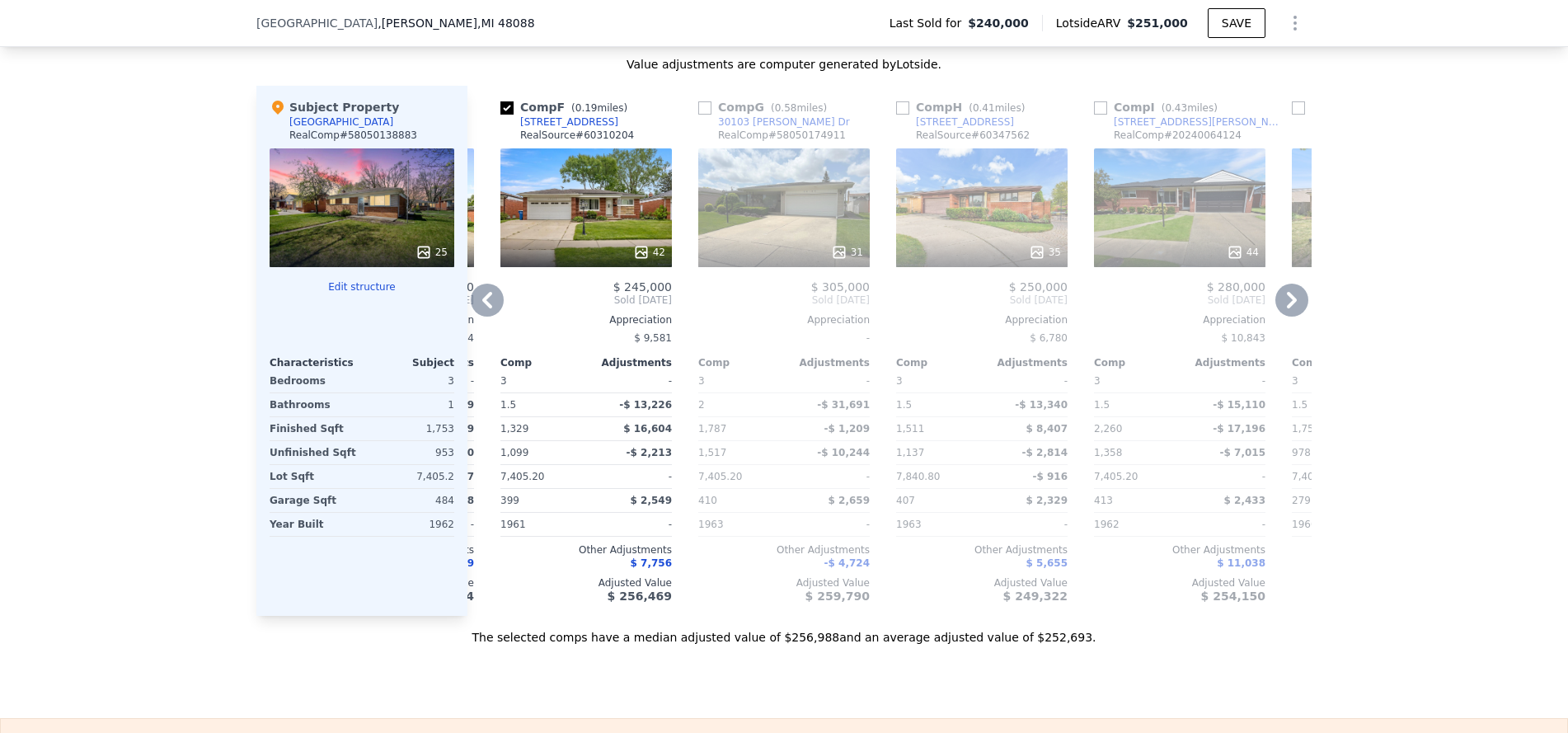
click at [1292, 309] on icon at bounding box center [1292, 300] width 33 height 33
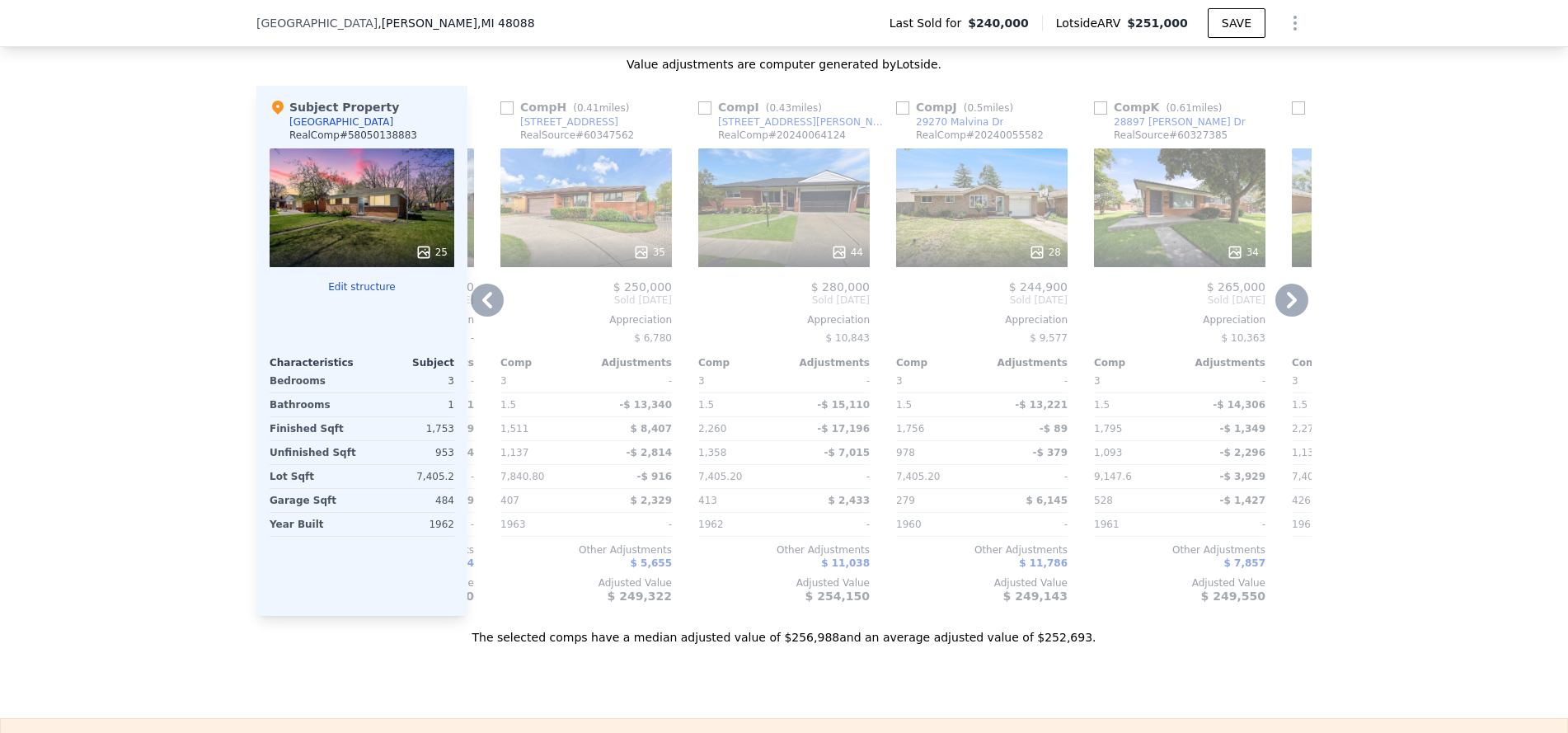
click at [1292, 309] on icon at bounding box center [1292, 300] width 33 height 33
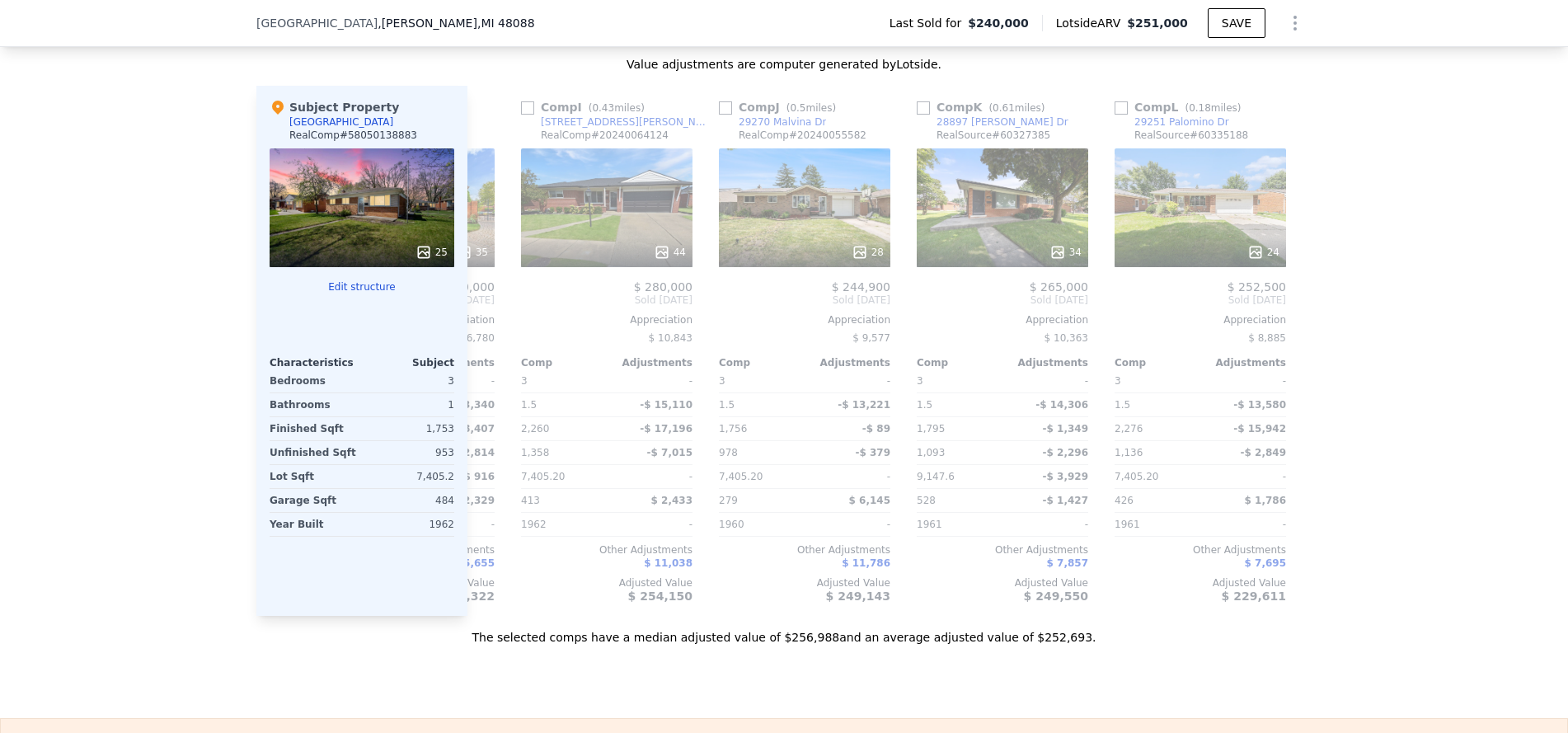
scroll to position [0, 1570]
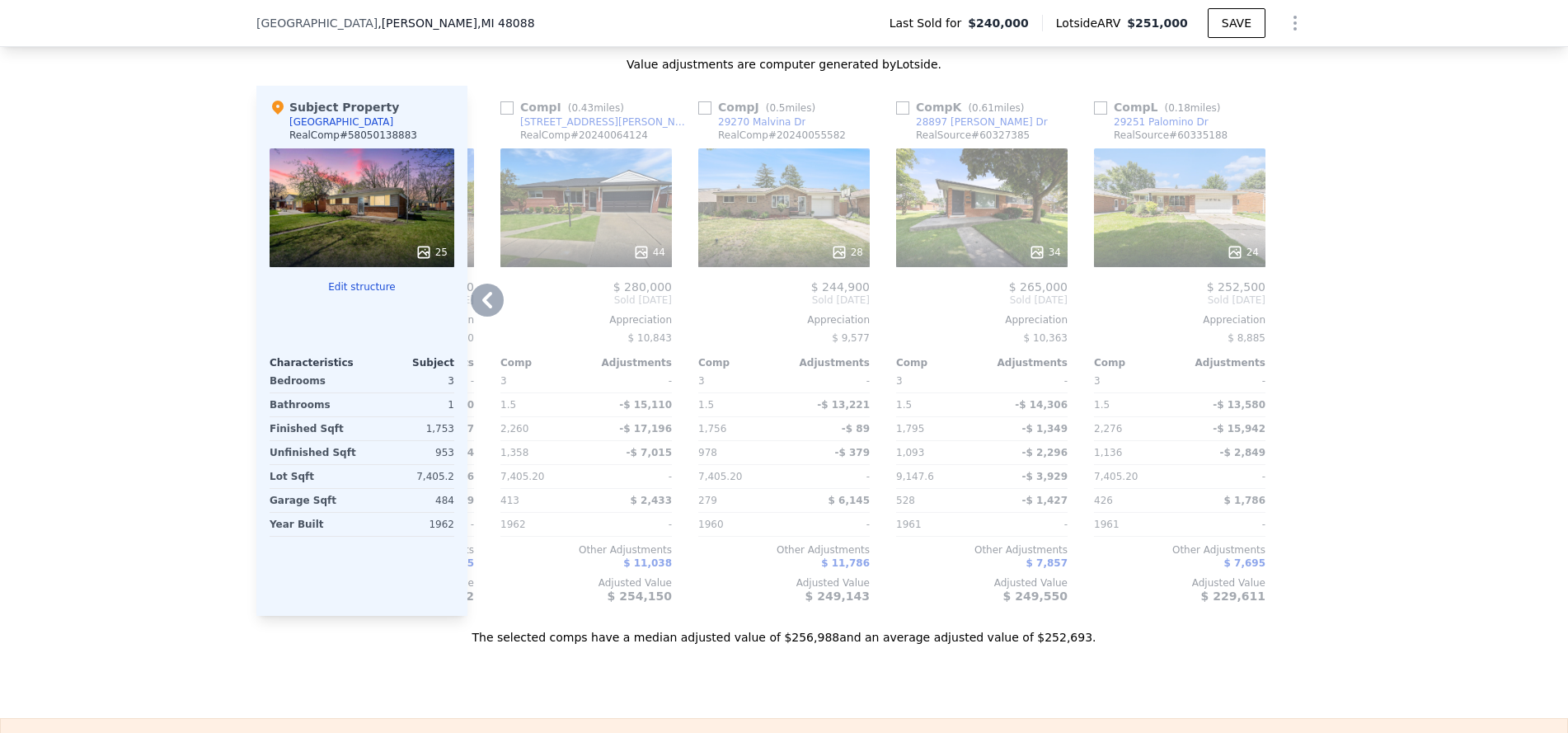
click at [1292, 309] on div at bounding box center [1299, 351] width 26 height 530
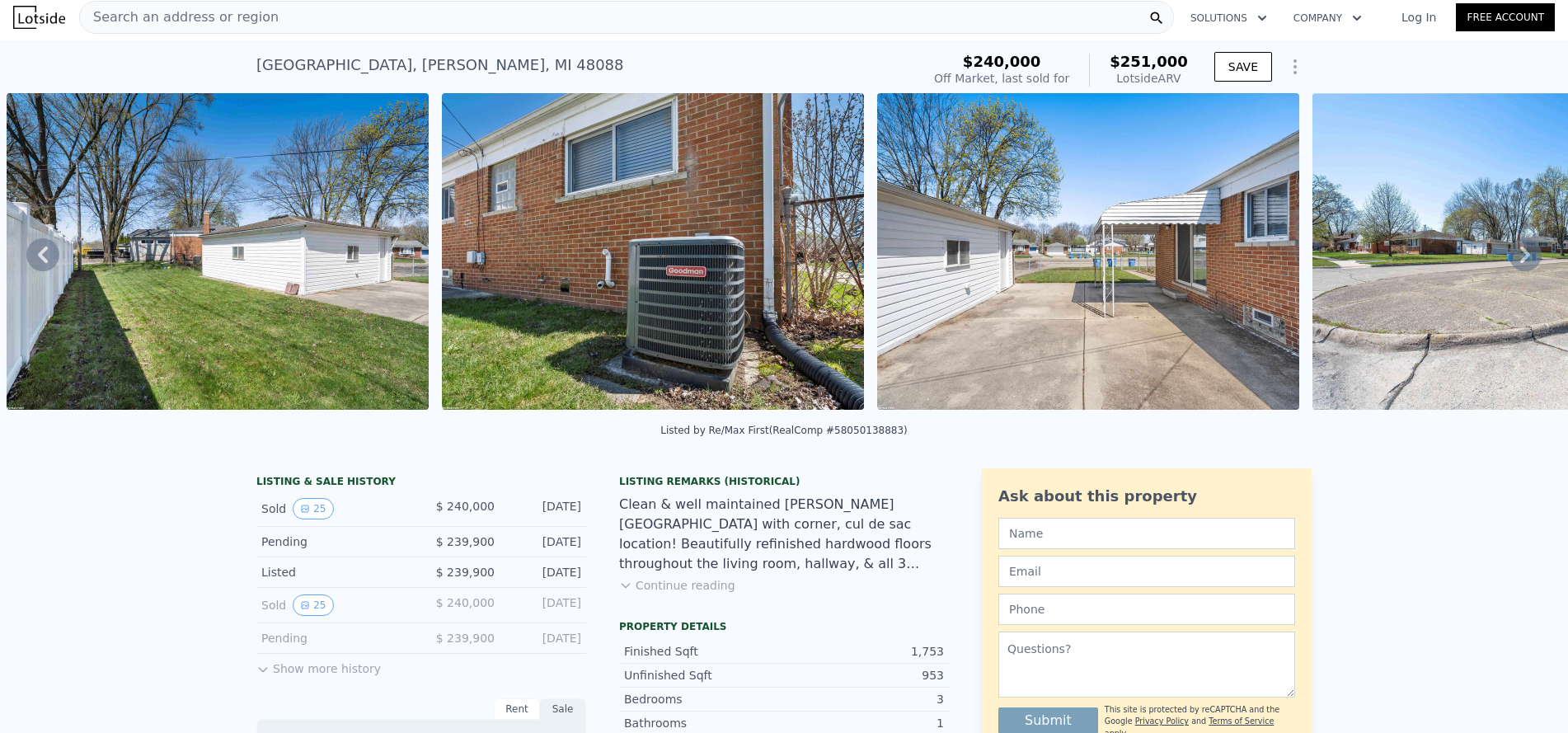
scroll to position [0, 0]
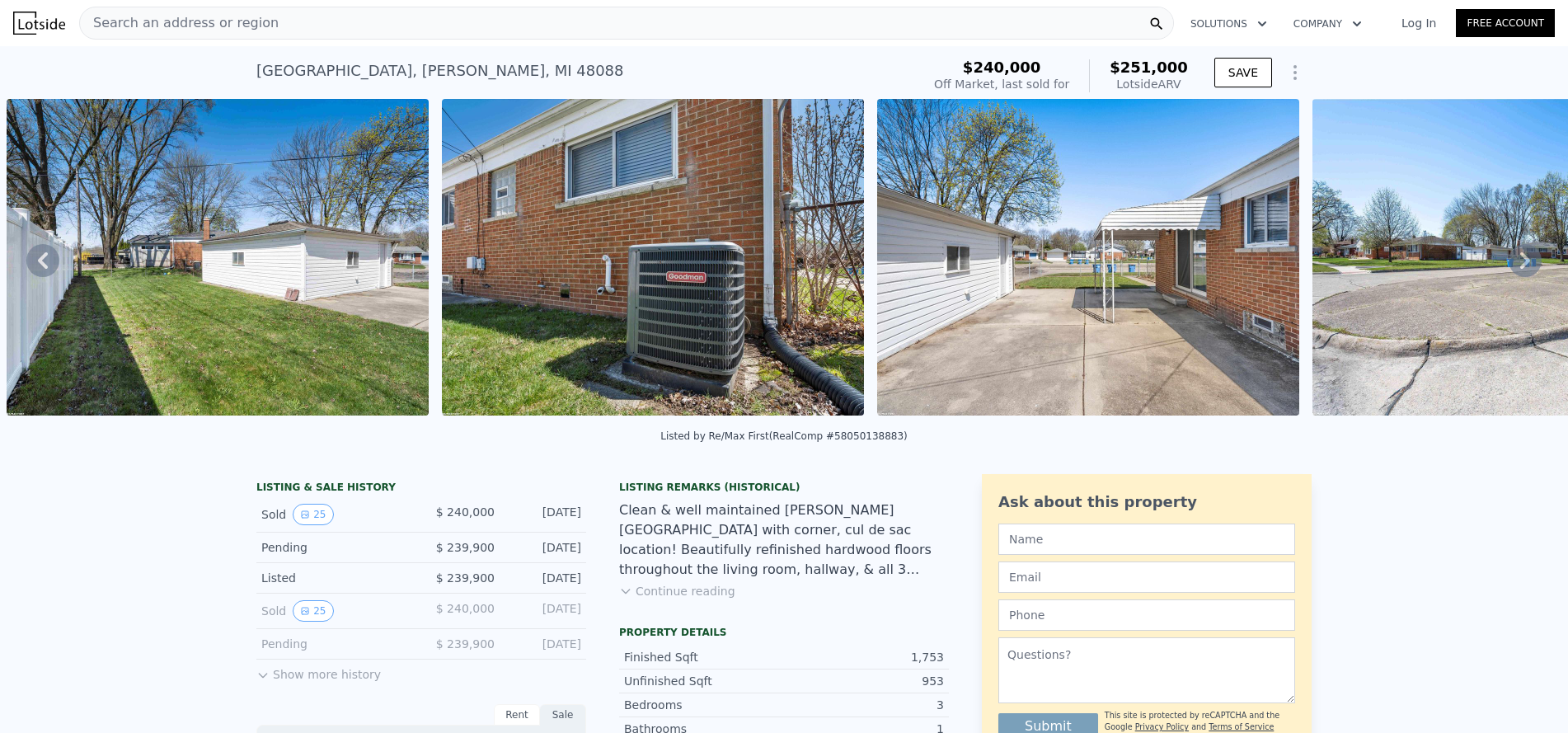
click at [1514, 258] on icon at bounding box center [1525, 261] width 33 height 33
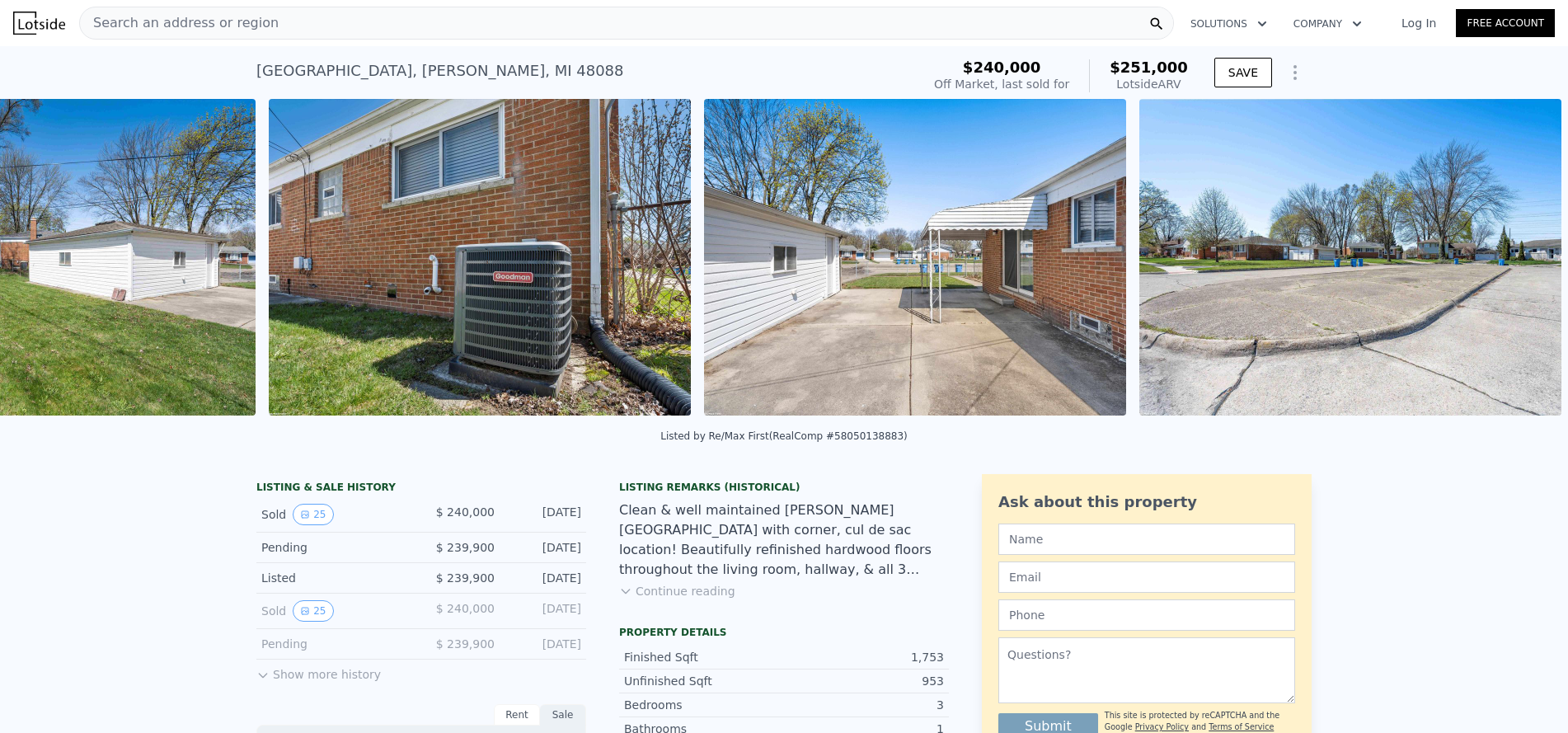
scroll to position [0, 8920]
click at [1514, 258] on img at bounding box center [1350, 257] width 422 height 317
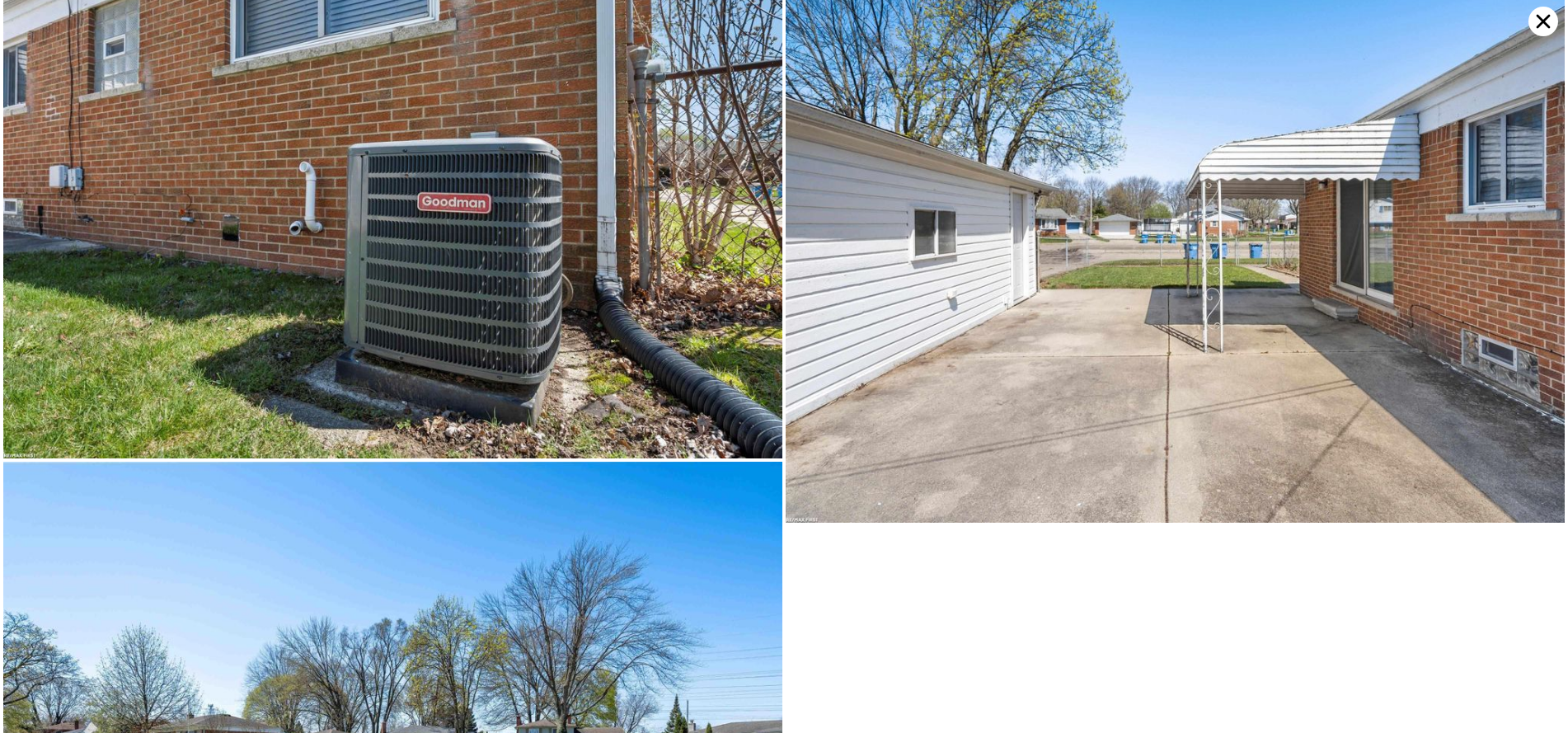
scroll to position [6781, 0]
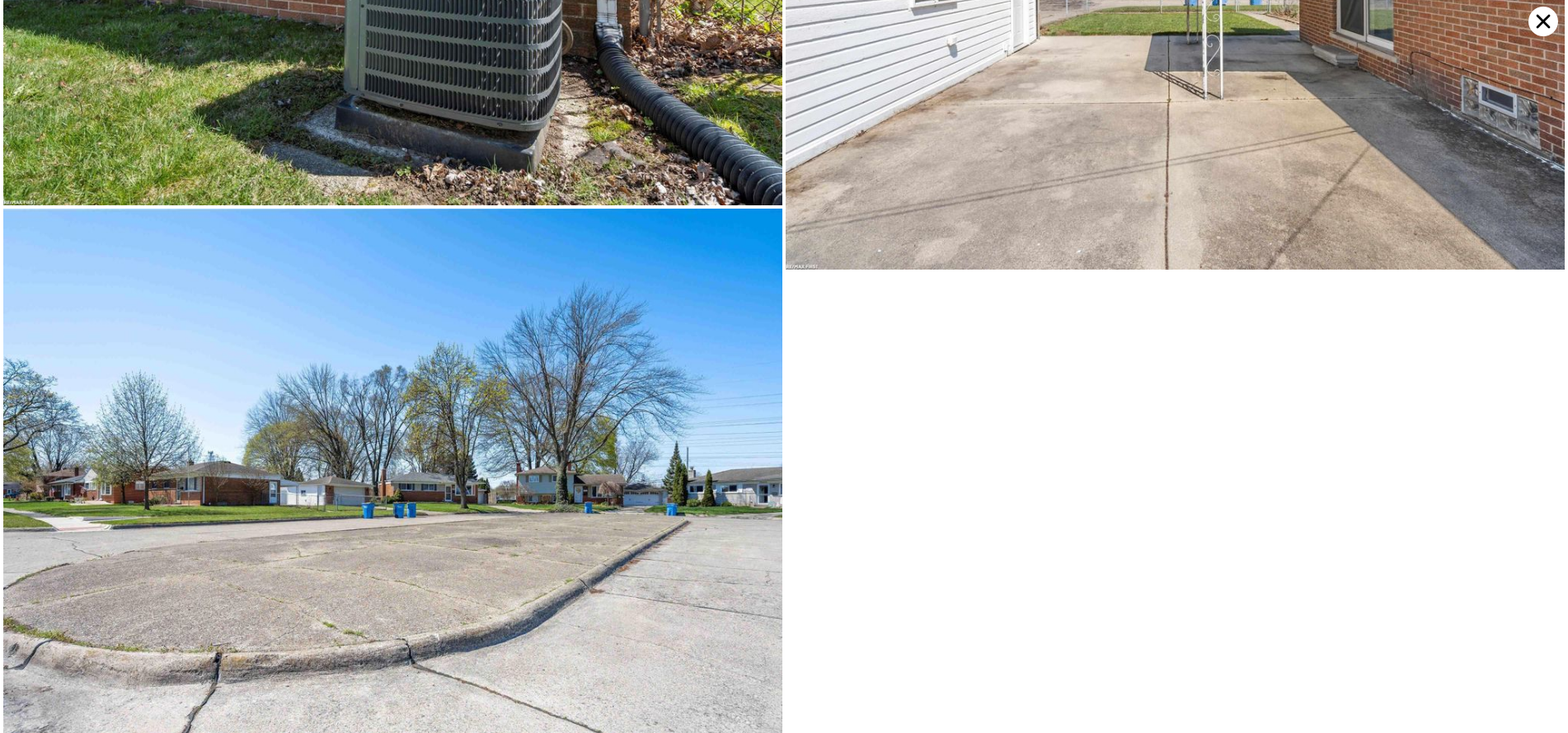
click at [1552, 23] on icon at bounding box center [1543, 22] width 30 height 30
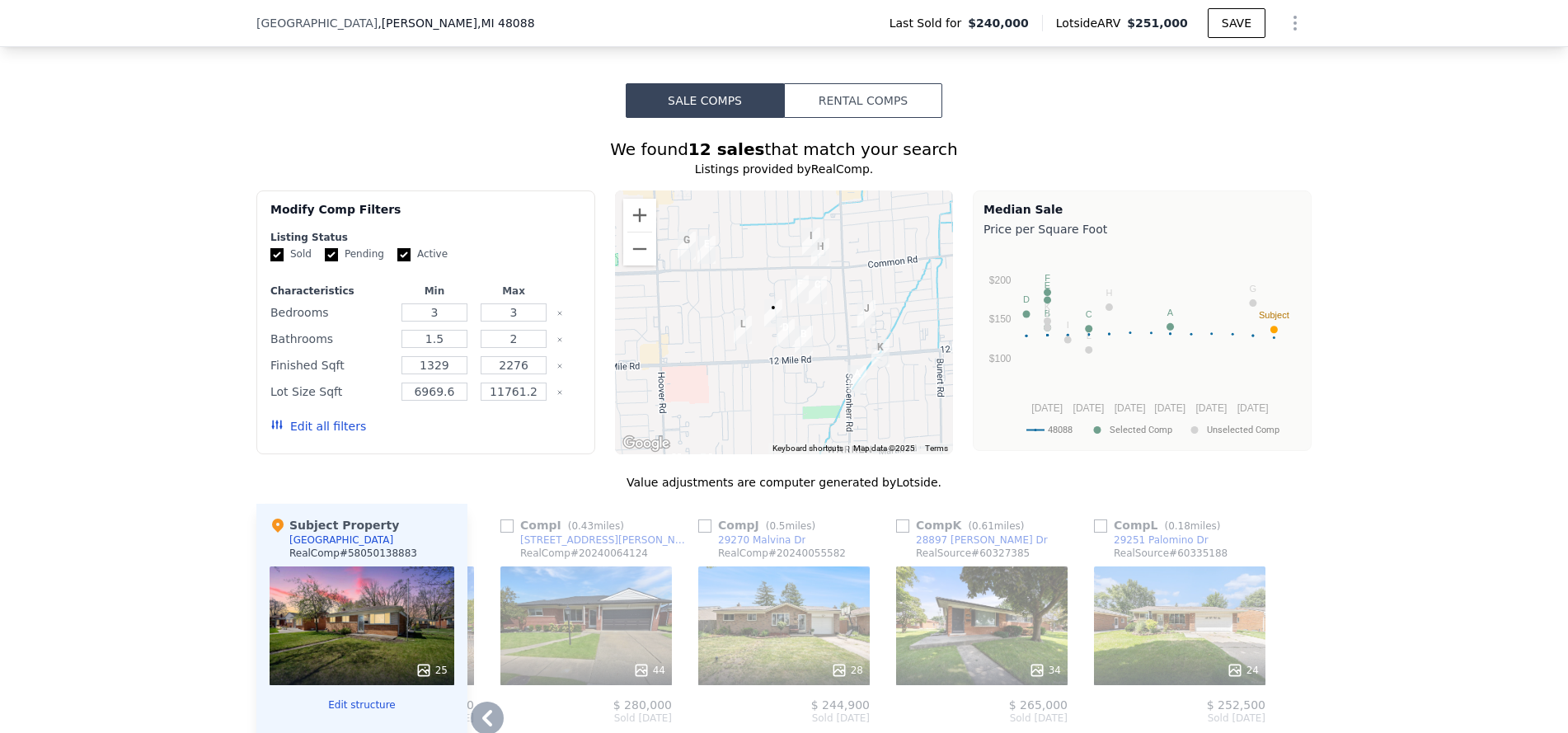
scroll to position [1397, 0]
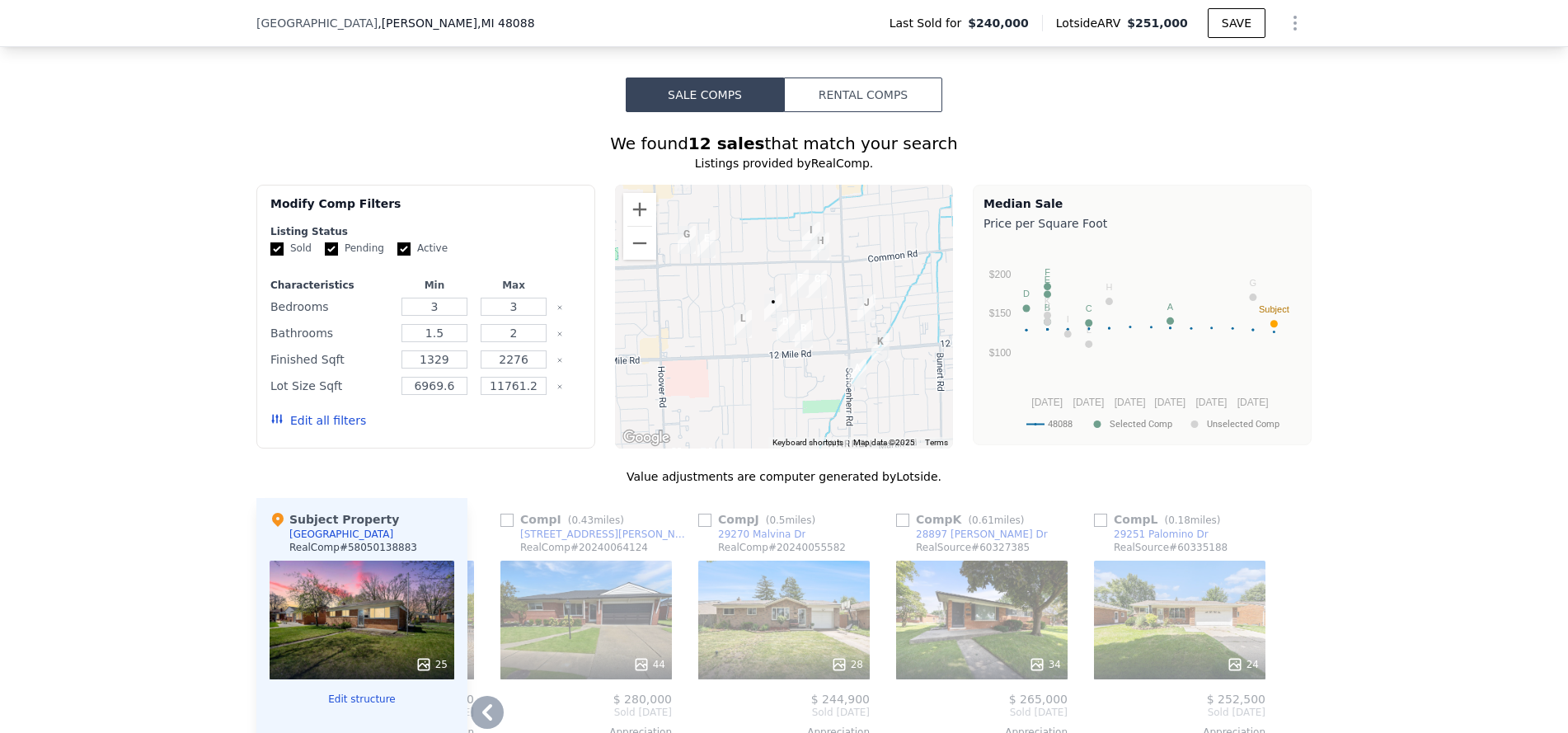
click at [884, 99] on button "Rental Comps" at bounding box center [863, 94] width 158 height 34
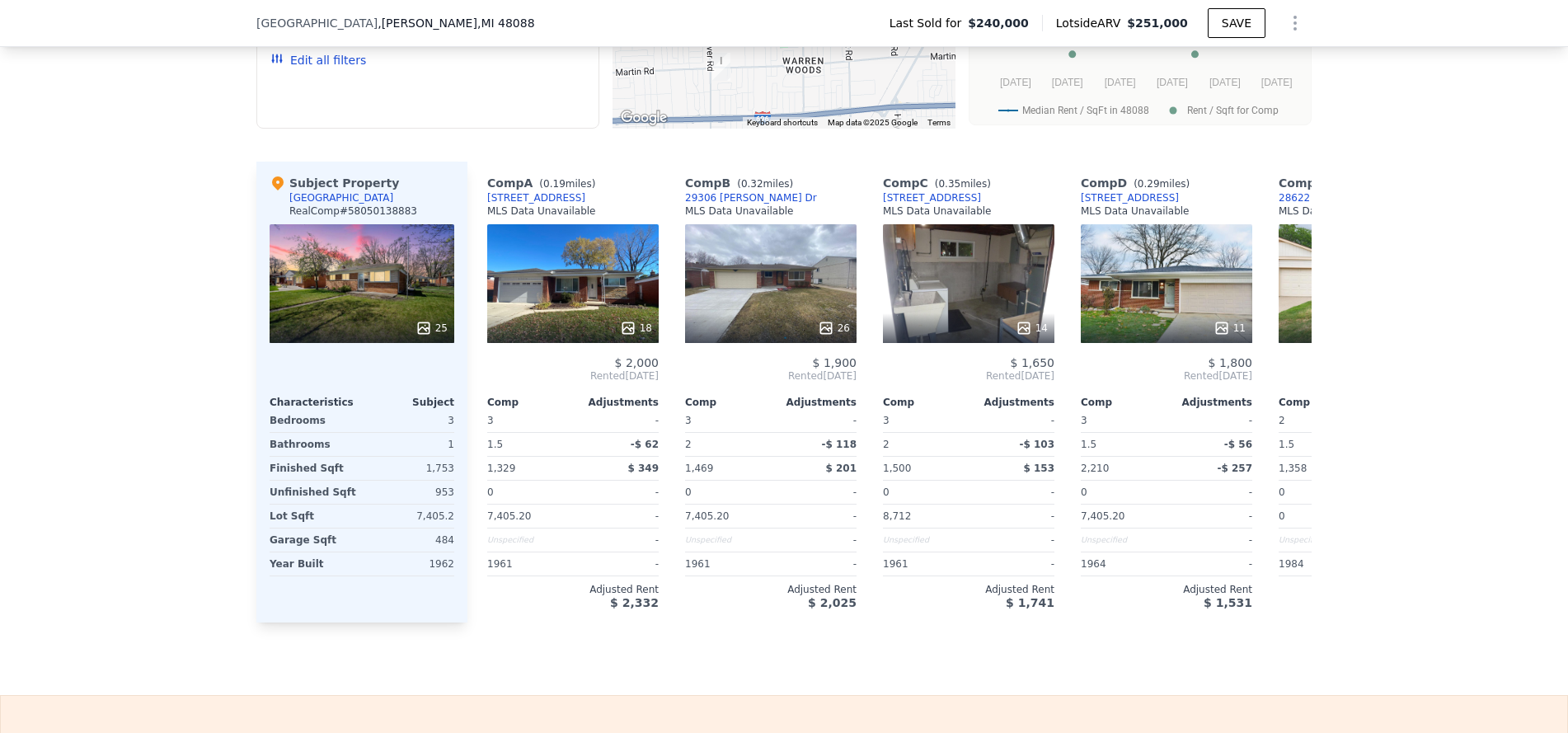
scroll to position [1727, 0]
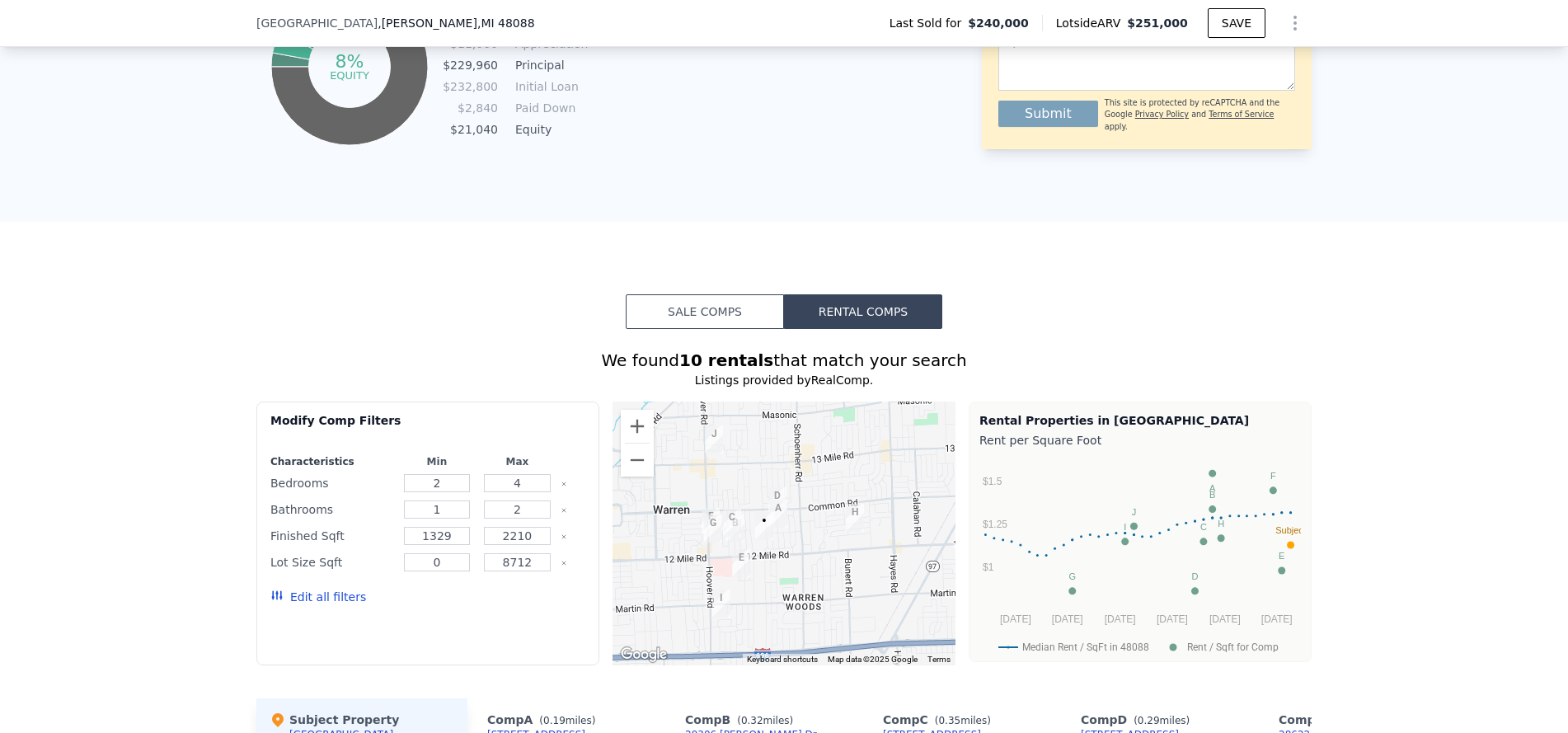
drag, startPoint x: 217, startPoint y: 299, endPoint x: 205, endPoint y: 294, distance: 13.0
type input "$ 254,000"
type input "-$ 22,753"
type input "3"
type input "1000"
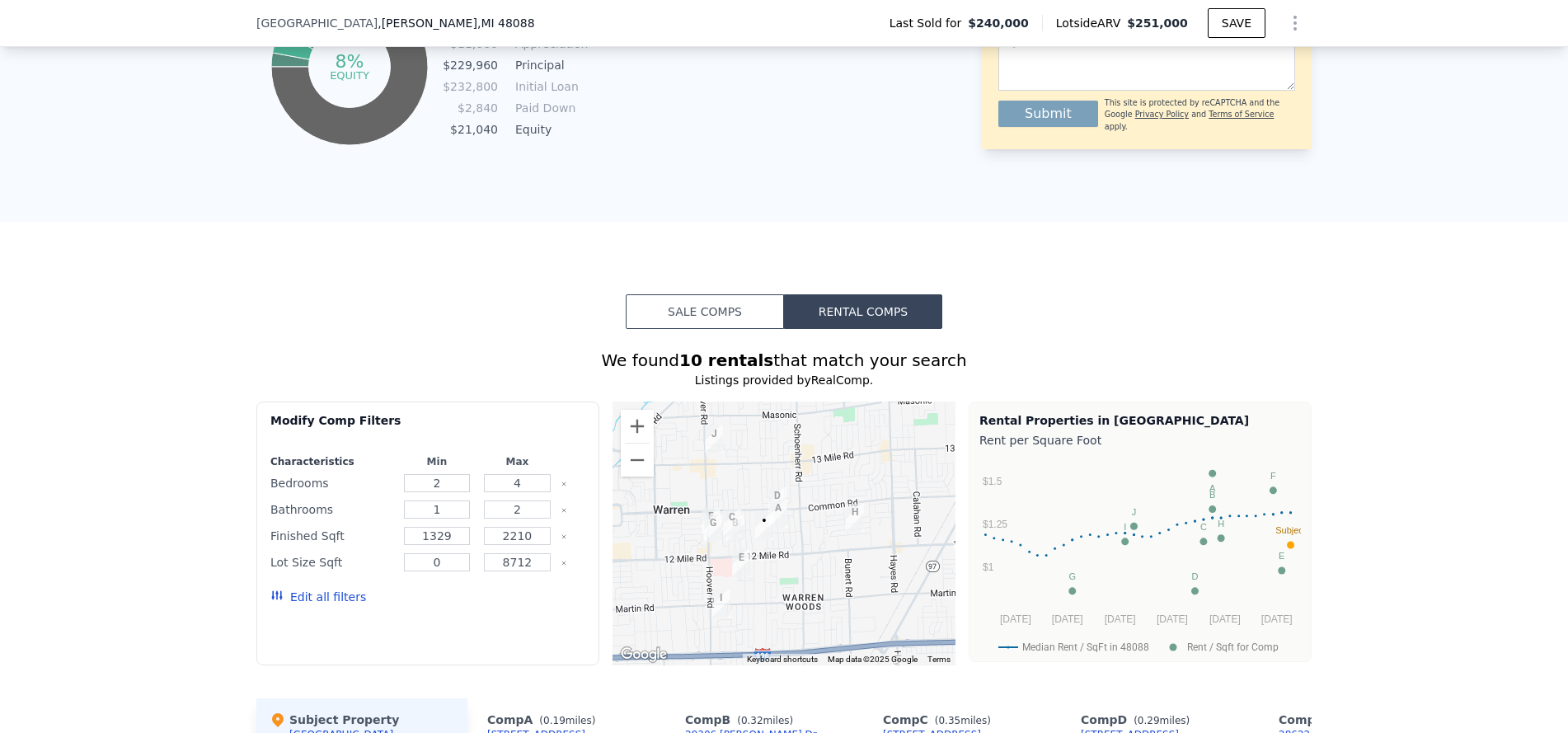
type input "1500"
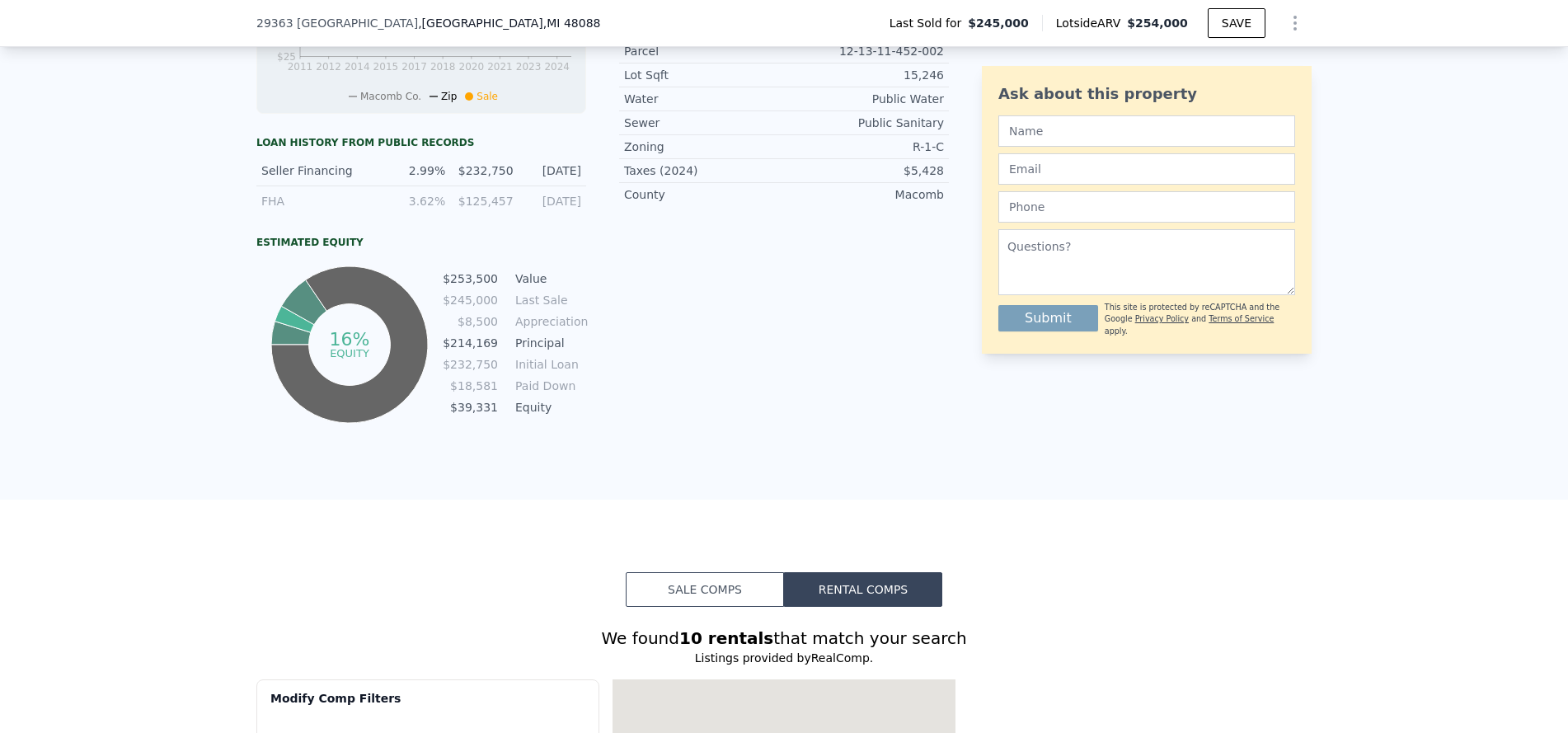
scroll to position [0, 8252]
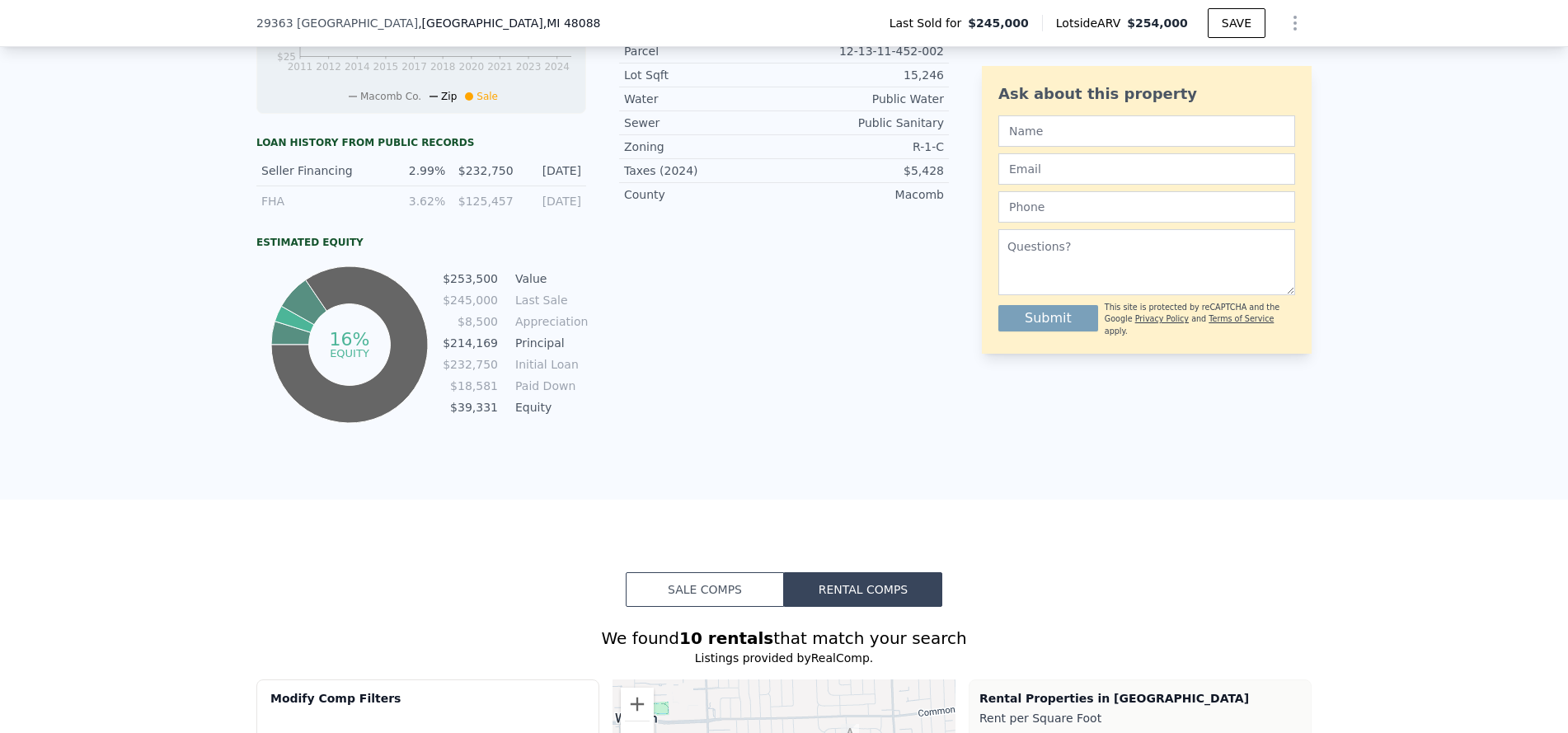
type input "$ 251,000"
type input "-$ 20,165"
type input "4"
type input "1329"
type input "2210"
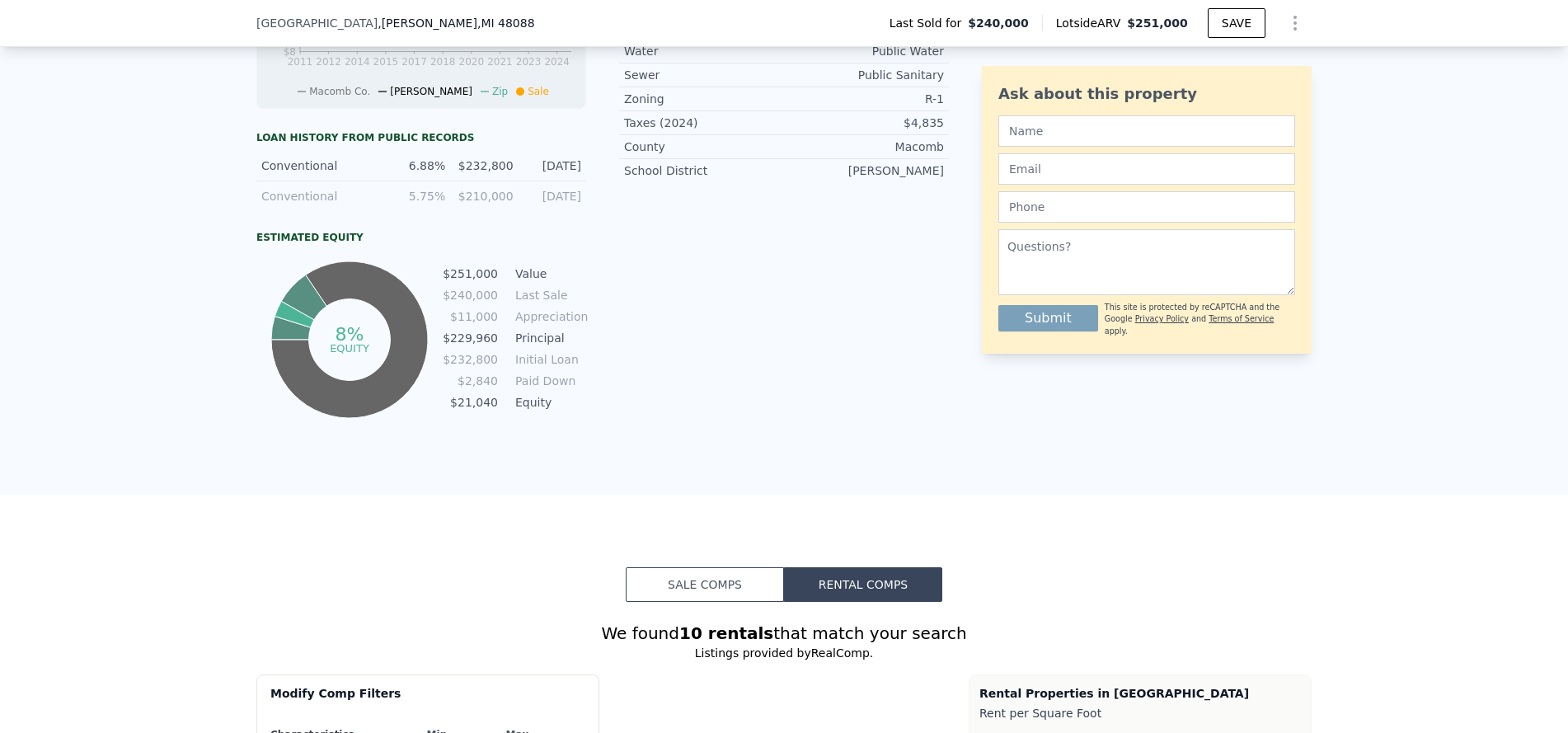
scroll to position [902, 0]
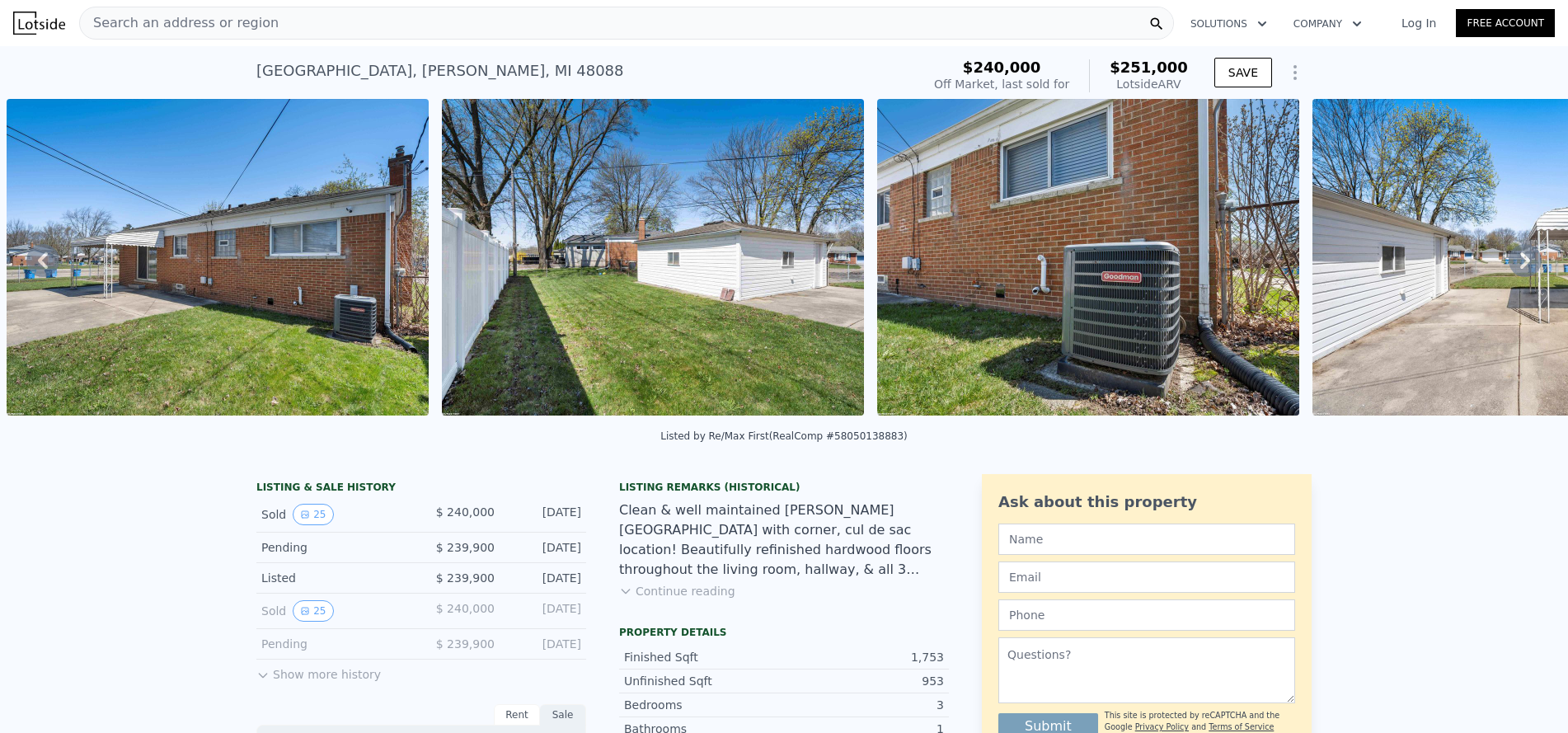
click at [729, 306] on img at bounding box center [653, 257] width 422 height 317
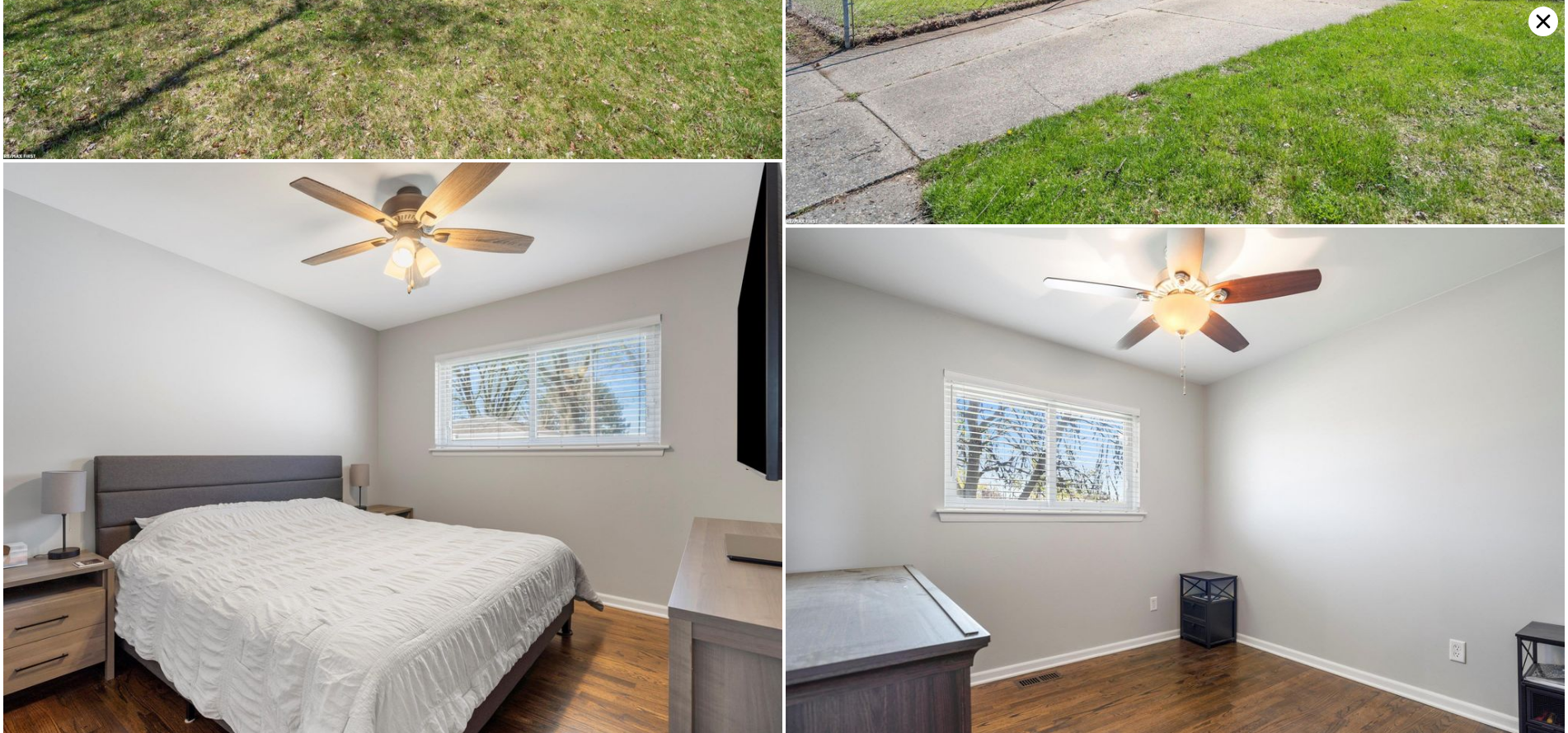
scroll to position [583, 0]
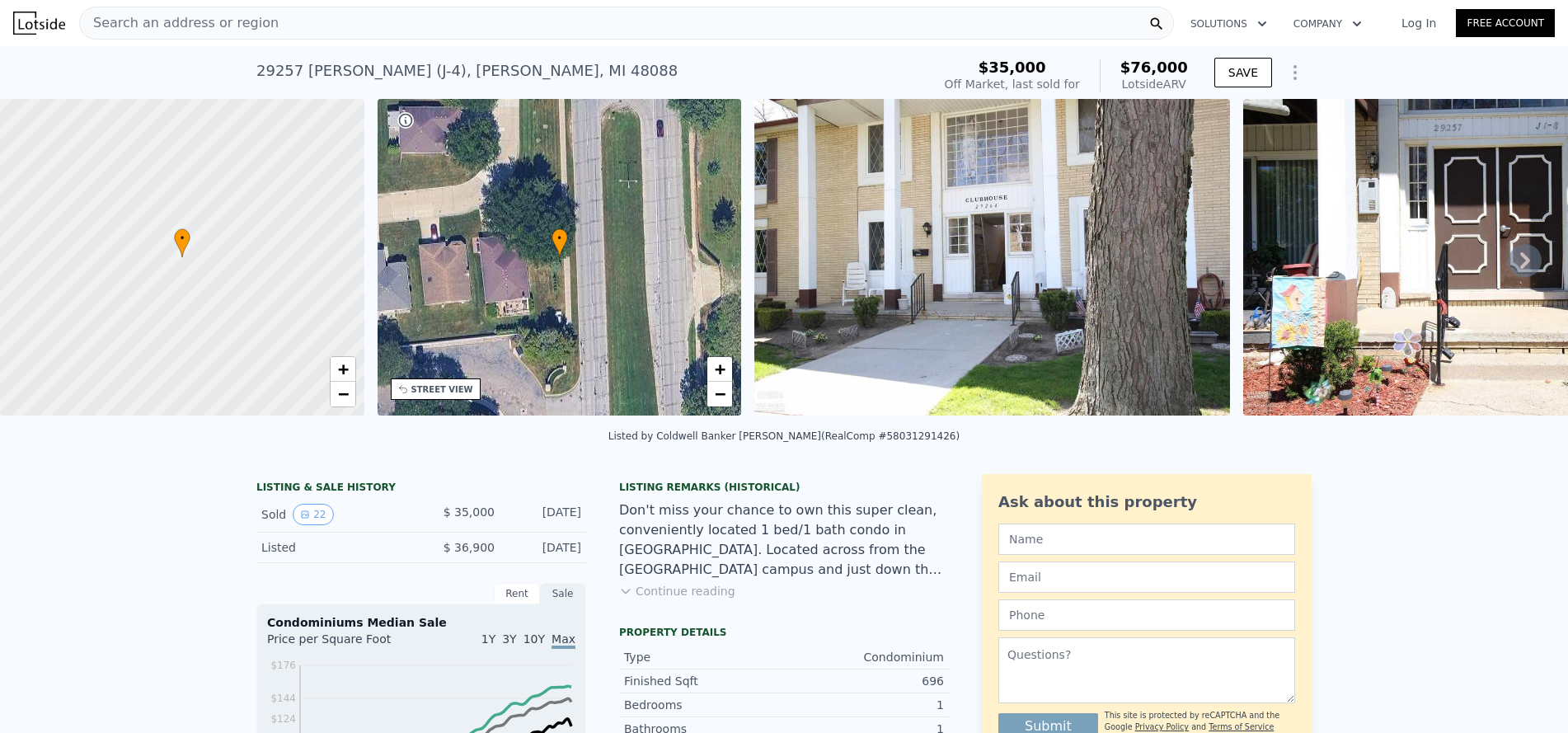
click at [324, 37] on div "Search an address or region" at bounding box center [626, 24] width 1095 height 33
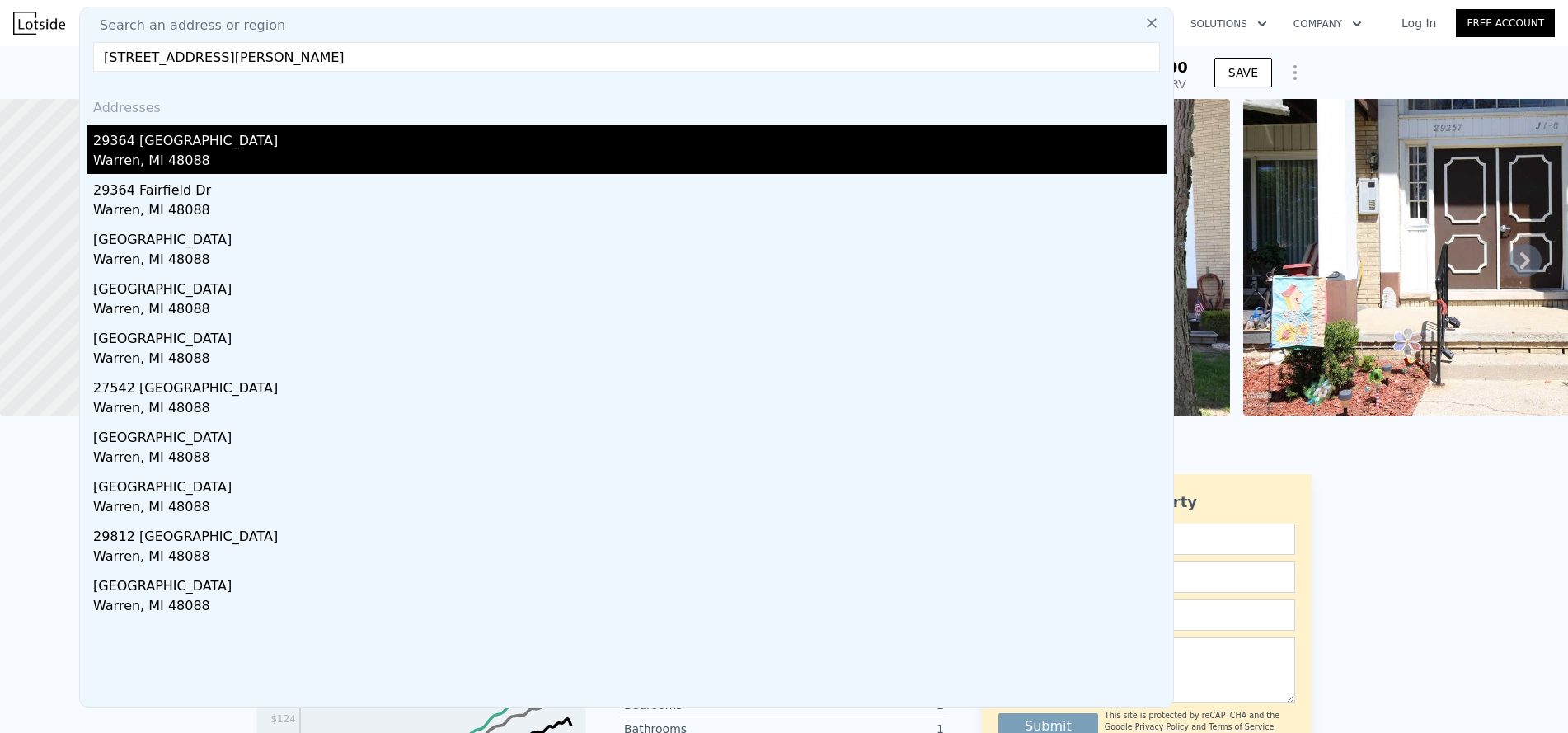
type input "29364 Newport Dr, Warren, MI 48088"
click at [181, 152] on div "Warren, MI 48088" at bounding box center [629, 162] width 1073 height 23
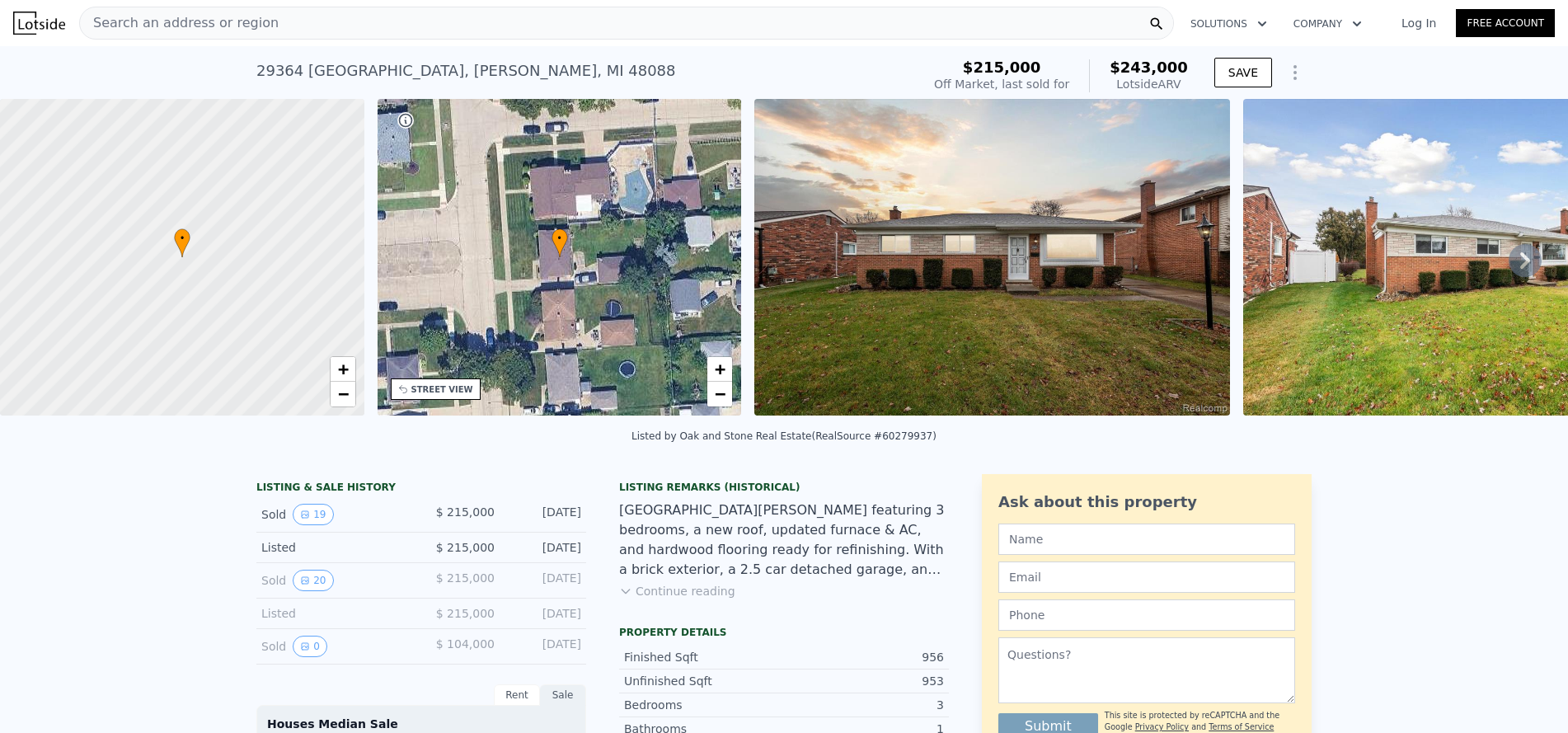
click at [1515, 257] on icon at bounding box center [1525, 261] width 33 height 33
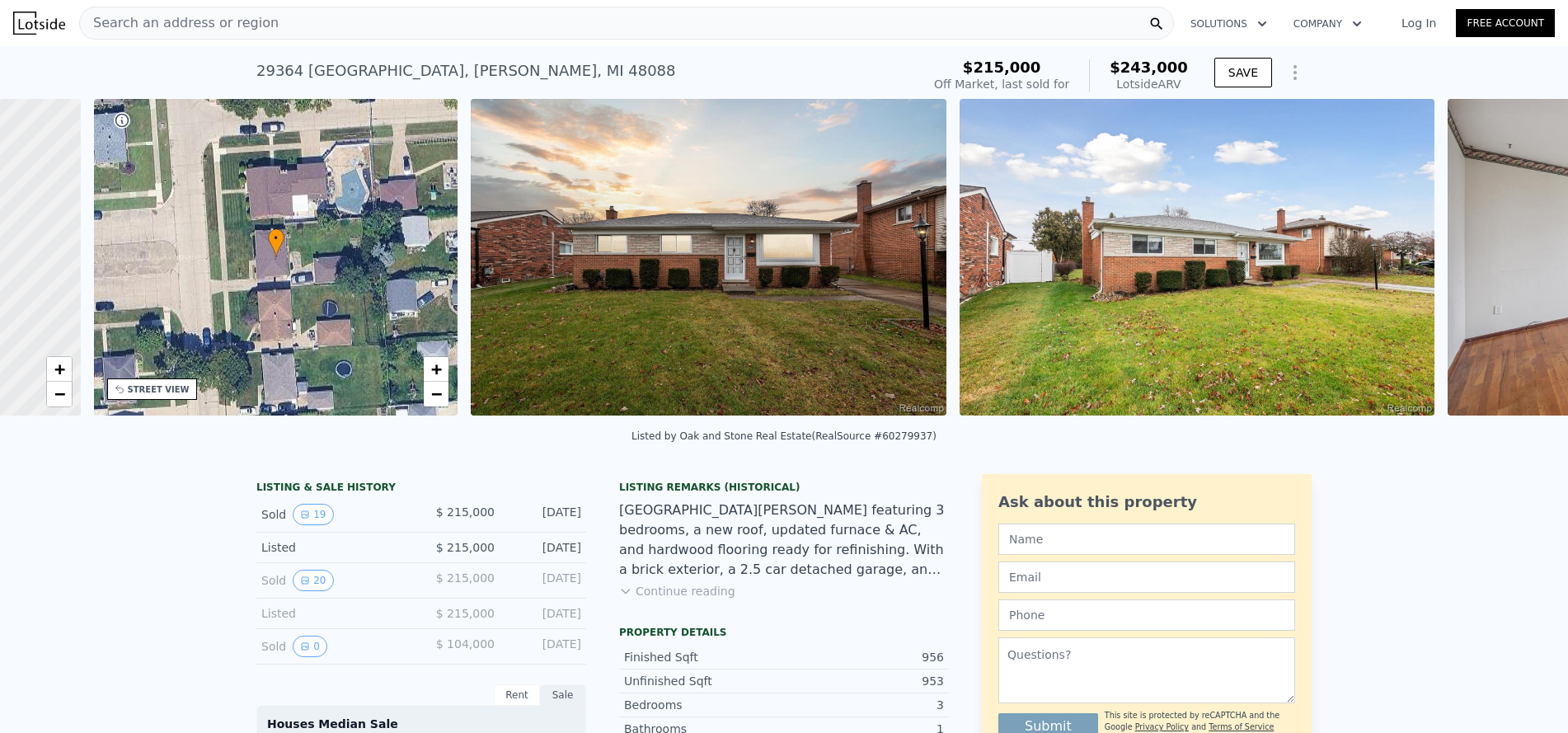
scroll to position [0, 384]
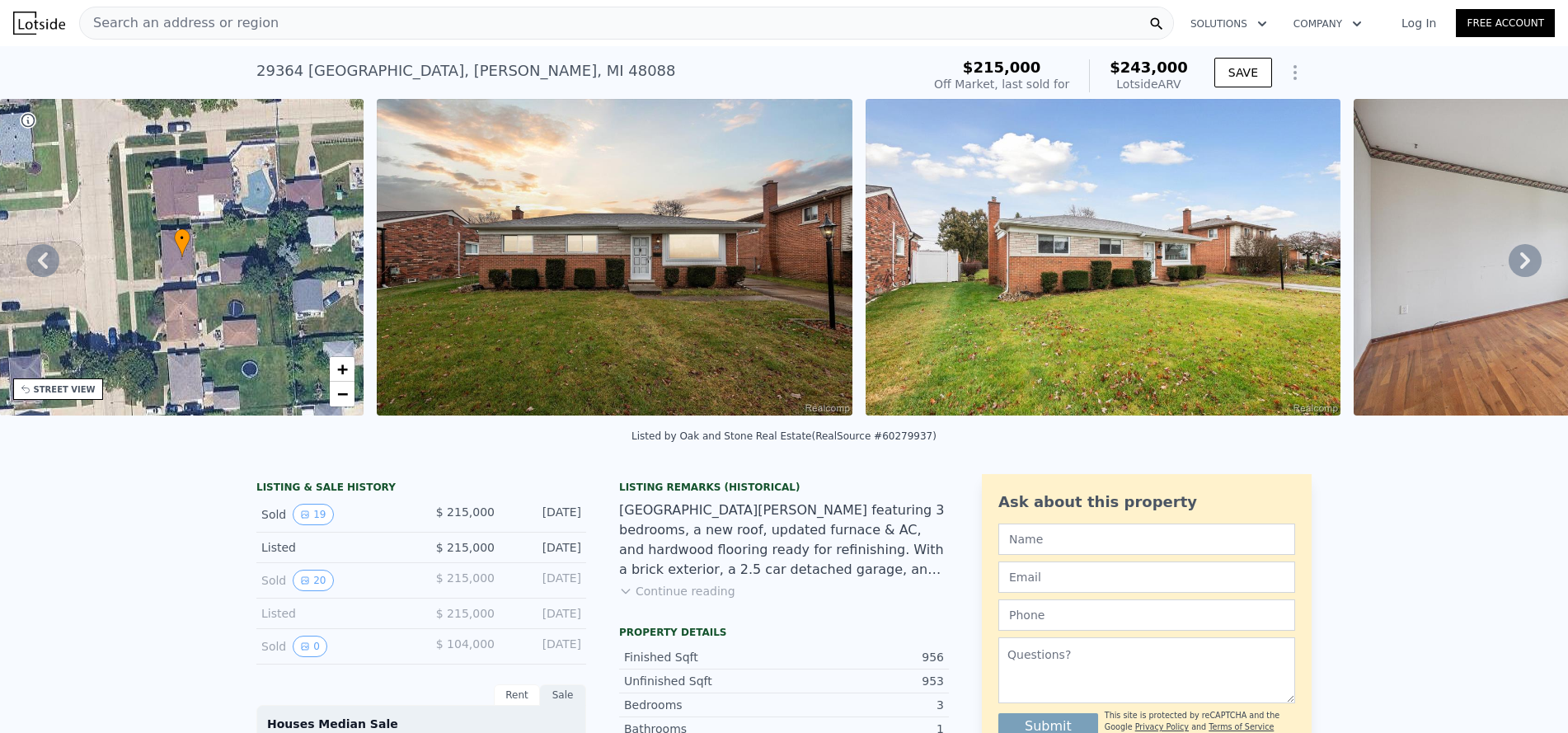
click at [1399, 280] on img at bounding box center [1592, 257] width 476 height 317
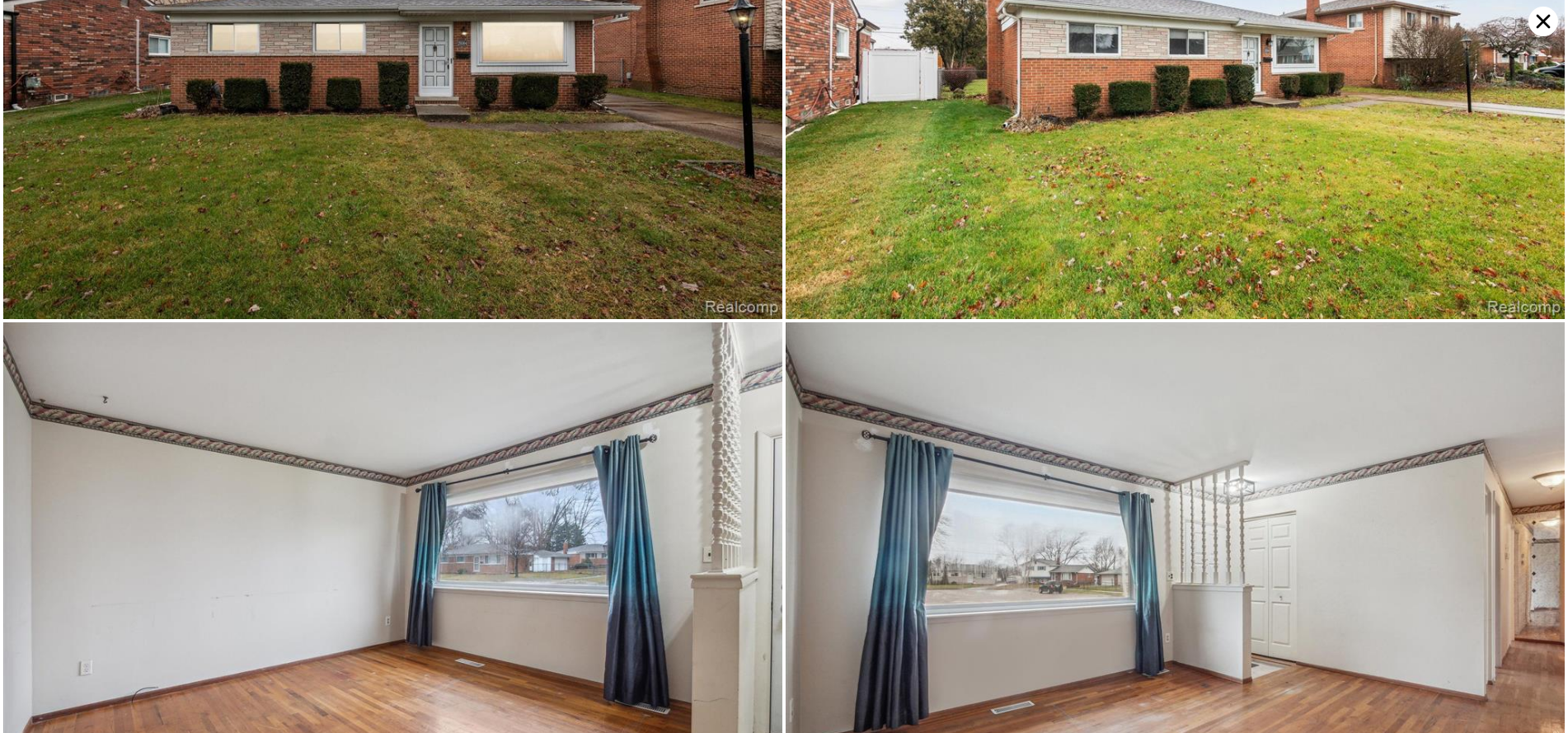
scroll to position [0, 0]
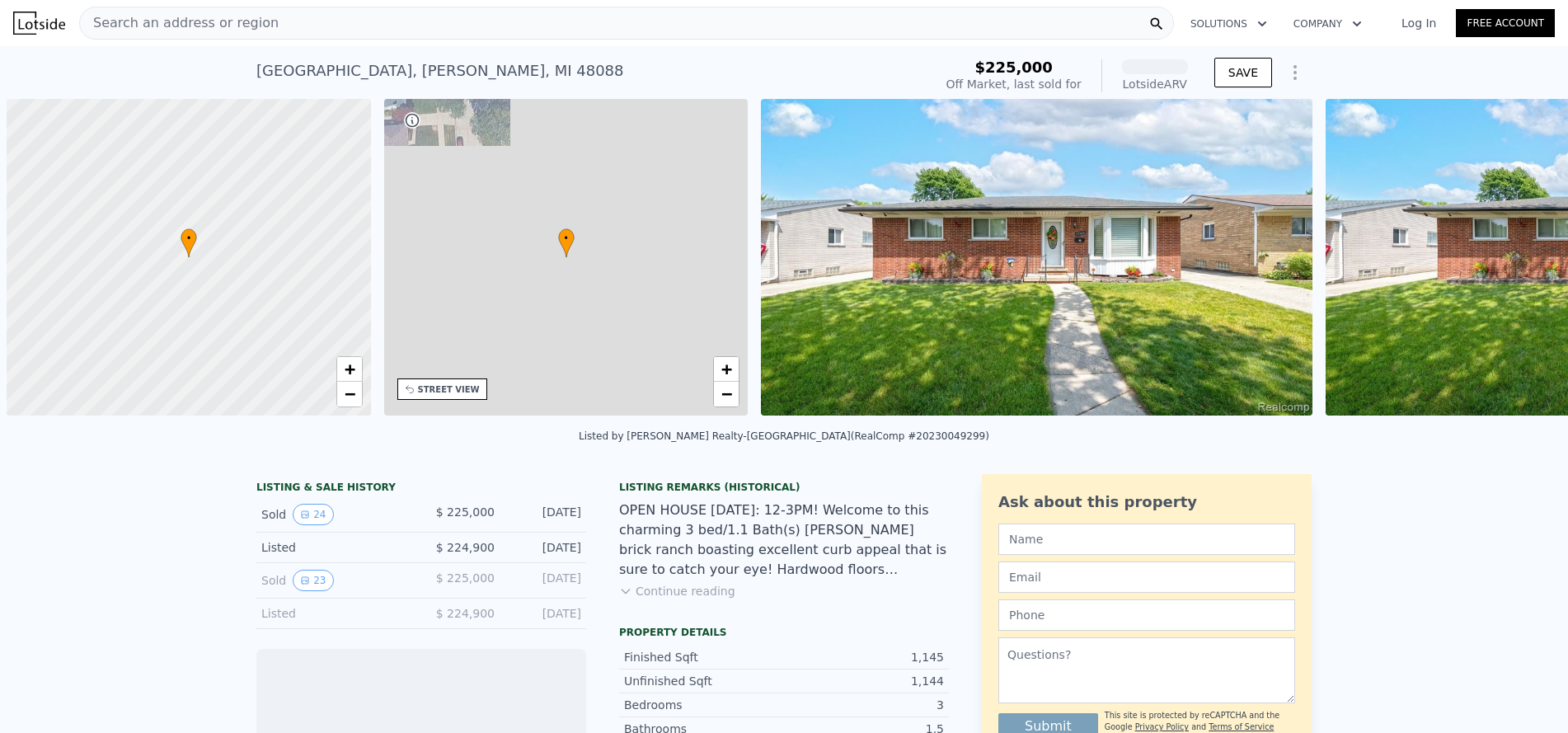
scroll to position [0, 7]
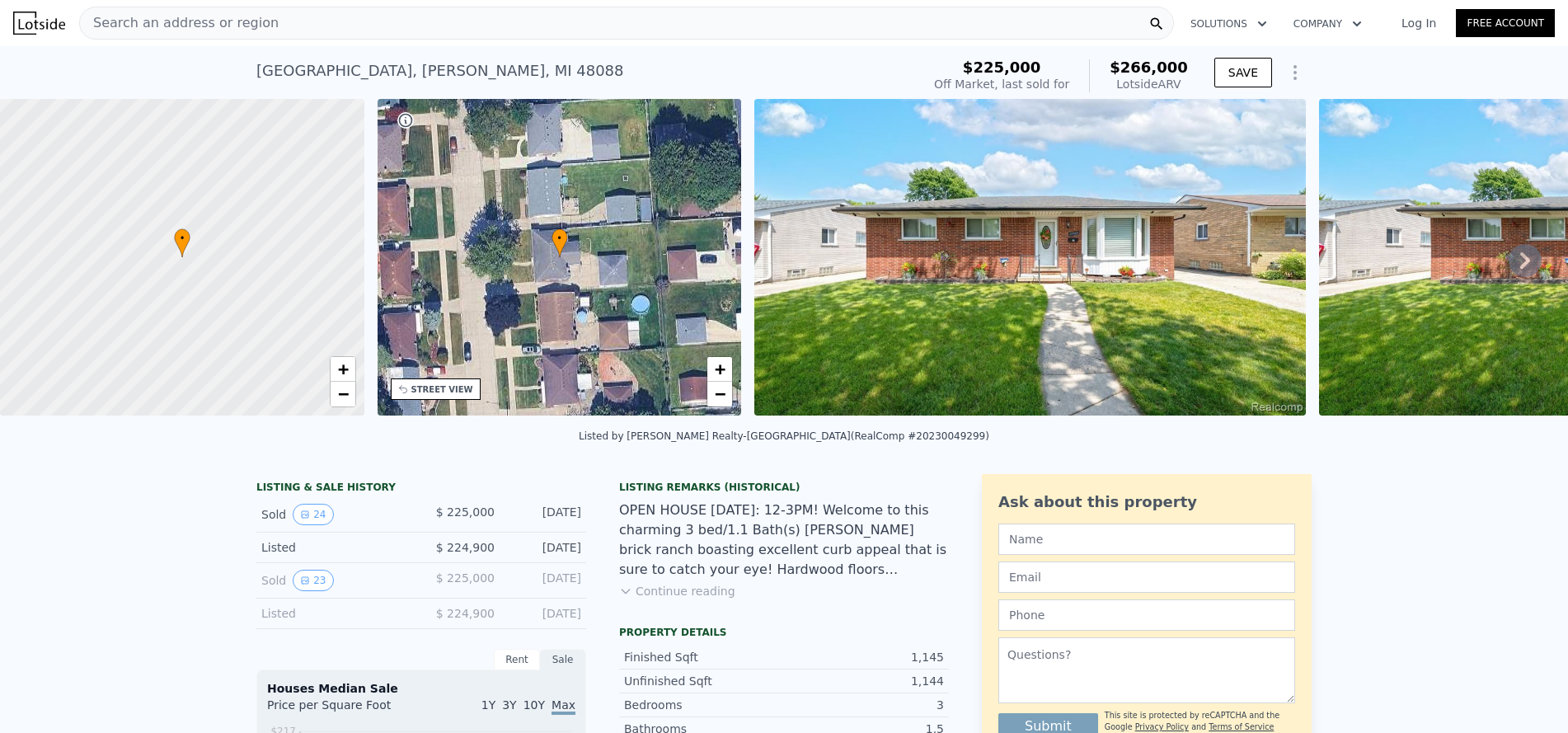
click at [1521, 267] on icon at bounding box center [1525, 261] width 10 height 17
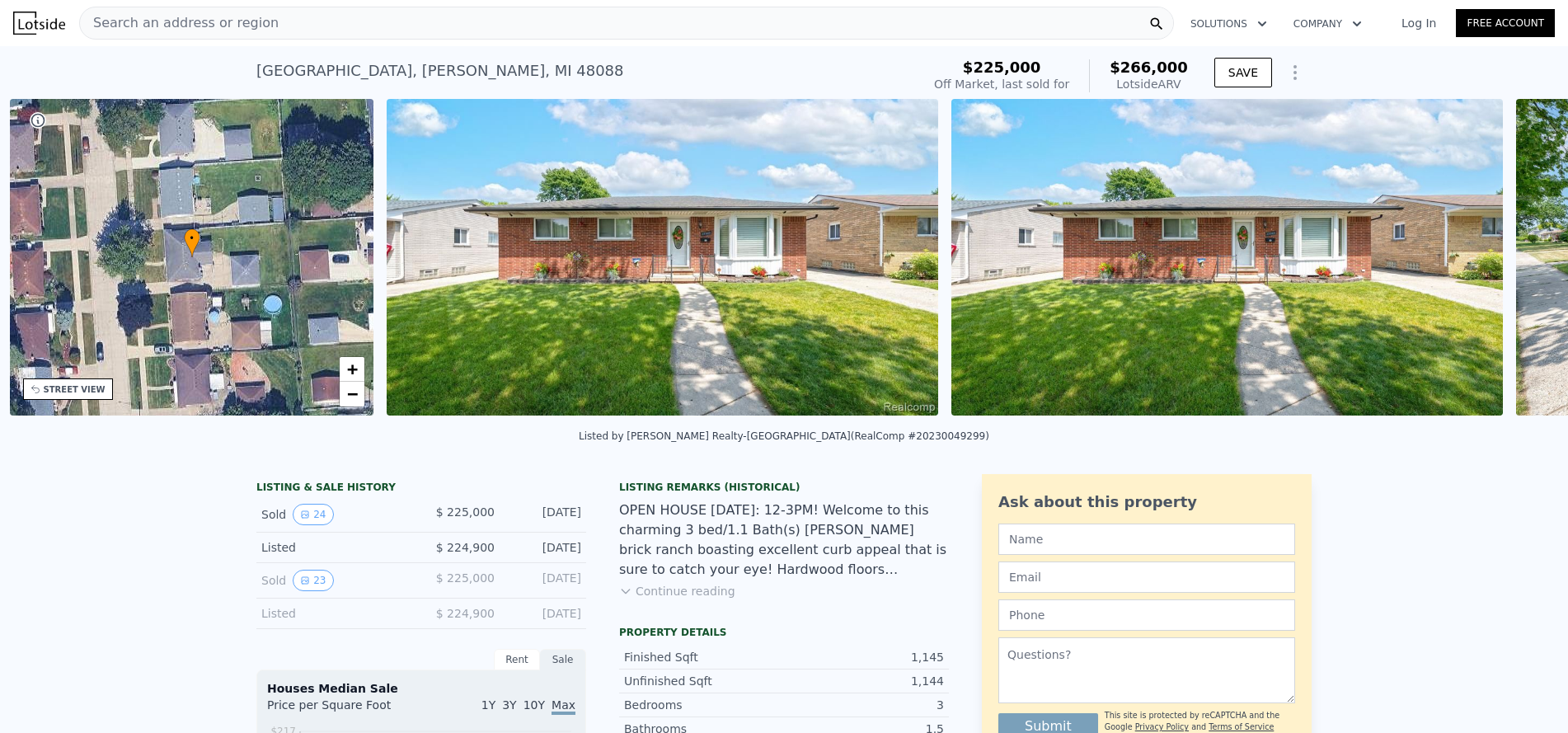
scroll to position [0, 384]
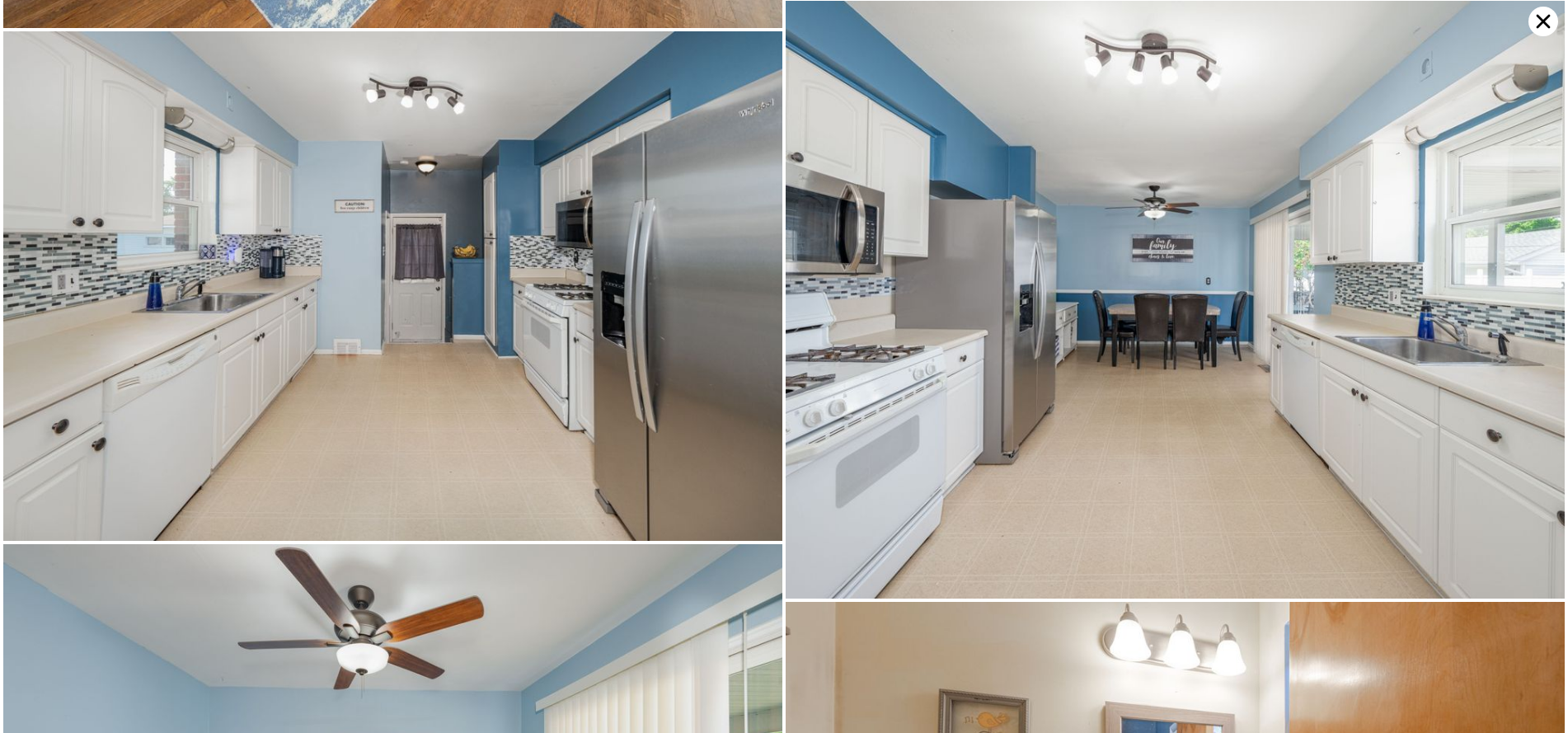
scroll to position [1358, 0]
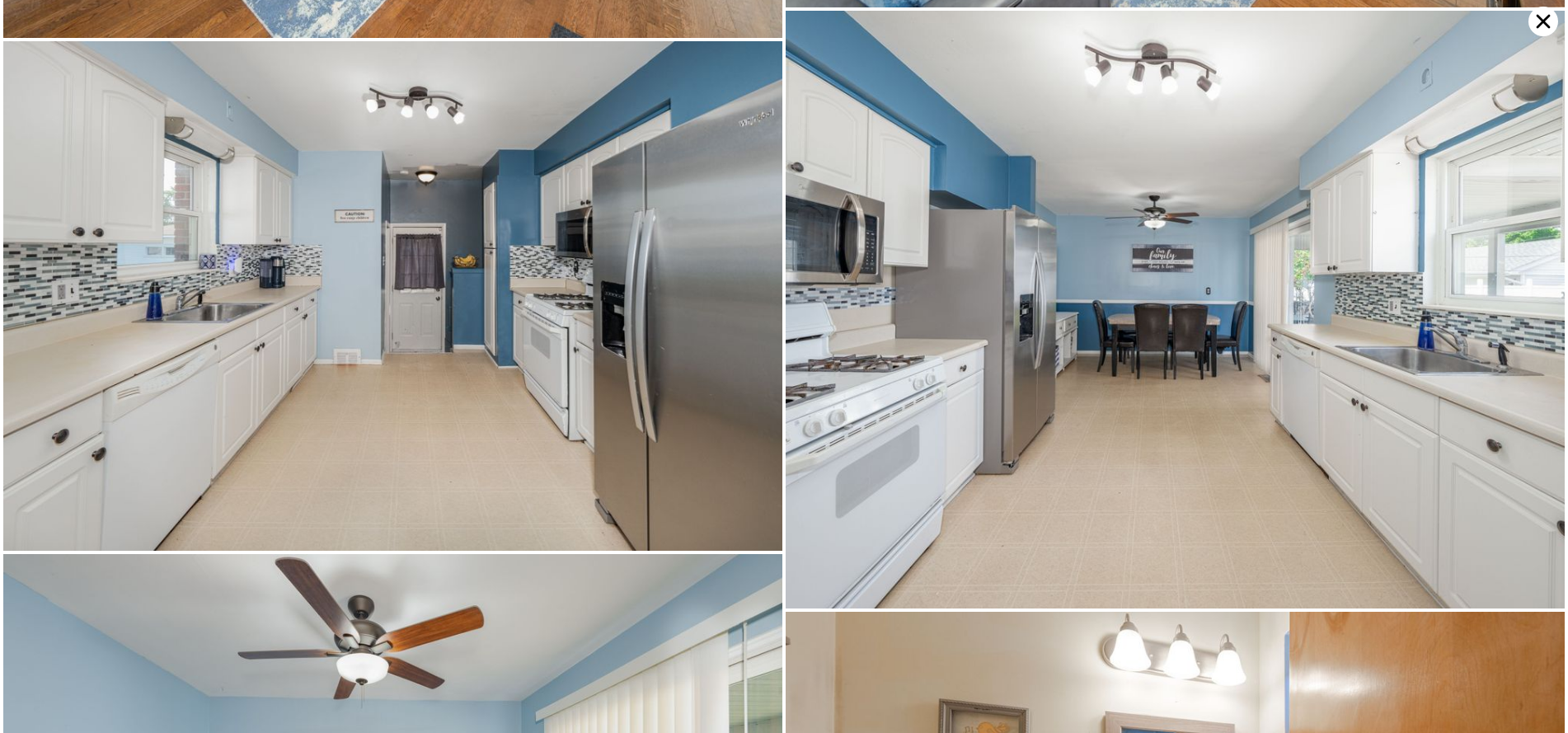
click at [1550, 18] on icon at bounding box center [1543, 22] width 30 height 30
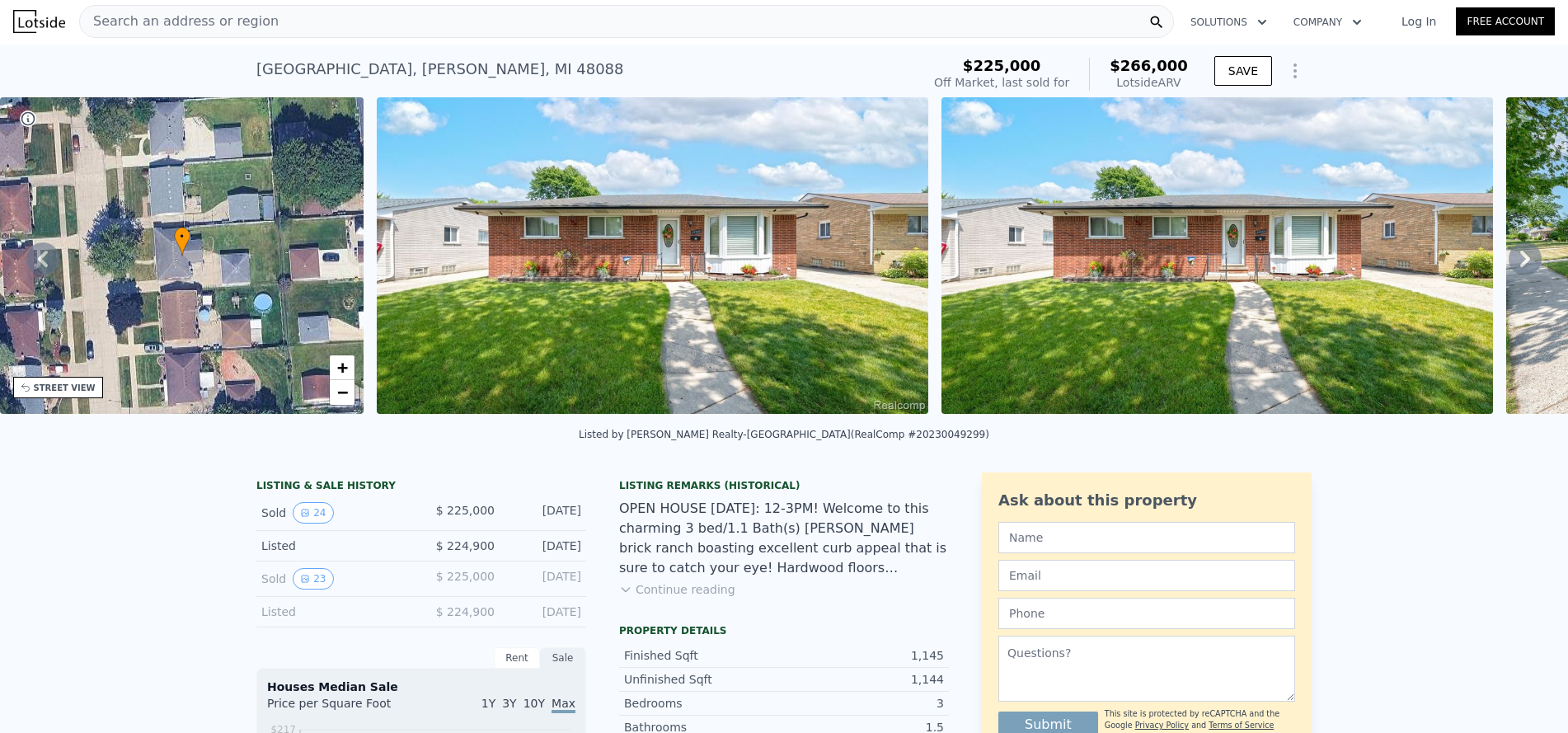
scroll to position [0, 0]
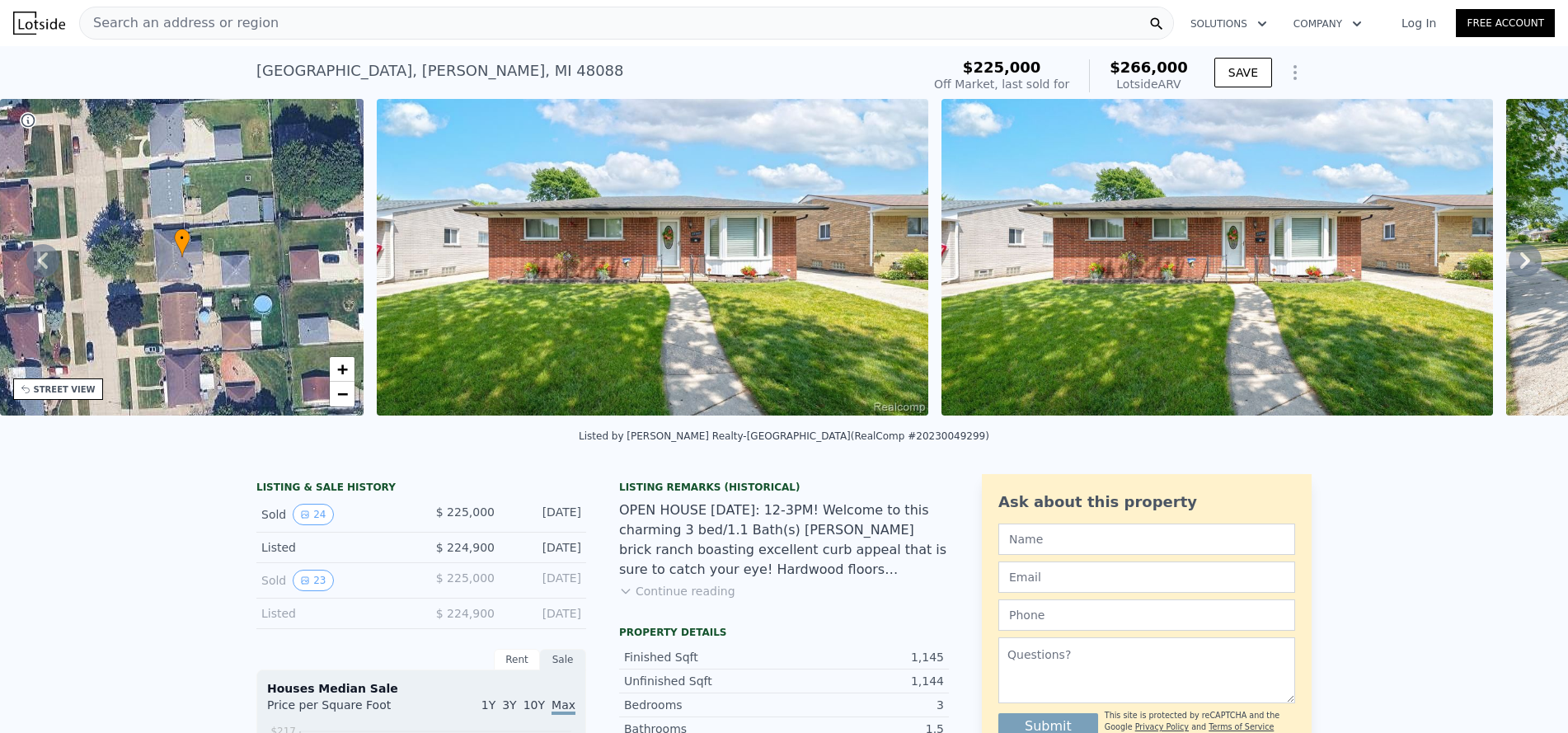
click at [33, 23] on img at bounding box center [39, 23] width 52 height 23
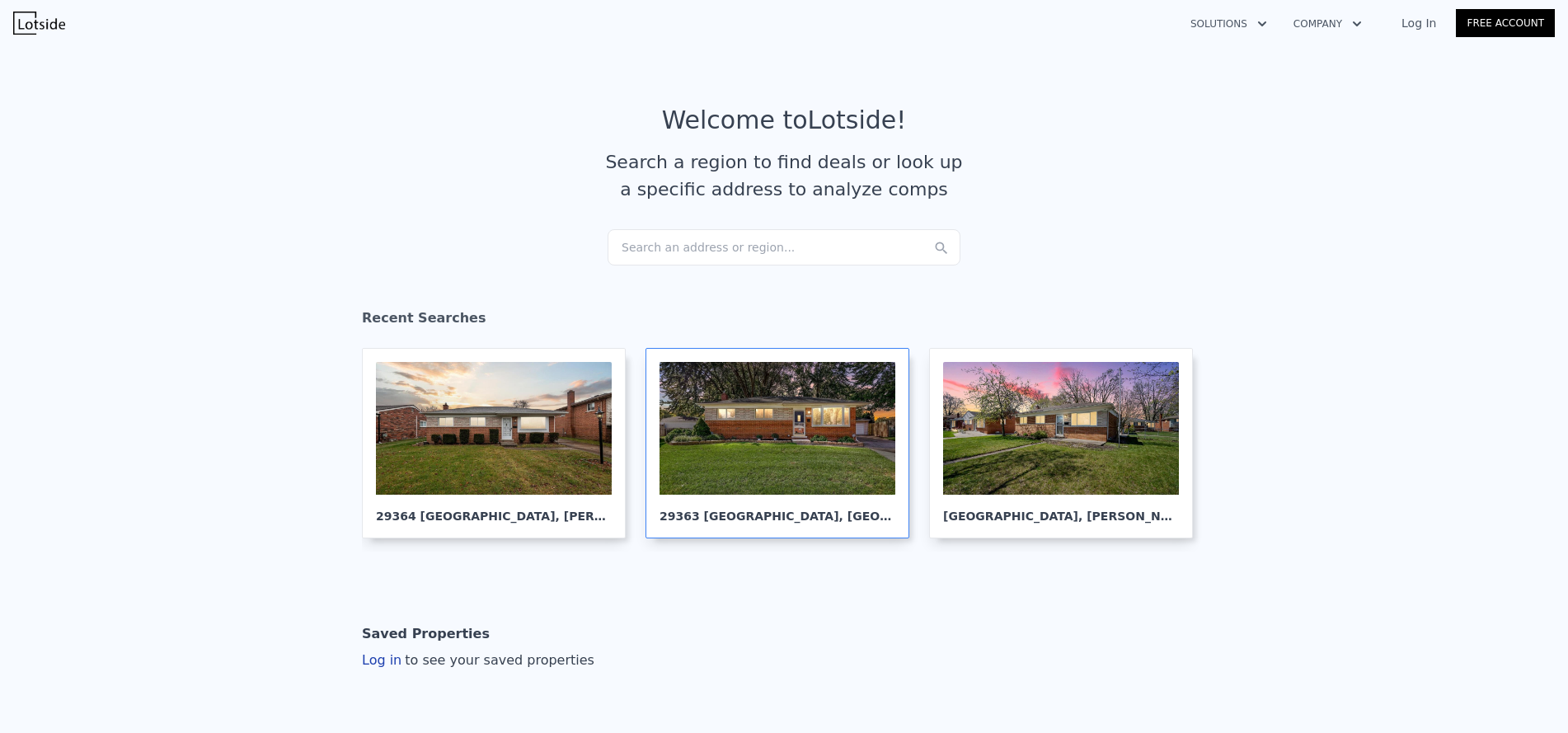
click at [759, 417] on div at bounding box center [777, 428] width 236 height 133
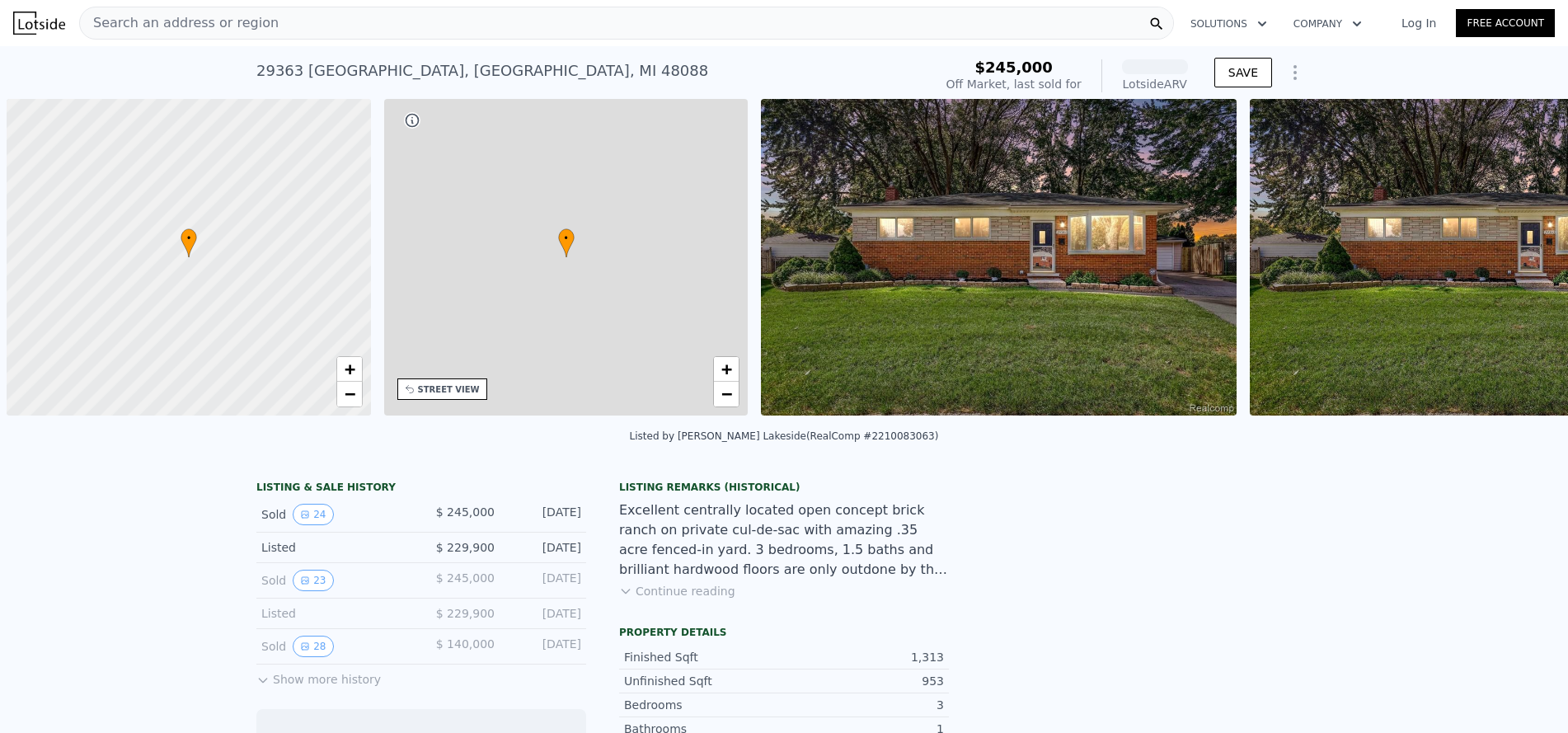
scroll to position [0, 7]
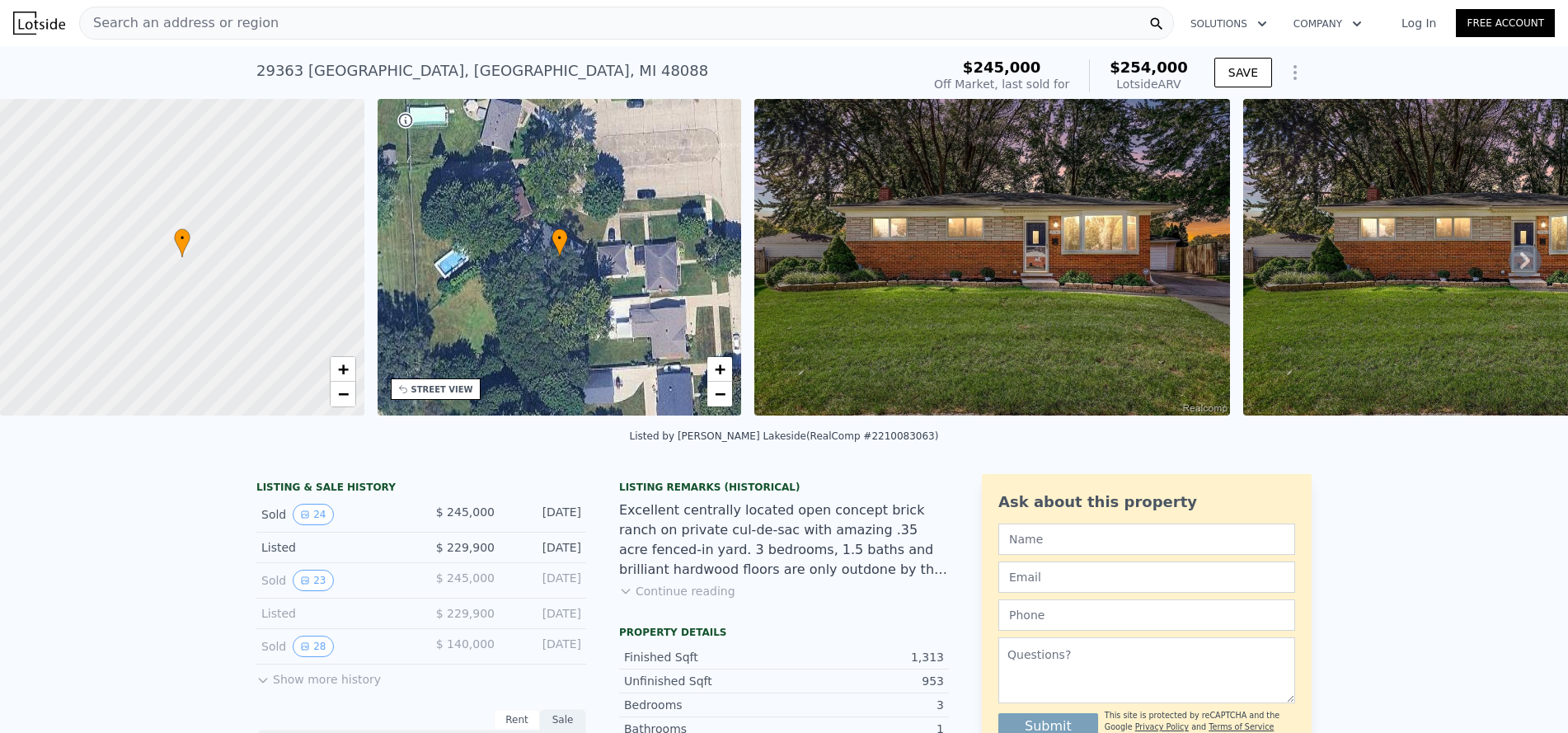
click at [1513, 260] on icon at bounding box center [1525, 261] width 33 height 33
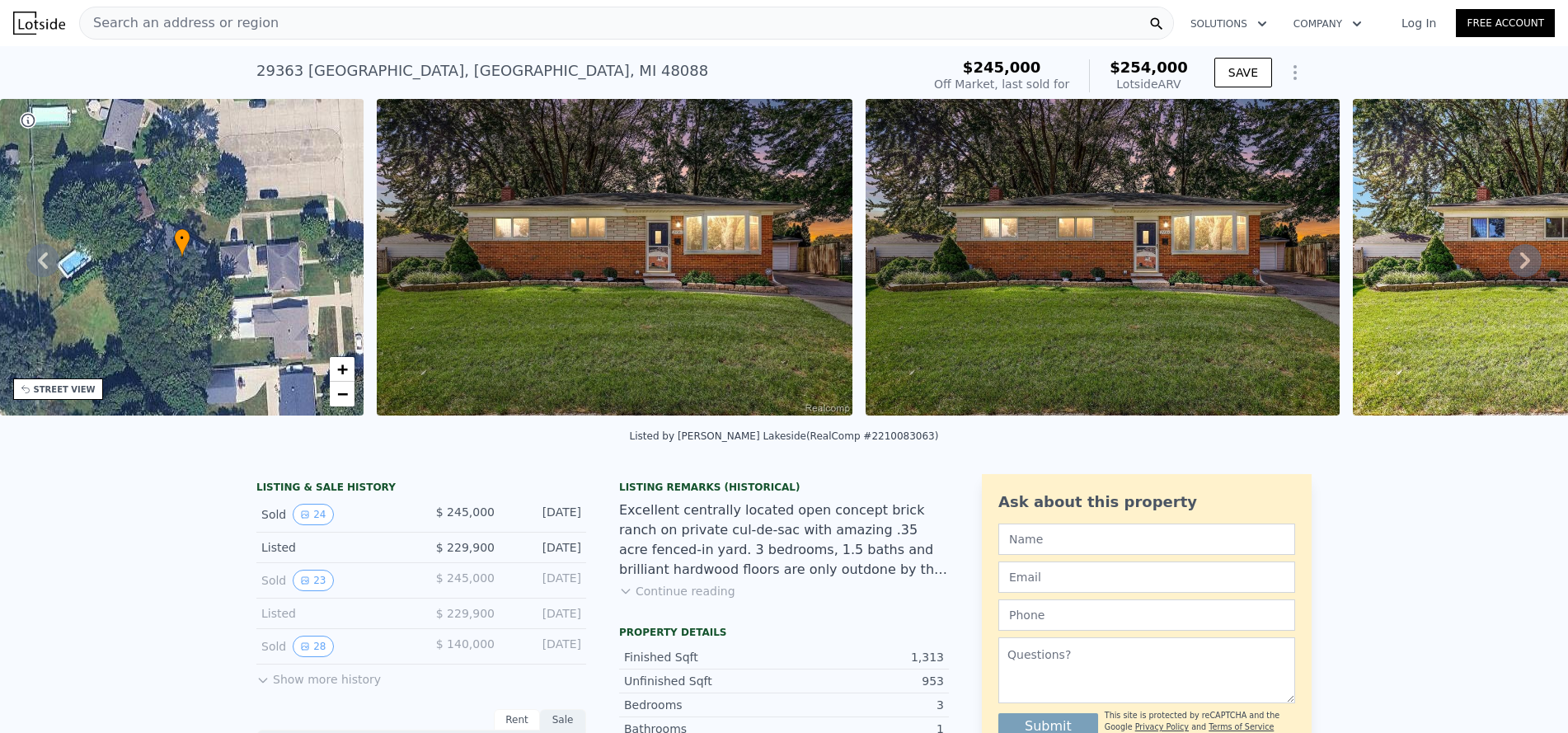
click at [1513, 260] on icon at bounding box center [1525, 261] width 33 height 33
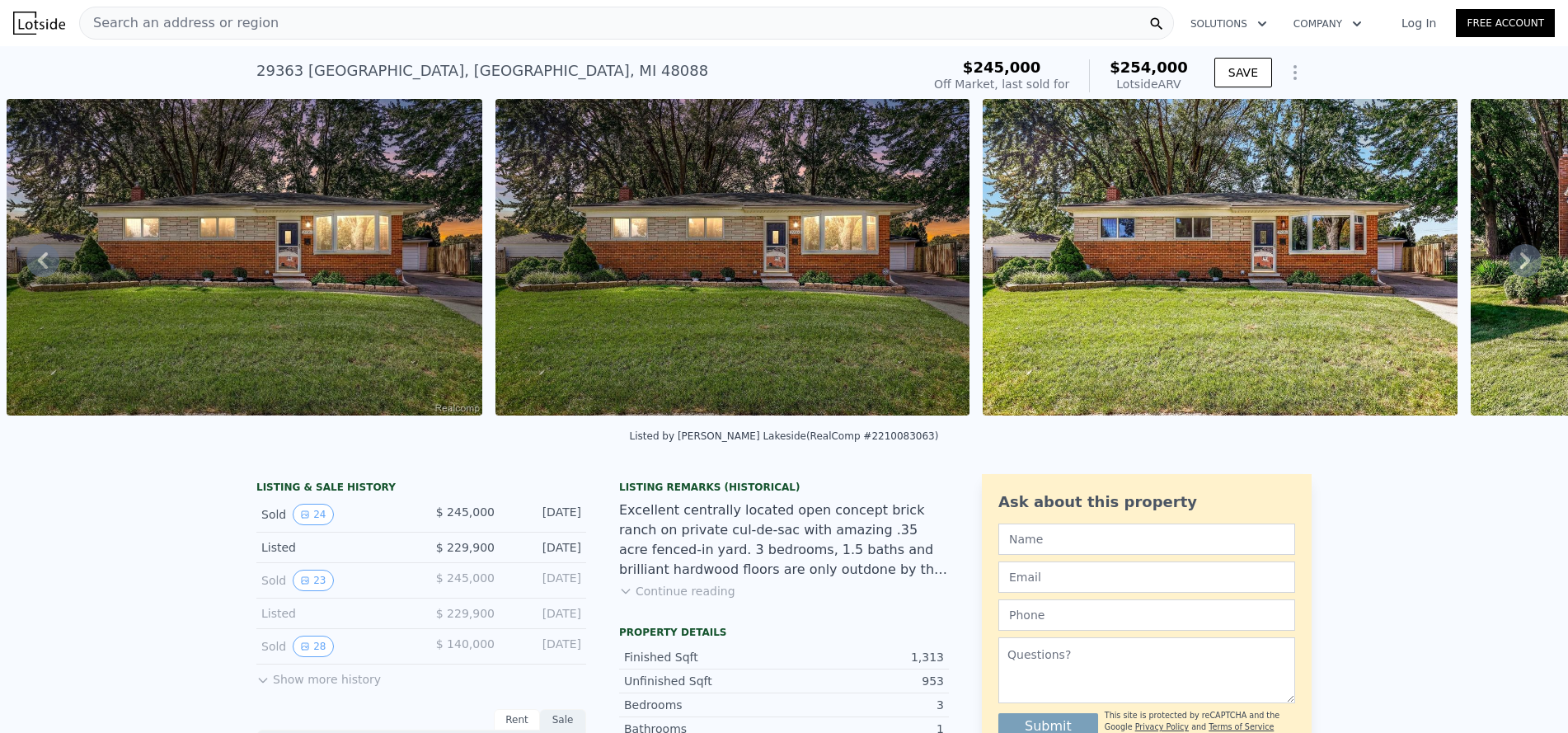
click at [1513, 260] on icon at bounding box center [1525, 261] width 33 height 33
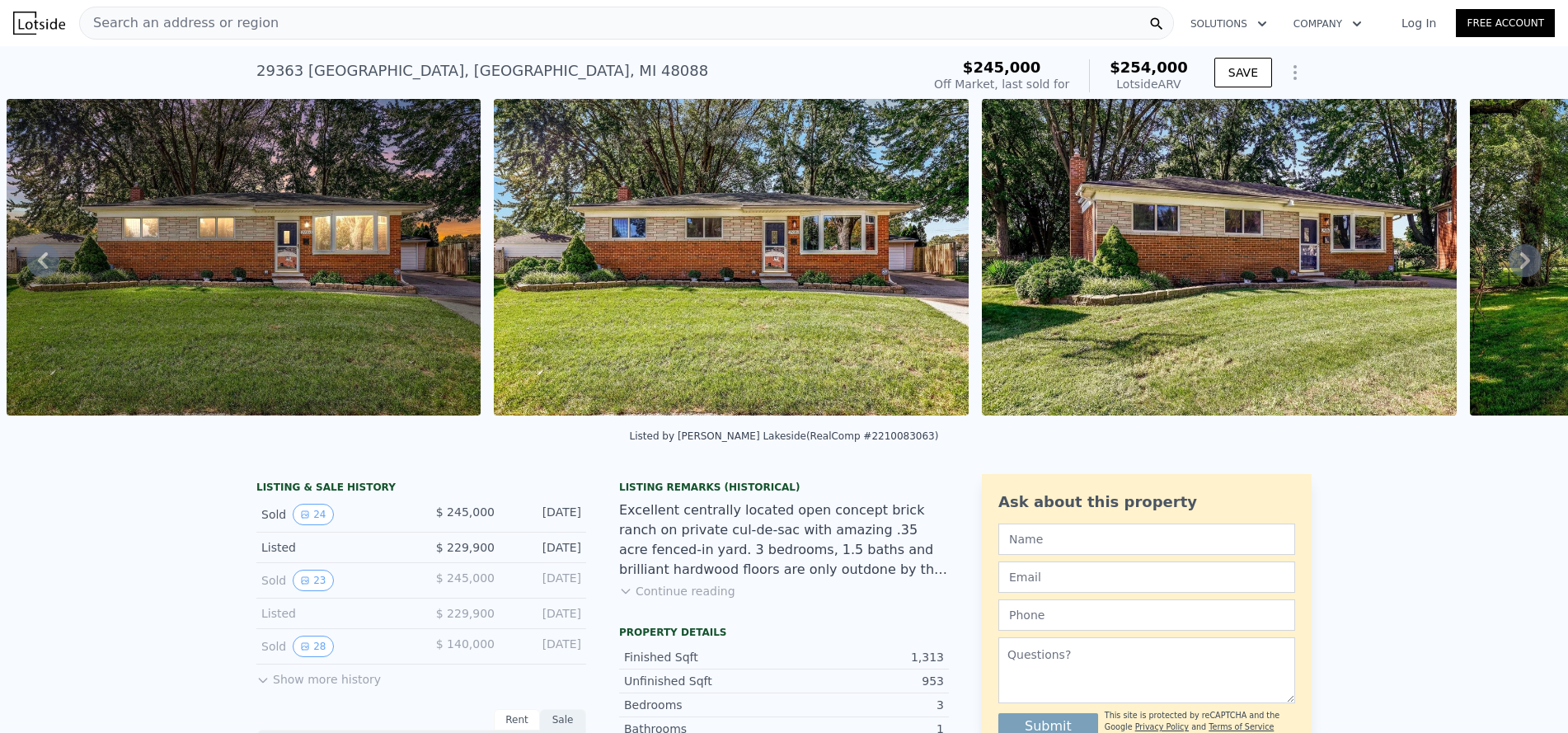
click at [1513, 260] on icon at bounding box center [1525, 261] width 33 height 33
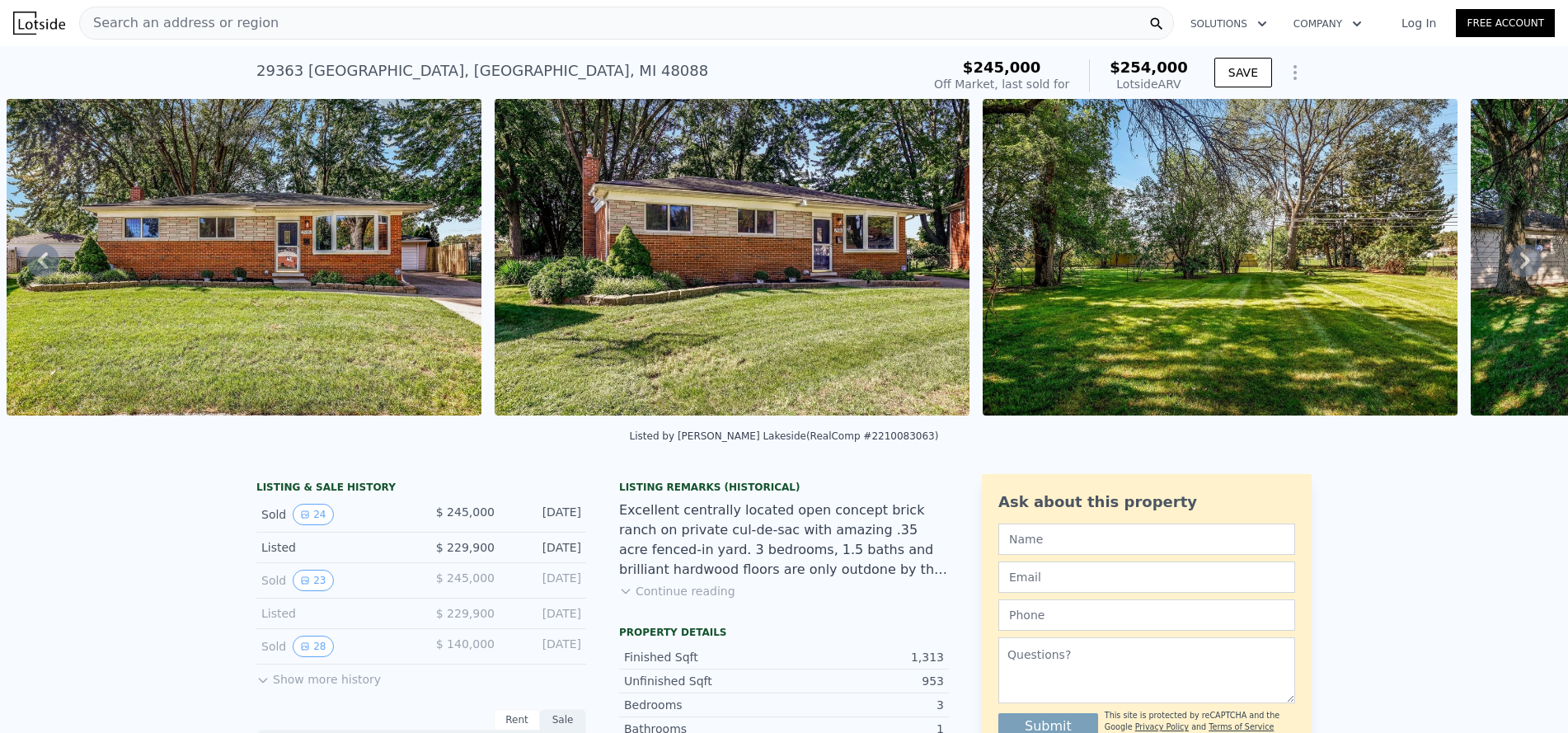
click at [1513, 260] on icon at bounding box center [1525, 261] width 33 height 33
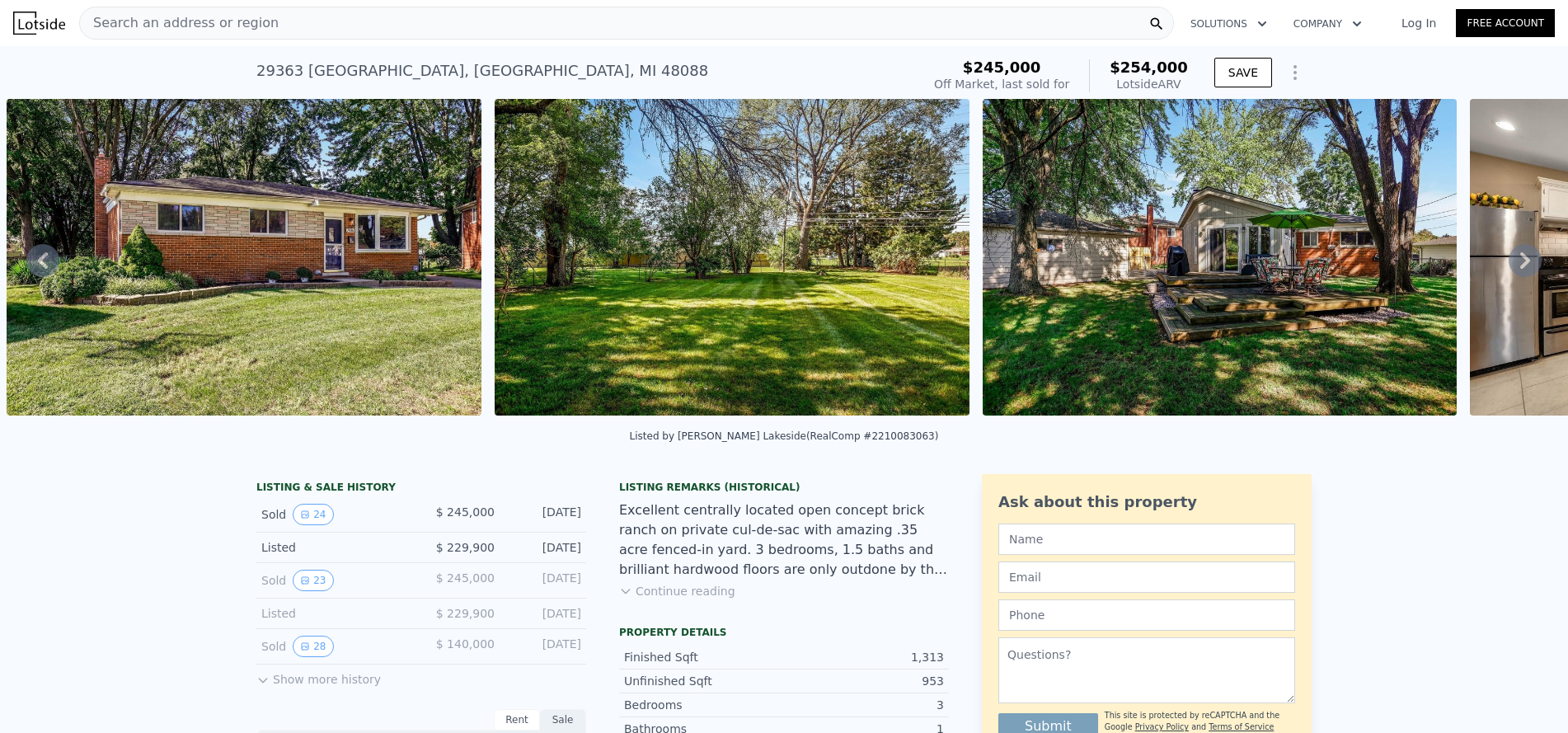
click at [1513, 260] on icon at bounding box center [1525, 261] width 33 height 33
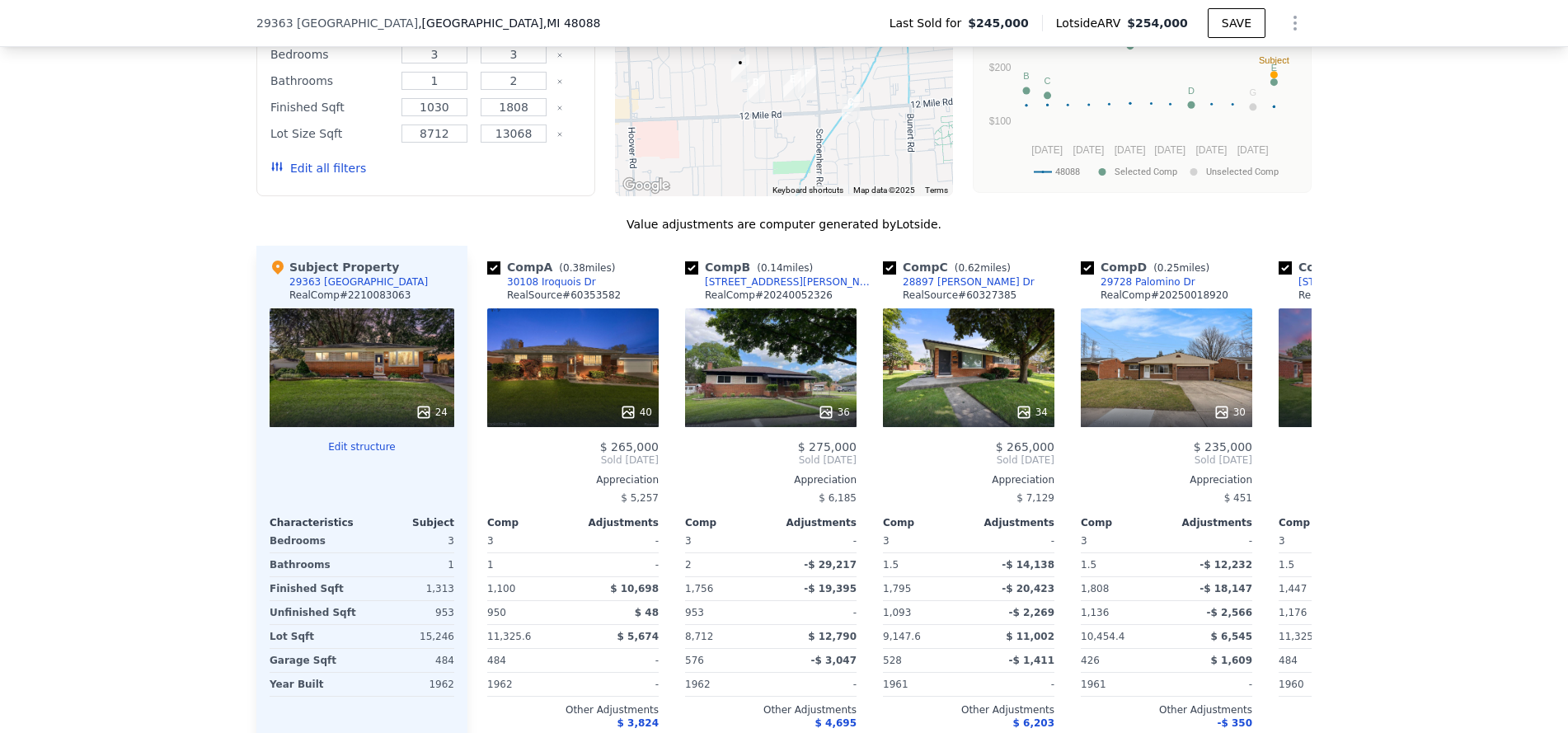
scroll to position [1644, 0]
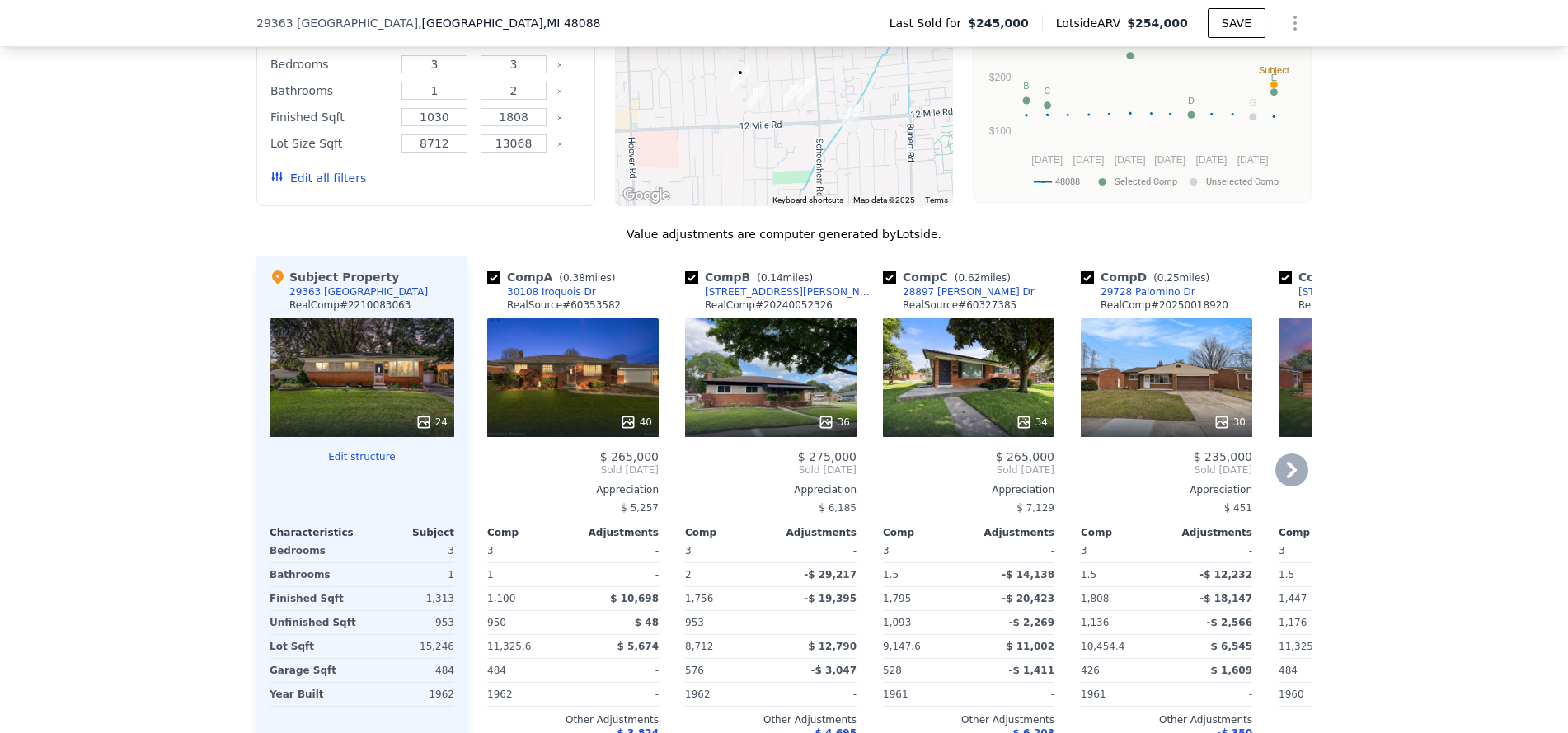
click at [1279, 476] on icon at bounding box center [1292, 471] width 33 height 33
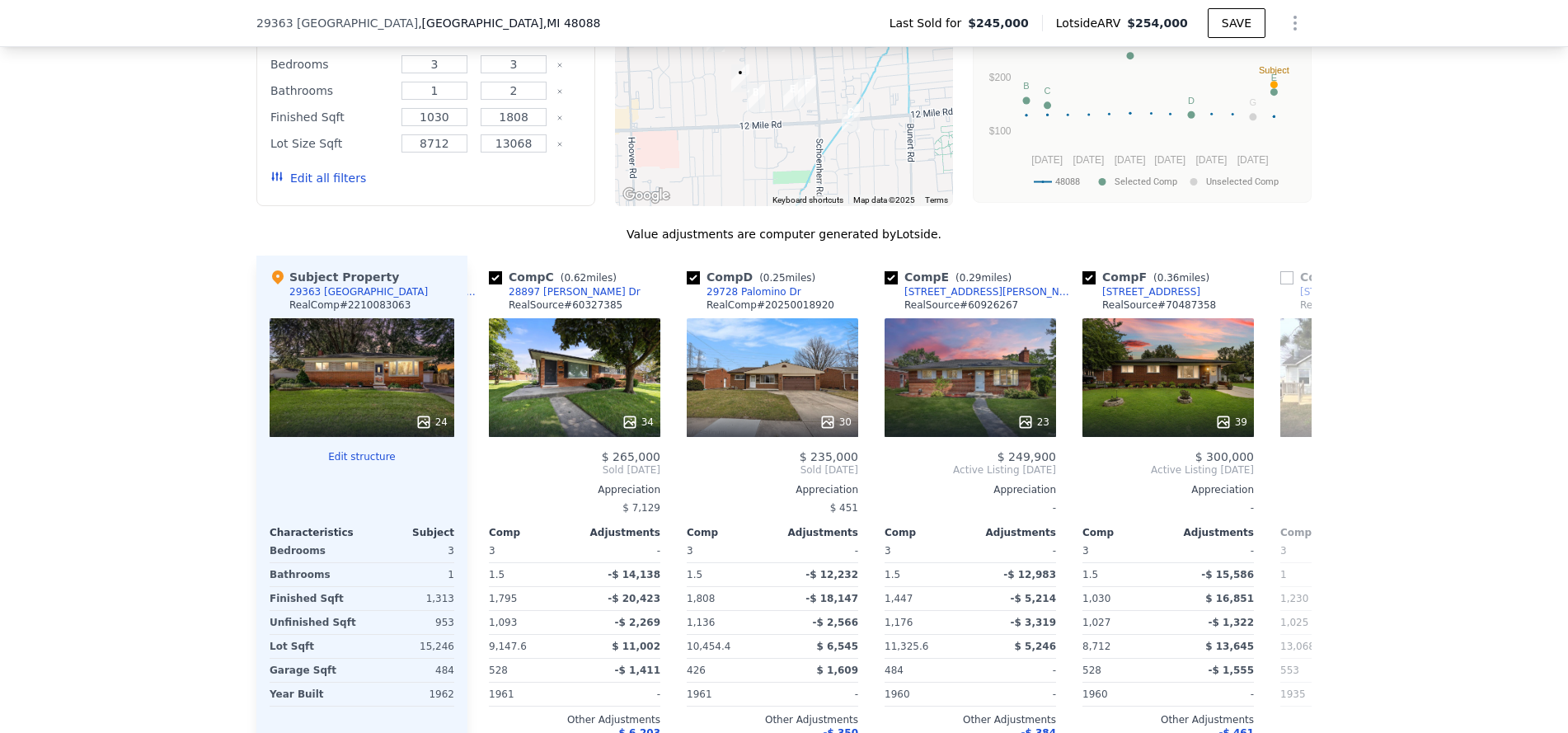
scroll to position [0, 396]
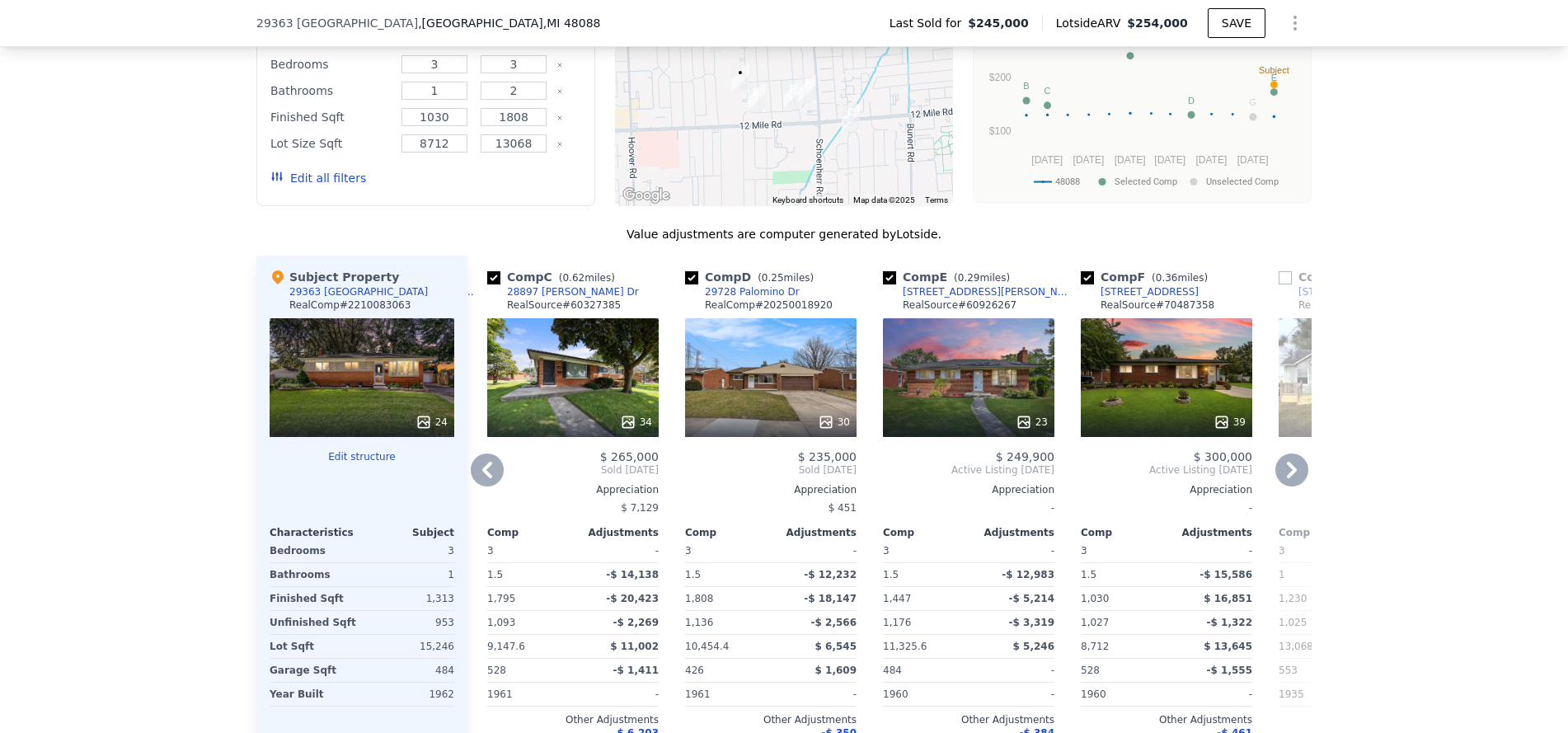
click at [1288, 478] on icon at bounding box center [1292, 470] width 10 height 17
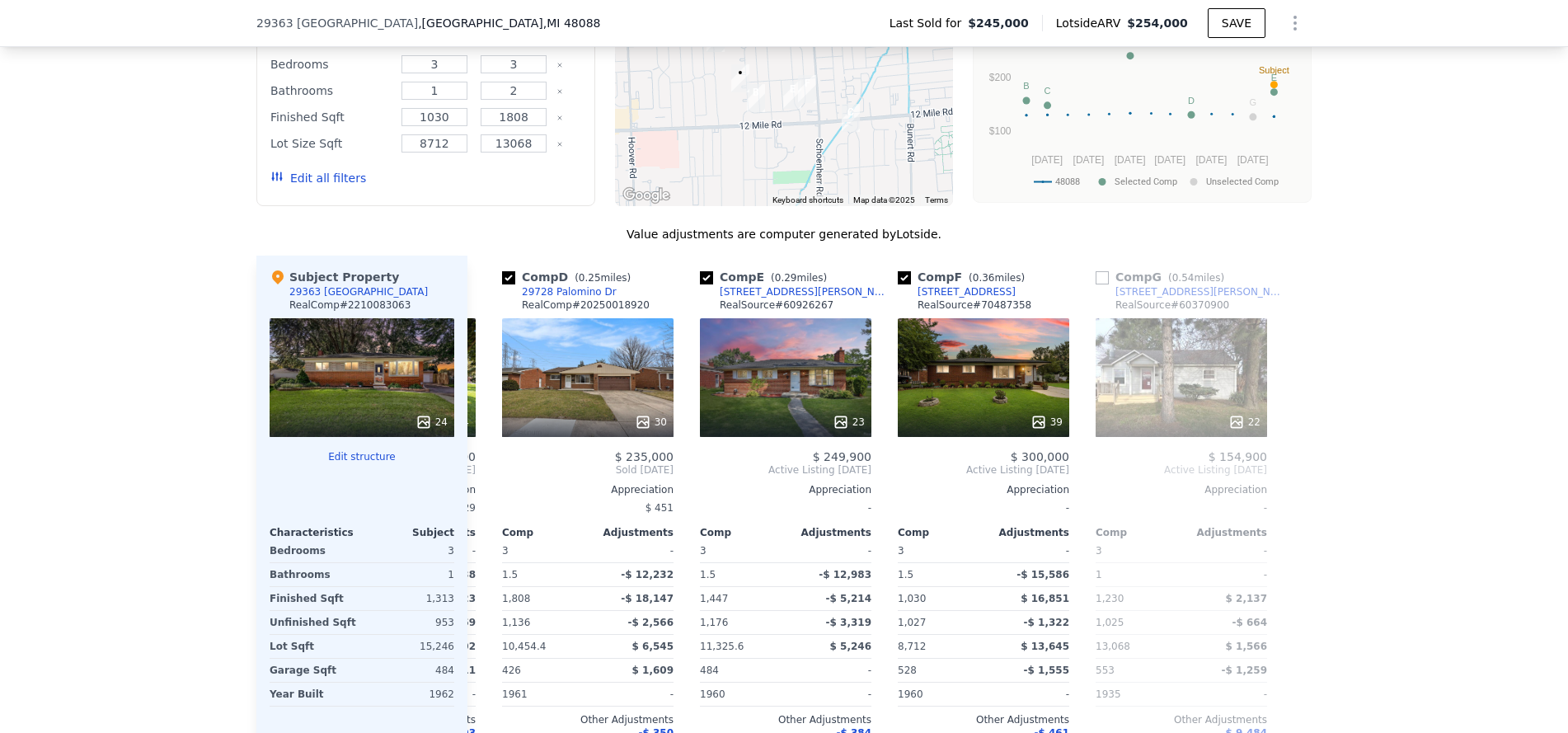
scroll to position [0, 580]
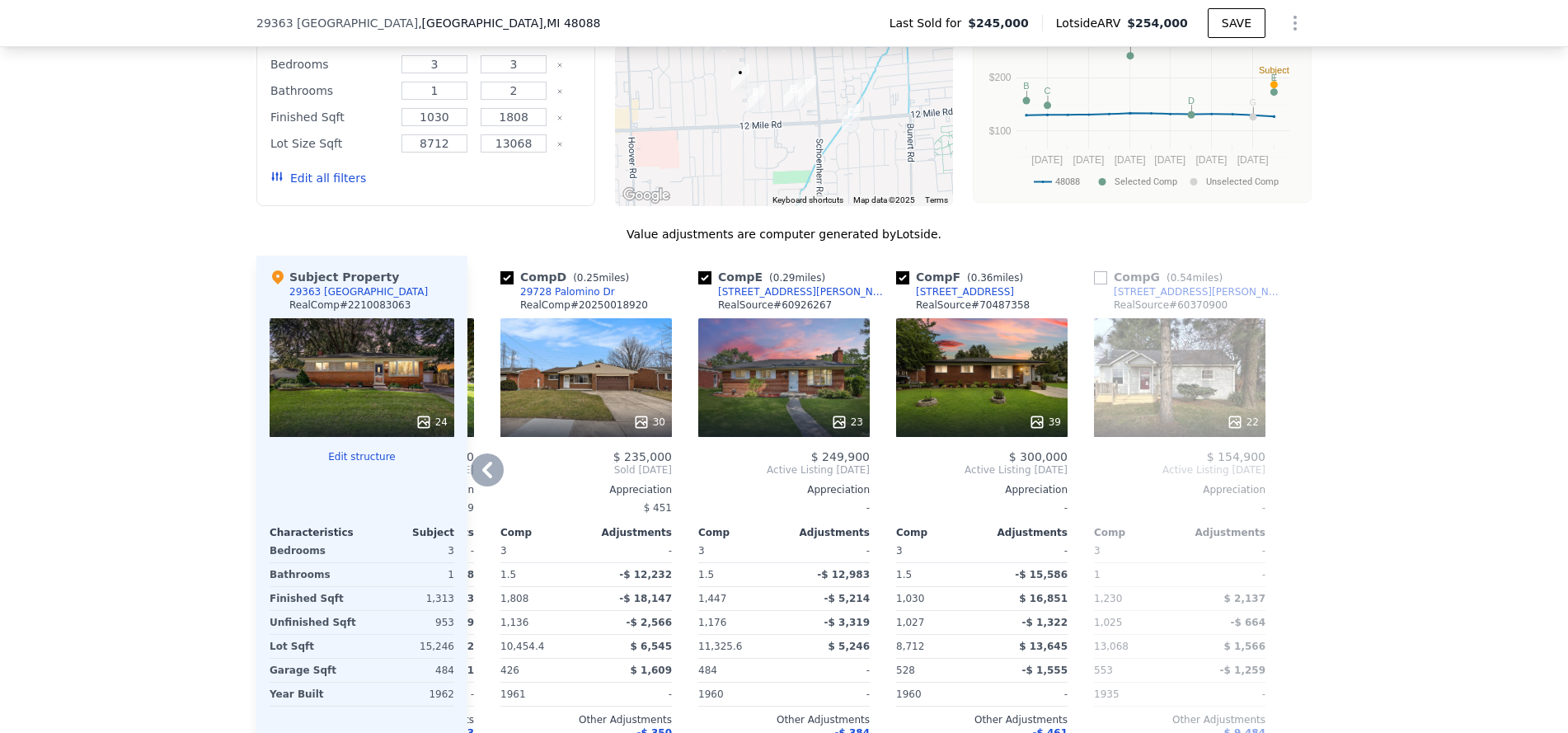
click at [1015, 392] on div "39" at bounding box center [981, 377] width 171 height 119
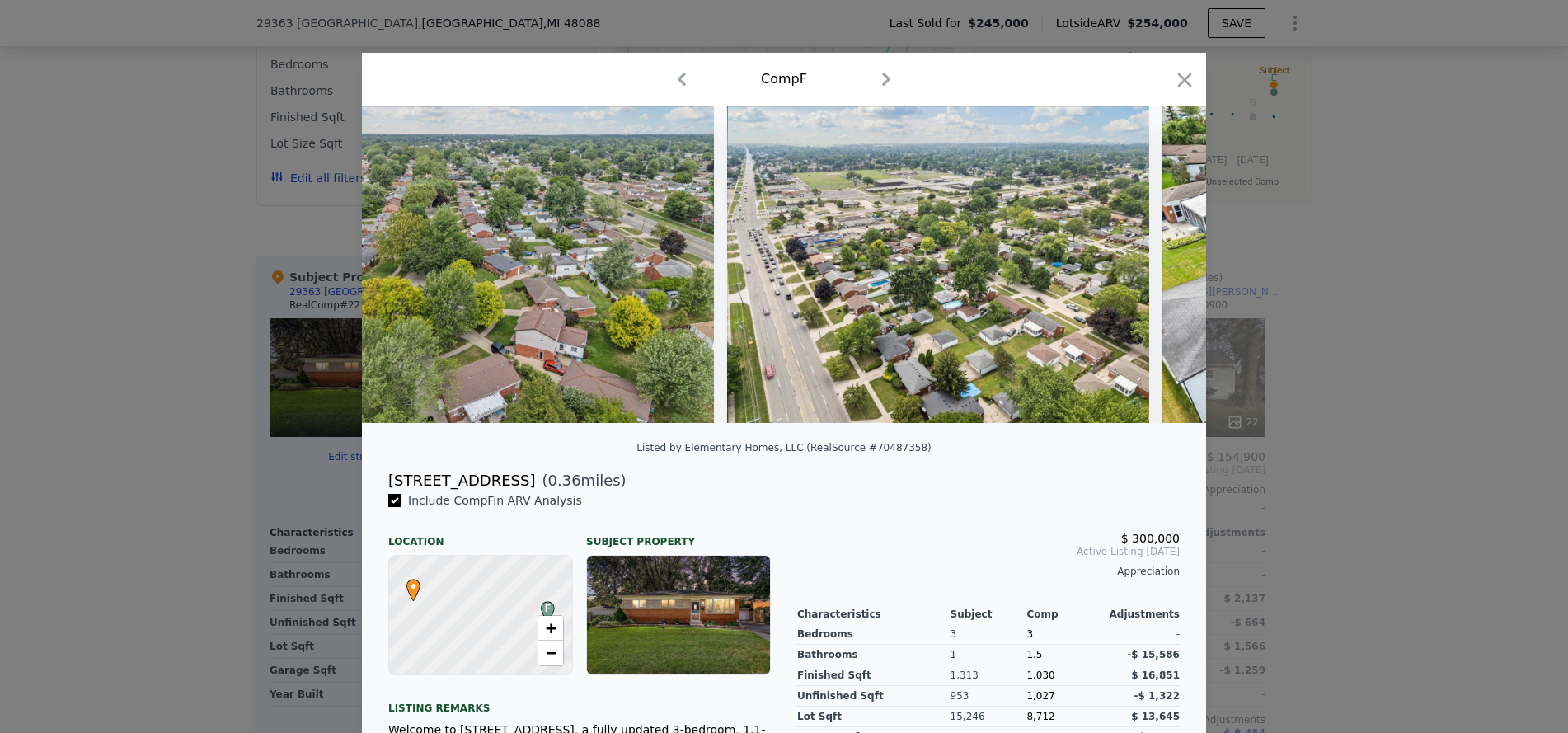
scroll to position [0, 17808]
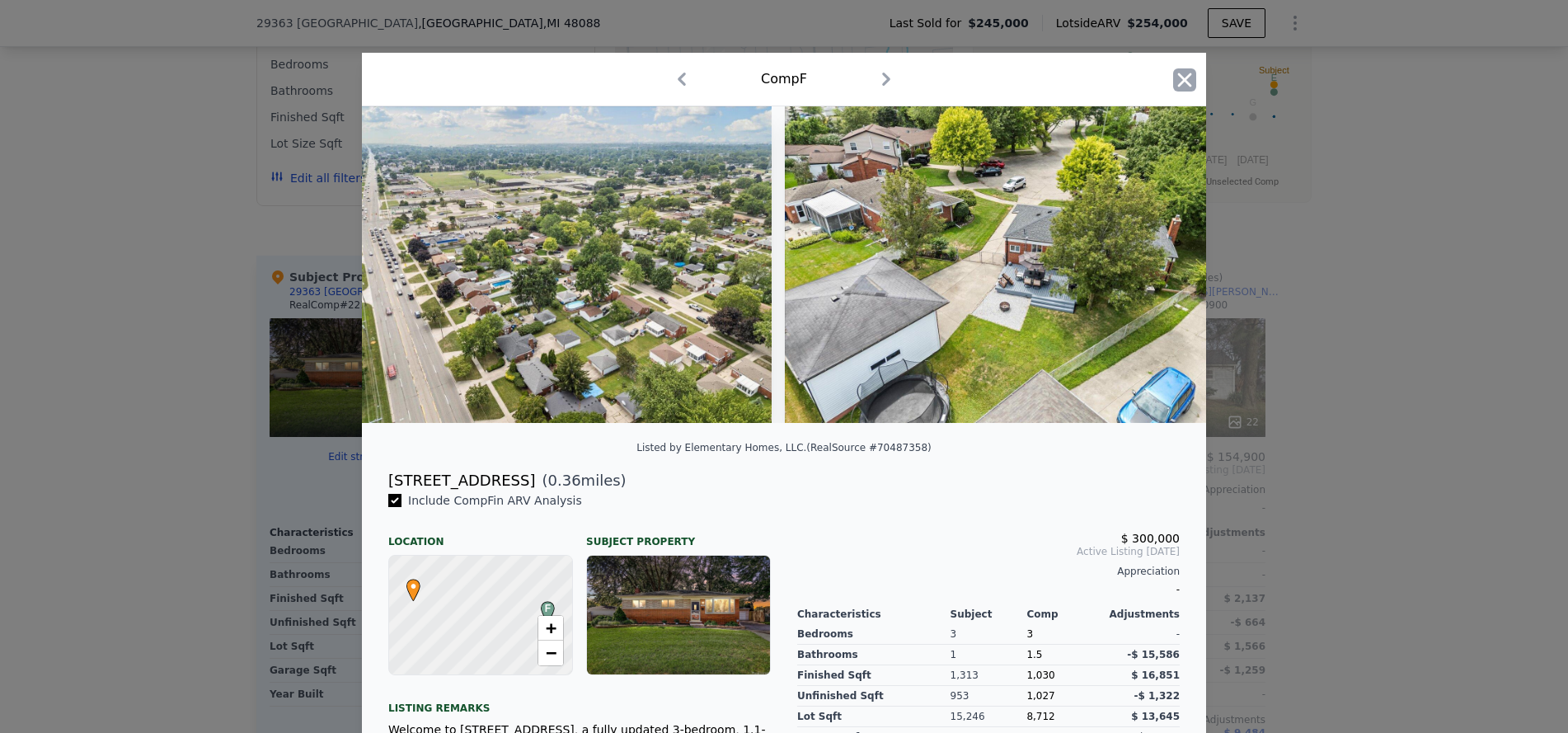
click at [1179, 83] on icon "button" at bounding box center [1185, 80] width 23 height 23
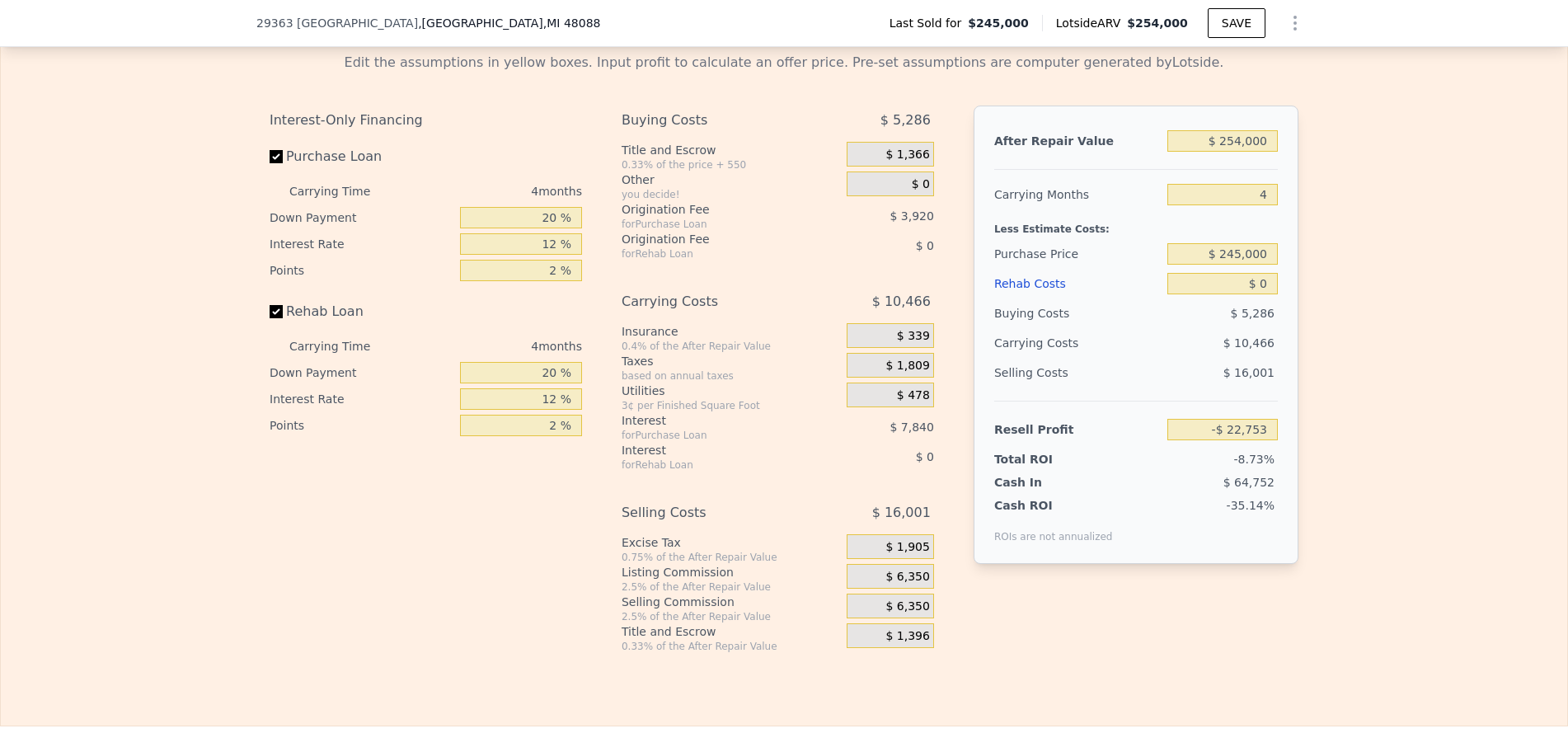
scroll to position [2634, 0]
